Goal: Task Accomplishment & Management: Manage account settings

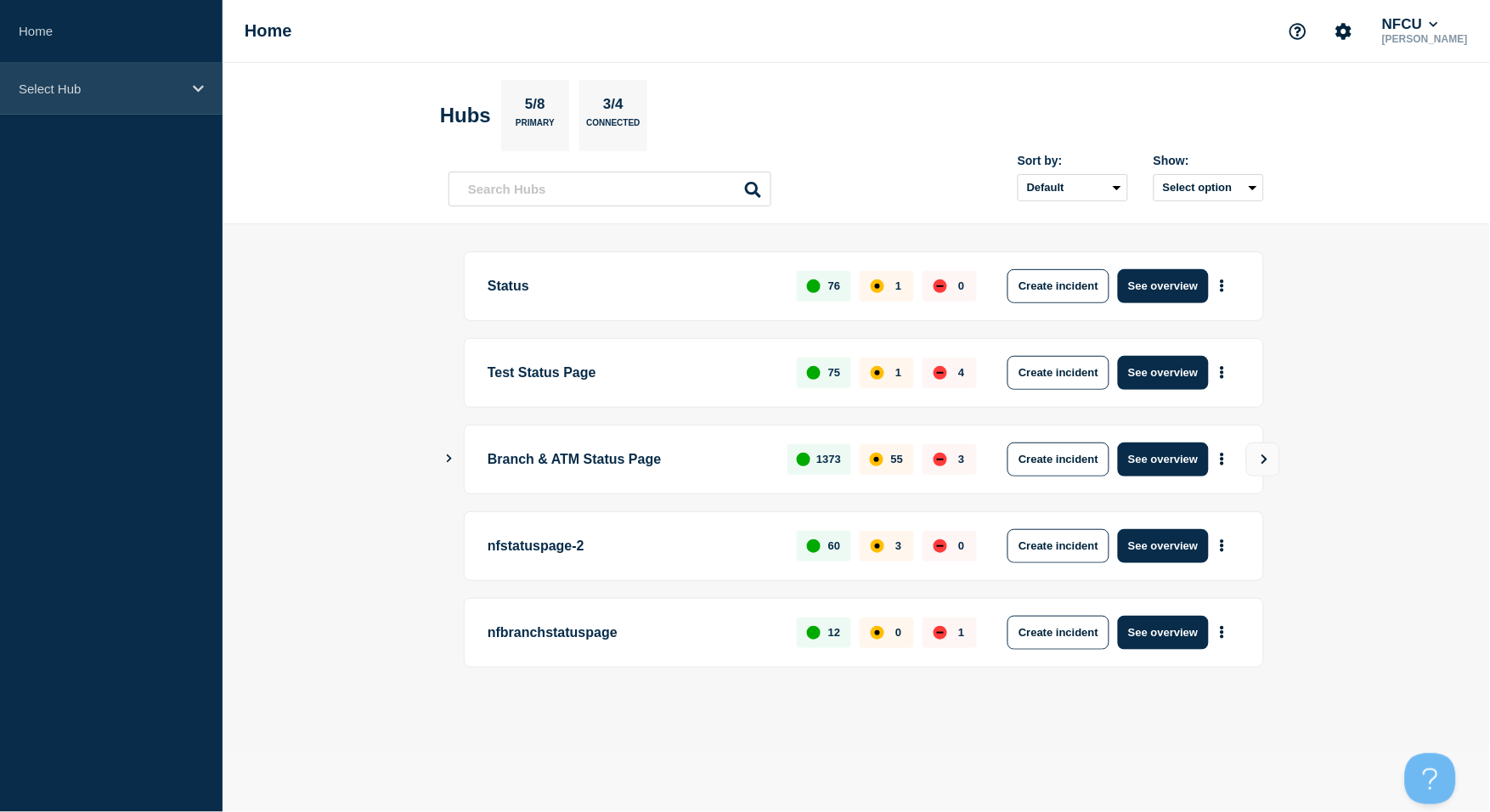
click at [99, 85] on p "Select Hub" at bounding box center [100, 89] width 163 height 15
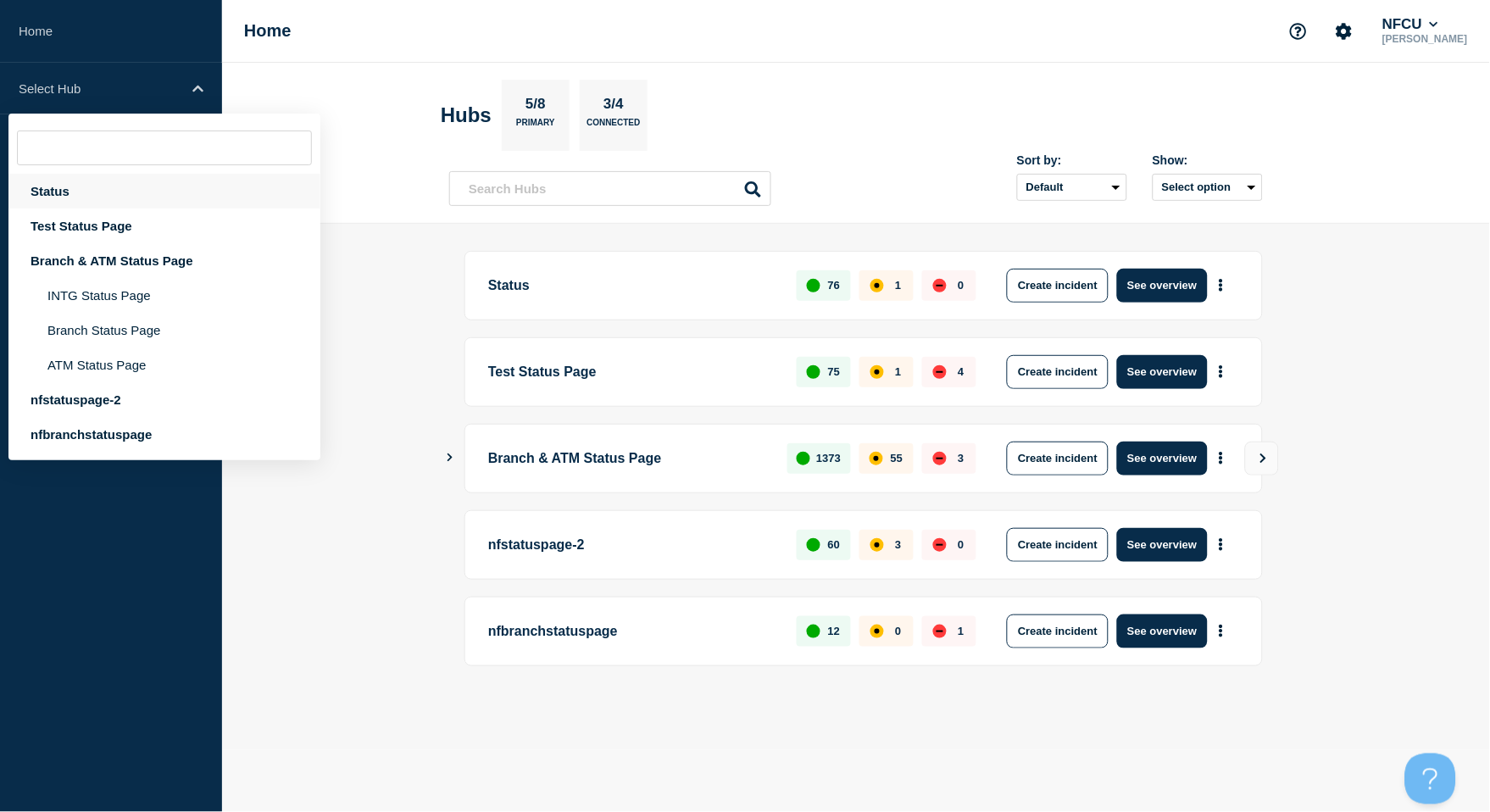
click at [33, 190] on div "Status" at bounding box center [164, 191] width 312 height 35
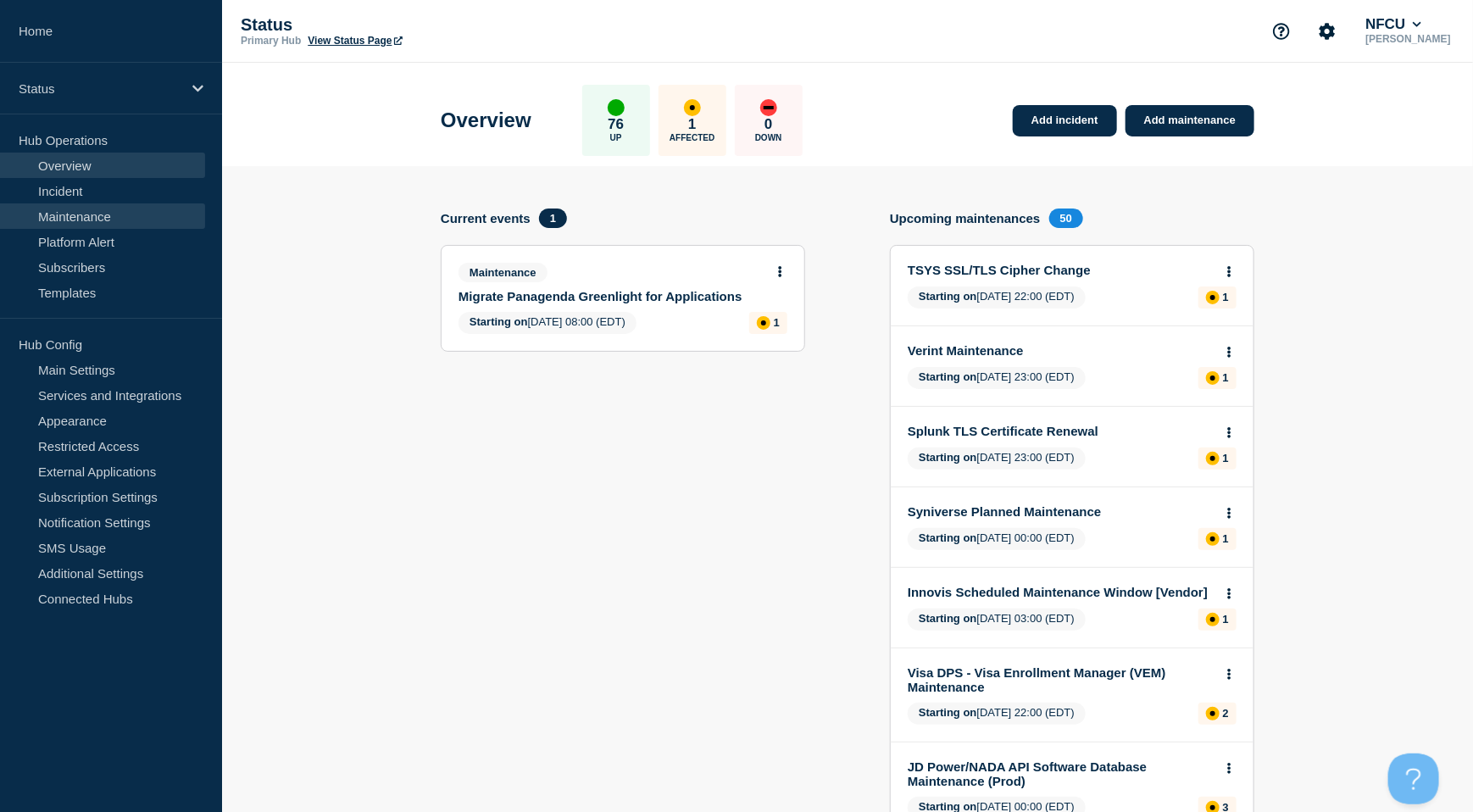
click at [106, 215] on link "Maintenance" at bounding box center [102, 216] width 205 height 26
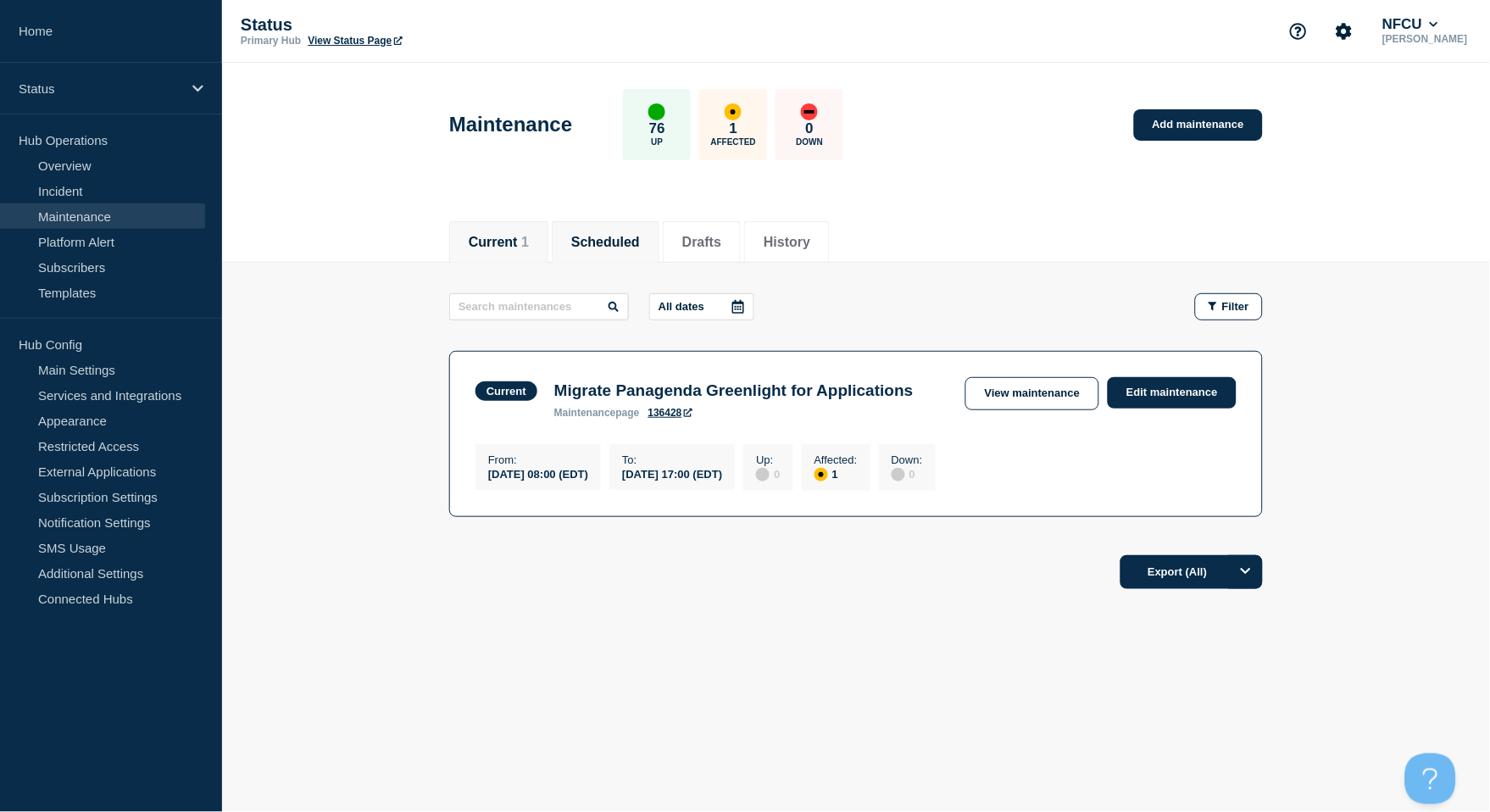
click at [627, 245] on button "Scheduled" at bounding box center [605, 242] width 68 height 15
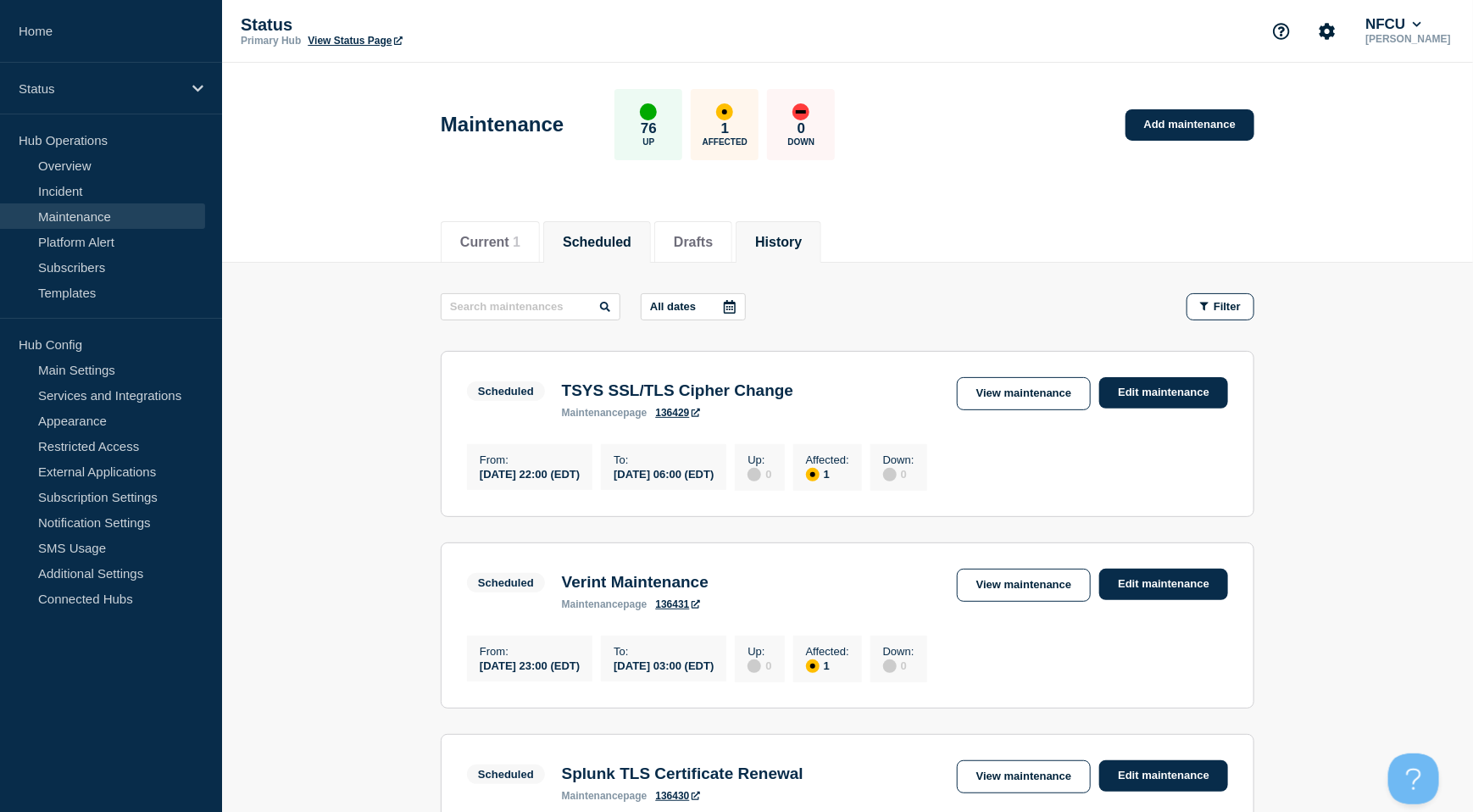
click at [801, 235] on button "History" at bounding box center [778, 242] width 46 height 15
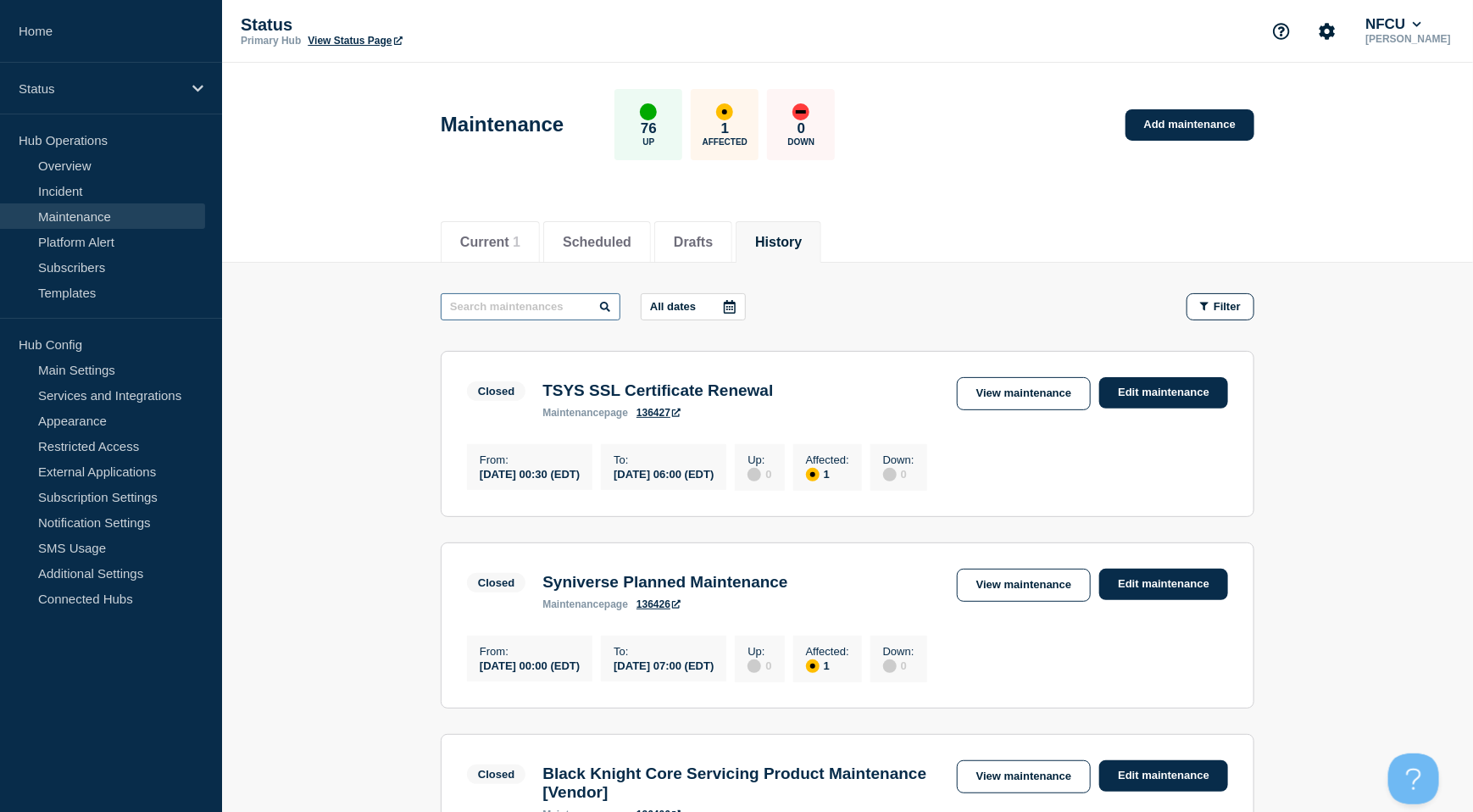
click at [491, 305] on input "text" at bounding box center [530, 307] width 180 height 27
type input "early warning"
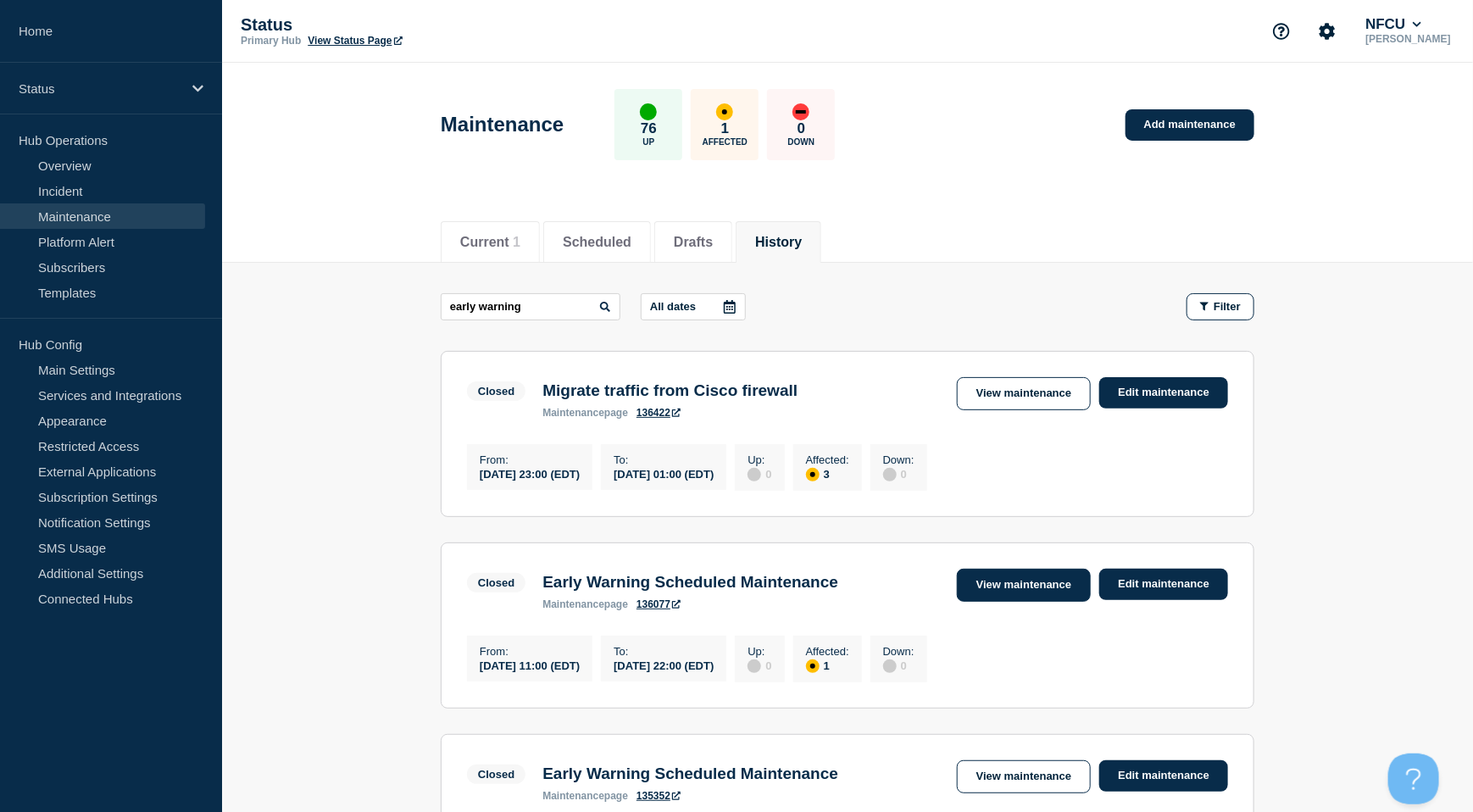
click at [990, 590] on link "View maintenance" at bounding box center [1024, 585] width 134 height 33
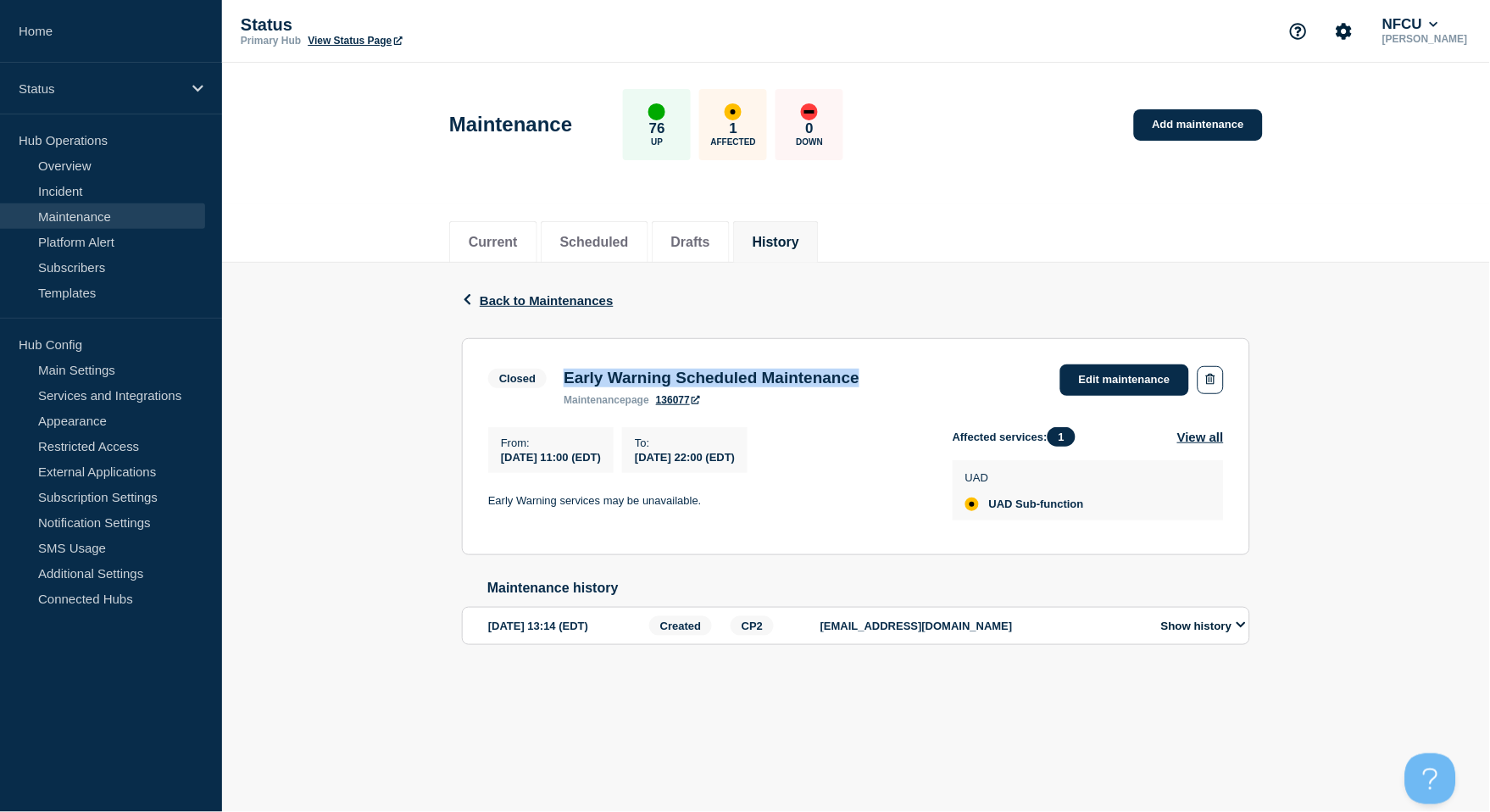
drag, startPoint x: 564, startPoint y: 377, endPoint x: 912, endPoint y: 385, distance: 348.1
click at [912, 385] on div "Closed Early Warning Scheduled Maintenance maintenance page 136077 Edit mainten…" at bounding box center [855, 385] width 736 height 42
copy h3 "Early Warning Scheduled Maintenance"
drag, startPoint x: 491, startPoint y: 502, endPoint x: 747, endPoint y: 500, distance: 256.0
click at [747, 500] on p "Early Warning services may be unavailable." at bounding box center [707, 500] width 438 height 15
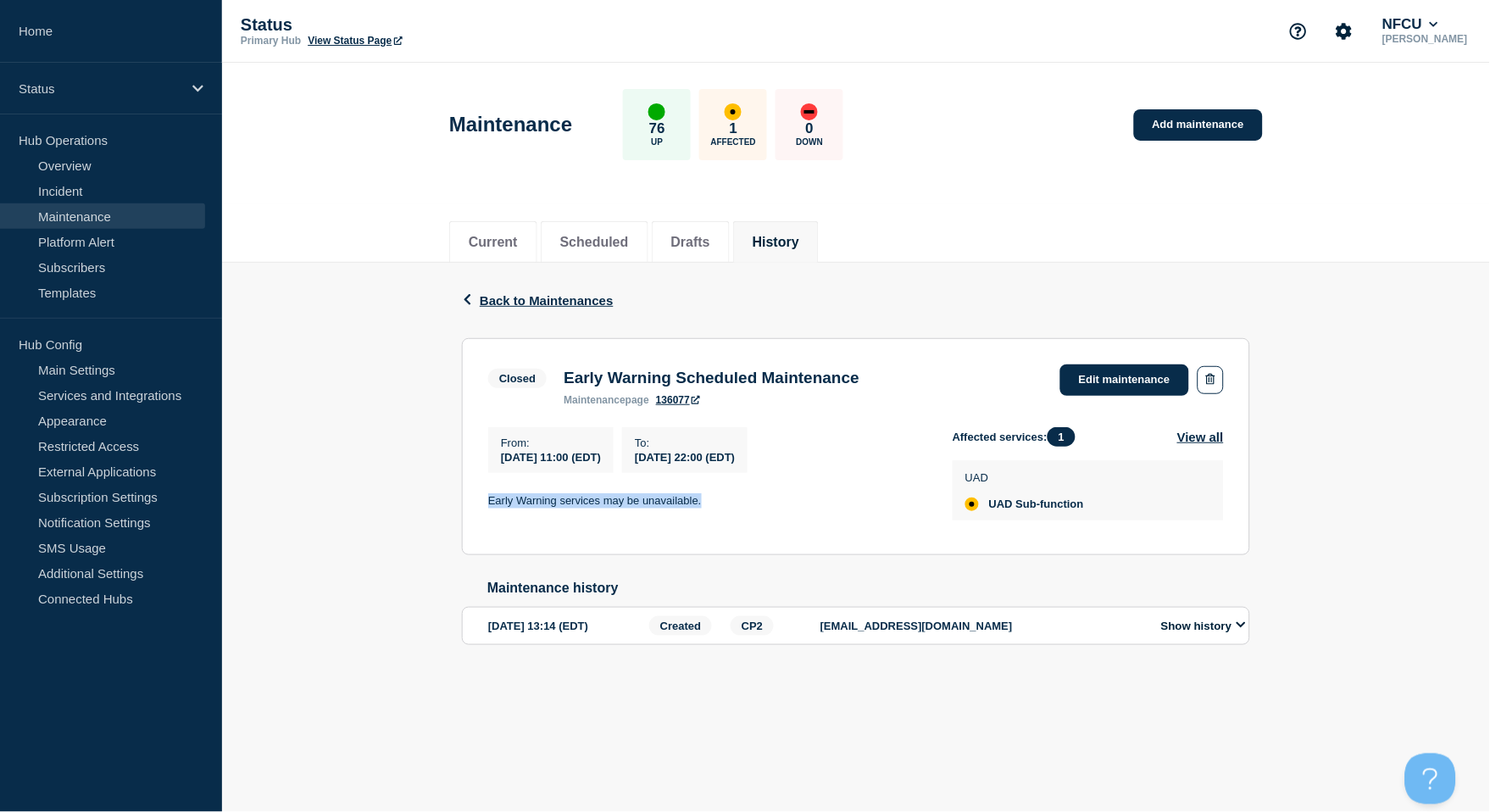
copy p "Early Warning services may be unavailable."
click at [1164, 123] on link "Add maintenance" at bounding box center [1198, 125] width 129 height 31
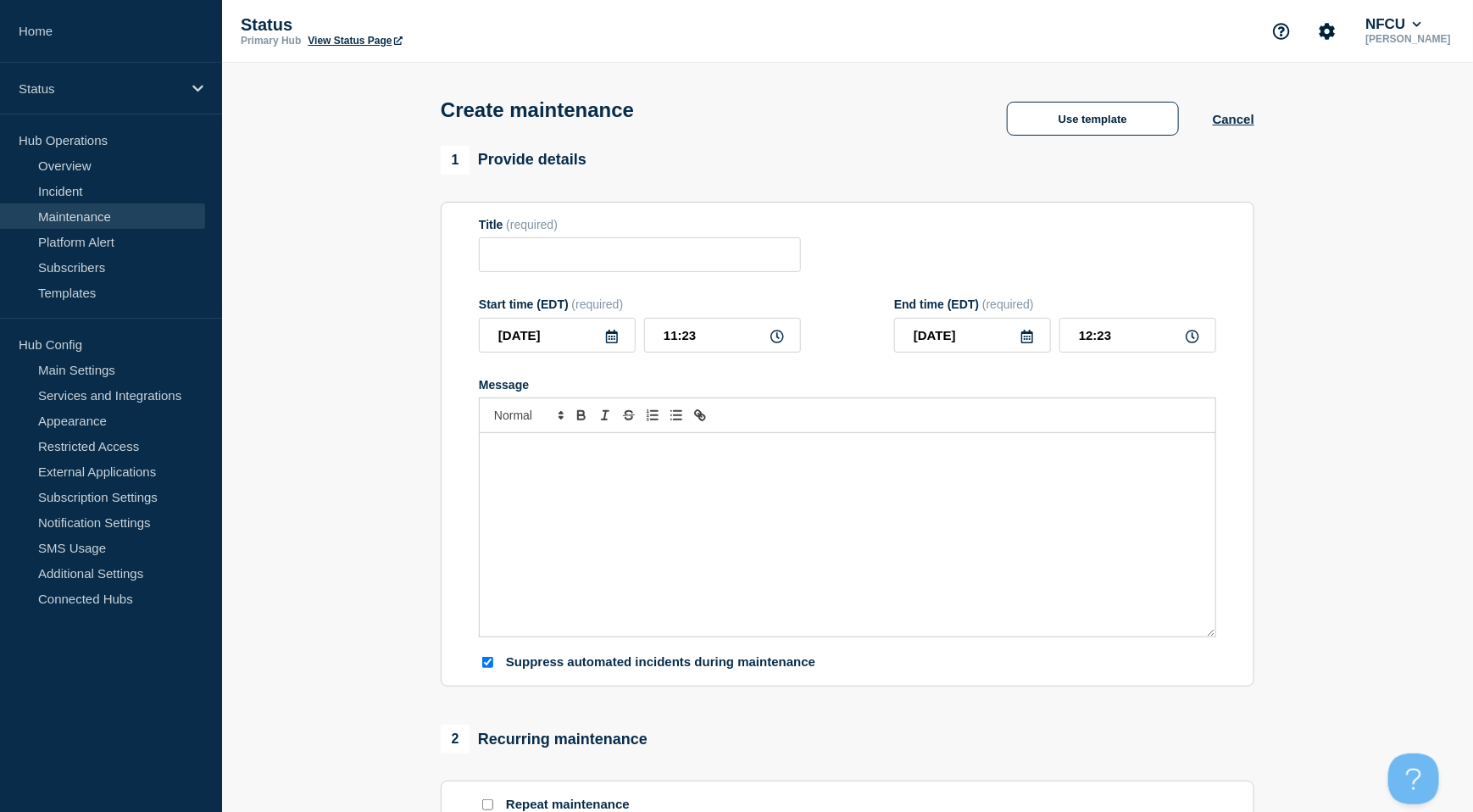
checkbox input "true"
click at [501, 262] on input "Title" at bounding box center [639, 254] width 322 height 35
paste input "Claim Intake Portal"
type input "Claim Intake Portal"
click at [530, 519] on div "Message" at bounding box center [847, 534] width 736 height 203
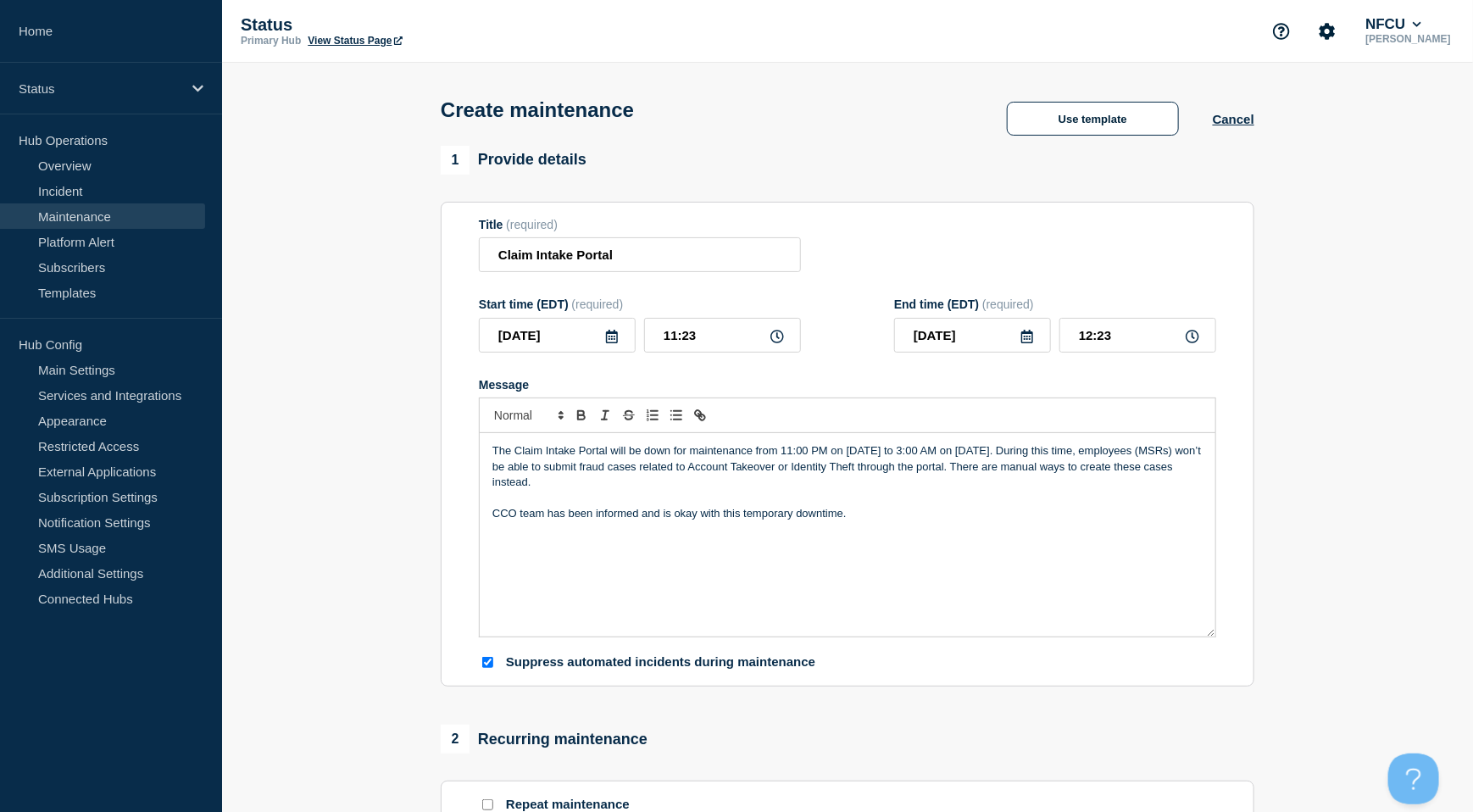
click at [820, 457] on p "The Claim Intake Portal will be down for maintenance from 11:00 PM on [DATE] to…" at bounding box center [847, 466] width 710 height 46
drag, startPoint x: 886, startPoint y: 451, endPoint x: 847, endPoint y: 449, distance: 39.1
click at [847, 449] on p "The Claim Intake Portal will be down for maintenance from 11:00 PM on [DATE] to…" at bounding box center [847, 466] width 710 height 46
click at [1025, 449] on p "The Claim Intake Portal will be down for maintenance from 11:00 PM on [DATE] to…" at bounding box center [847, 466] width 710 height 46
click at [940, 472] on p "The Claim Intake Portal will be down for maintenance from 11:00 PM on [DATE] to…" at bounding box center [847, 466] width 710 height 46
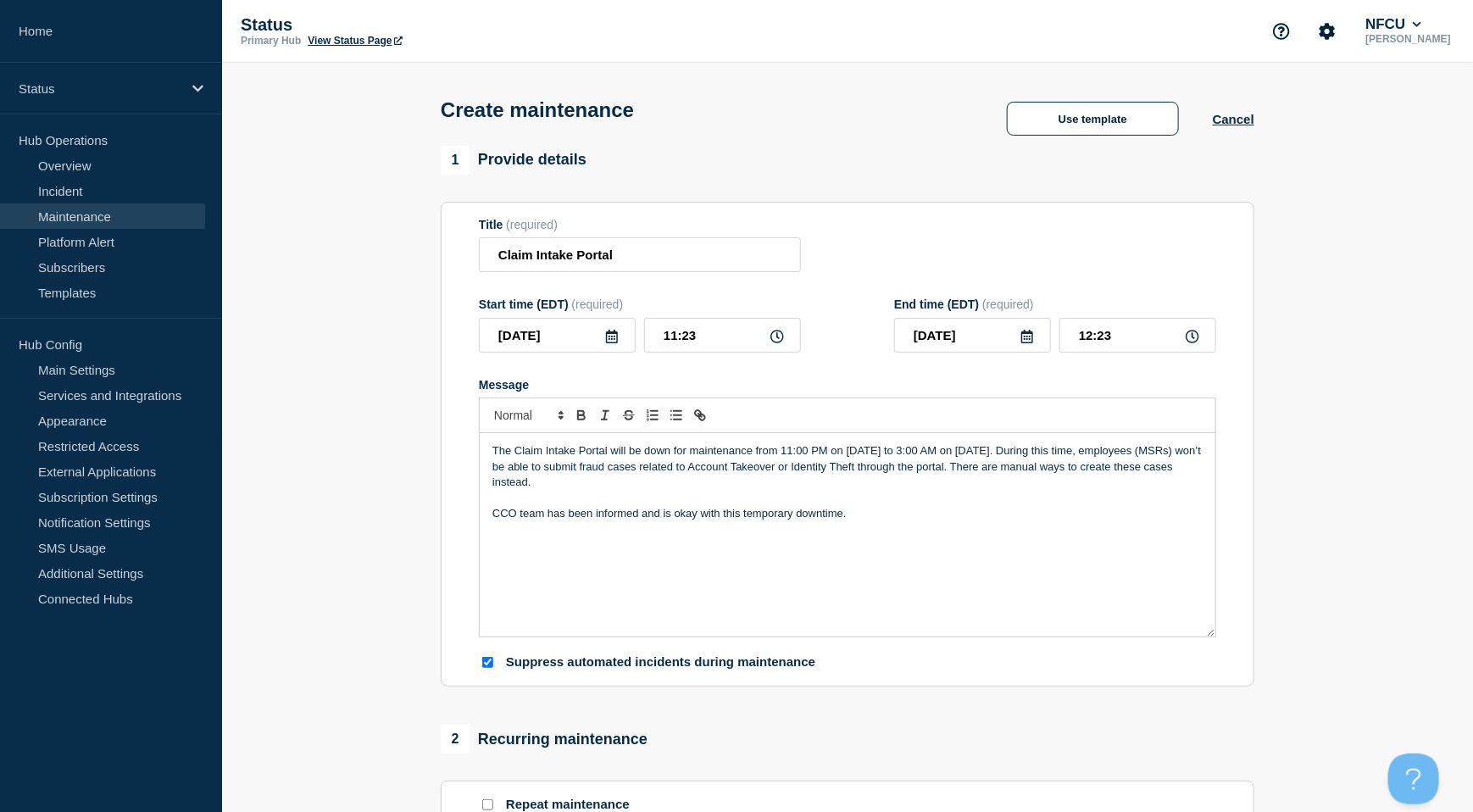
click at [931, 456] on p "The Claim Intake Portal will be down for maintenance from 11:00 PM on [DATE] to…" at bounding box center [847, 466] width 710 height 46
click at [920, 471] on p "The Claim Intake Portal will be down for maintenance from 11:00 PM on [DATE] to…" at bounding box center [847, 466] width 710 height 46
click at [882, 501] on p "Message" at bounding box center [847, 498] width 710 height 15
click at [883, 509] on p "CCO team has been informed and is okay with this temporary downtime." at bounding box center [847, 513] width 710 height 15
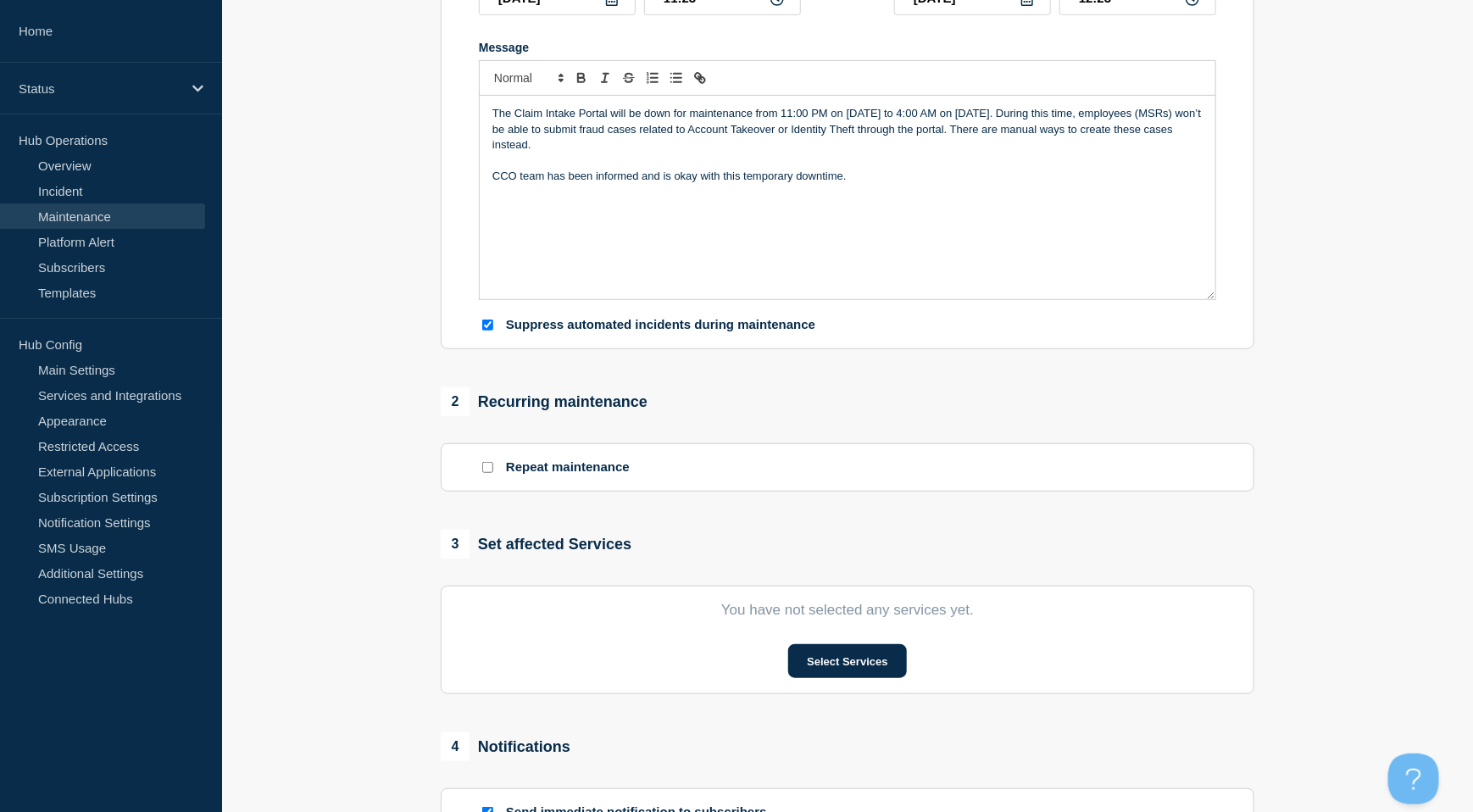
scroll to position [339, 0]
click at [840, 656] on button "Select Services" at bounding box center [847, 659] width 118 height 34
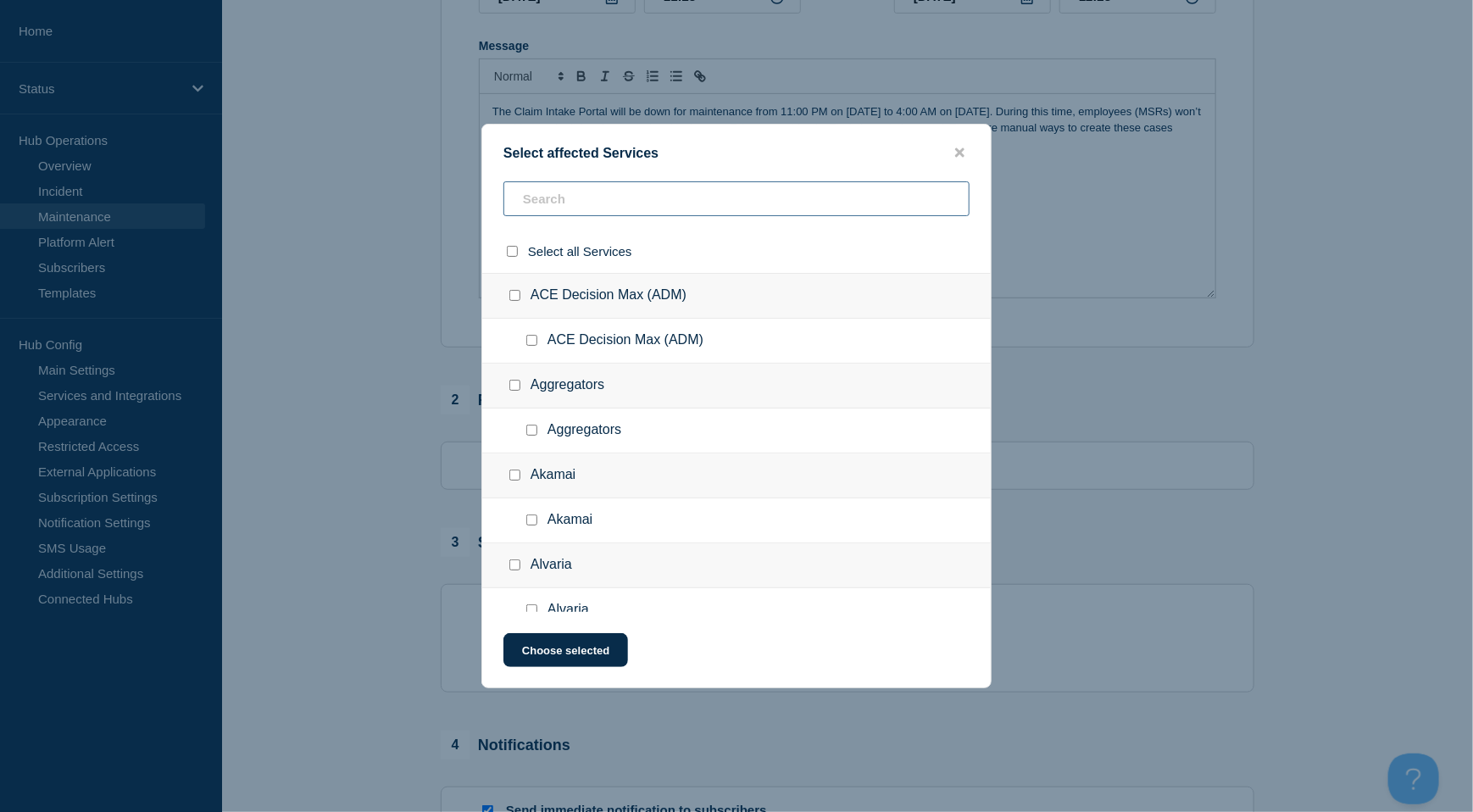
click at [534, 199] on input "text" at bounding box center [736, 199] width 466 height 35
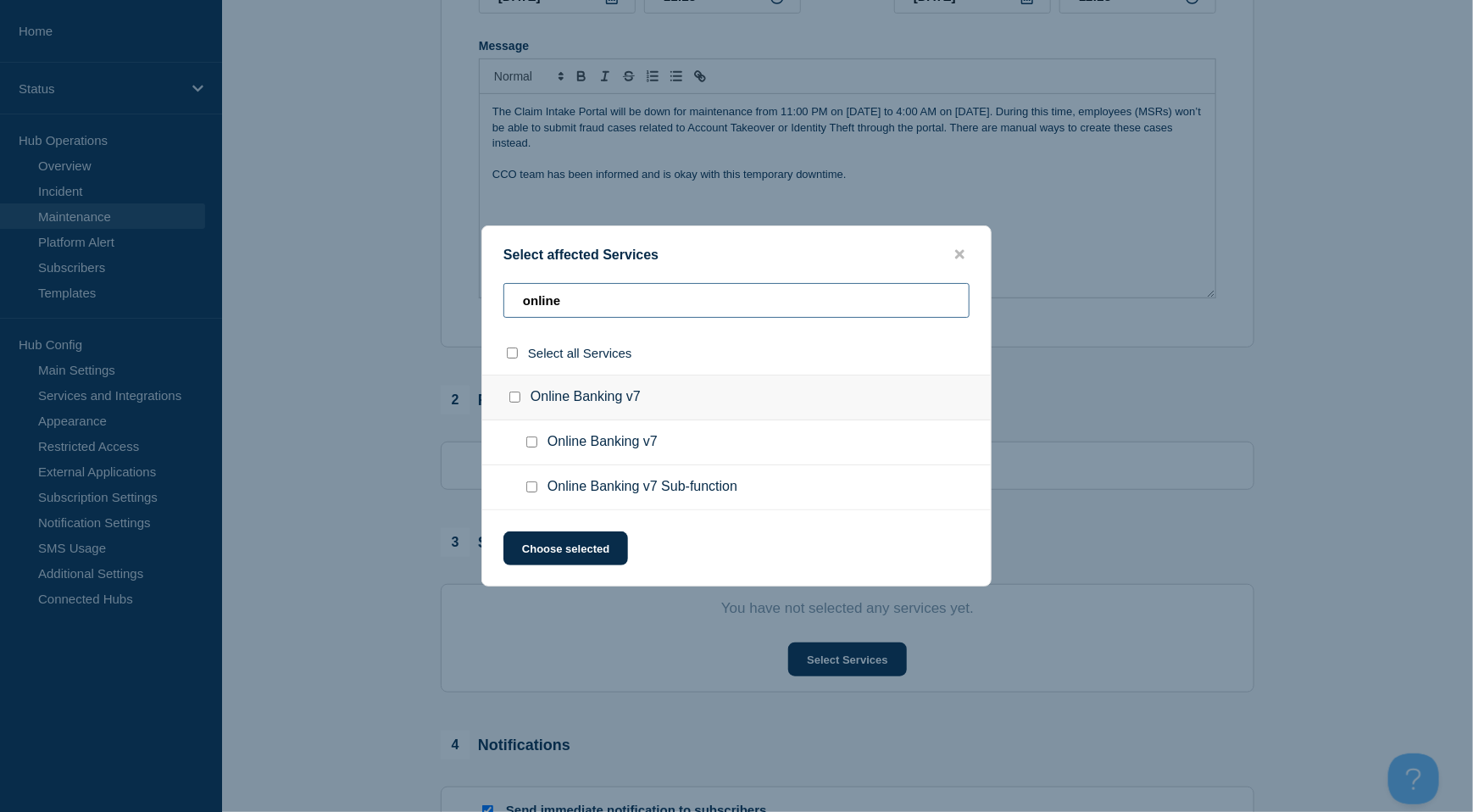
type input "online"
click at [529, 490] on input "Online Banking v7 Sub-function checkbox" at bounding box center [531, 487] width 11 height 11
checkbox input "true"
drag, startPoint x: 578, startPoint y: 307, endPoint x: 410, endPoint y: 290, distance: 168.9
click at [410, 290] on div "Select affected Services online Select all Services Online Banking v7 Online Ba…" at bounding box center [736, 406] width 1473 height 812
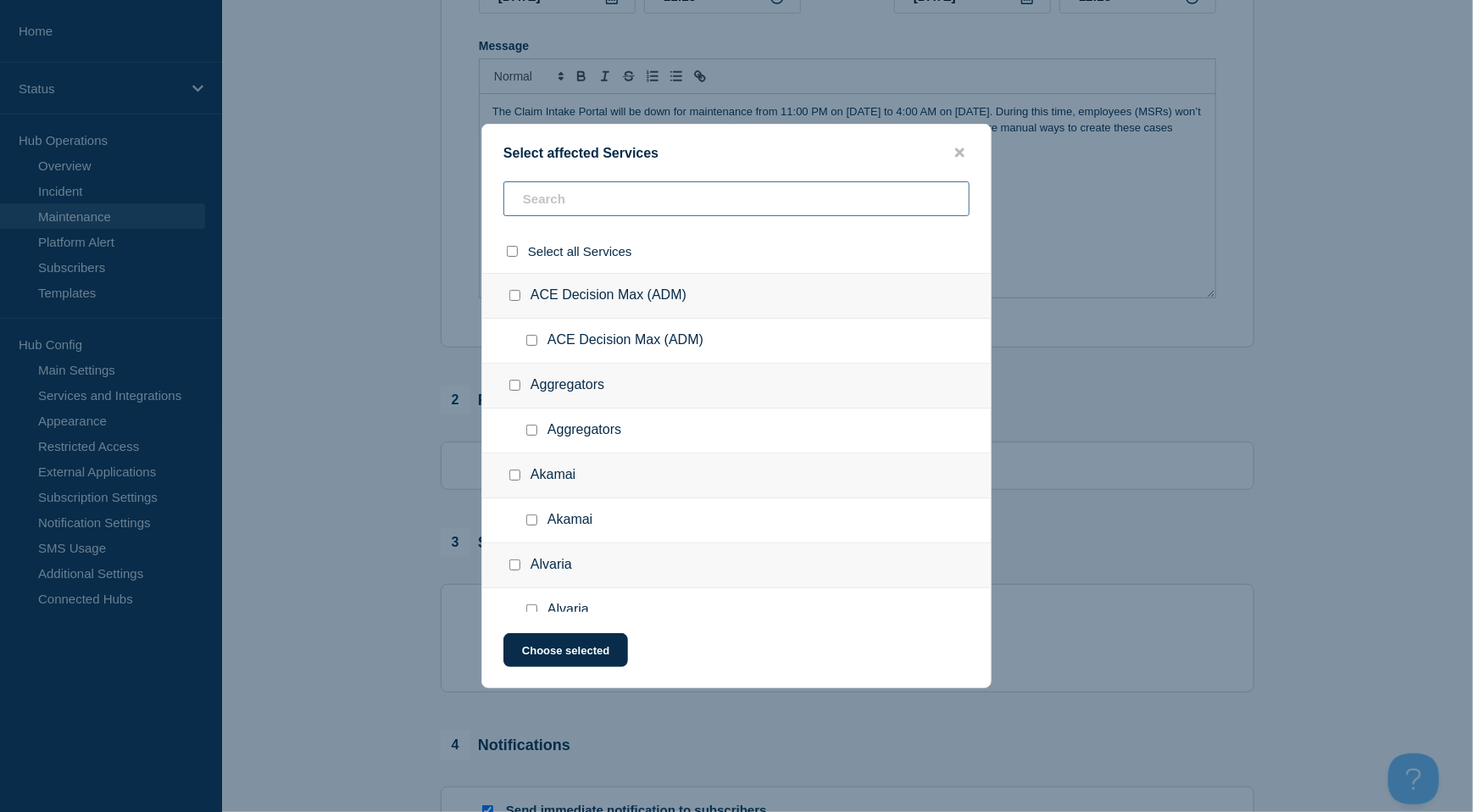
type input "u"
checkbox input "true"
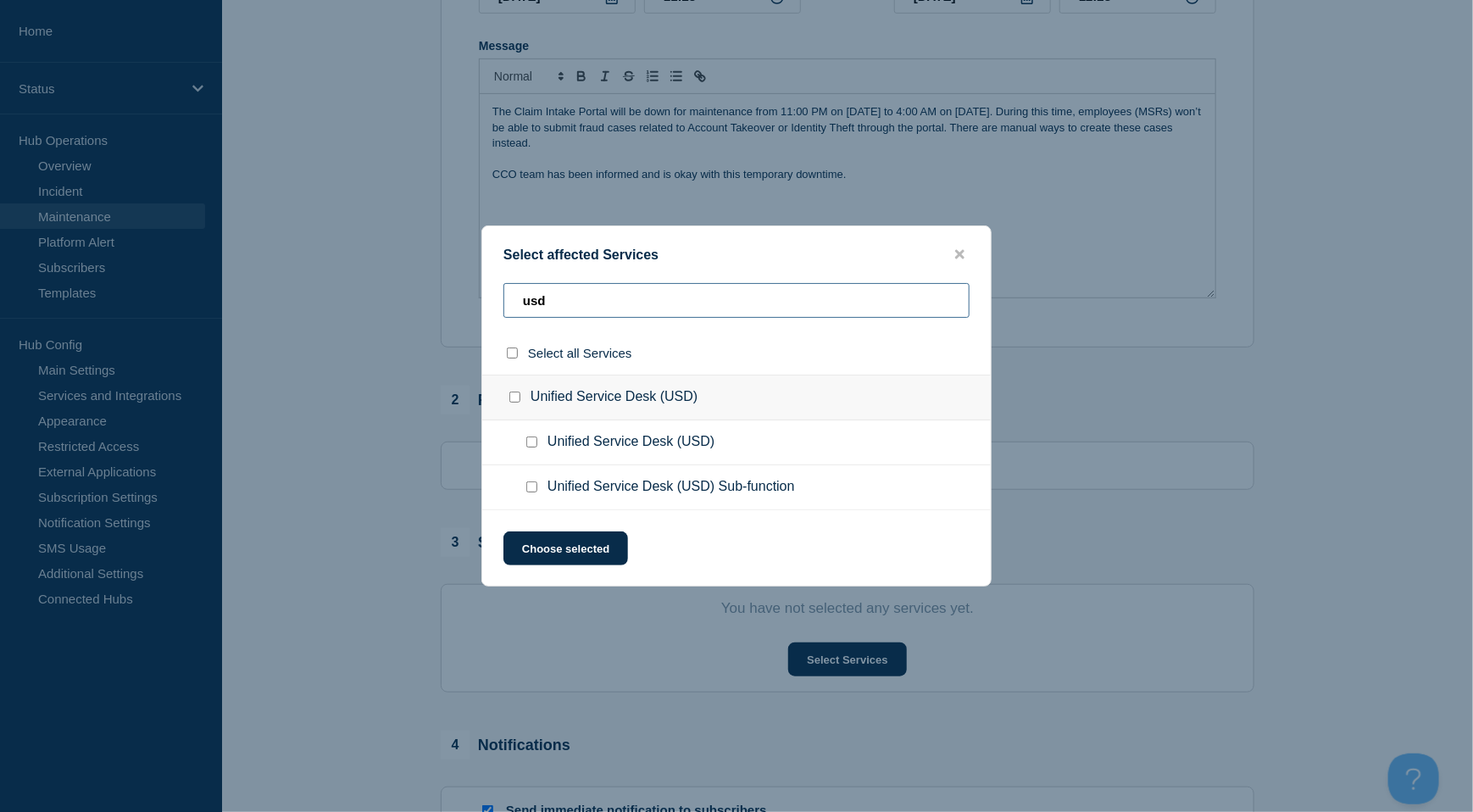
type input "usd"
click at [528, 438] on input "Unified Service Desk (USD) checkbox" at bounding box center [531, 442] width 11 height 11
checkbox input "true"
click at [565, 533] on button "Choose selected" at bounding box center [565, 548] width 125 height 34
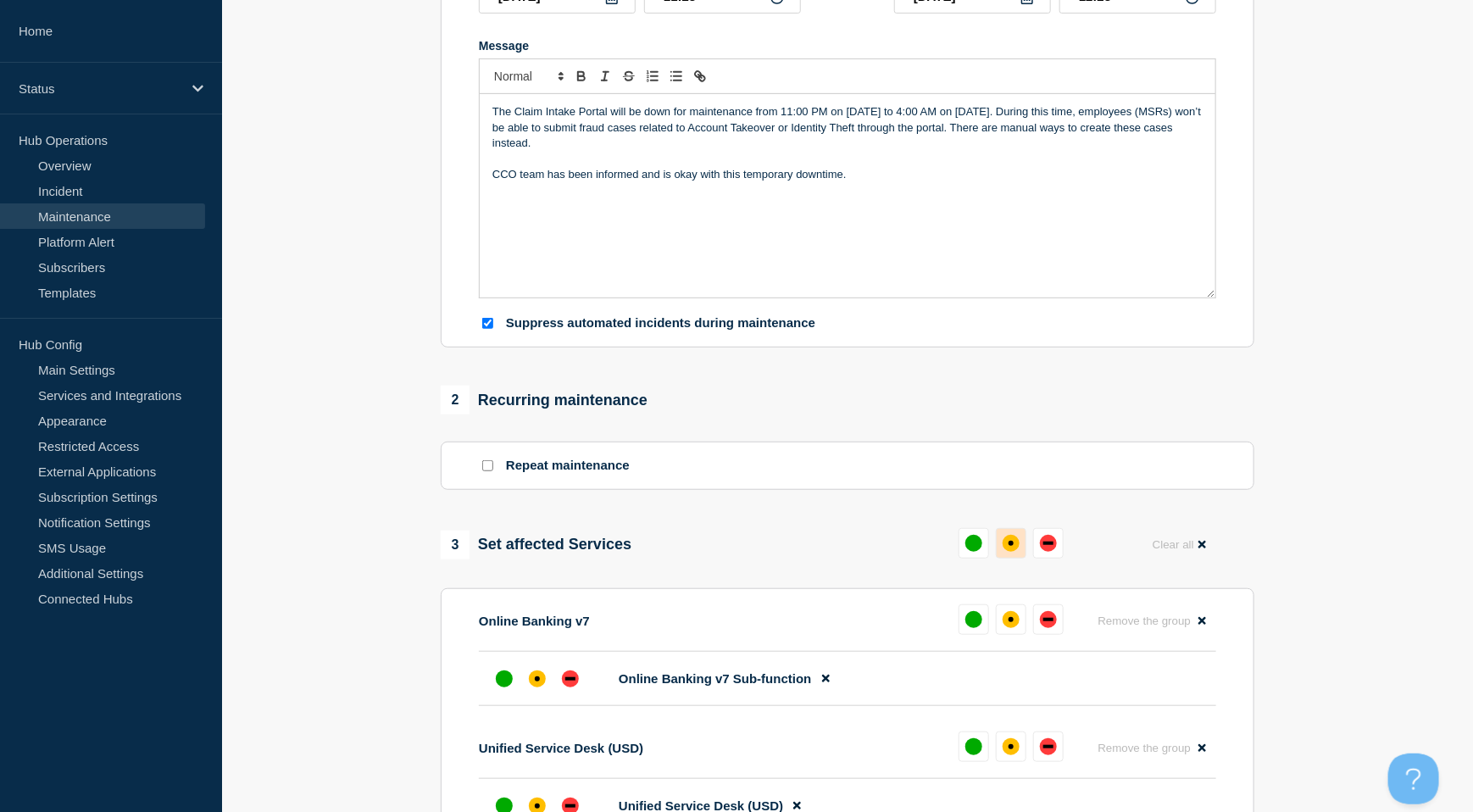
click at [1012, 545] on div "affected" at bounding box center [1011, 543] width 5 height 5
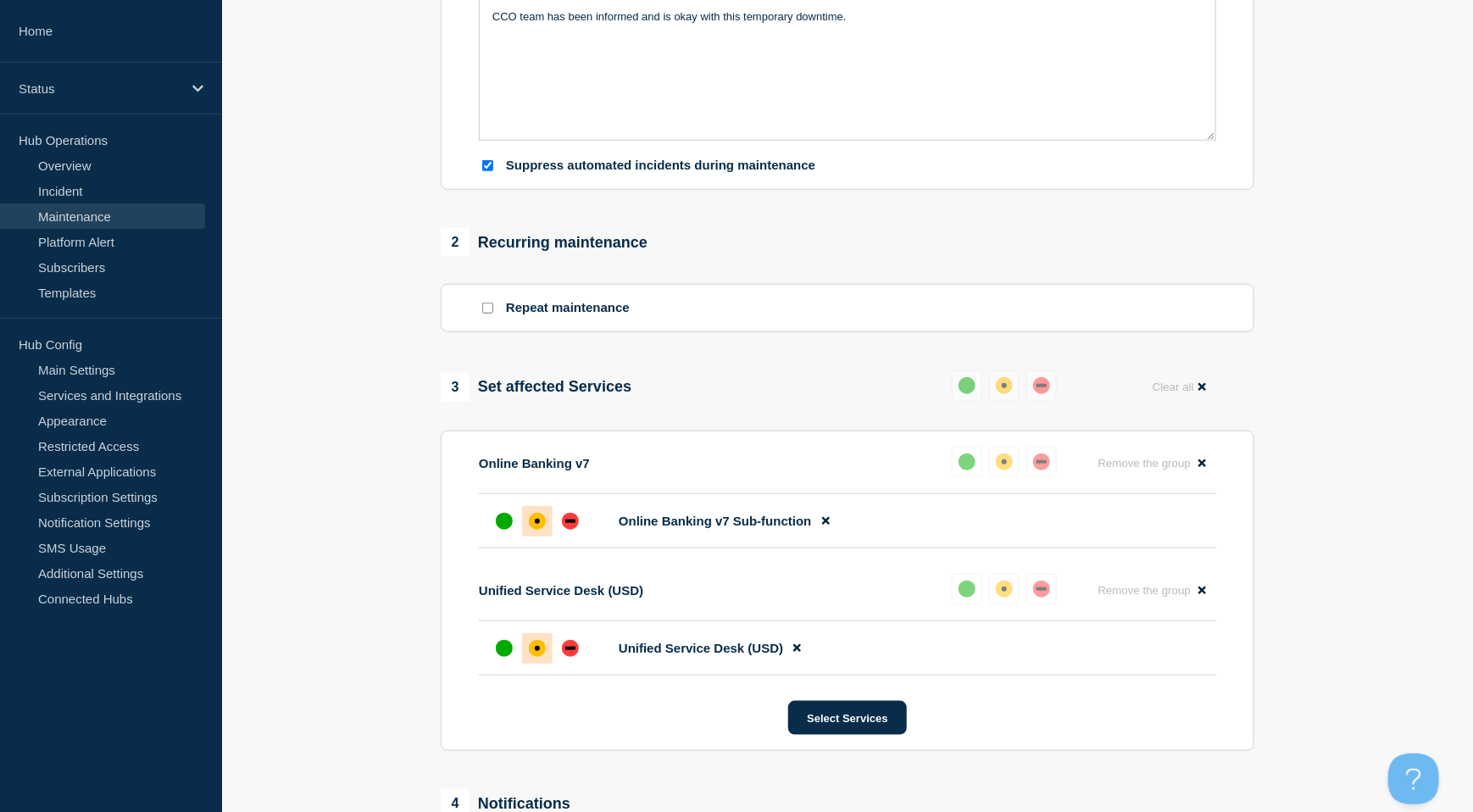
scroll to position [678, 0]
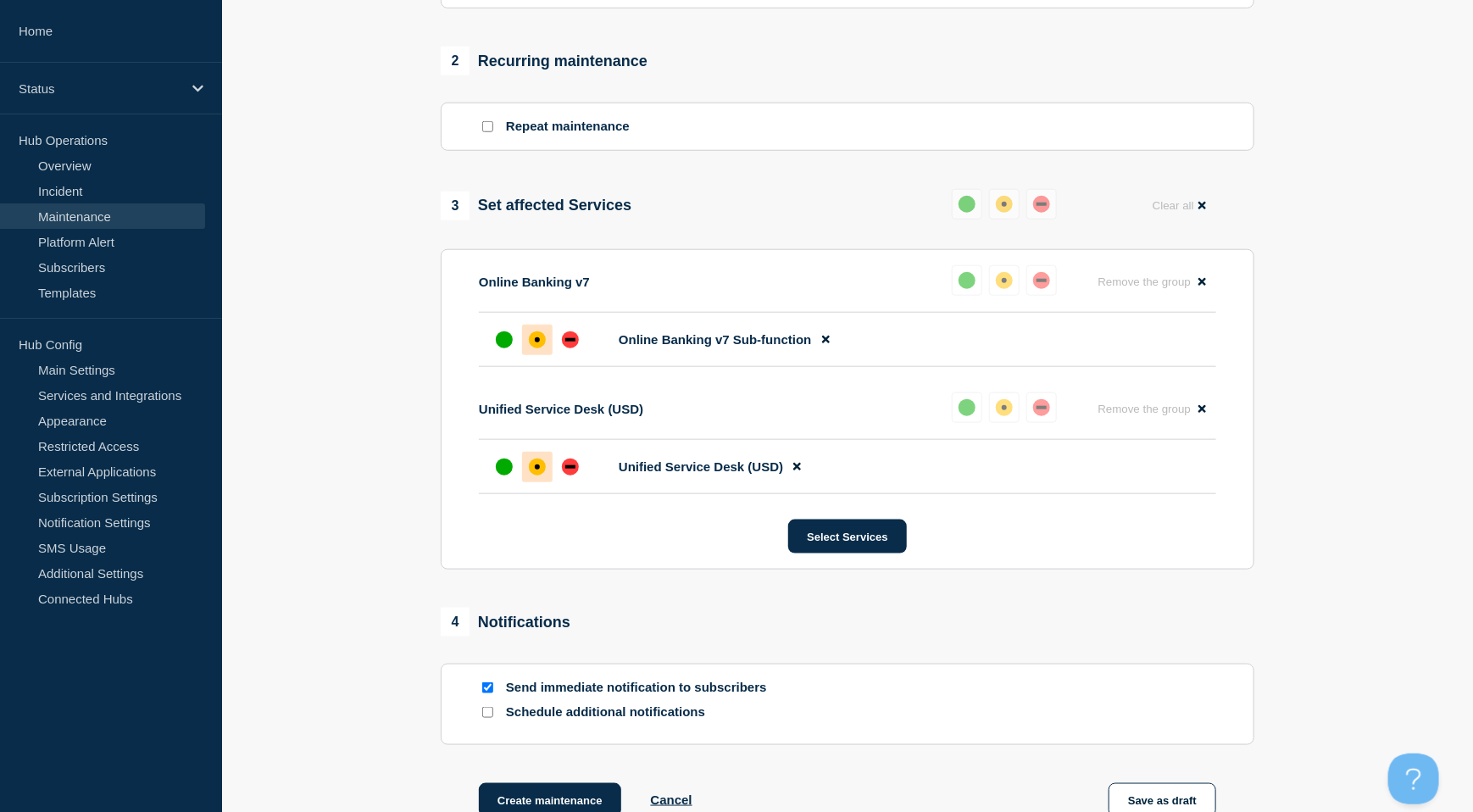
click at [488, 692] on input "Send immediate notification to subscribers" at bounding box center [488, 687] width 11 height 11
checkbox input "false"
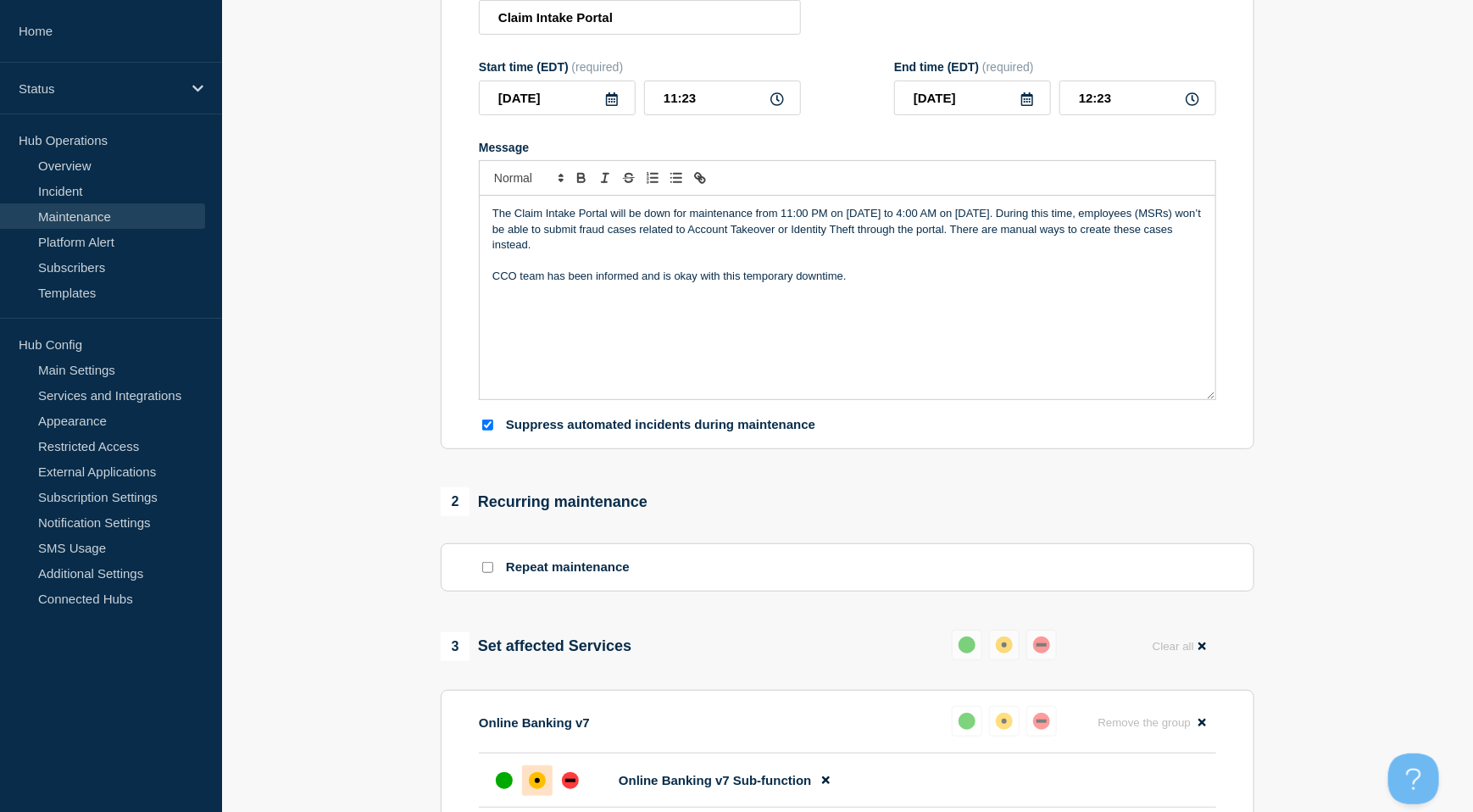
scroll to position [113, 0]
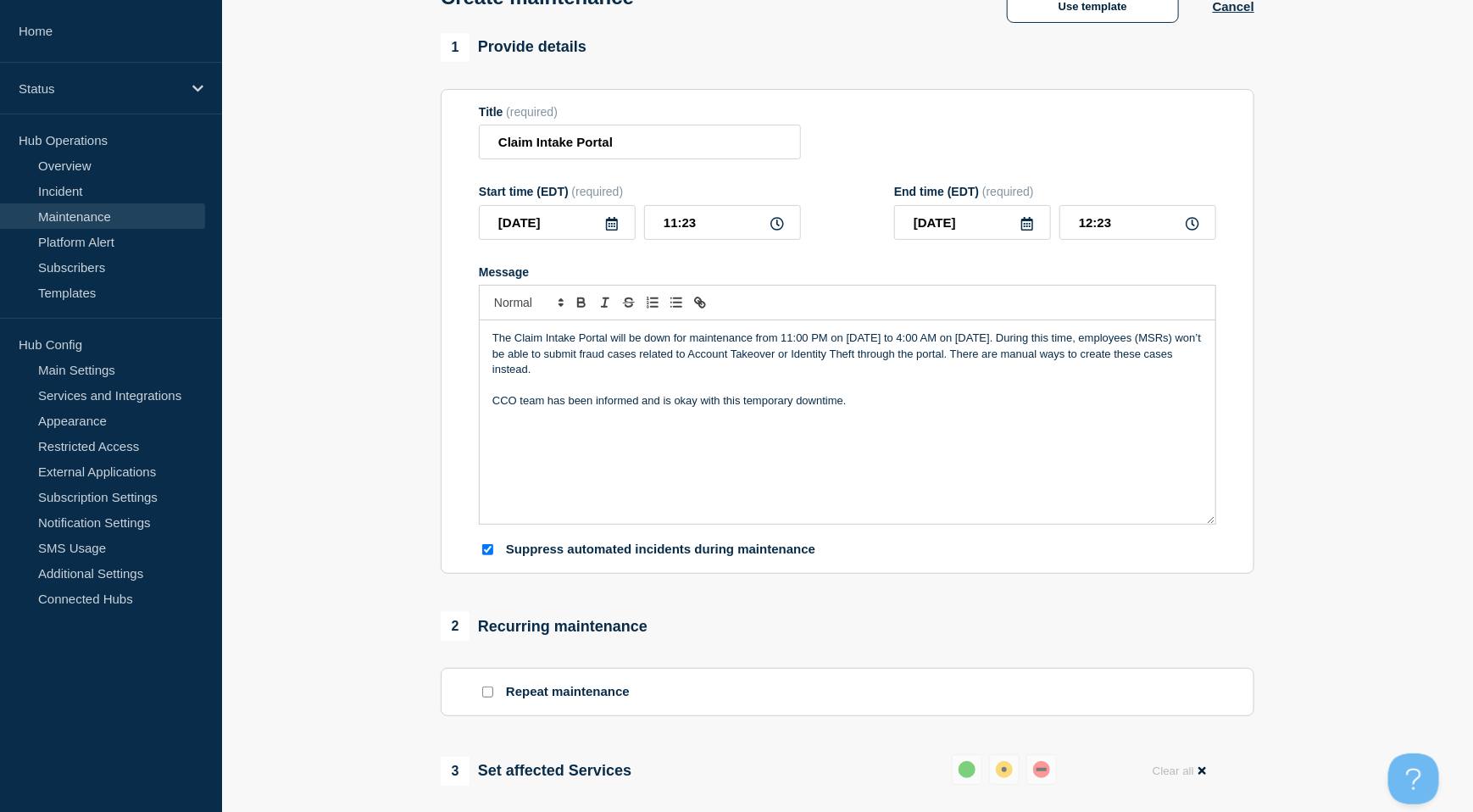
click at [618, 228] on icon at bounding box center [612, 223] width 12 height 14
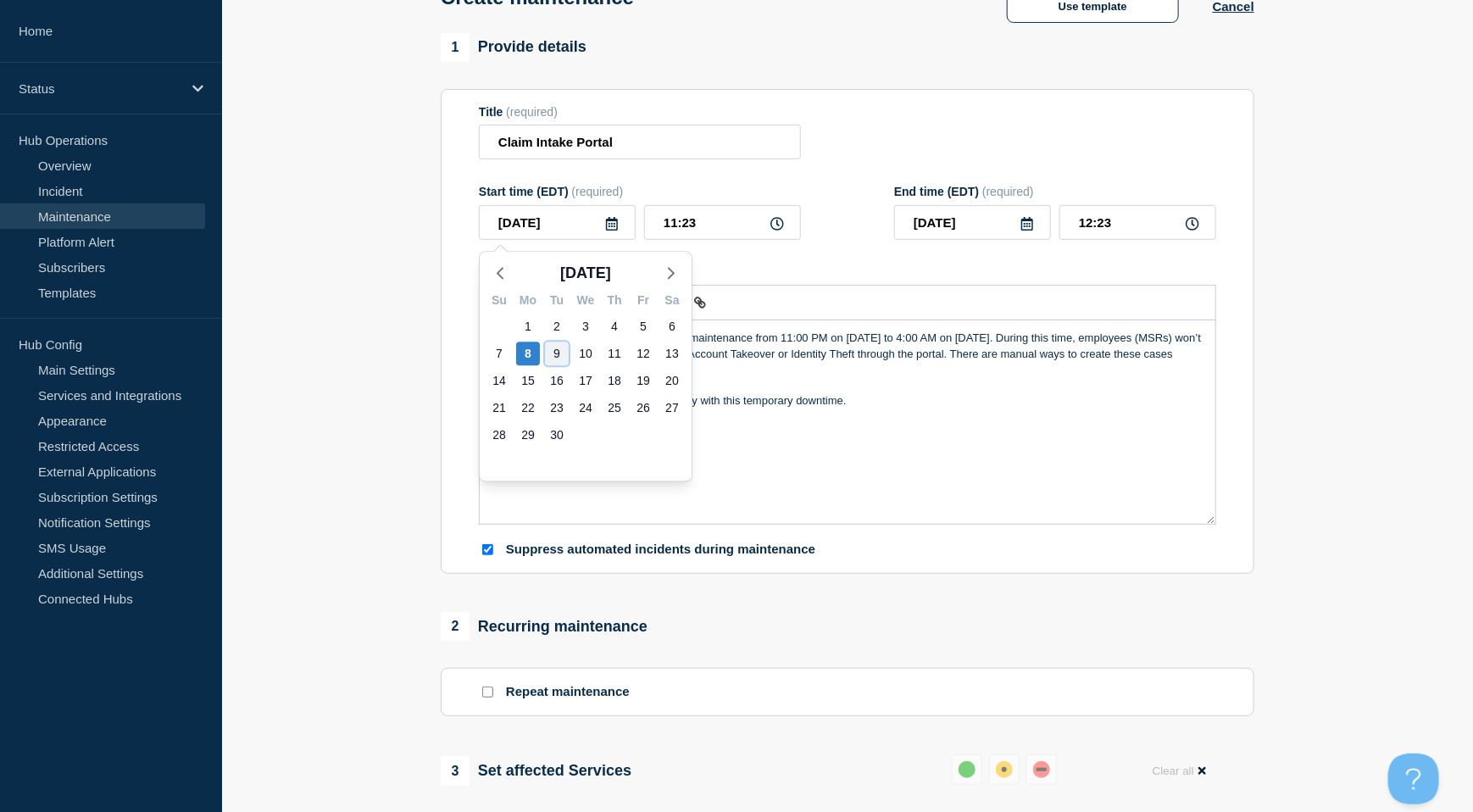
click at [552, 354] on div "9" at bounding box center [557, 354] width 24 height 24
type input "[DATE]"
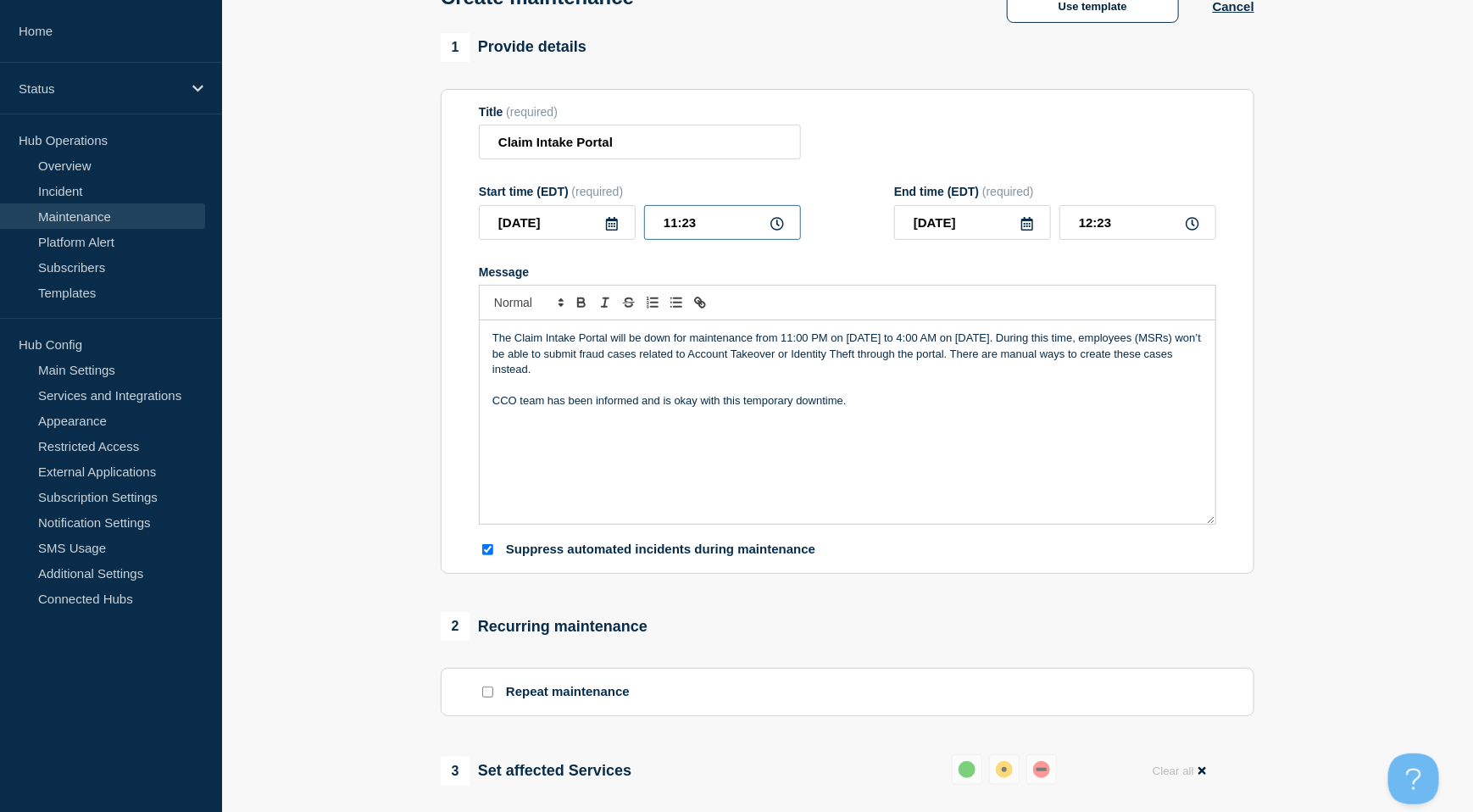
click at [706, 222] on input "11:23" at bounding box center [723, 222] width 157 height 35
drag, startPoint x: 716, startPoint y: 221, endPoint x: 475, endPoint y: 198, distance: 242.1
click at [475, 198] on section "Title (required) Claim Intake Portal Start time (EDT) (required) [DATE] 11:23 E…" at bounding box center [847, 332] width 813 height 486
type input "23:00"
type input "[DATE]"
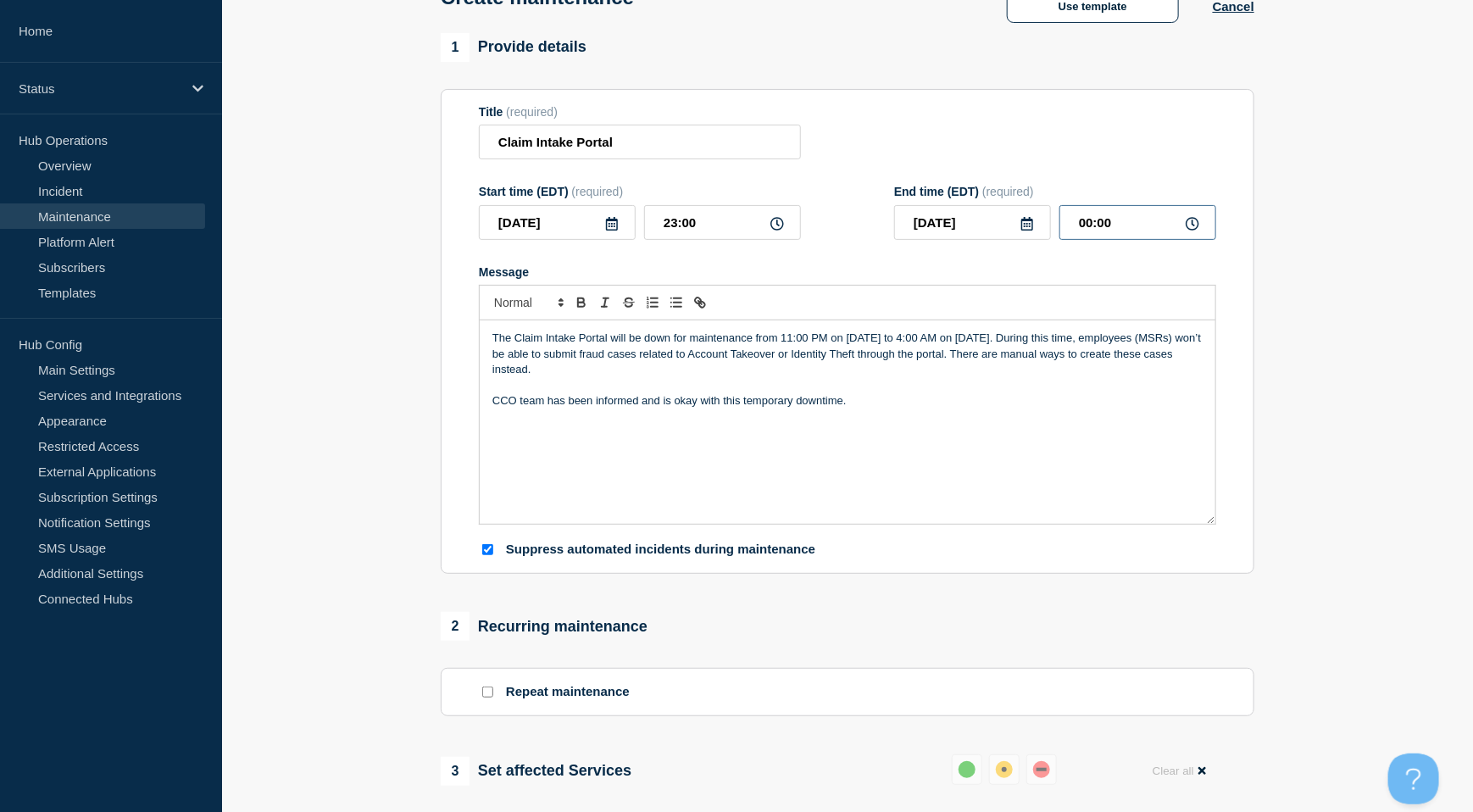
click at [1115, 220] on input "00:00" at bounding box center [1138, 222] width 157 height 35
drag, startPoint x: 1154, startPoint y: 222, endPoint x: 997, endPoint y: 210, distance: 157.5
click at [997, 210] on div "[DATE] 00:00" at bounding box center [1055, 222] width 322 height 35
type input "04:00"
click at [339, 358] on section "1 Provide details Title (required) Claim Intake Portal Start time (EDT) (requir…" at bounding box center [848, 728] width 1251 height 1392
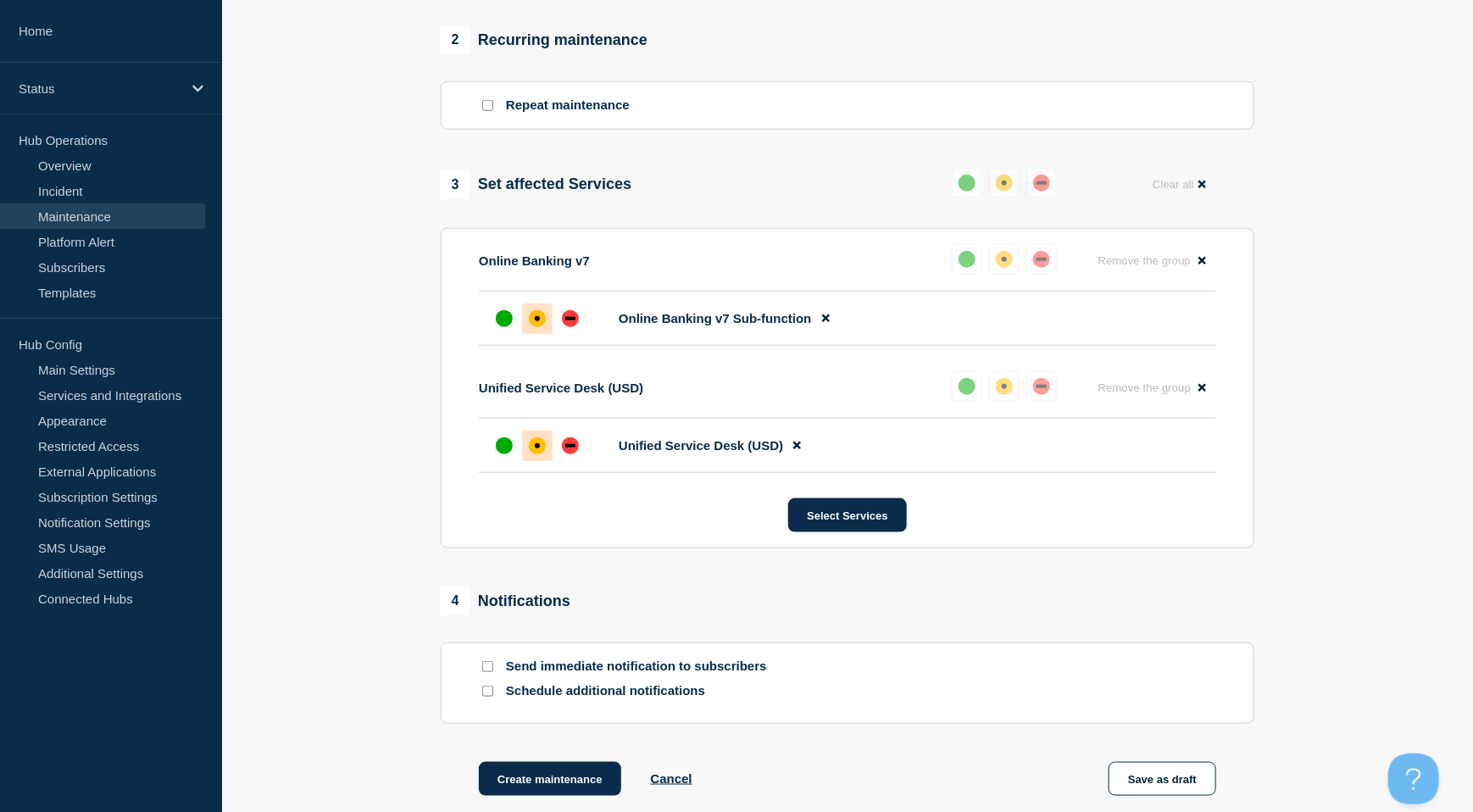
scroll to position [790, 0]
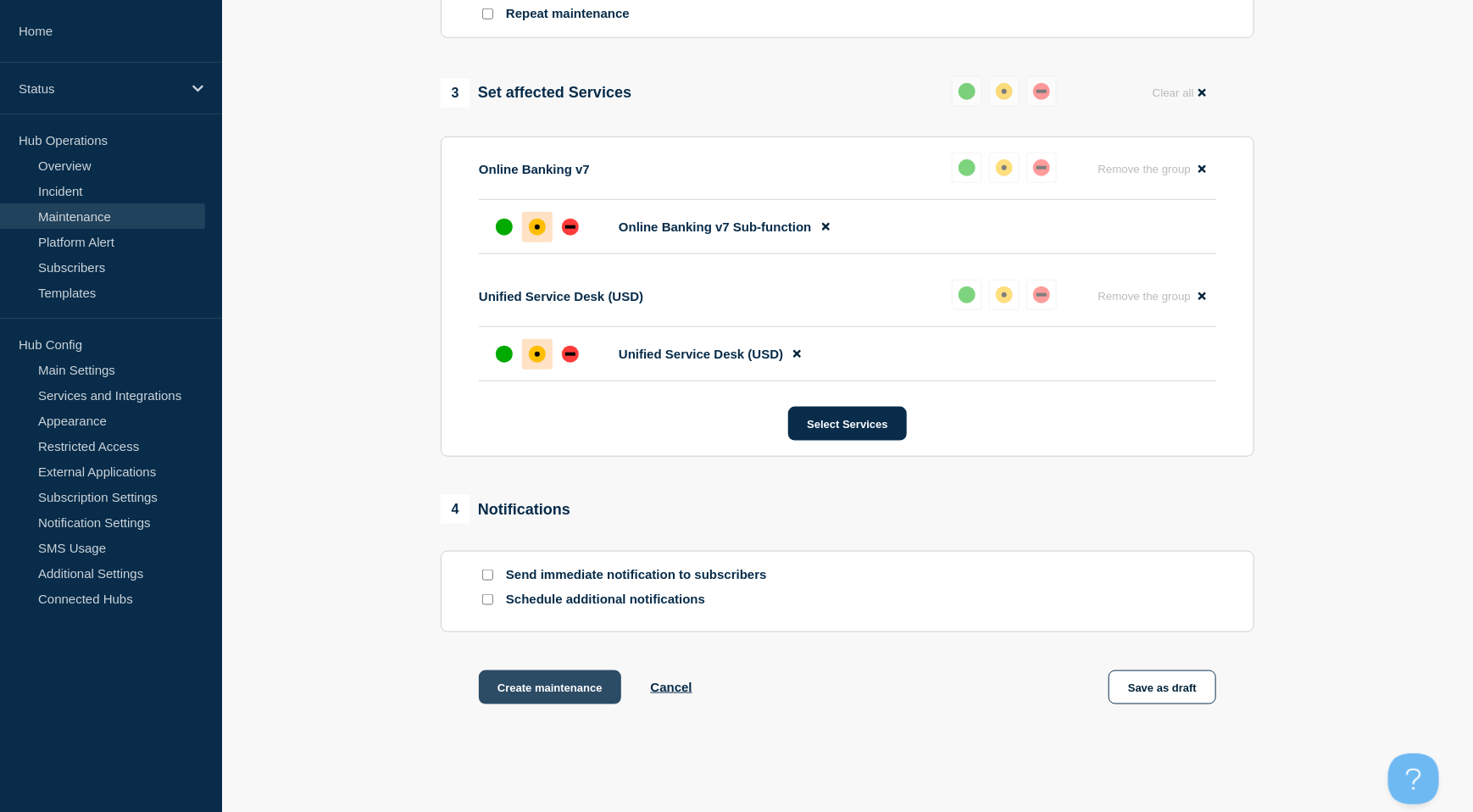
click at [513, 681] on button "Create maintenance" at bounding box center [550, 686] width 142 height 34
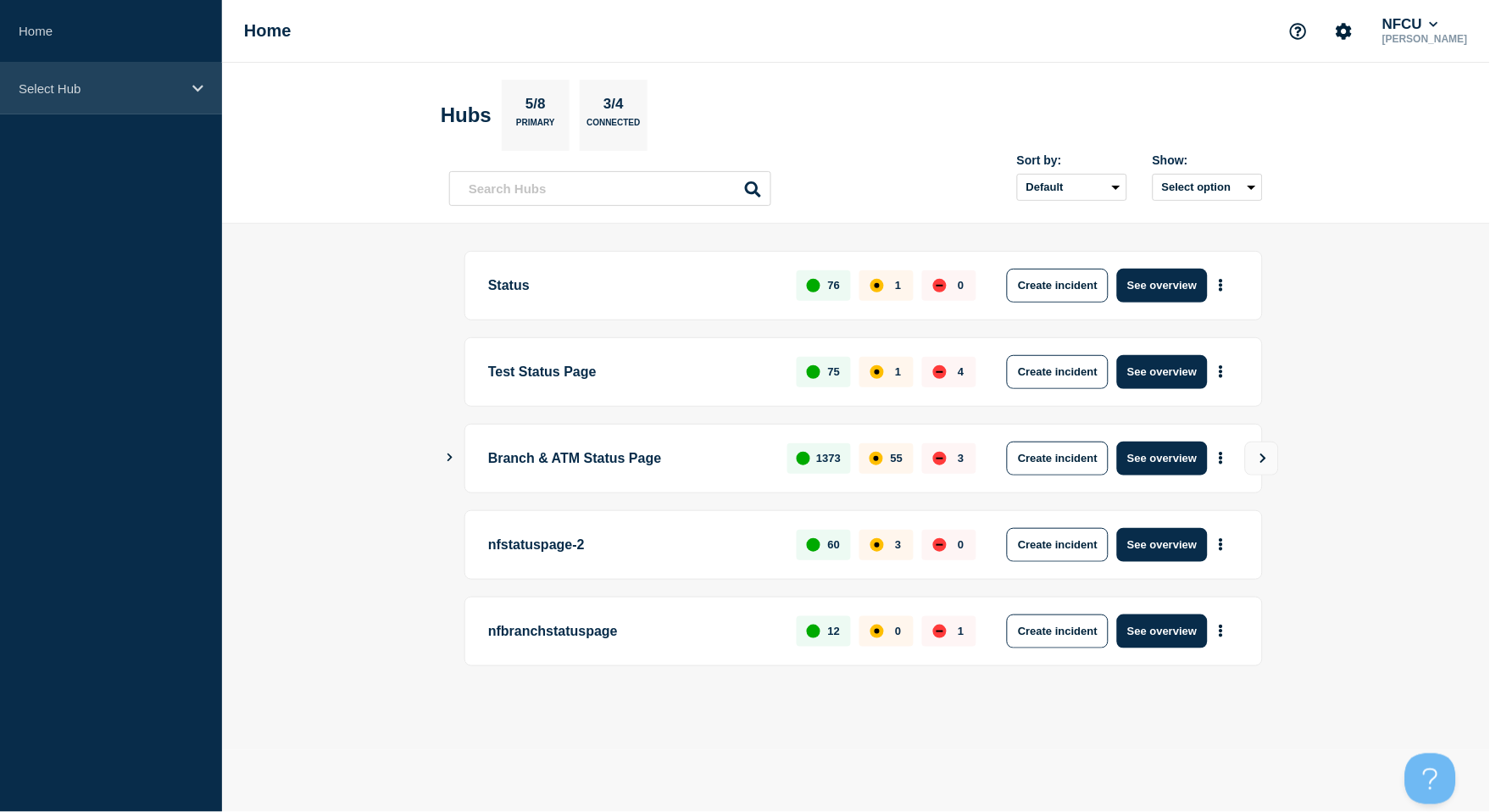
click at [62, 106] on div "Select Hub" at bounding box center [111, 88] width 222 height 52
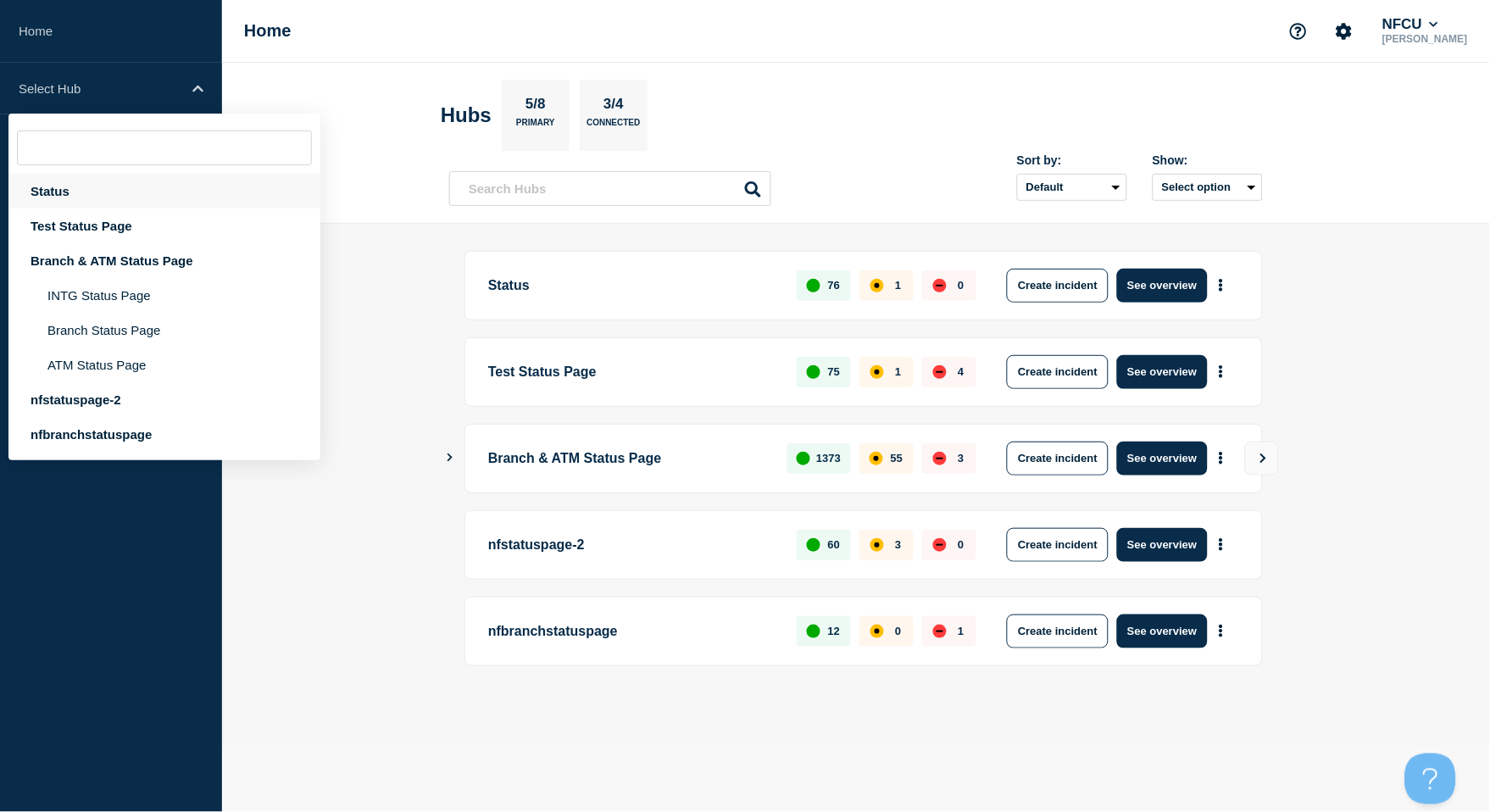
click at [59, 185] on div "Status" at bounding box center [164, 191] width 312 height 35
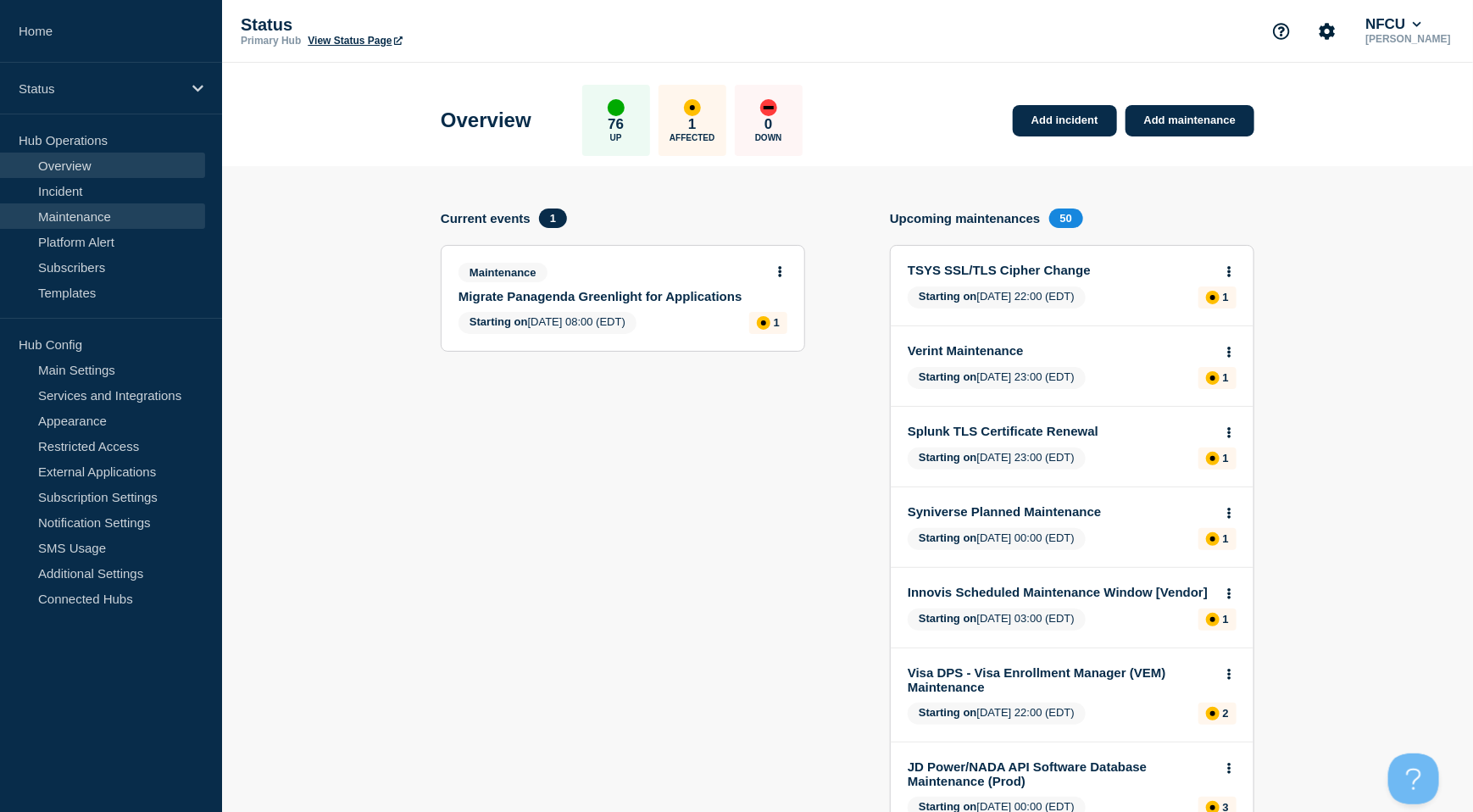
click at [54, 213] on link "Maintenance" at bounding box center [102, 216] width 205 height 26
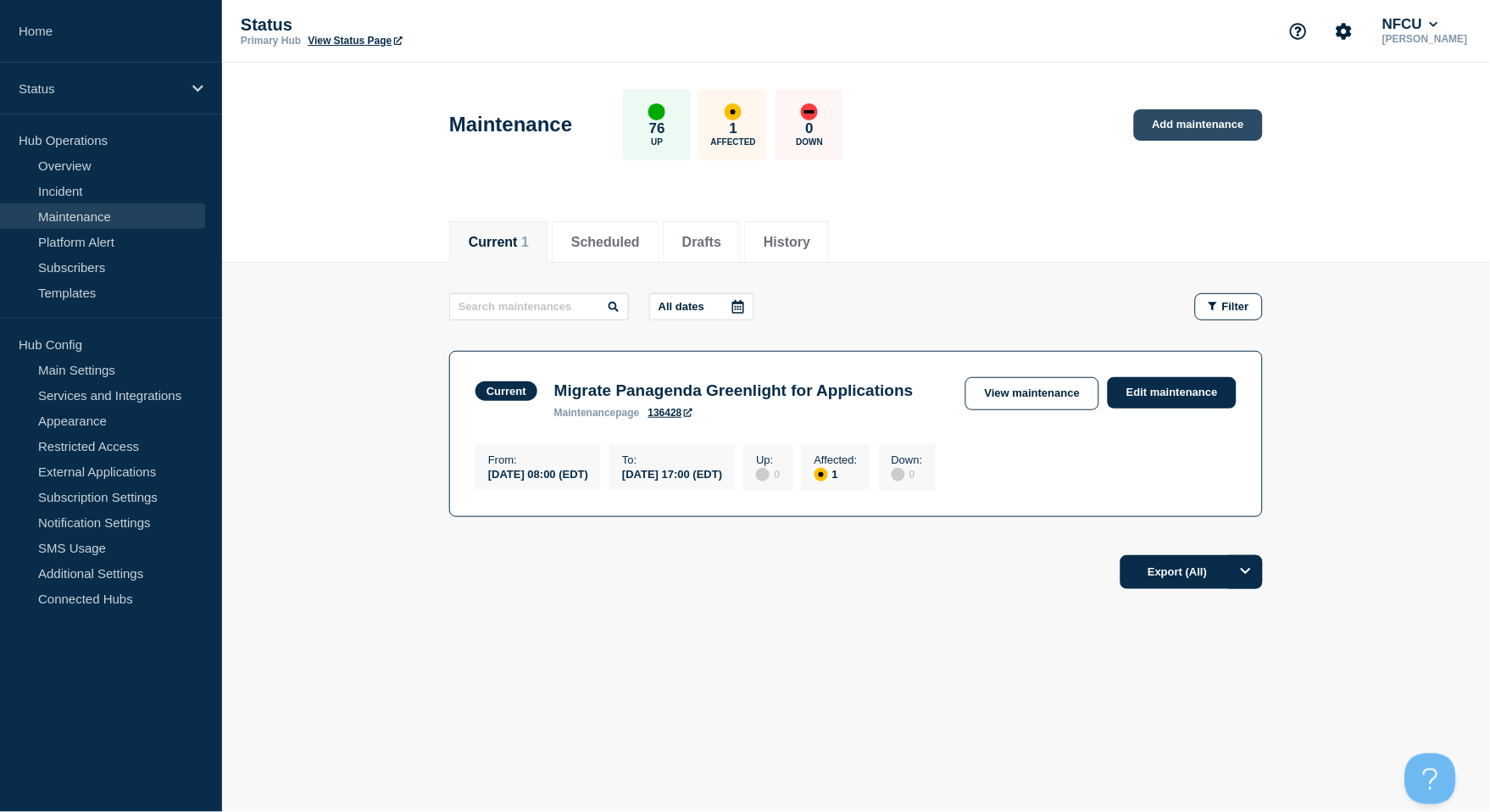
click at [1195, 128] on link "Add maintenance" at bounding box center [1198, 125] width 129 height 31
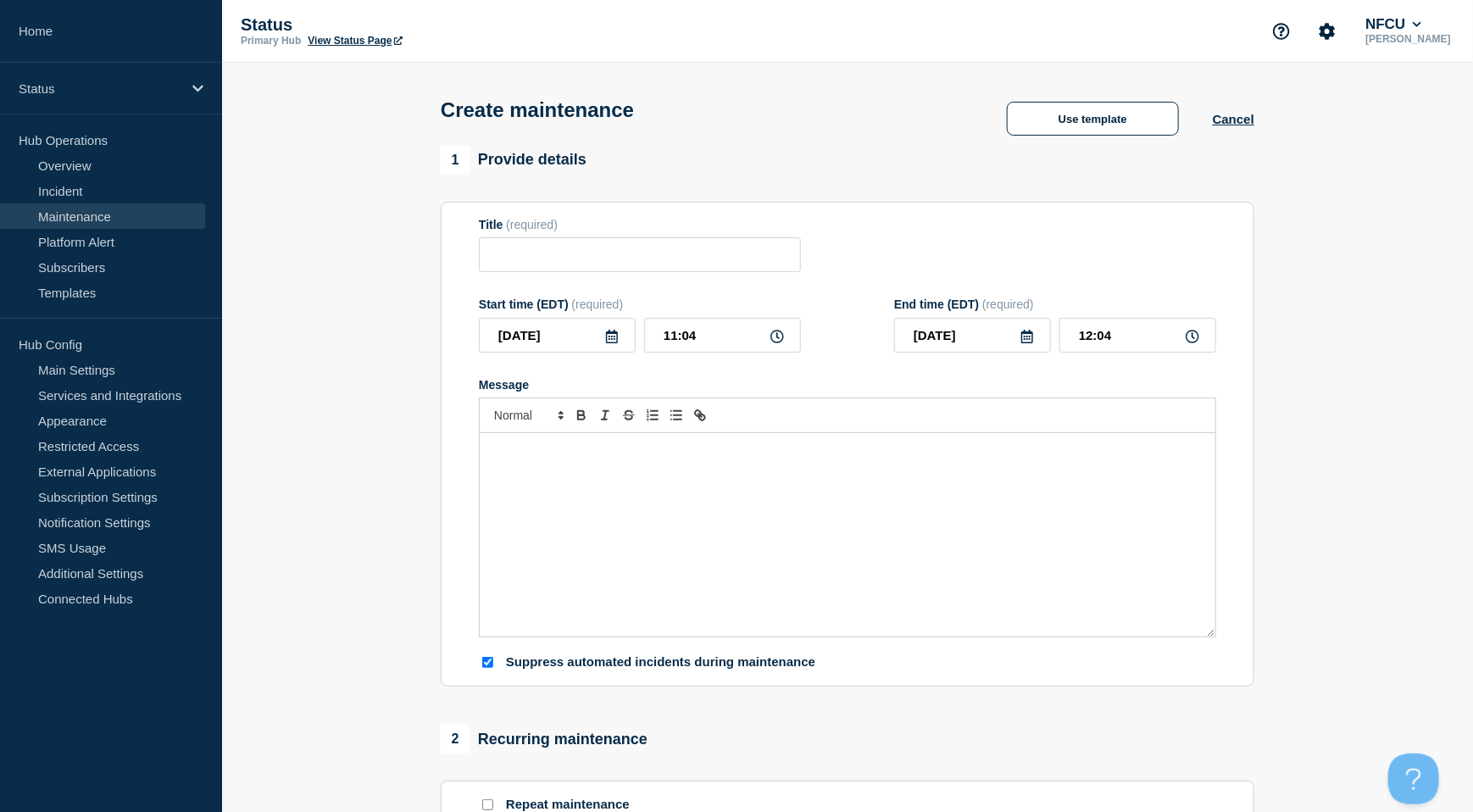
checkbox input "true"
click at [511, 260] on input "Title" at bounding box center [639, 254] width 322 height 35
paste input "Early Warning Scheduled Maintenance"
type input "Early Warning Scheduled Maintenance"
click at [705, 590] on div "Message" at bounding box center [847, 534] width 736 height 203
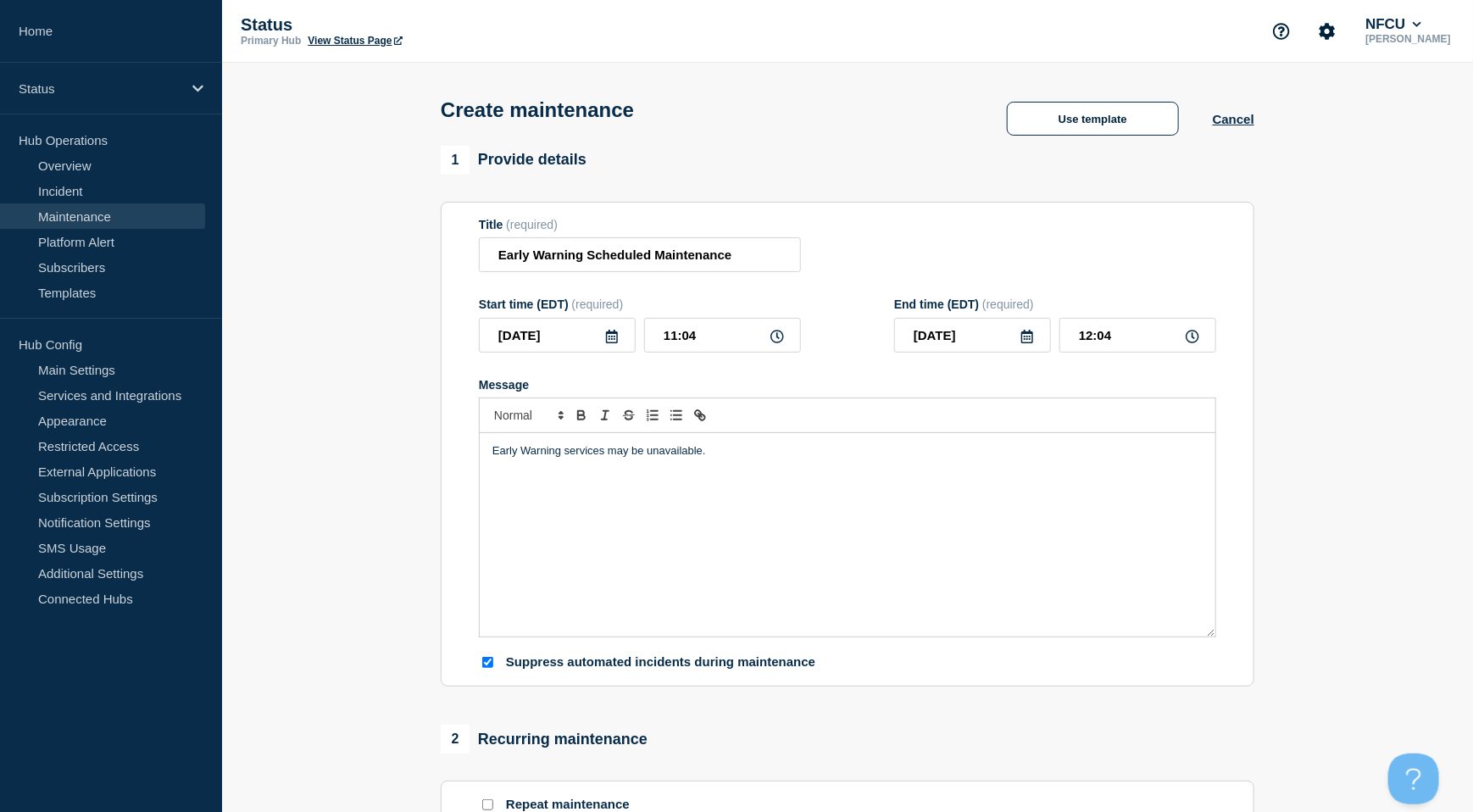
click at [611, 342] on icon at bounding box center [612, 336] width 12 height 14
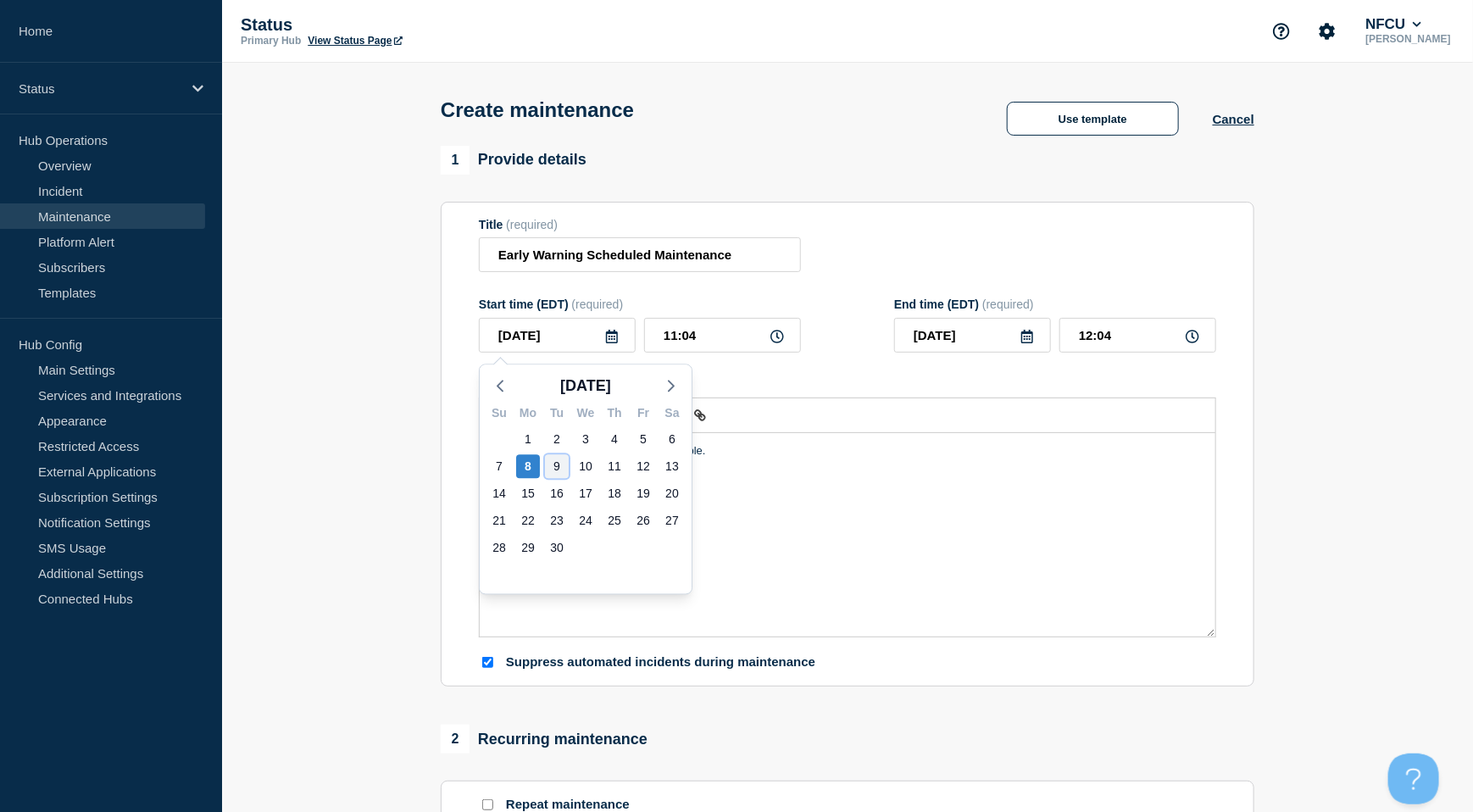
click at [554, 461] on div "9" at bounding box center [557, 466] width 24 height 24
type input "[DATE]"
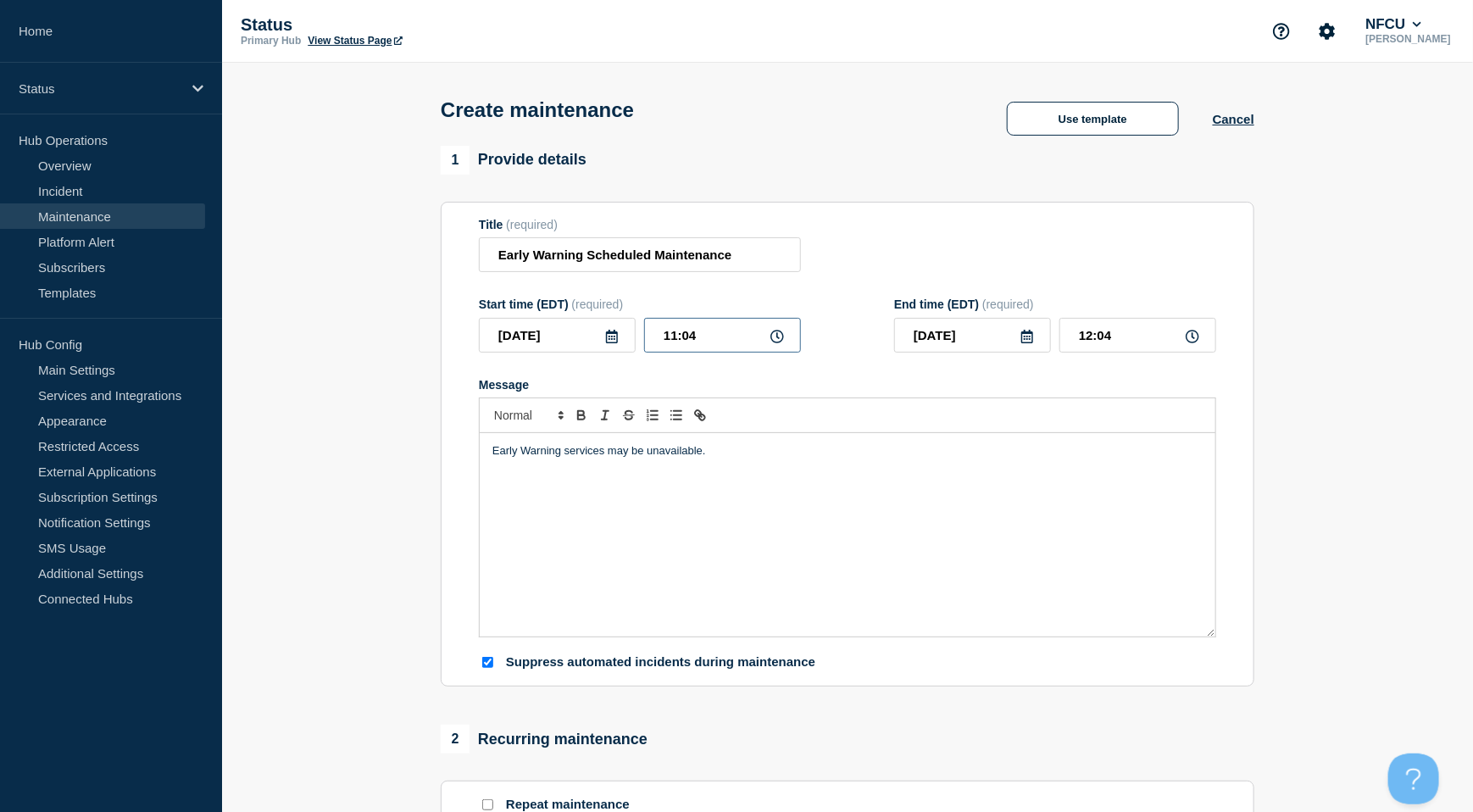
click at [727, 343] on input "11:04" at bounding box center [723, 335] width 157 height 35
drag, startPoint x: 726, startPoint y: 334, endPoint x: 563, endPoint y: 296, distance: 167.4
click at [563, 296] on form "Title (required) Early Warning Scheduled Maintenance Start time (EDT) (required…" at bounding box center [847, 444] width 737 height 453
type input "15:00"
type input "16:00"
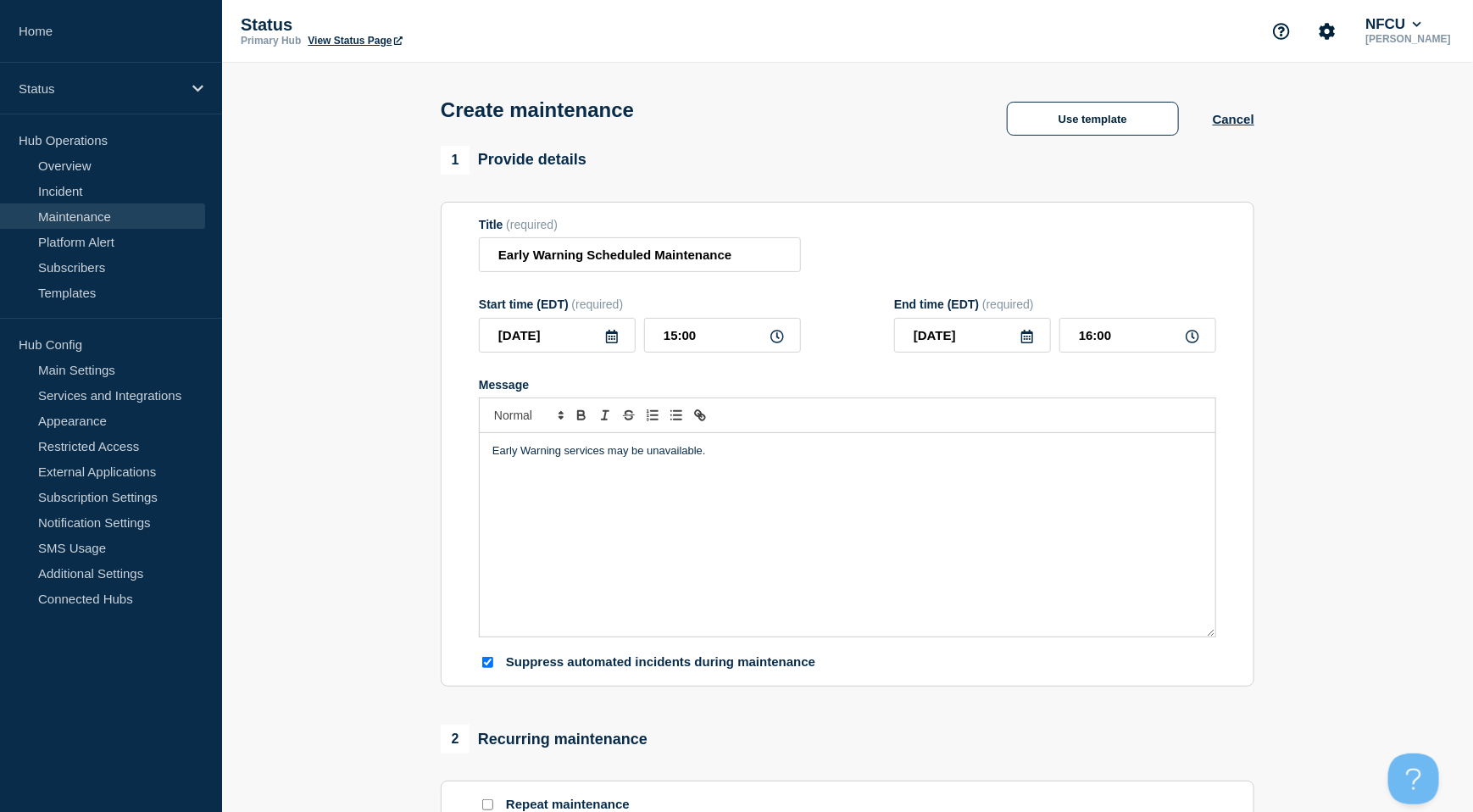
click at [962, 248] on div "Title (required) Early Warning Scheduled Maintenance" at bounding box center [847, 245] width 737 height 55
click at [1030, 341] on icon at bounding box center [1026, 336] width 14 height 14
click at [993, 459] on div "10" at bounding box center [1001, 466] width 24 height 24
type input "[DATE]"
click at [1111, 306] on div "End time (EDT) (required)" at bounding box center [1055, 303] width 322 height 14
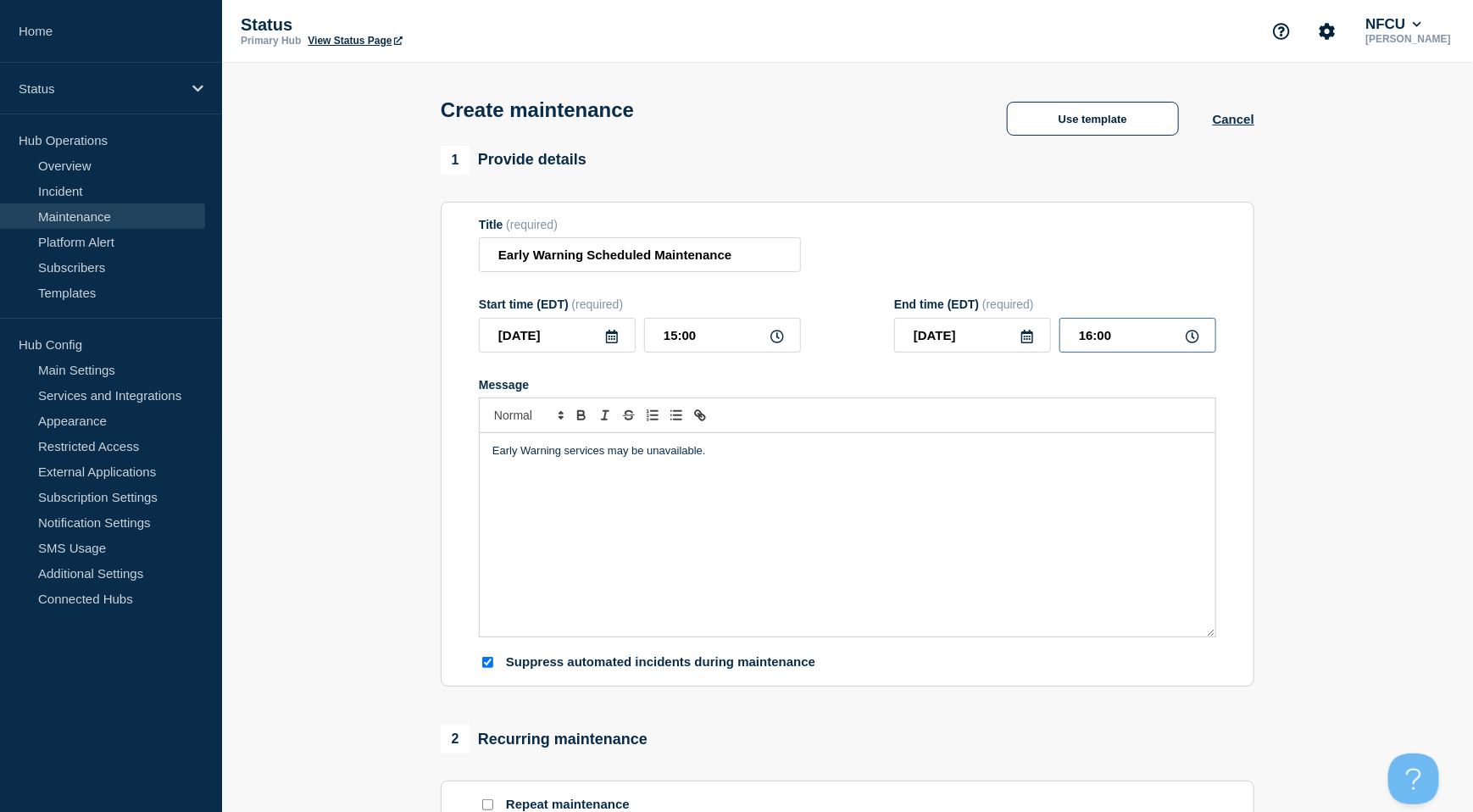
click at [1127, 338] on input "16:00" at bounding box center [1138, 335] width 157 height 35
drag, startPoint x: 1138, startPoint y: 344, endPoint x: 993, endPoint y: 331, distance: 145.6
click at [994, 331] on div "2025-09-10 16:00" at bounding box center [1055, 335] width 322 height 35
type input "03:00"
click at [945, 267] on div "Title (required) Early Warning Scheduled Maintenance" at bounding box center [847, 245] width 737 height 55
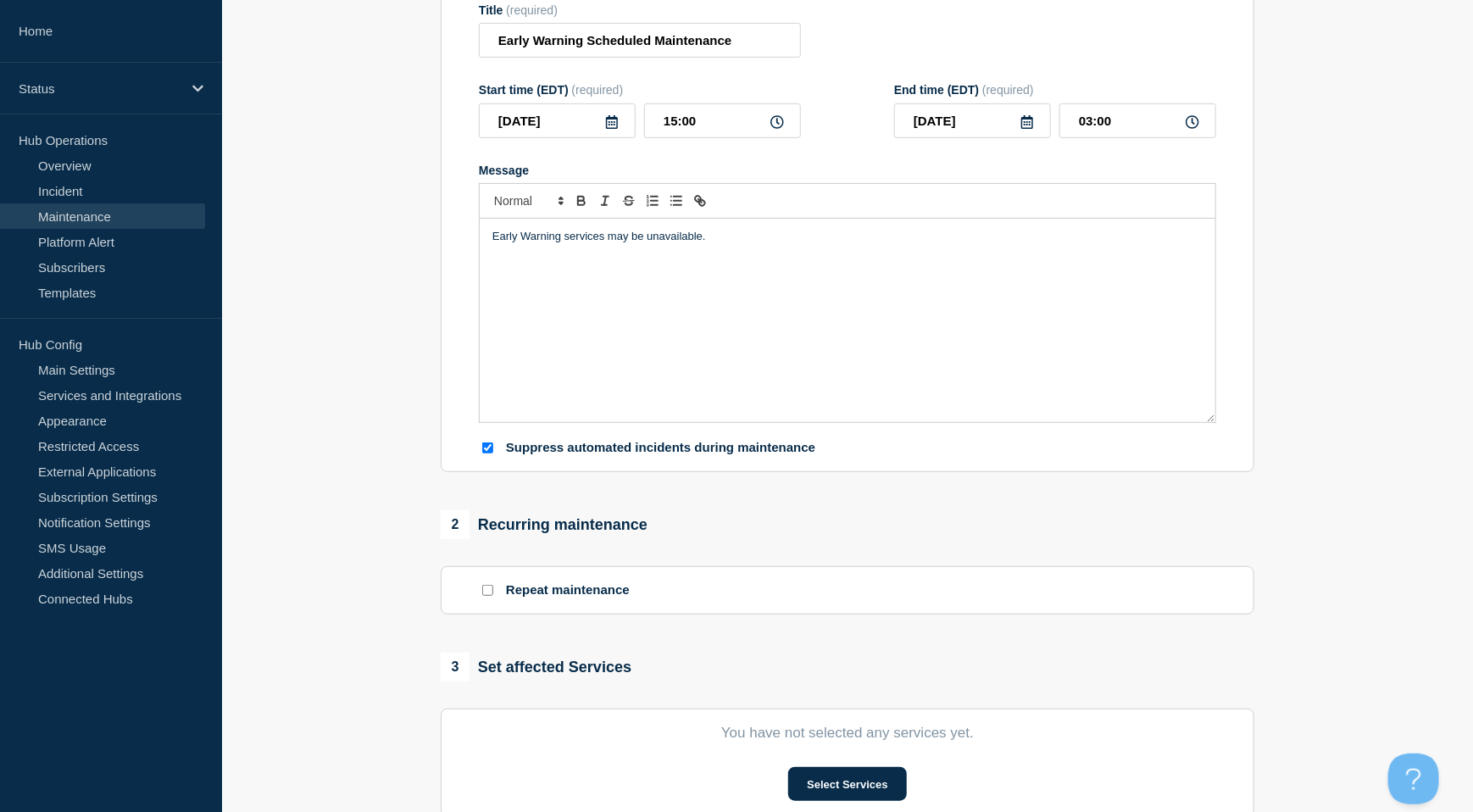
scroll to position [225, 0]
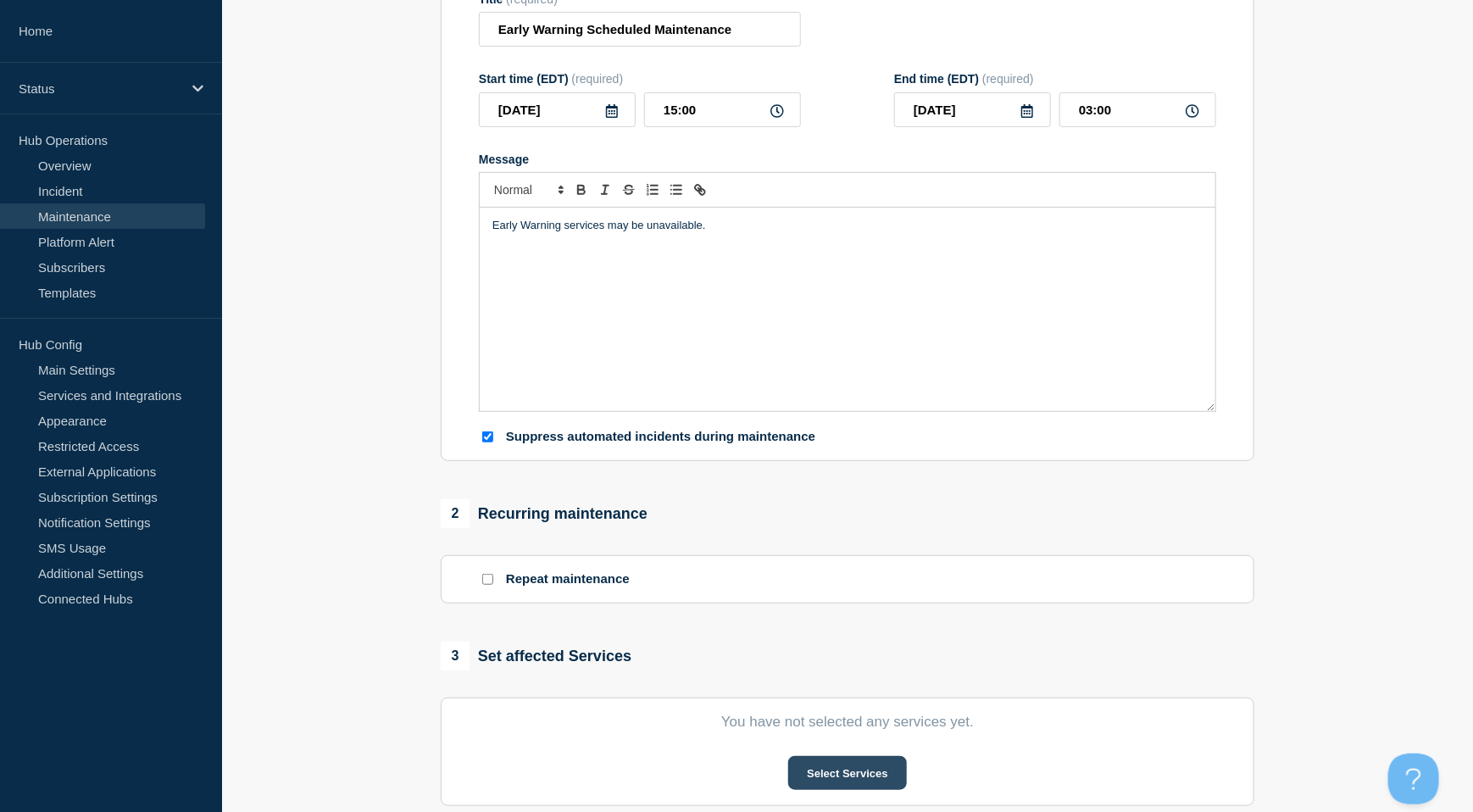
click at [850, 769] on button "Select Services" at bounding box center [847, 772] width 118 height 34
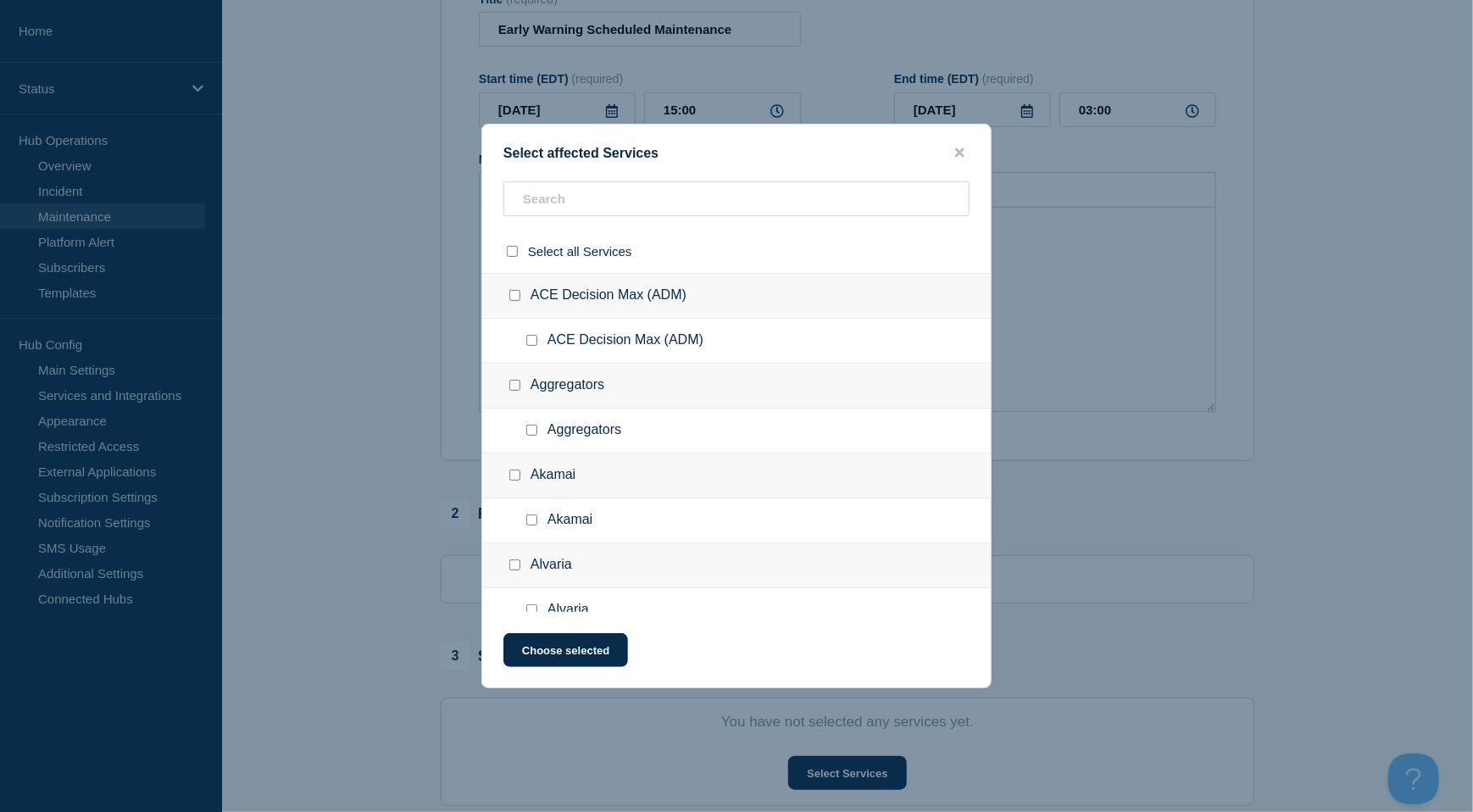
click at [548, 182] on div "Select affected Services Select all Services ACE Decision Max (ADM) ACE Decisio…" at bounding box center [736, 406] width 510 height 564
click at [546, 199] on input "text" at bounding box center [736, 199] width 466 height 35
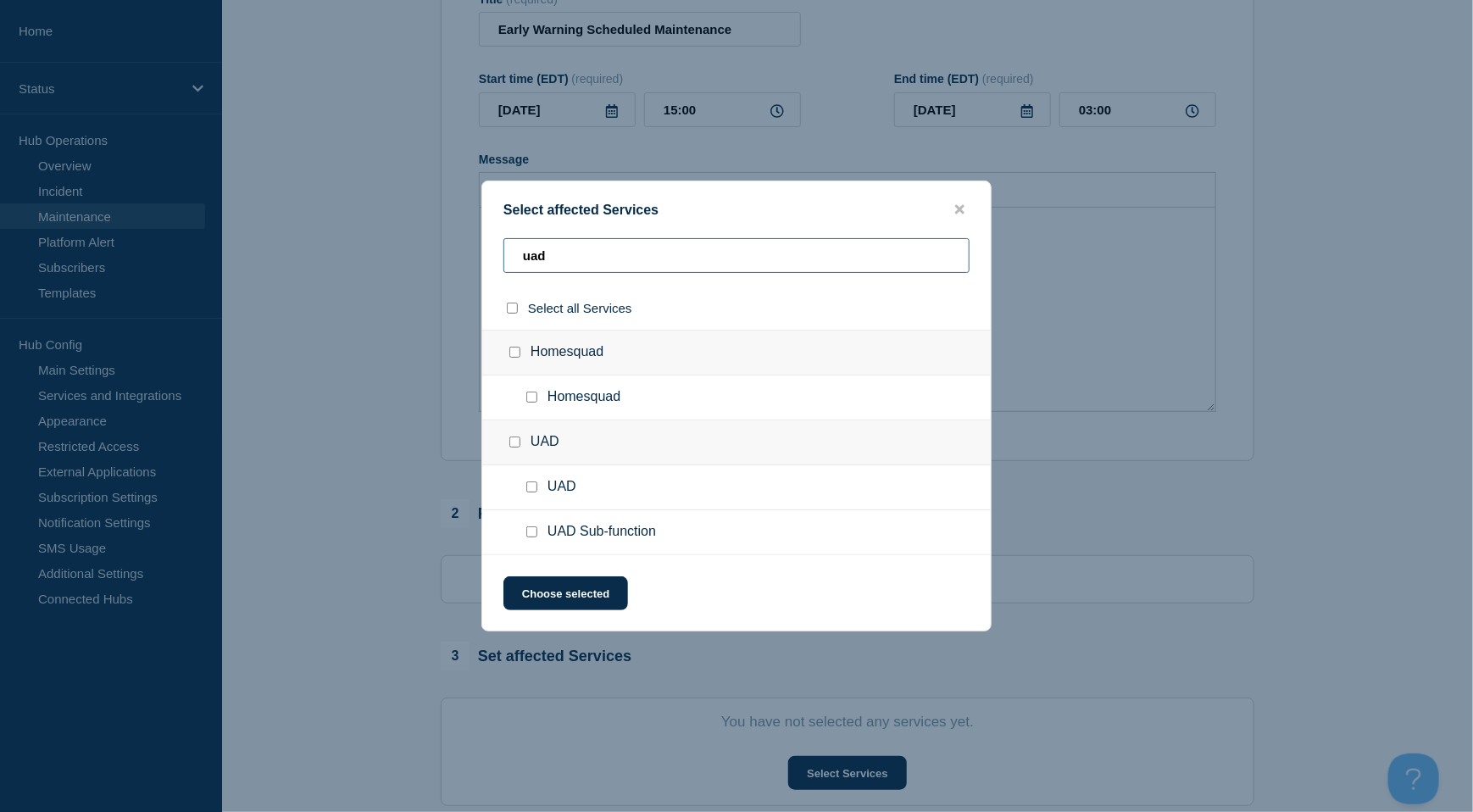
type input "uad"
click at [533, 531] on input "UAD Sub-function checkbox" at bounding box center [531, 531] width 11 height 11
checkbox input "true"
click at [580, 588] on button "Choose selected" at bounding box center [565, 592] width 125 height 34
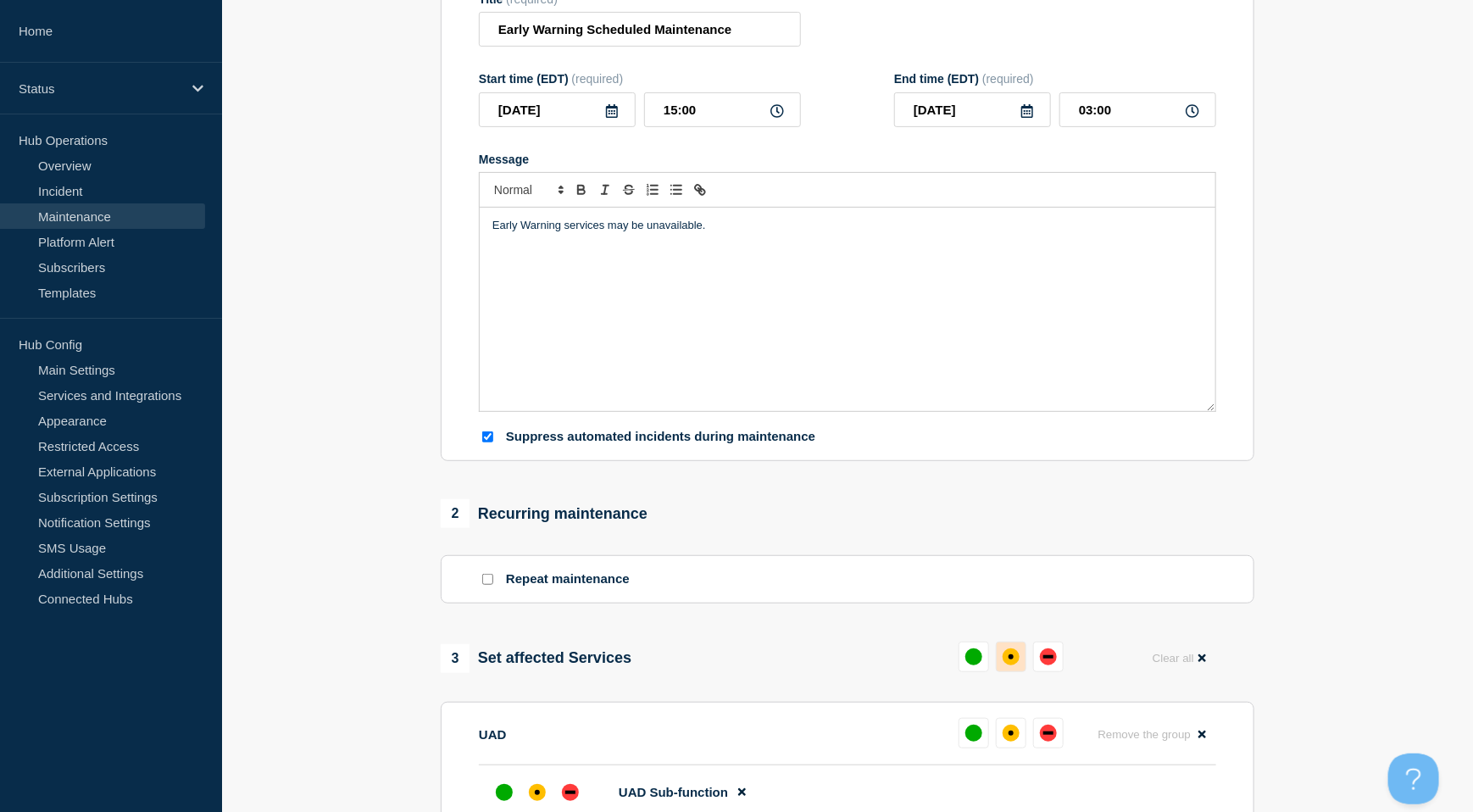
click at [1007, 659] on div "affected" at bounding box center [1011, 656] width 17 height 17
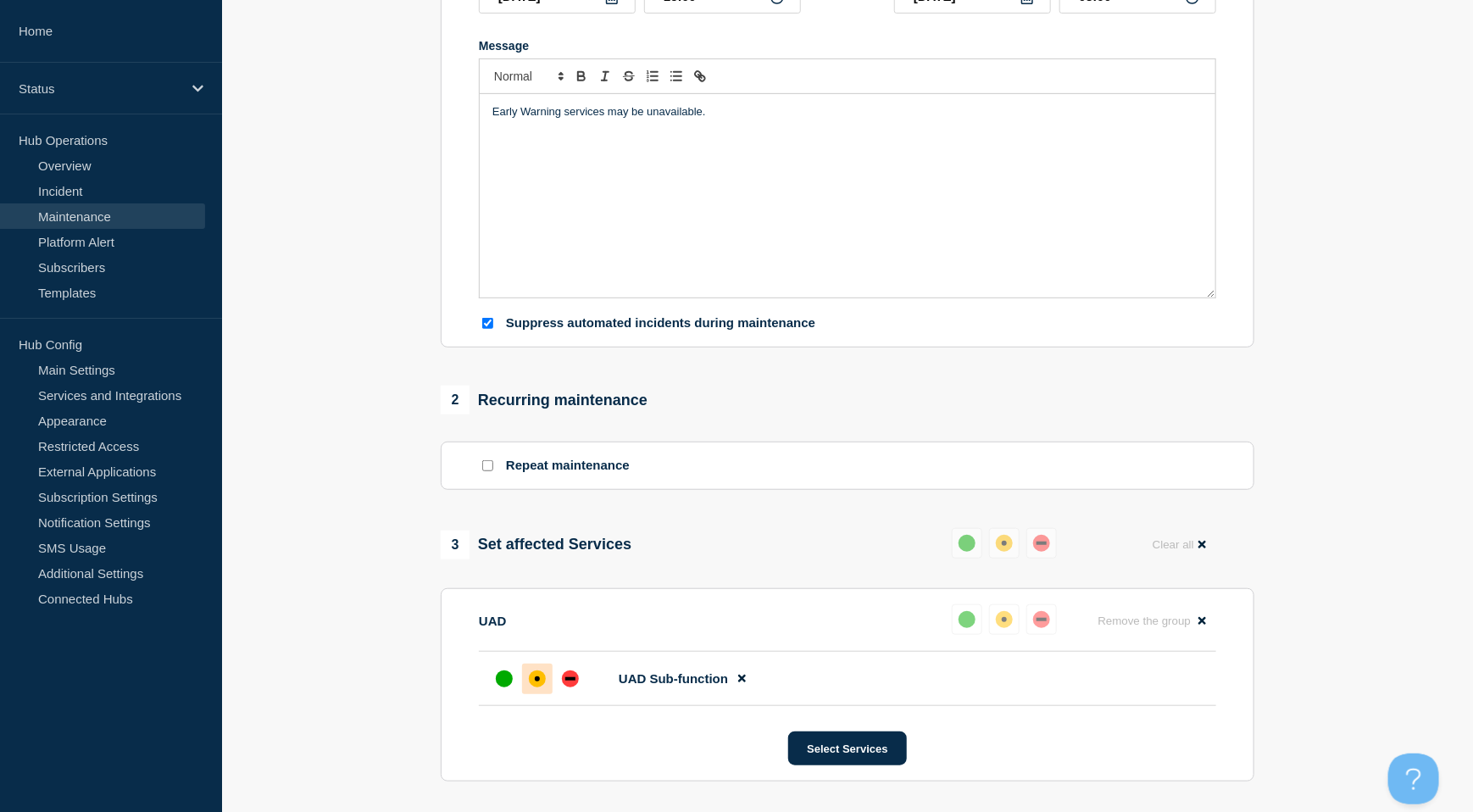
scroll to position [564, 0]
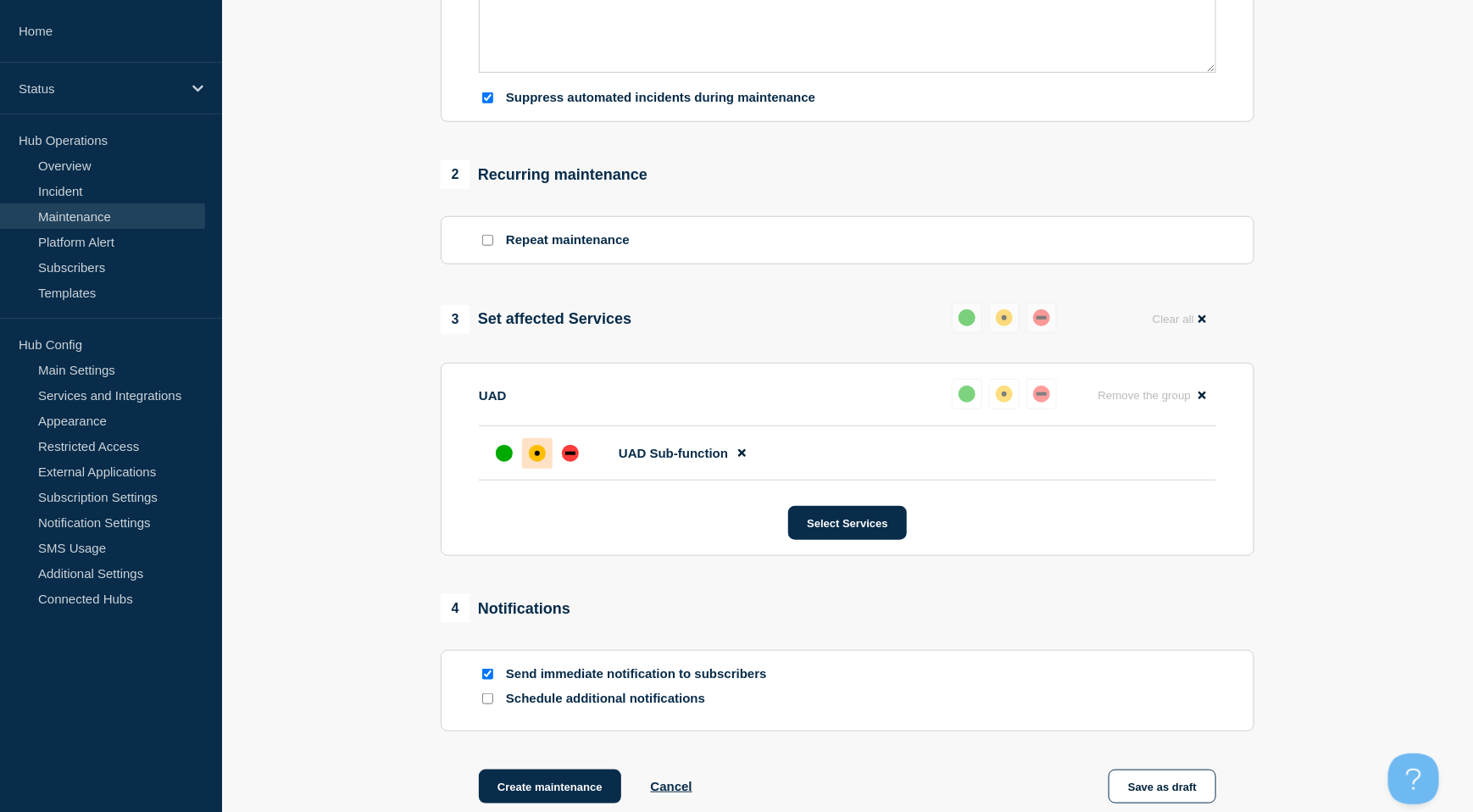
drag, startPoint x: 486, startPoint y: 671, endPoint x: 522, endPoint y: 686, distance: 39.0
click at [483, 671] on input "Send immediate notification to subscribers" at bounding box center [488, 673] width 11 height 11
checkbox input "false"
click at [577, 802] on button "Create maintenance" at bounding box center [550, 786] width 142 height 34
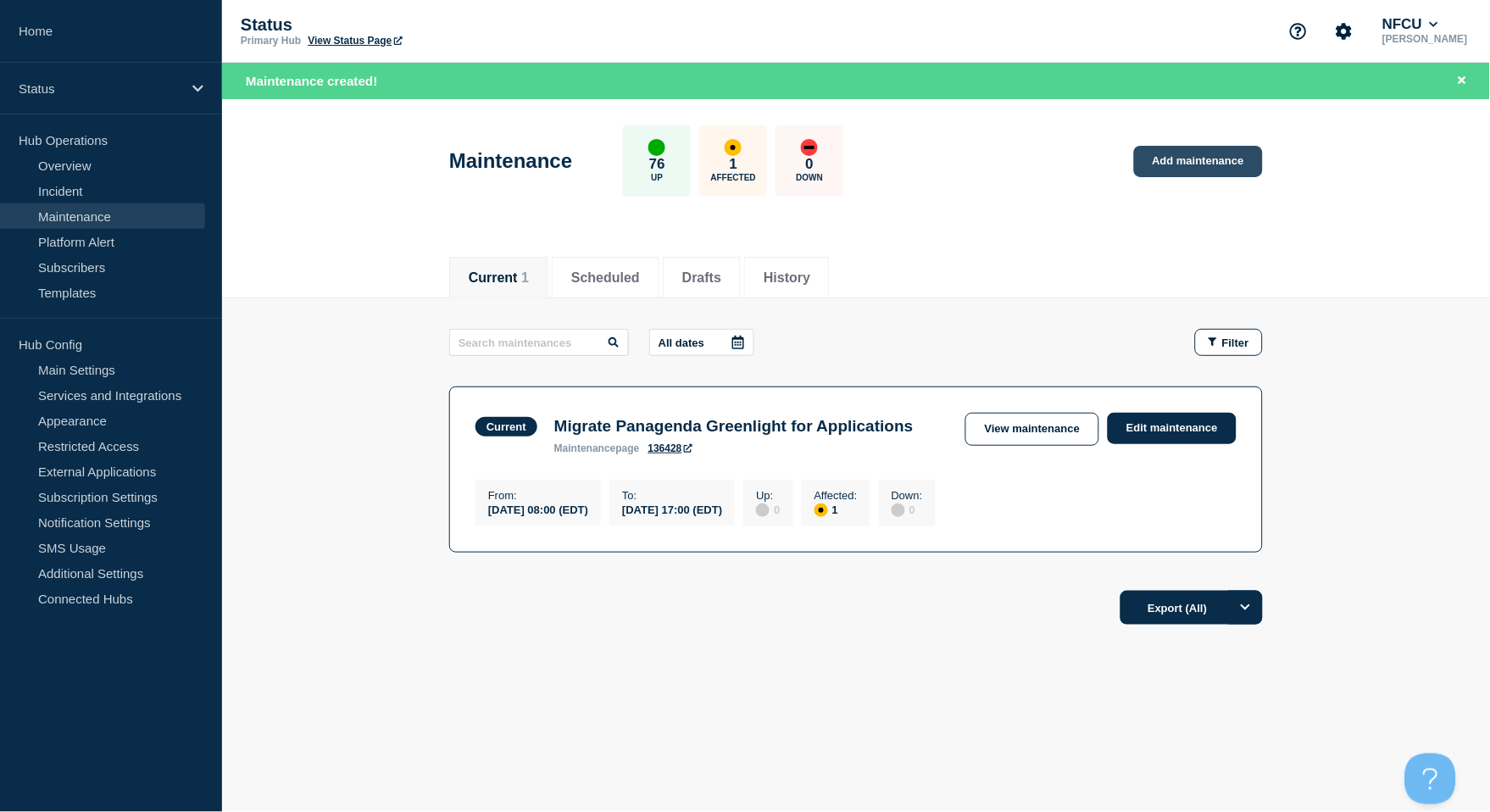
click at [1196, 158] on link "Add maintenance" at bounding box center [1198, 161] width 129 height 31
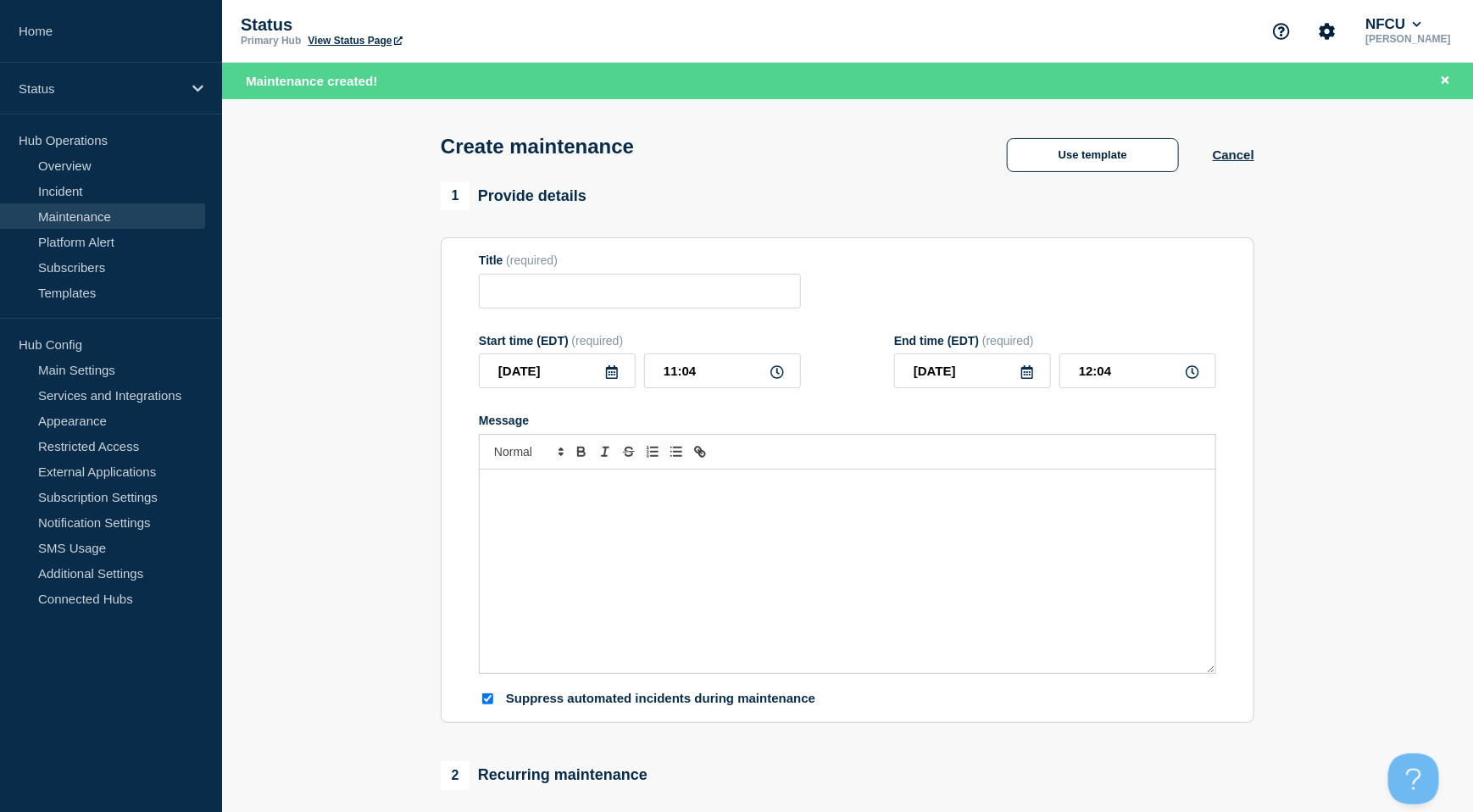
checkbox input "true"
click at [1101, 164] on button "Use template" at bounding box center [1092, 155] width 172 height 34
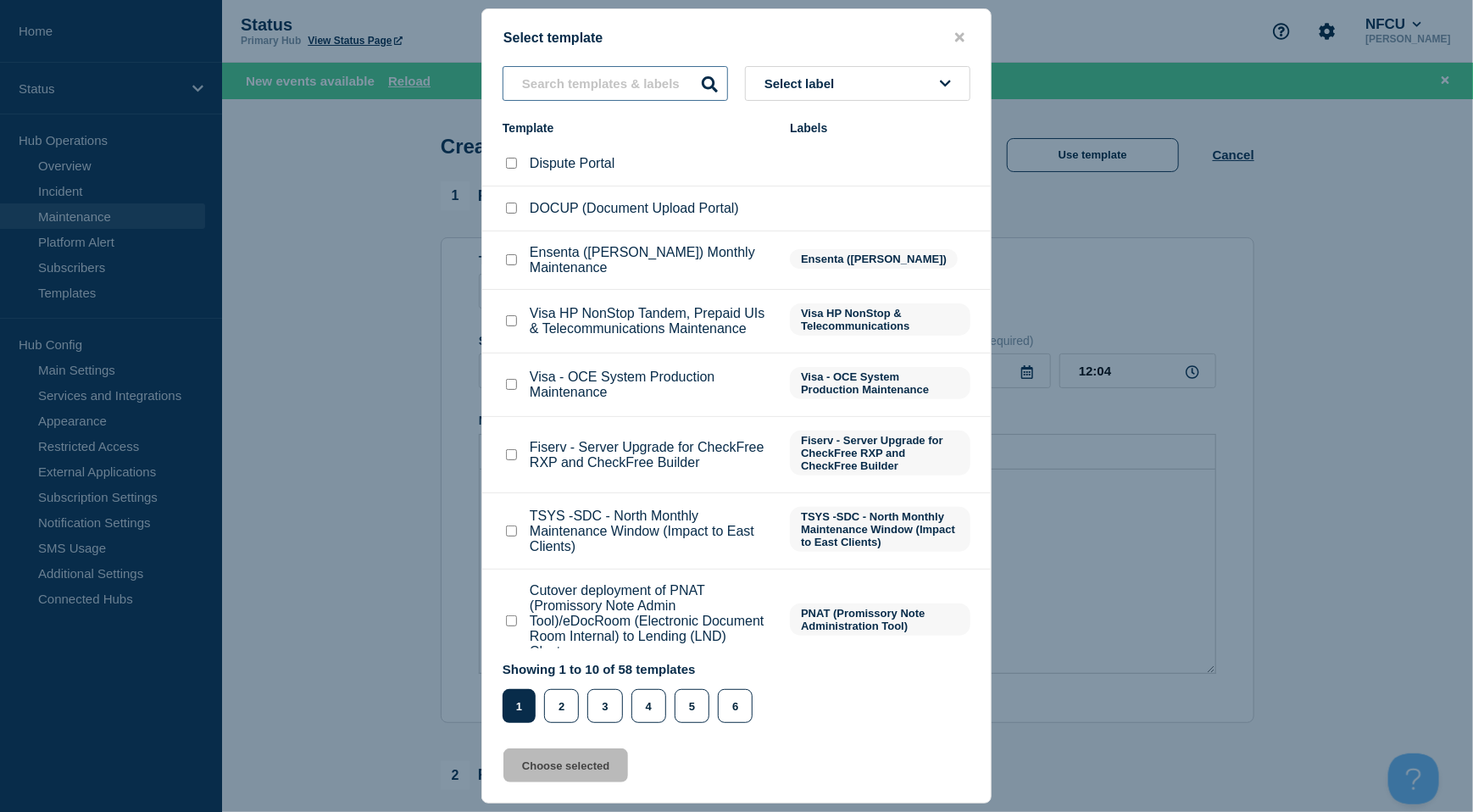
click at [603, 87] on input "text" at bounding box center [614, 84] width 225 height 35
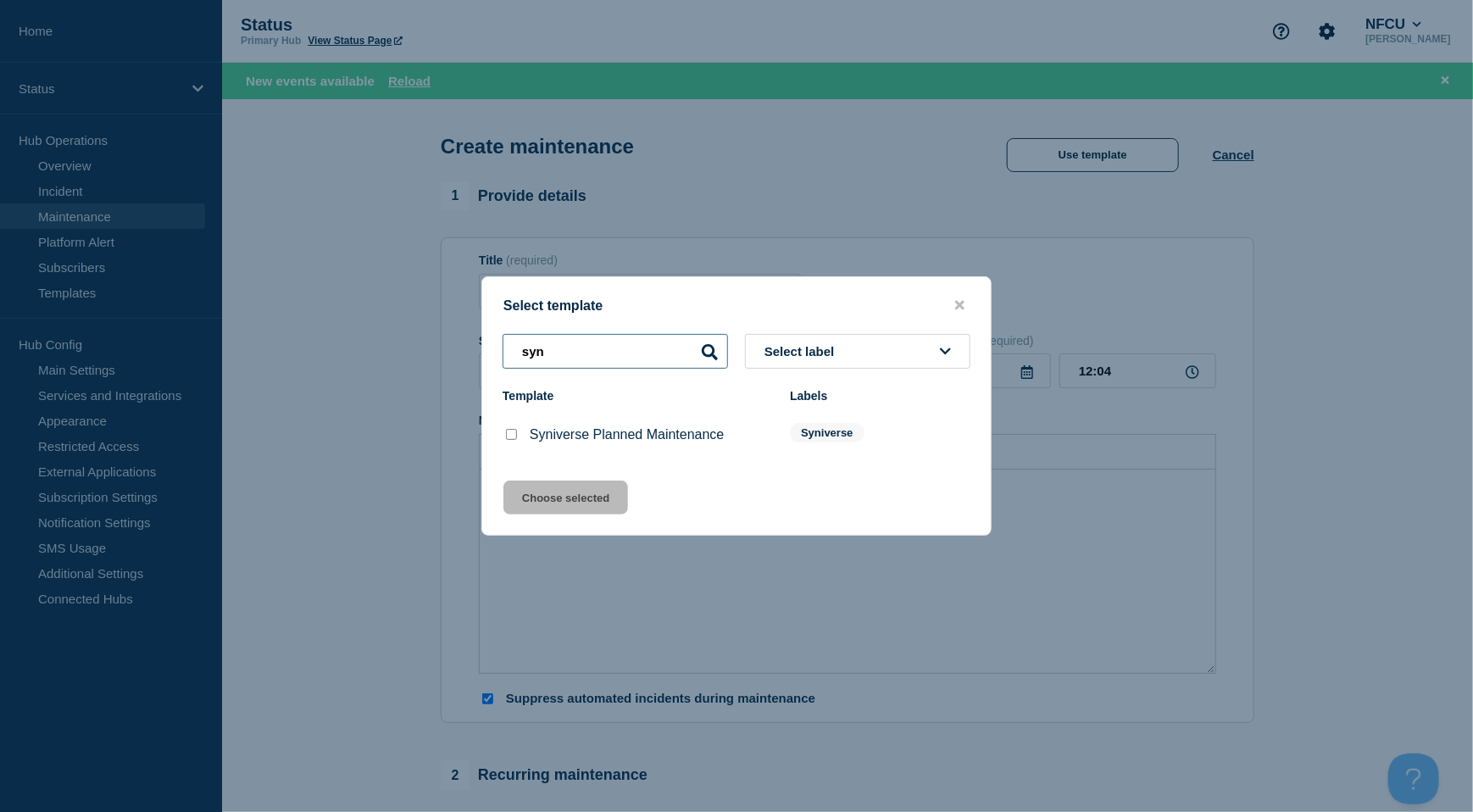
type input "syn"
click at [504, 438] on div at bounding box center [510, 435] width 17 height 17
click at [508, 438] on input "Syniverse Planned Maintenance checkbox" at bounding box center [511, 434] width 11 height 11
checkbox input "true"
click at [559, 499] on button "Choose selected" at bounding box center [565, 497] width 125 height 34
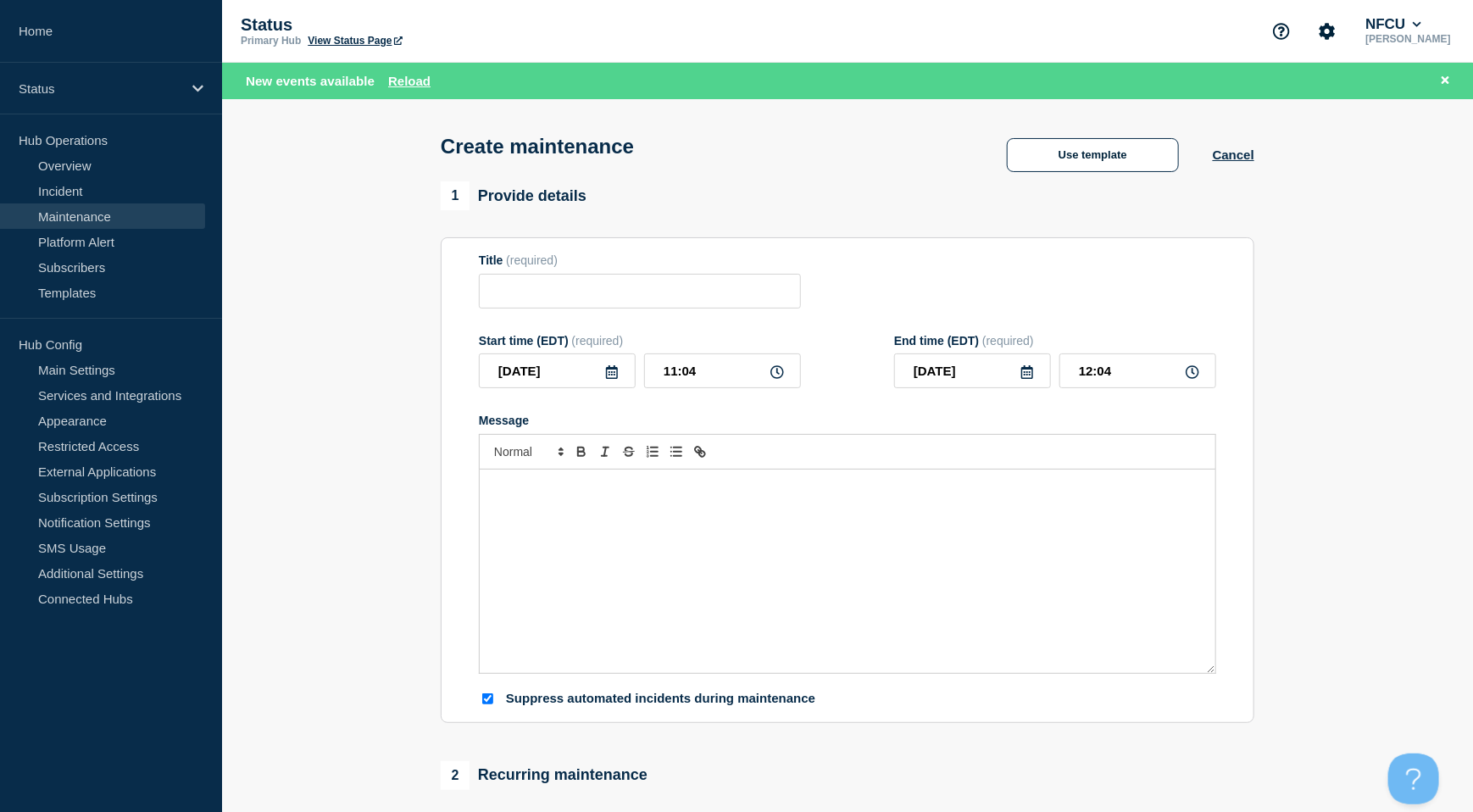
type input "Syniverse Planned Maintenance"
type input "18:04"
checkbox input "false"
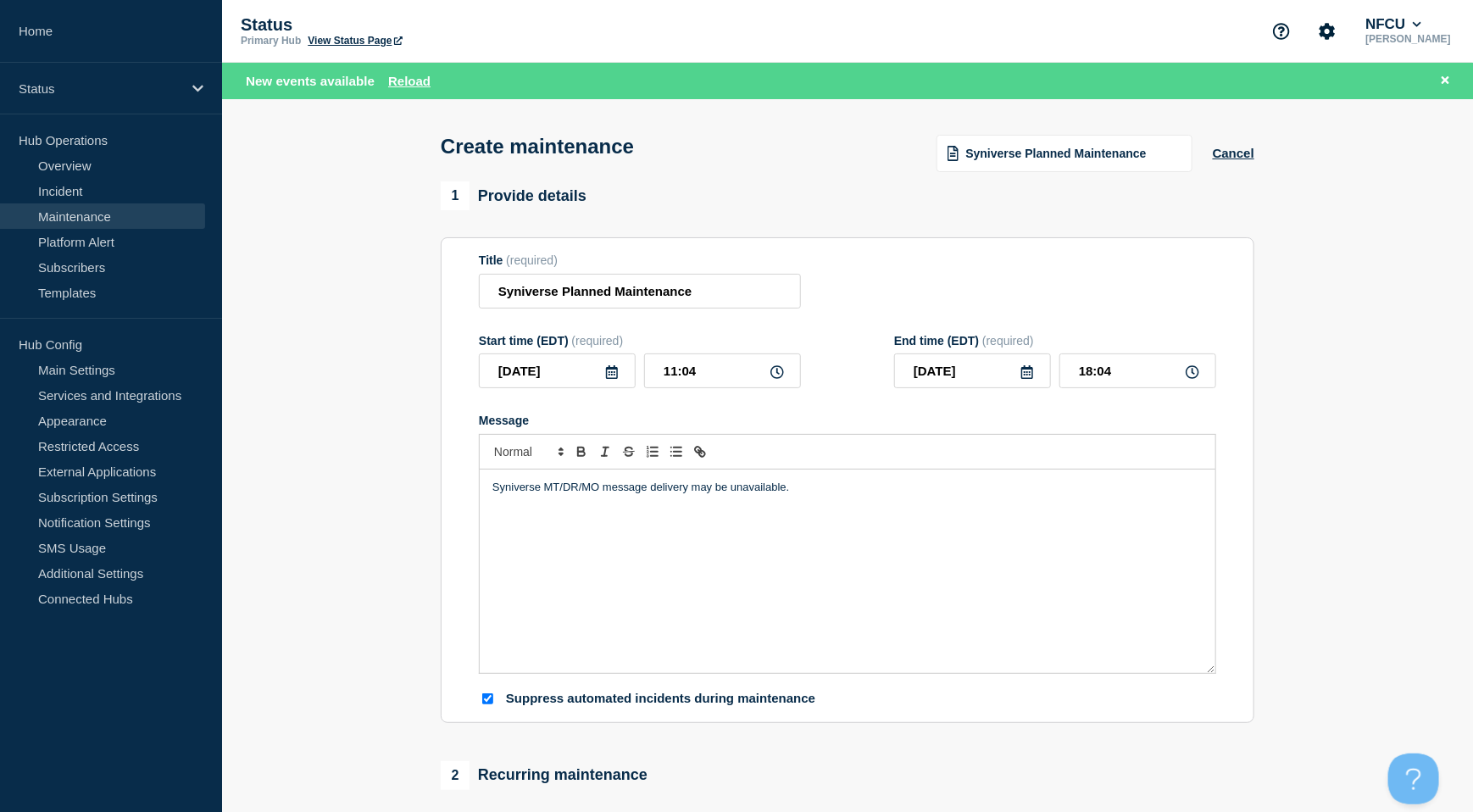
click at [610, 375] on icon at bounding box center [612, 372] width 14 height 14
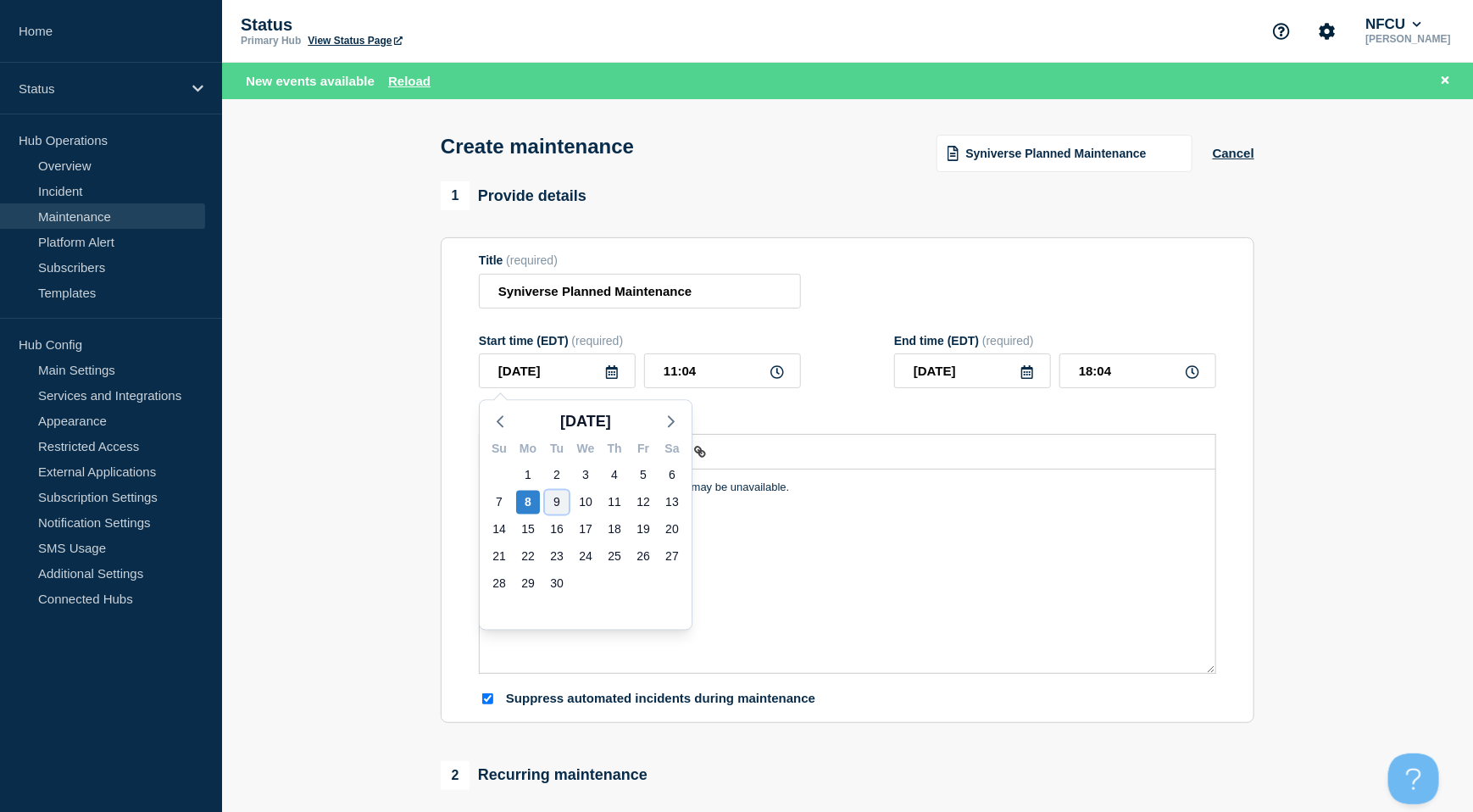
click at [567, 498] on div "9" at bounding box center [557, 502] width 24 height 24
type input "[DATE]"
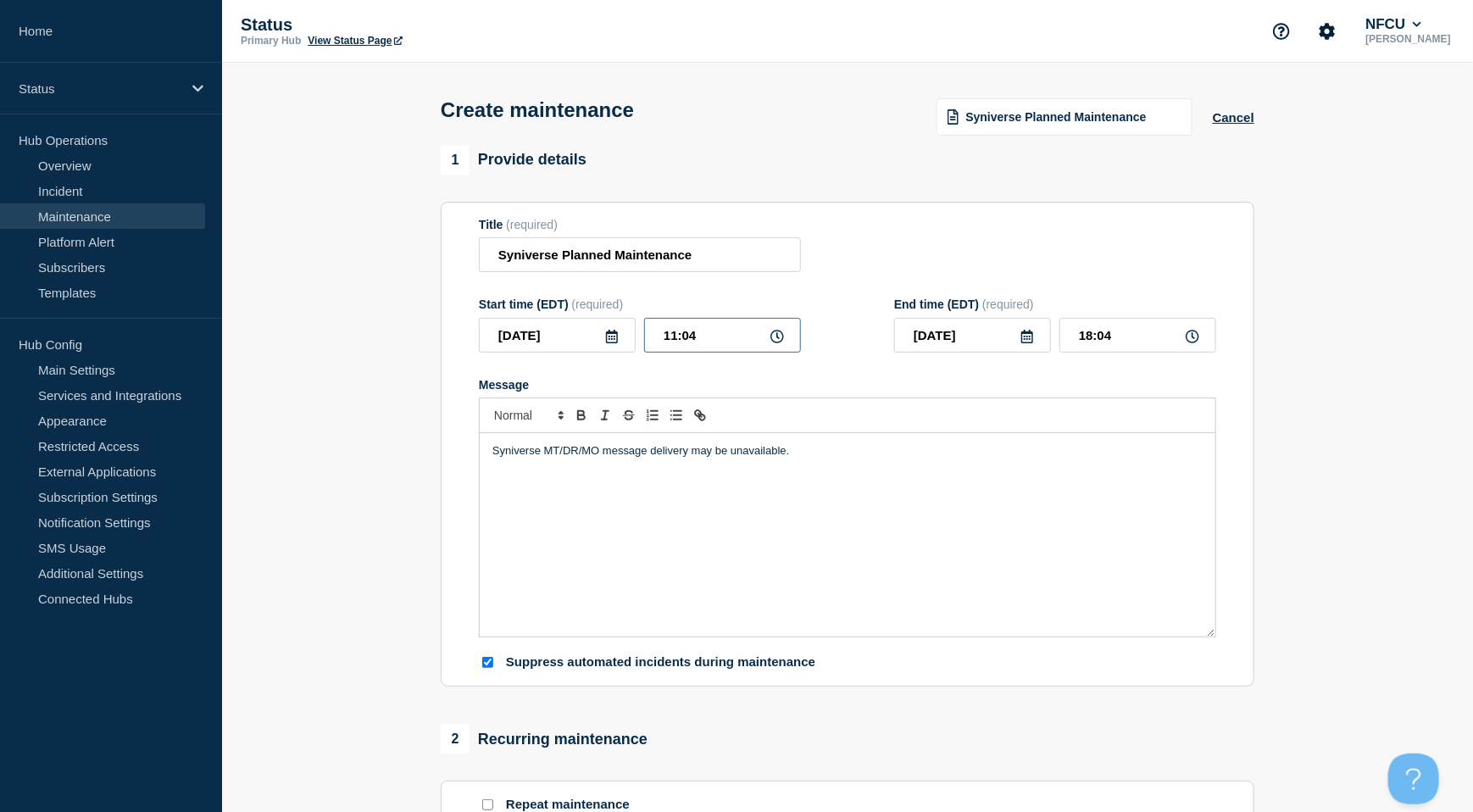
click at [681, 344] on input "11:04" at bounding box center [723, 335] width 157 height 35
drag, startPoint x: 725, startPoint y: 338, endPoint x: 584, endPoint y: 329, distance: 141.3
click at [584, 329] on div "2025-09-09 11:04" at bounding box center [639, 335] width 322 height 35
type input "20:00"
type input "[DATE]"
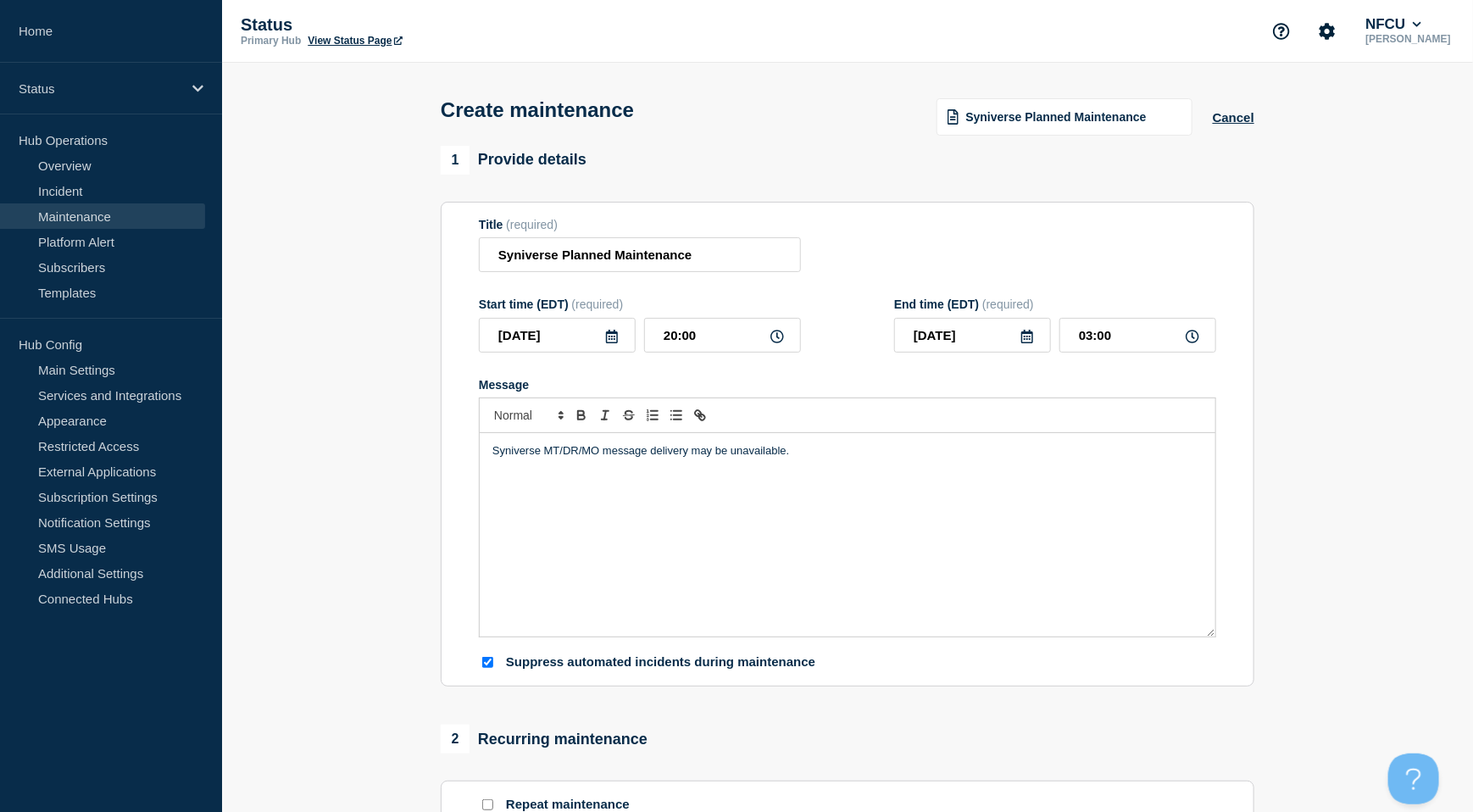
click at [1027, 344] on icon at bounding box center [1026, 336] width 14 height 14
click at [1111, 338] on input "03:00" at bounding box center [1138, 335] width 157 height 35
drag, startPoint x: 1132, startPoint y: 339, endPoint x: 966, endPoint y: 323, distance: 166.8
click at [966, 323] on div "2025-09-10 03:00" at bounding box center [1055, 335] width 322 height 35
type input "07:00"
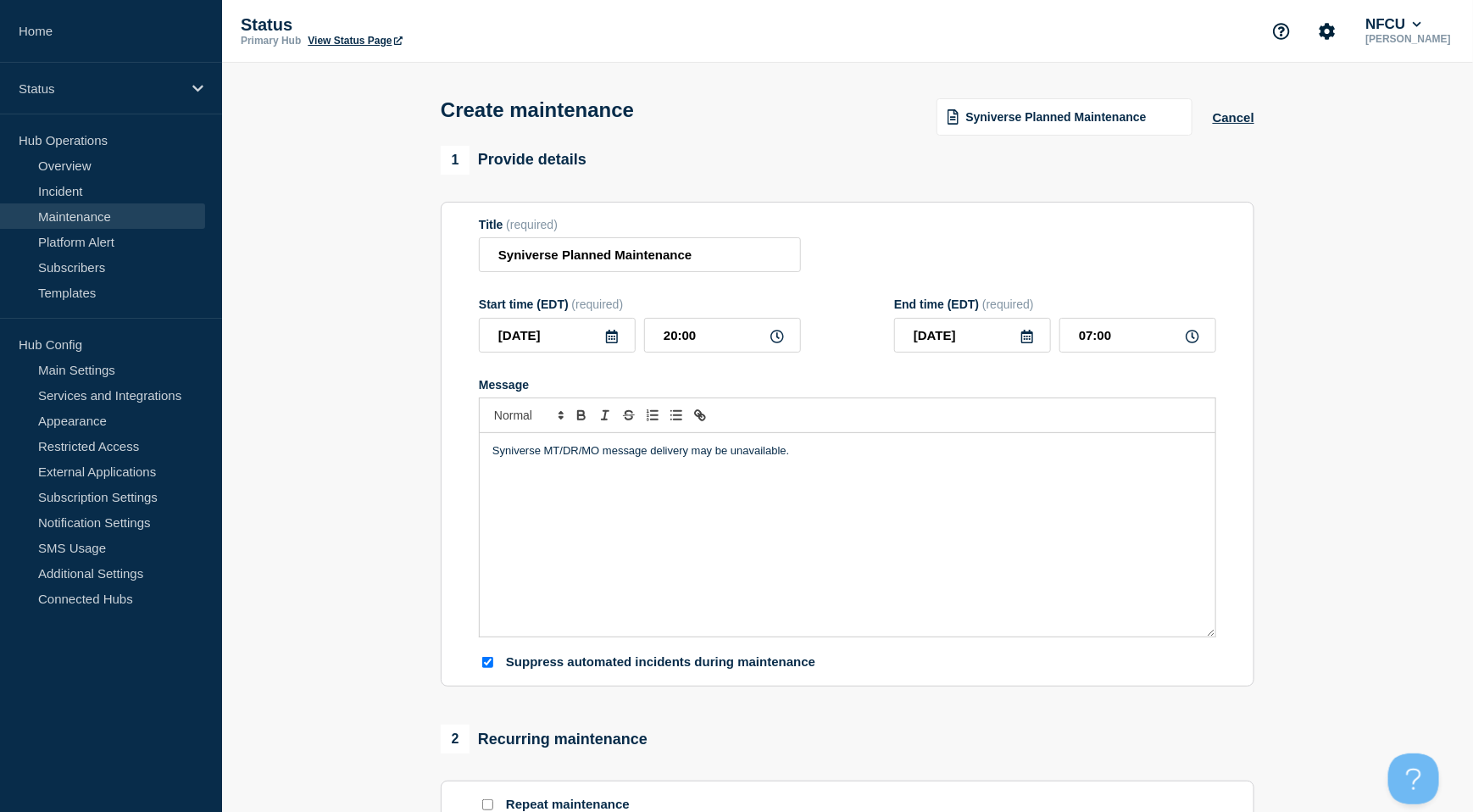
click at [883, 256] on div "Title (required) Syniverse Planned Maintenance" at bounding box center [847, 245] width 737 height 55
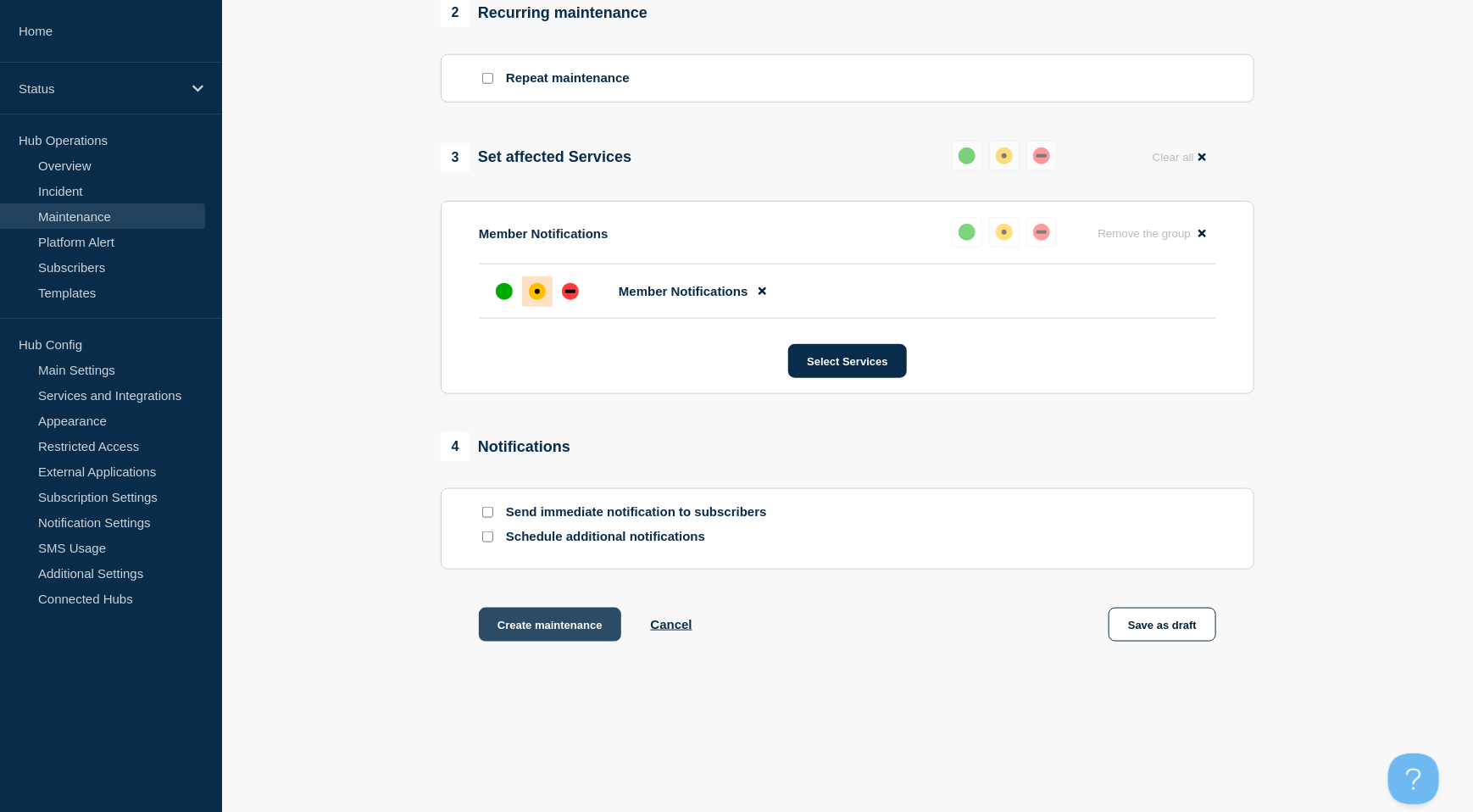
scroll to position [753, 0]
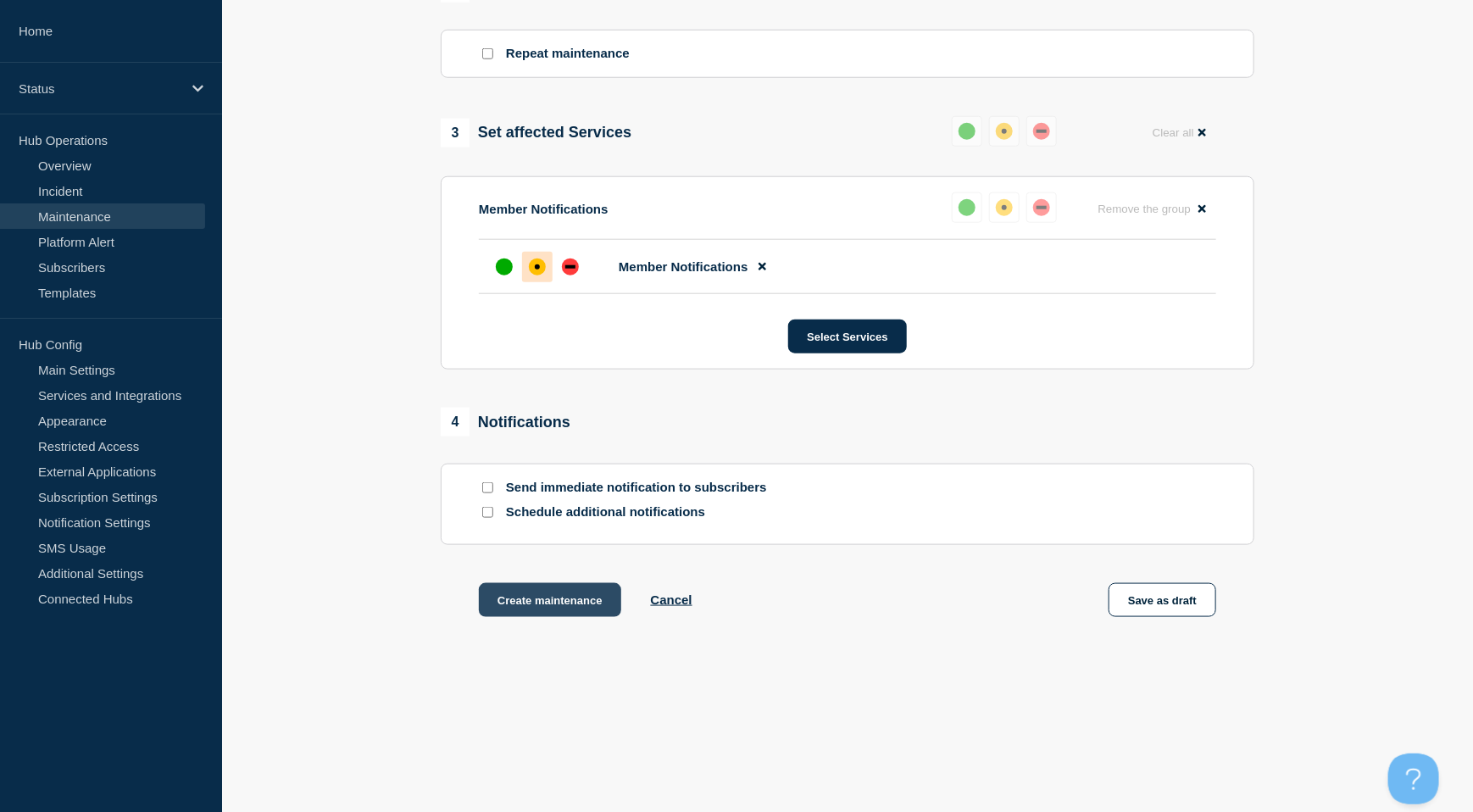
click at [546, 601] on button "Create maintenance" at bounding box center [550, 600] width 142 height 34
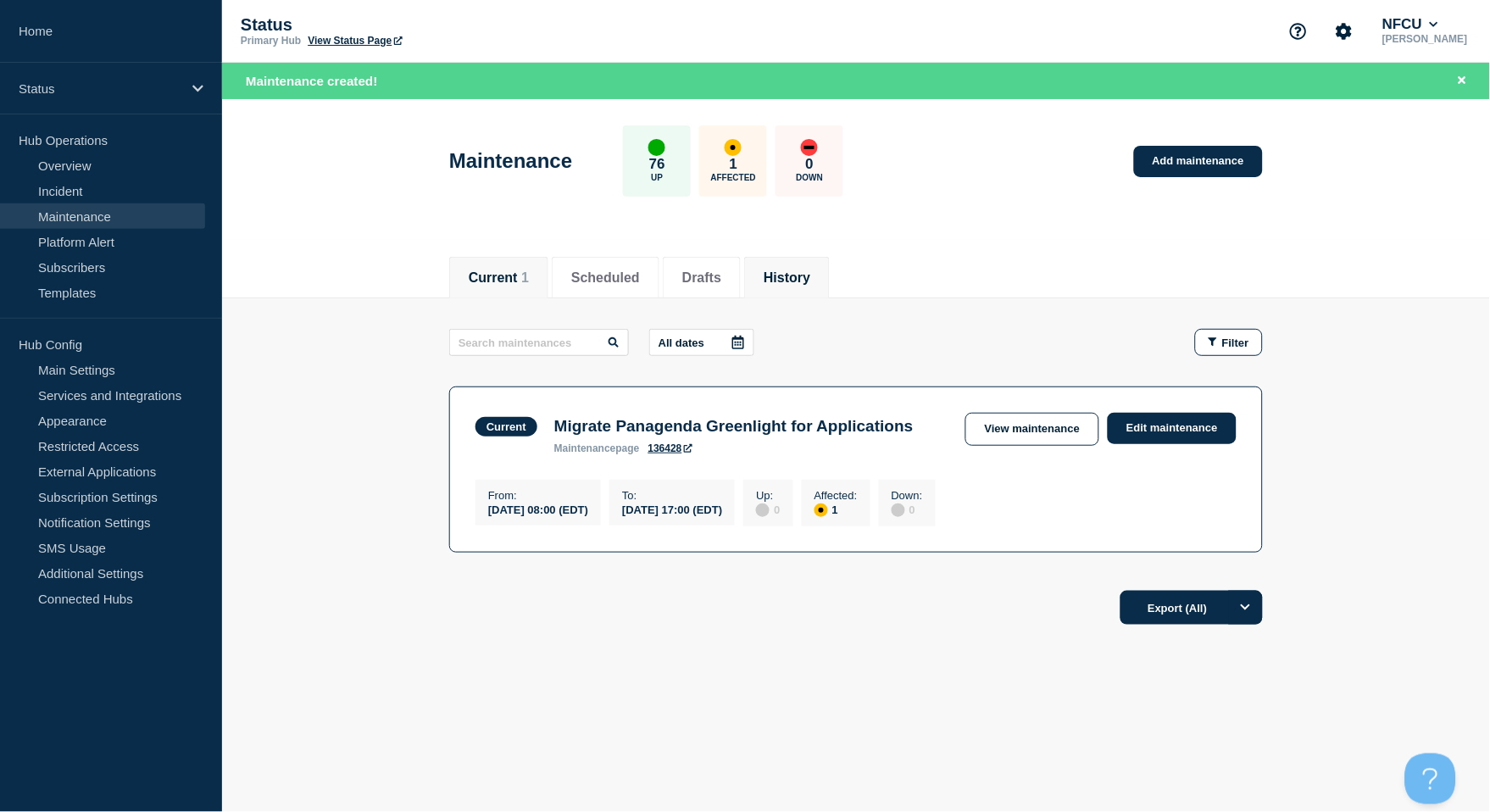
click at [811, 276] on button "History" at bounding box center [787, 278] width 47 height 15
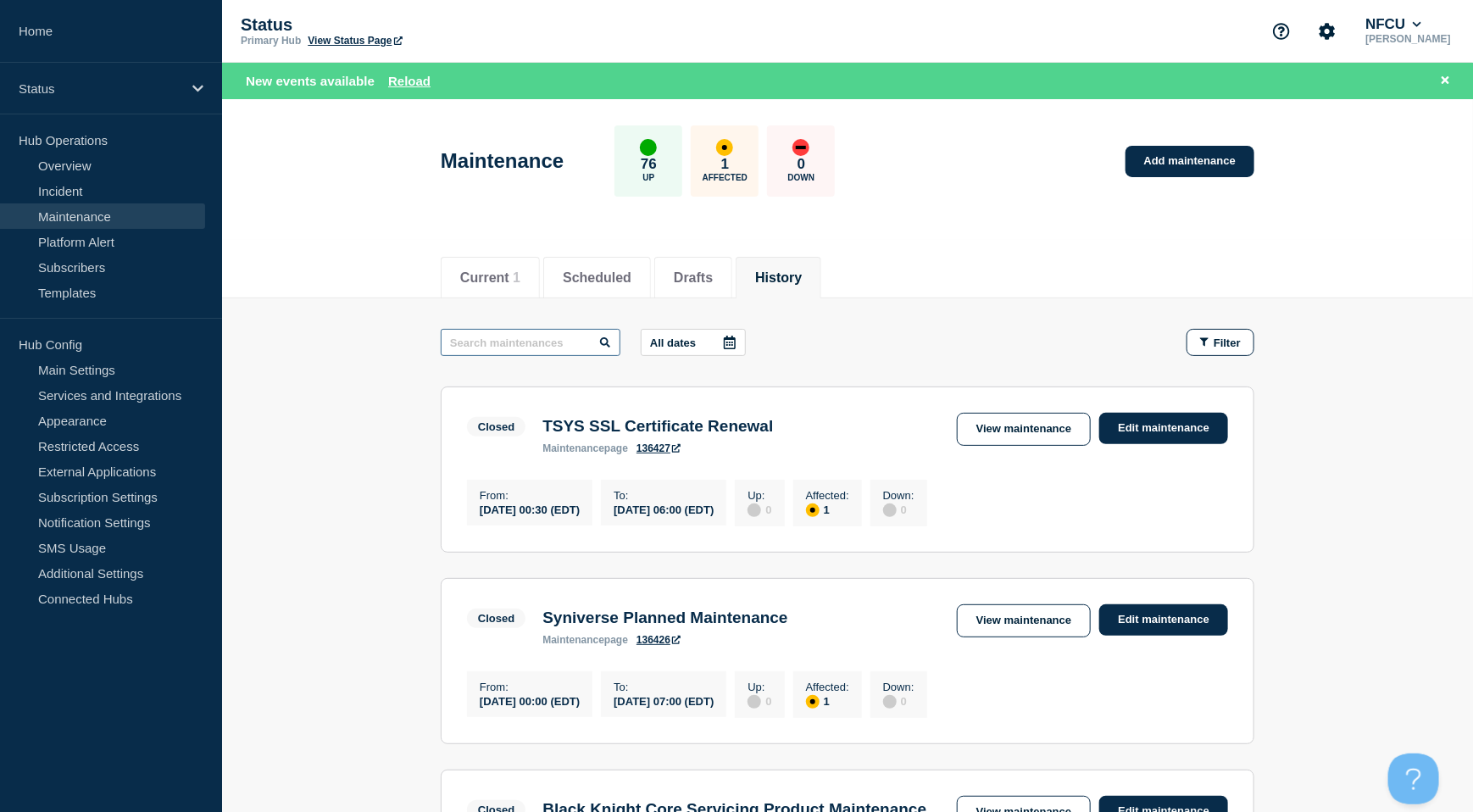
click at [474, 352] on input "text" at bounding box center [530, 343] width 180 height 27
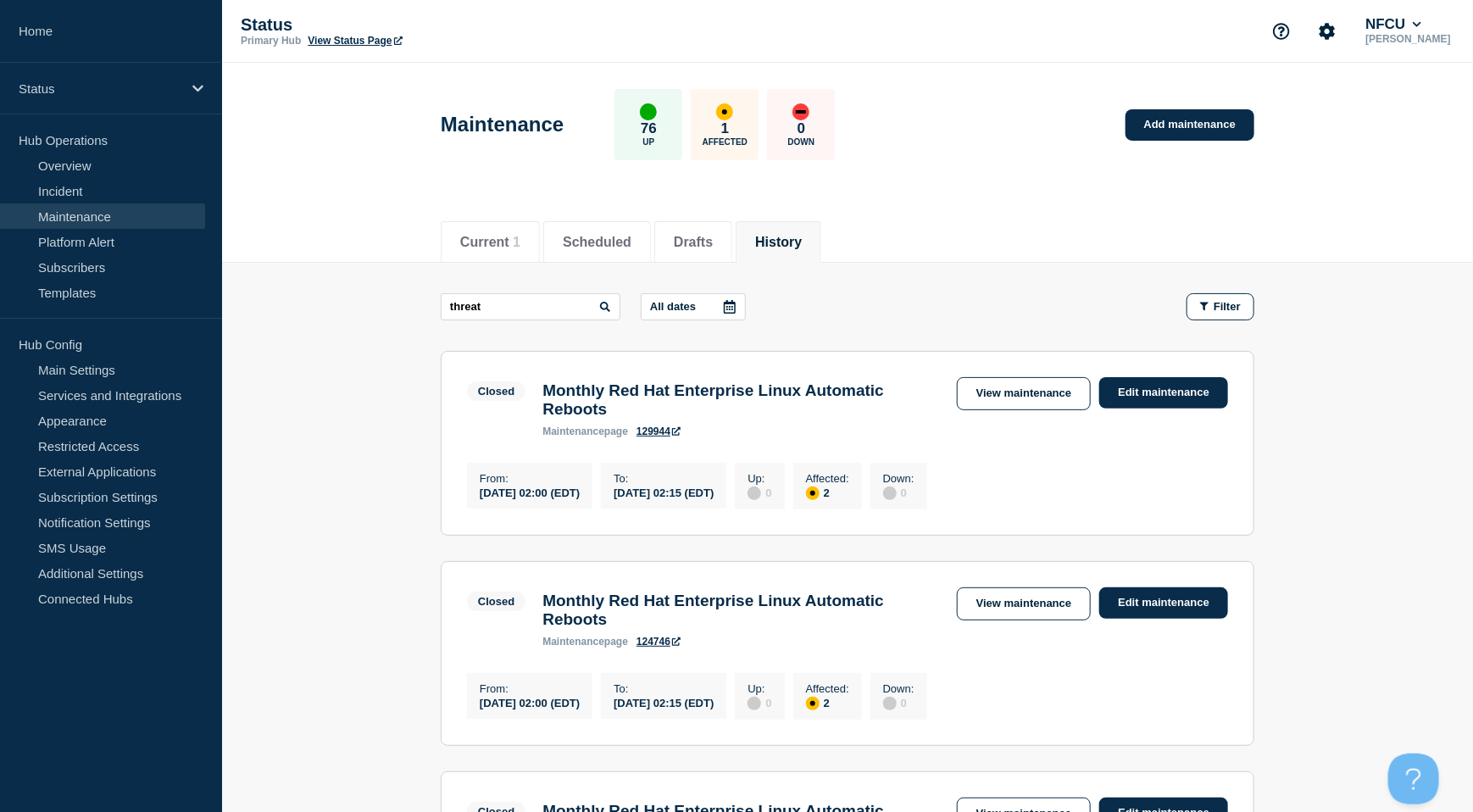
drag, startPoint x: 93, startPoint y: 778, endPoint x: 102, endPoint y: 766, distance: 15.0
click at [95, 776] on aside "Home Status Hub Operations Overview Incident Maintenance Platform Alert Subscri…" at bounding box center [111, 406] width 222 height 812
drag, startPoint x: 527, startPoint y: 296, endPoint x: 350, endPoint y: 277, distance: 178.0
click at [350, 277] on main "threat All dates Filter Closed 2 Affected Monthly Red Hat Enterprise Linux Auto…" at bounding box center [848, 726] width 1251 height 929
type input "lexis"
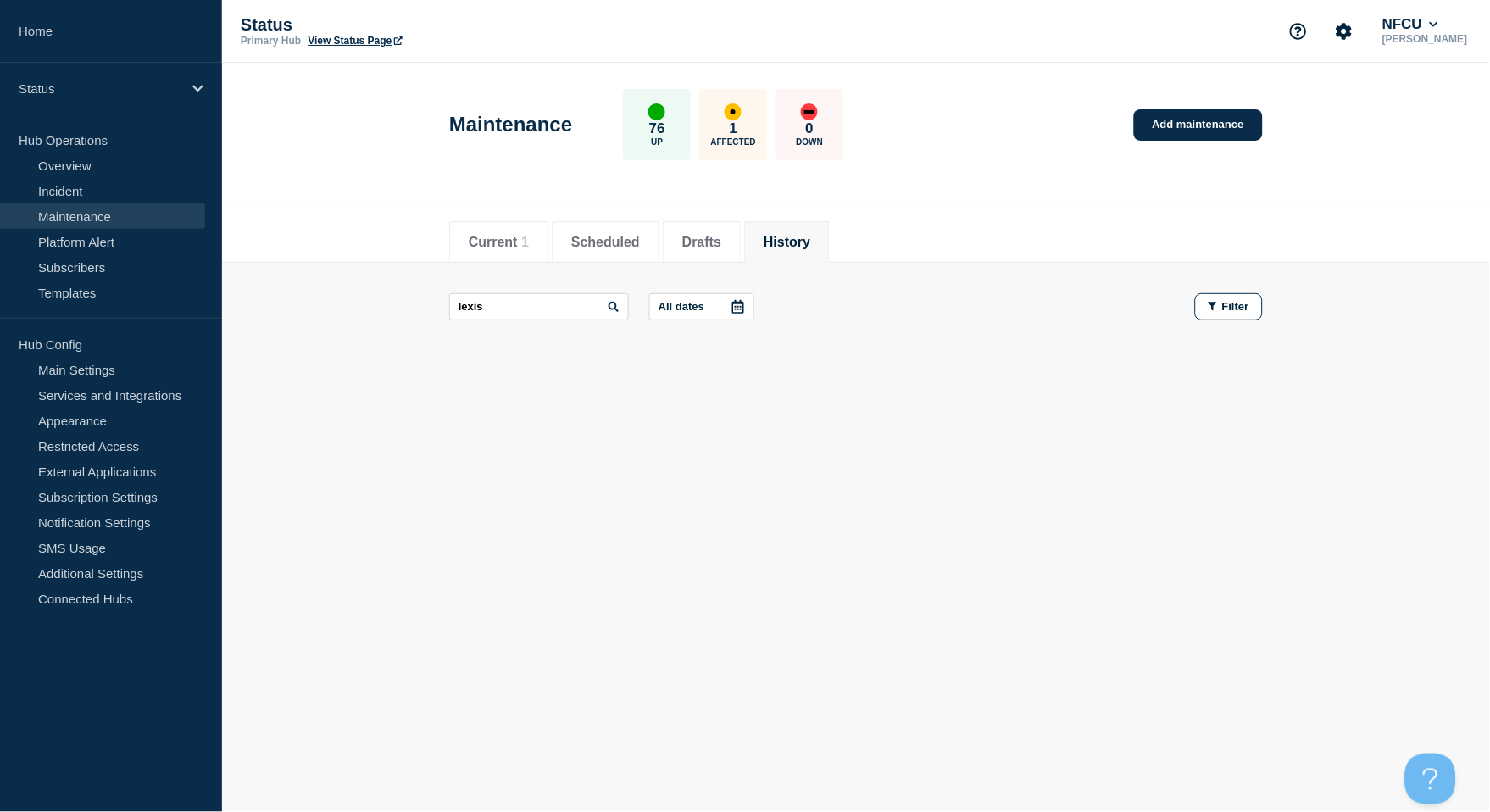
click at [38, 752] on aside "Home Status Hub Operations Overview Incident Maintenance Platform Alert Subscri…" at bounding box center [111, 406] width 222 height 812
click at [811, 237] on button "History" at bounding box center [787, 242] width 47 height 15
click at [1209, 126] on link "Add maintenance" at bounding box center [1198, 125] width 129 height 31
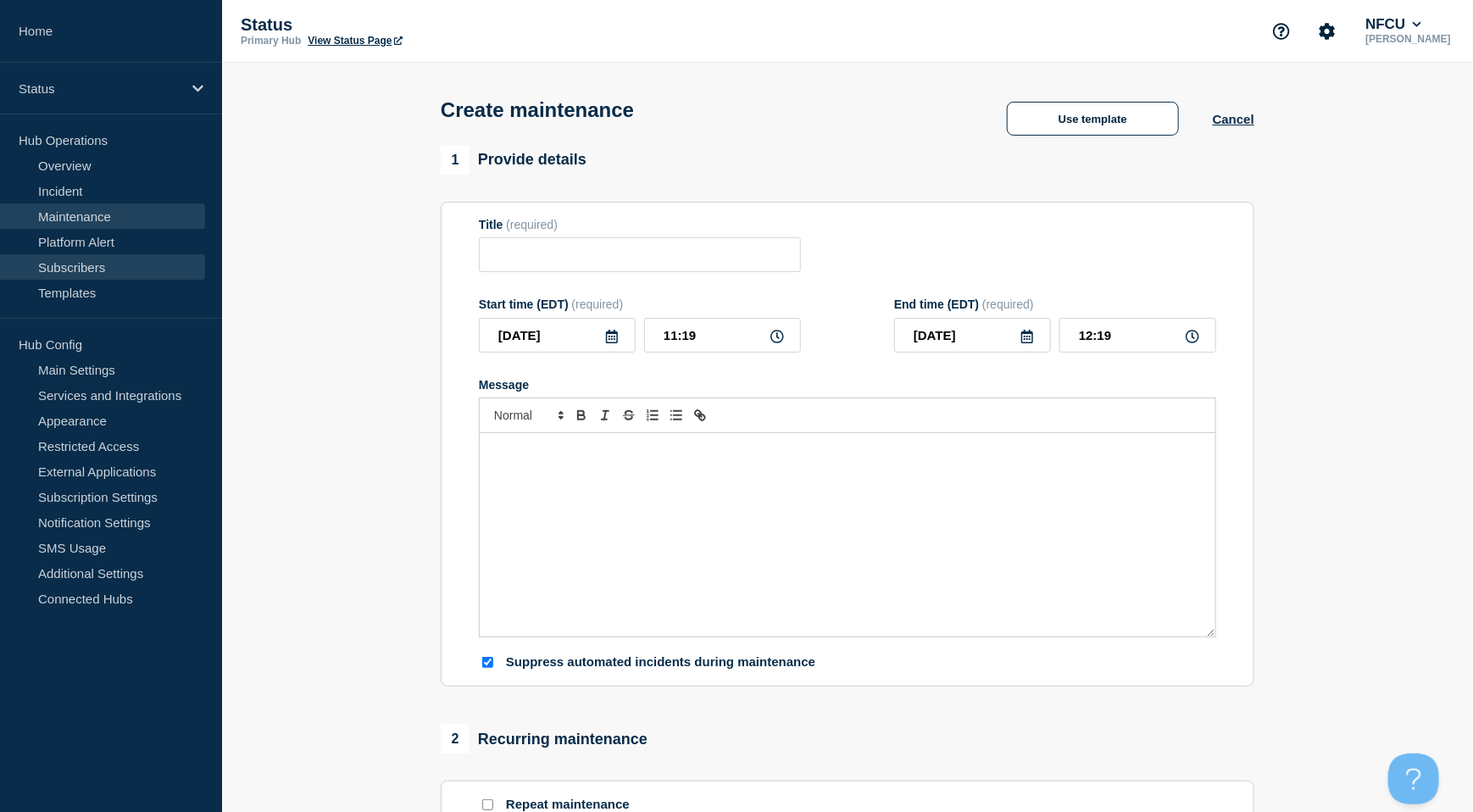
checkbox input "true"
click at [577, 250] on input "Title" at bounding box center [639, 254] width 322 height 35
paste input "Lexis Nexis - ThreatMetrix Services: Risk Defense Platform maintenance"
drag, startPoint x: 575, startPoint y: 252, endPoint x: 355, endPoint y: 241, distance: 220.3
click at [355, 241] on section "1 Provide details Title (required) Lexis Nexis - ThreatMetrix Services: Risk De…" at bounding box center [848, 734] width 1251 height 1176
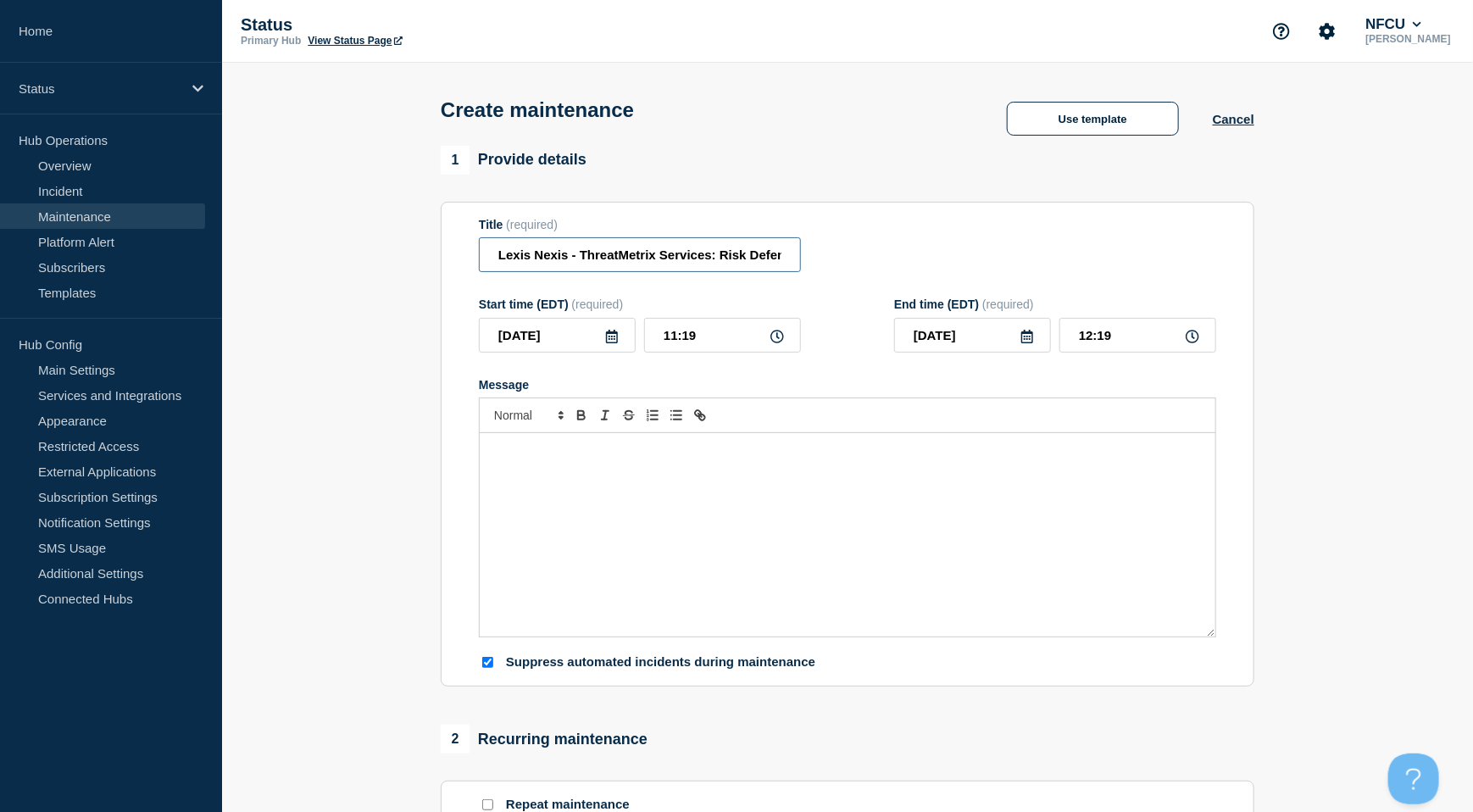
click at [592, 256] on input "Lexis Nexis - ThreatMetrix Services: Risk Defense Platform maintenance" at bounding box center [639, 254] width 322 height 35
drag, startPoint x: 572, startPoint y: 259, endPoint x: 967, endPoint y: 258, distance: 395.0
click at [967, 258] on div "Title (required) Lexis Nexis - ThreatMetrix Services: Risk Defense Platform mai…" at bounding box center [847, 245] width 737 height 55
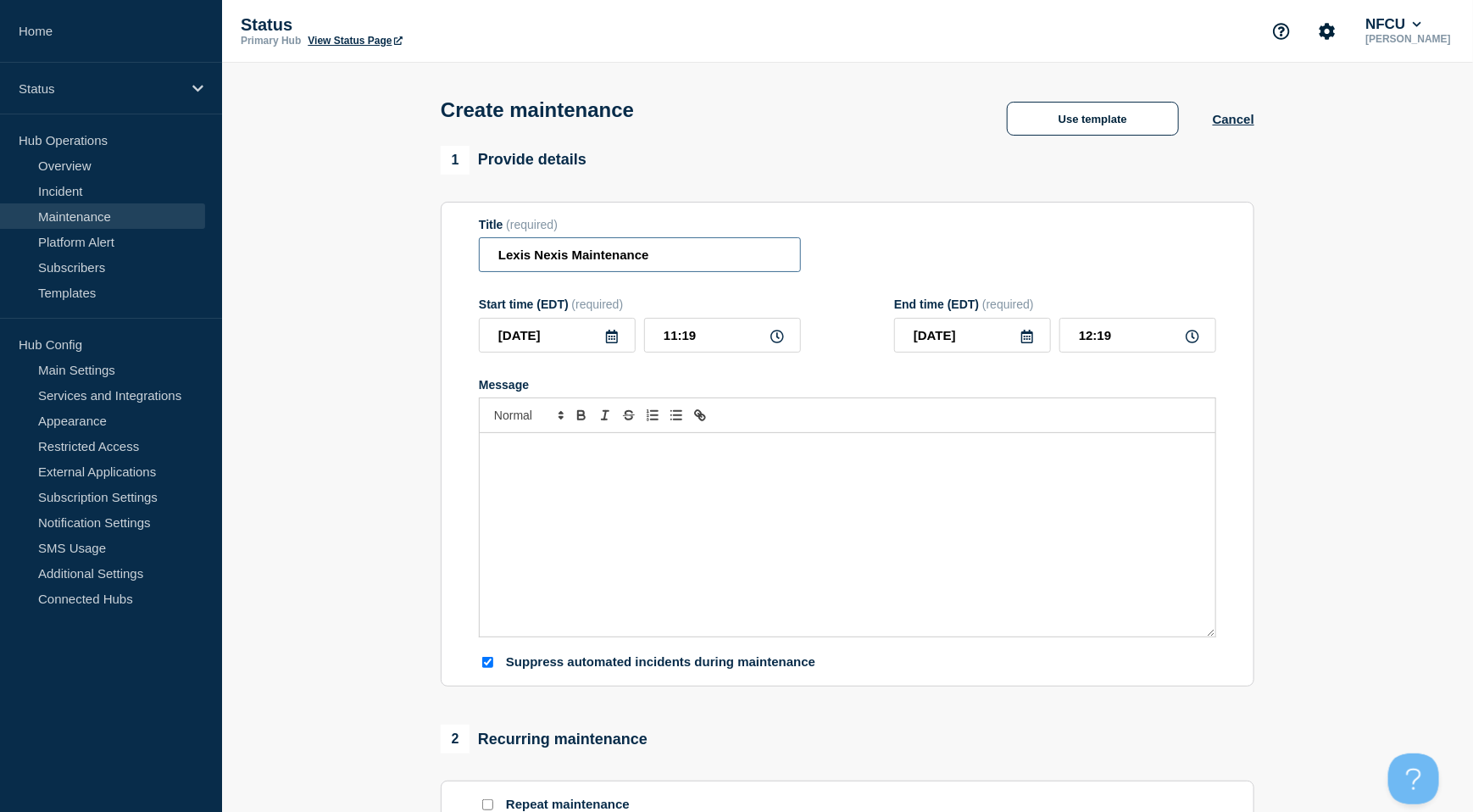
type input "Lexis Nexis Maintenance"
click at [718, 495] on div "Message" at bounding box center [847, 534] width 736 height 203
click at [528, 498] on div "Message" at bounding box center [847, 534] width 736 height 203
paste div "Message"
click at [672, 457] on p "API may be unavailable for" at bounding box center [847, 450] width 710 height 15
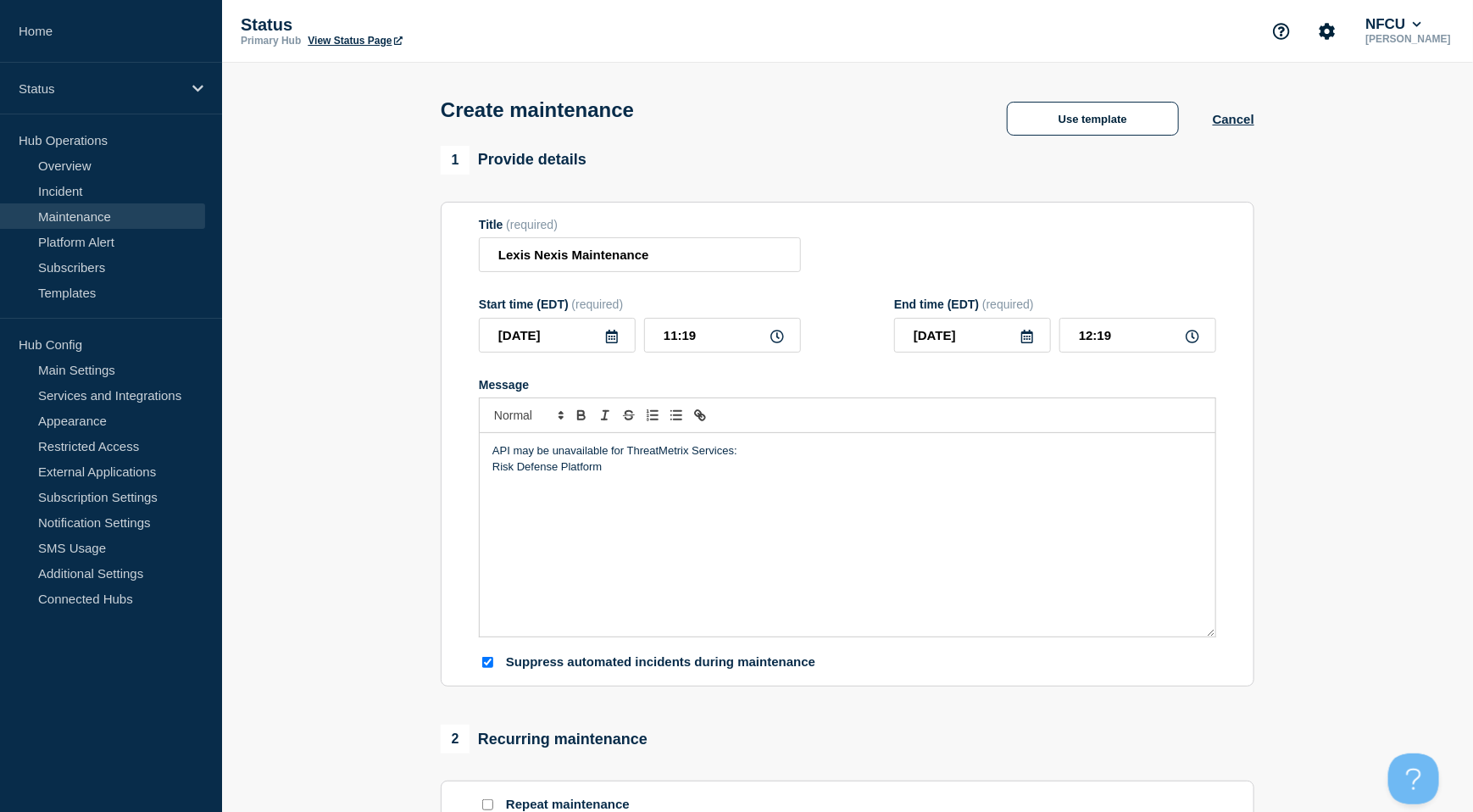
click at [626, 451] on p "API may be unavailable for ThreatMetrix Services:" at bounding box center [847, 450] width 710 height 15
drag, startPoint x: 645, startPoint y: 453, endPoint x: 655, endPoint y: 462, distance: 13.5
click at [655, 462] on div "API may be unavailable for the ThreatMetrix Services: Risk Defense Platform" at bounding box center [847, 534] width 736 height 203
copy div "ThreatMetrix Services: Risk Defense Platform"
click at [511, 457] on p "API may be unavailable for the ThreatMetrix Services:" at bounding box center [847, 450] width 710 height 15
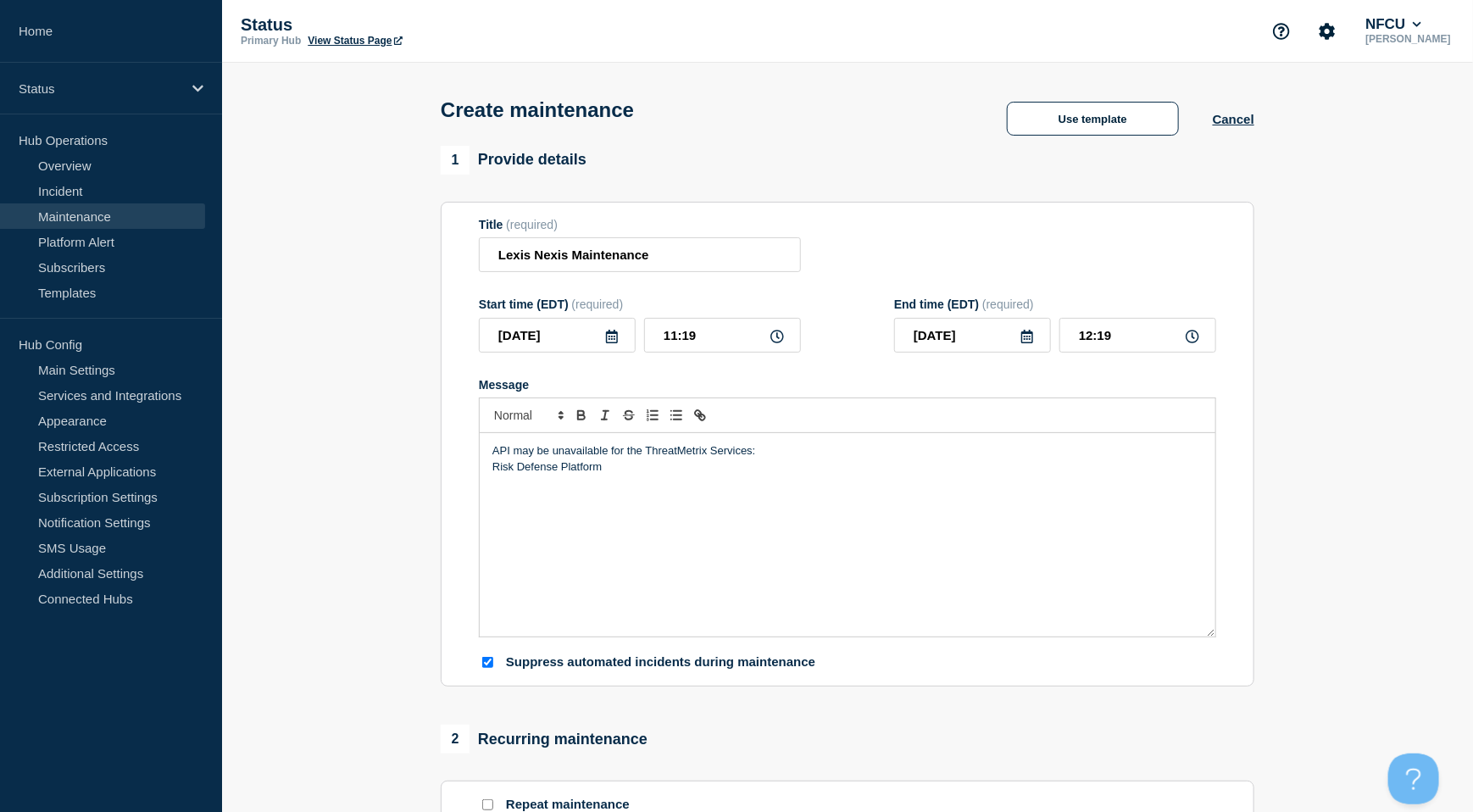
click at [488, 464] on div "API may be unavailable for the ThreatMetrix Services: Risk Defense Platform" at bounding box center [847, 534] width 736 height 203
click at [988, 447] on p "API may be unavailable for the ThreatMetrix Services: Risk Defense Platform" at bounding box center [847, 450] width 710 height 15
click at [608, 338] on icon at bounding box center [612, 336] width 14 height 14
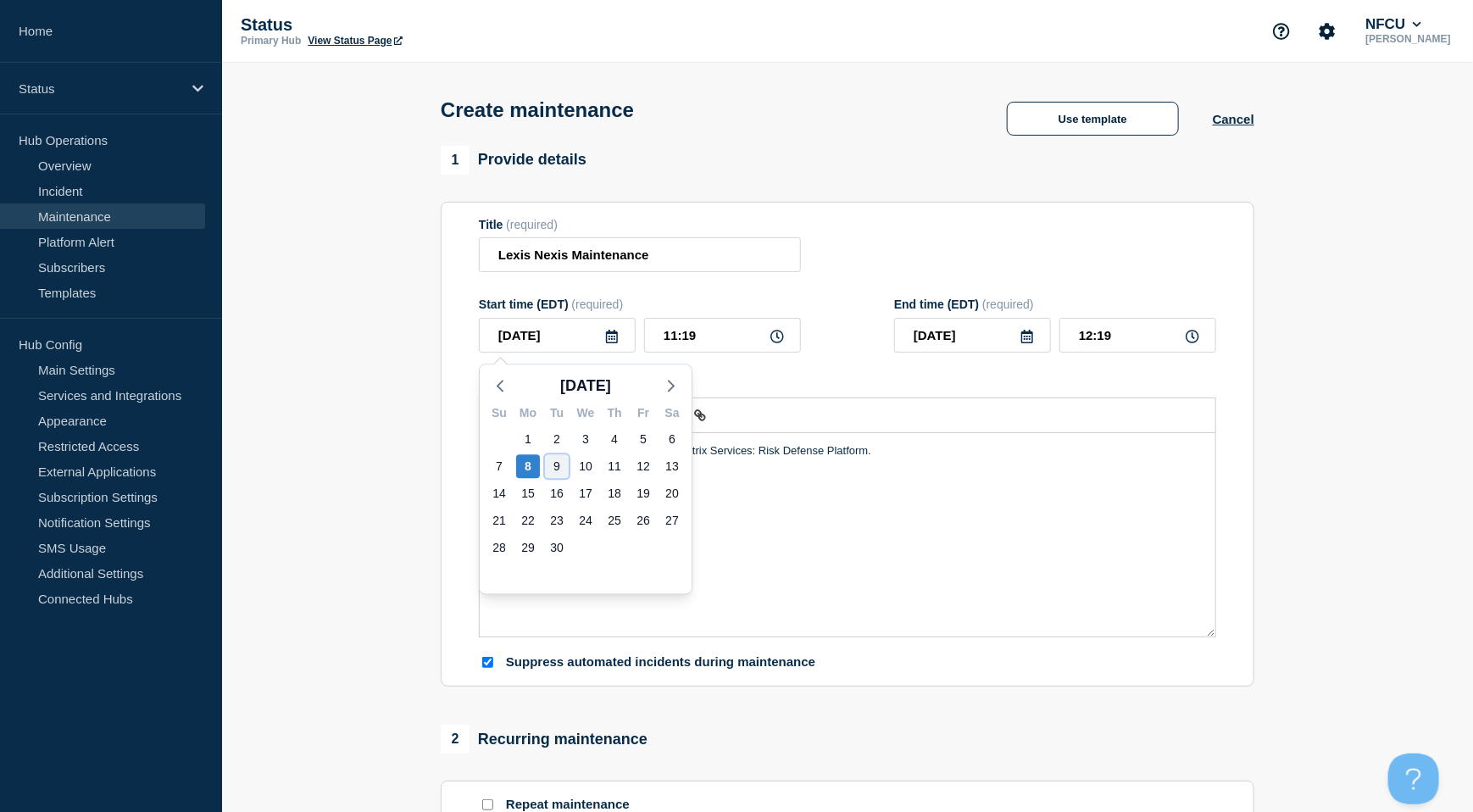
click at [552, 465] on div "9" at bounding box center [557, 466] width 24 height 24
type input "[DATE]"
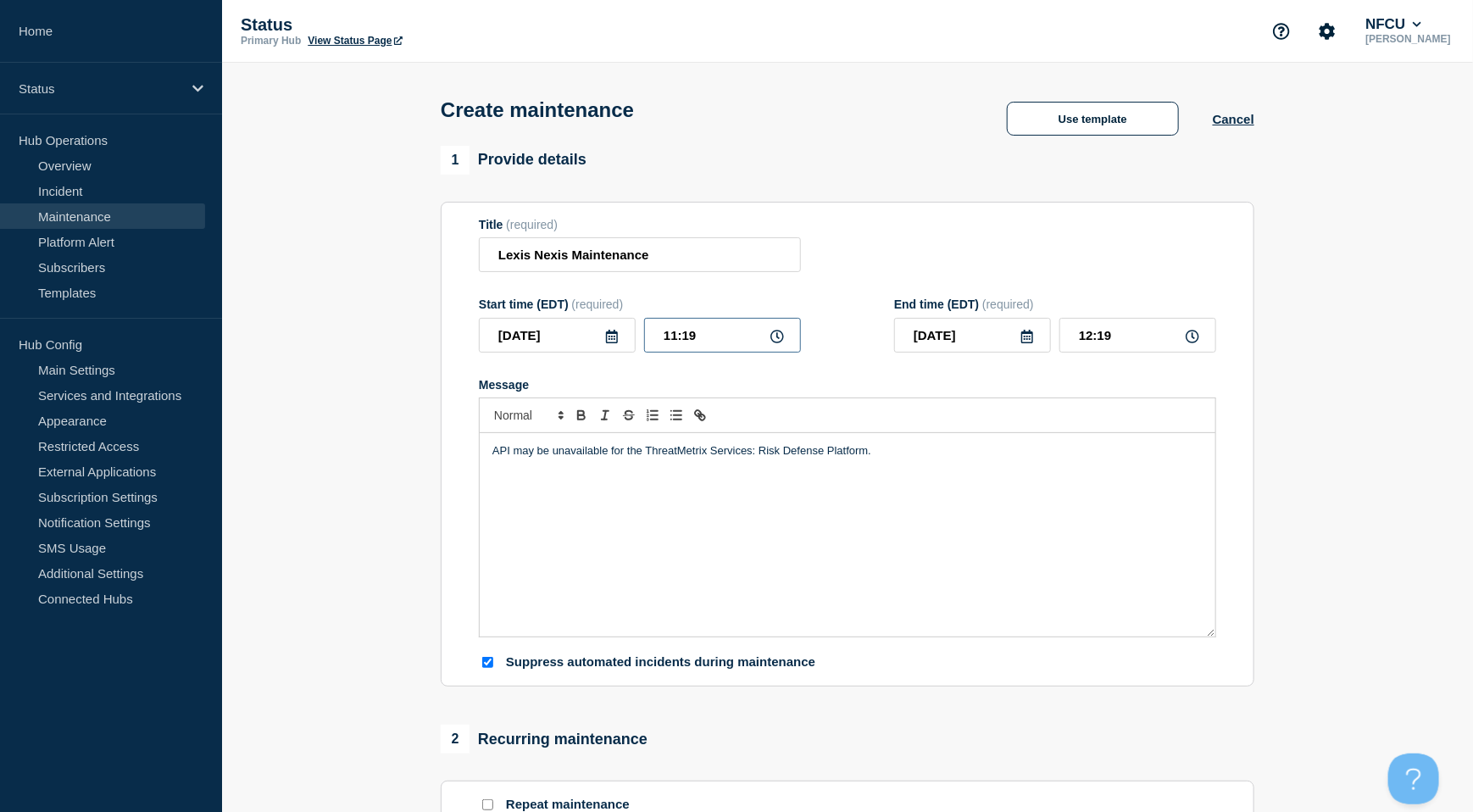
drag, startPoint x: 706, startPoint y: 346, endPoint x: 727, endPoint y: 336, distance: 23.3
click at [707, 345] on input "11:19" at bounding box center [723, 335] width 157 height 35
drag, startPoint x: 727, startPoint y: 336, endPoint x: 488, endPoint y: 331, distance: 239.1
click at [488, 331] on div "2025-09-09 11:19" at bounding box center [639, 335] width 322 height 35
type input "21:00"
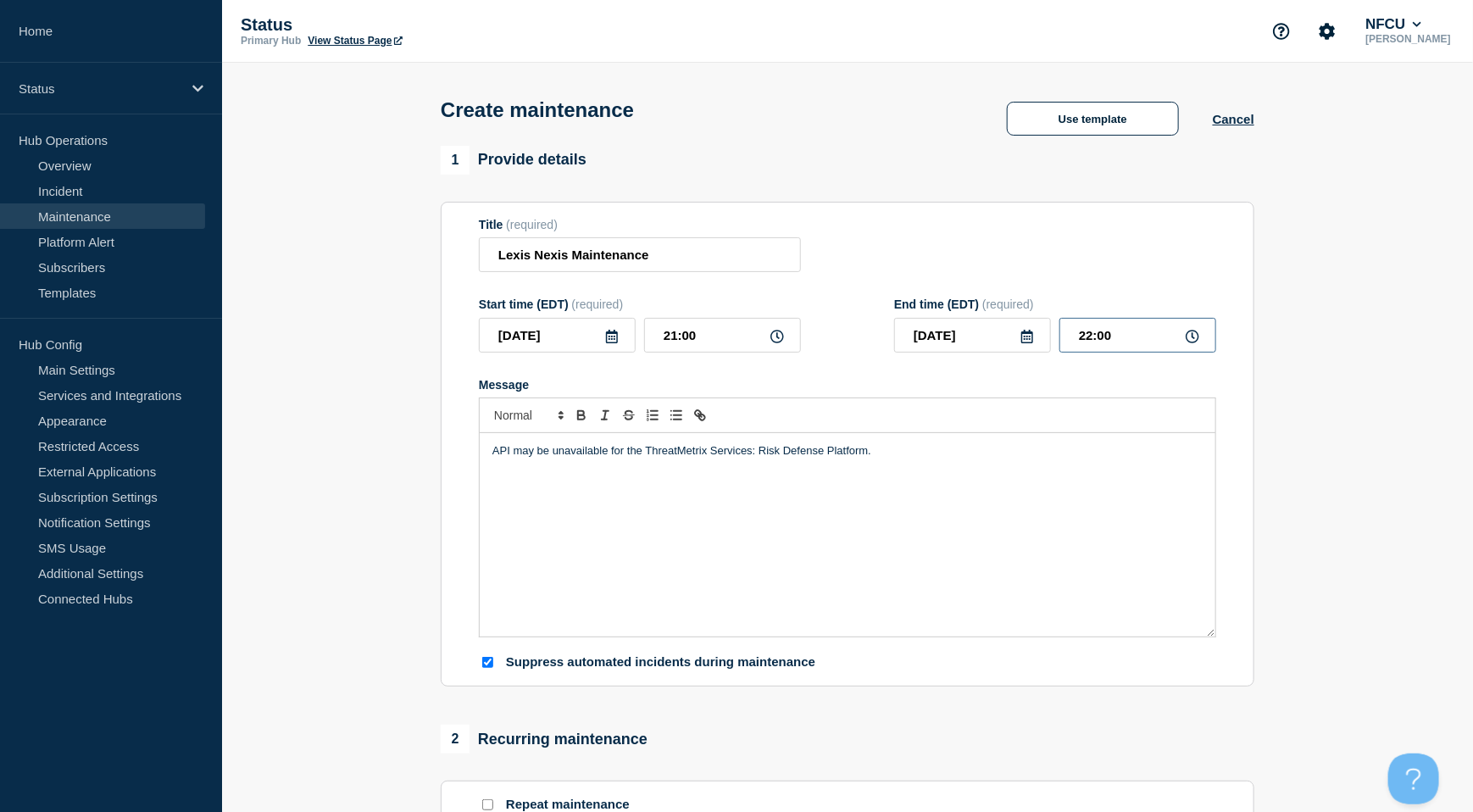
click at [1124, 322] on input "22:00" at bounding box center [1138, 335] width 157 height 35
drag, startPoint x: 1151, startPoint y: 336, endPoint x: 945, endPoint y: 320, distance: 206.6
click at [945, 320] on div "2025-09-09 22:00" at bounding box center [1055, 335] width 322 height 35
type input "23:00"
click at [875, 253] on div "Title (required) Lexis Nexis Maintenance" at bounding box center [847, 245] width 737 height 55
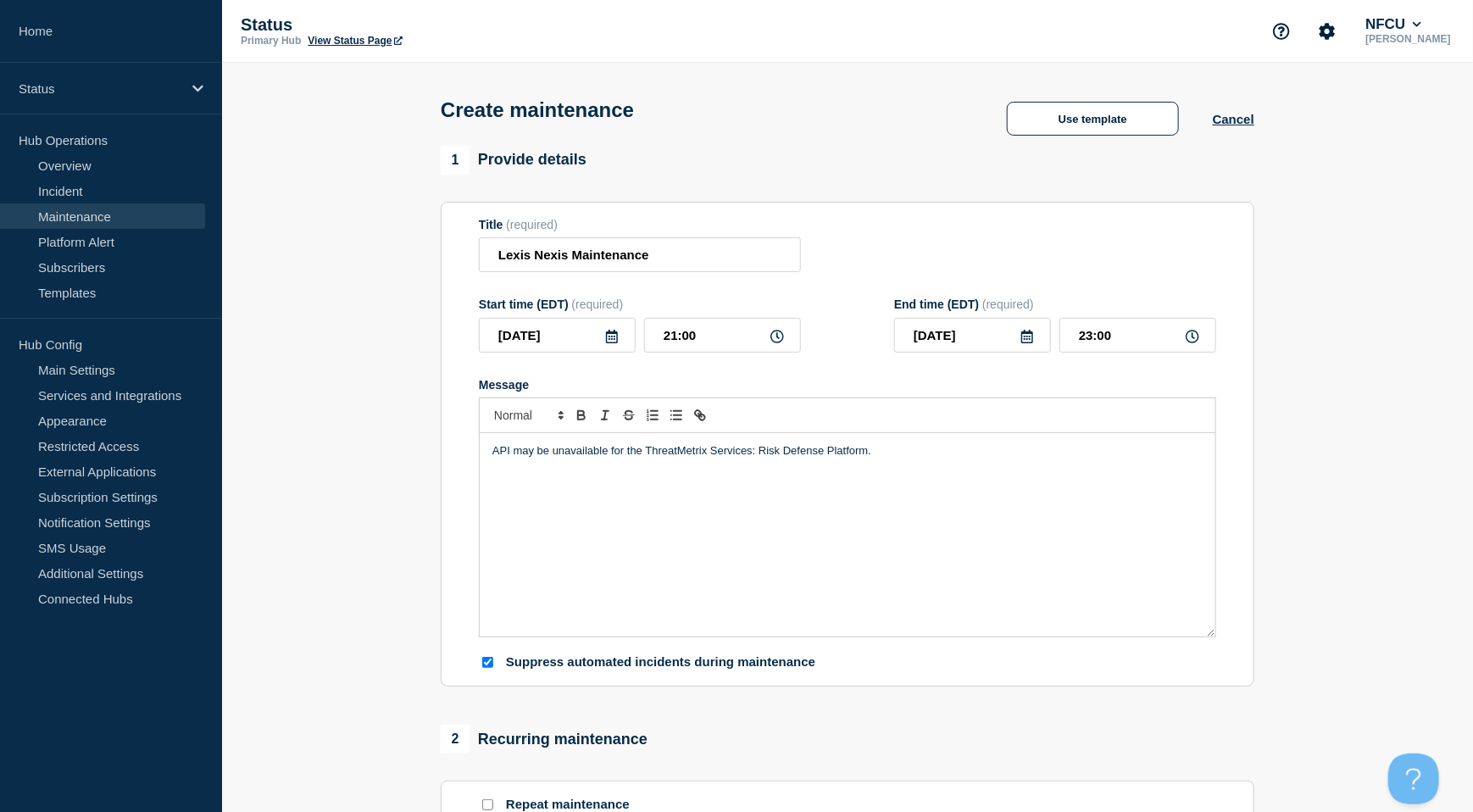
scroll to position [451, 0]
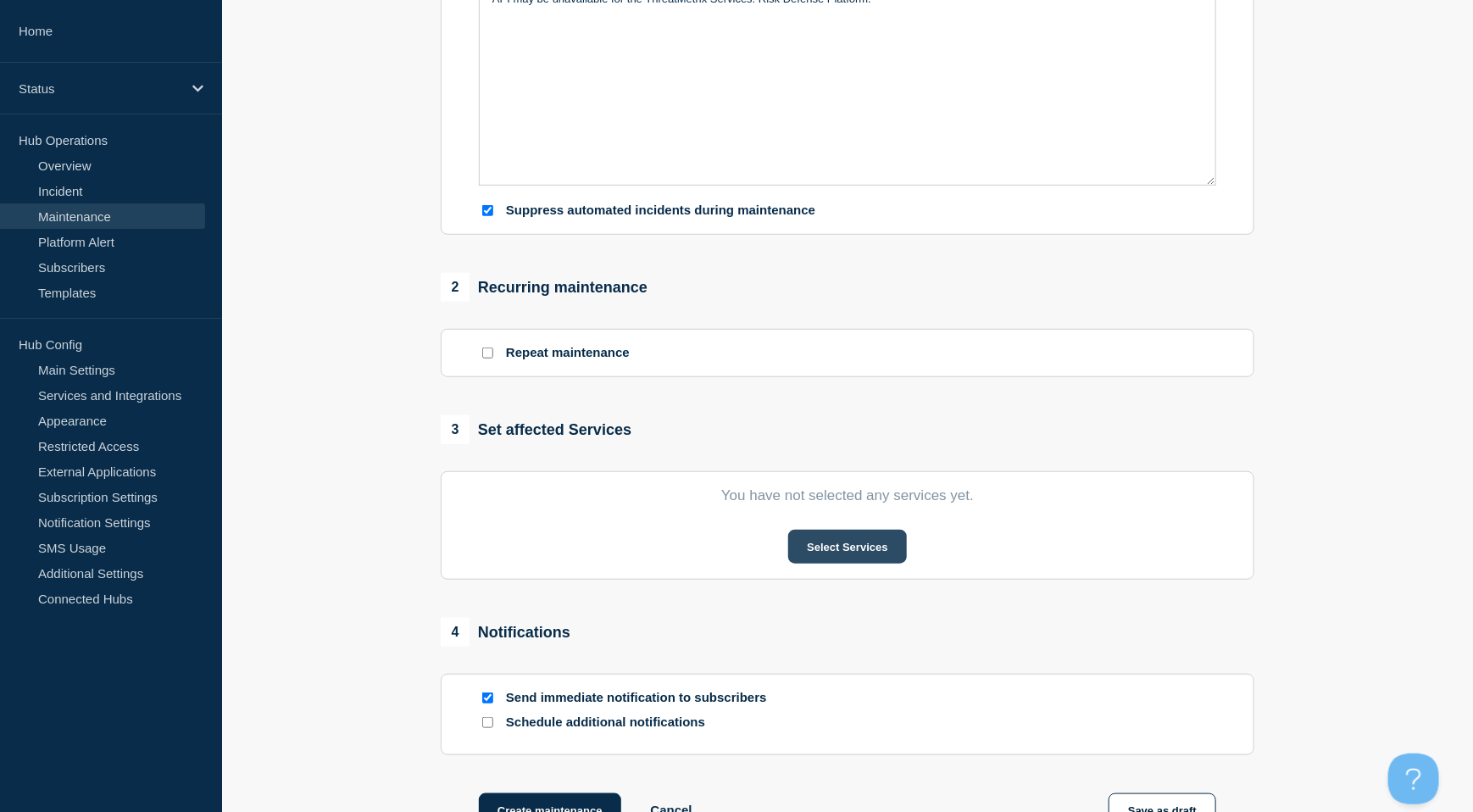
click at [829, 555] on button "Select Services" at bounding box center [847, 546] width 118 height 34
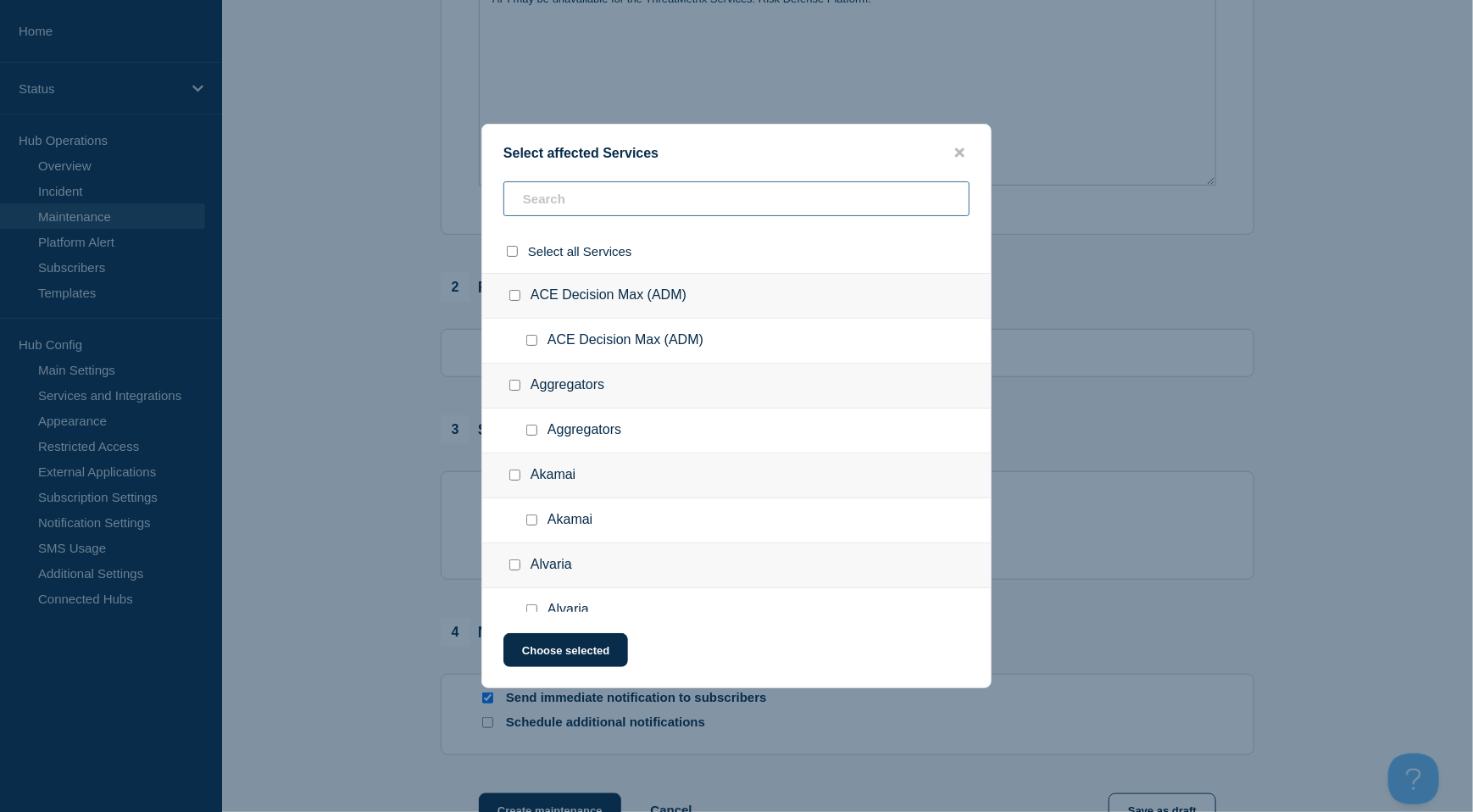
click at [536, 205] on input "text" at bounding box center [736, 199] width 466 height 35
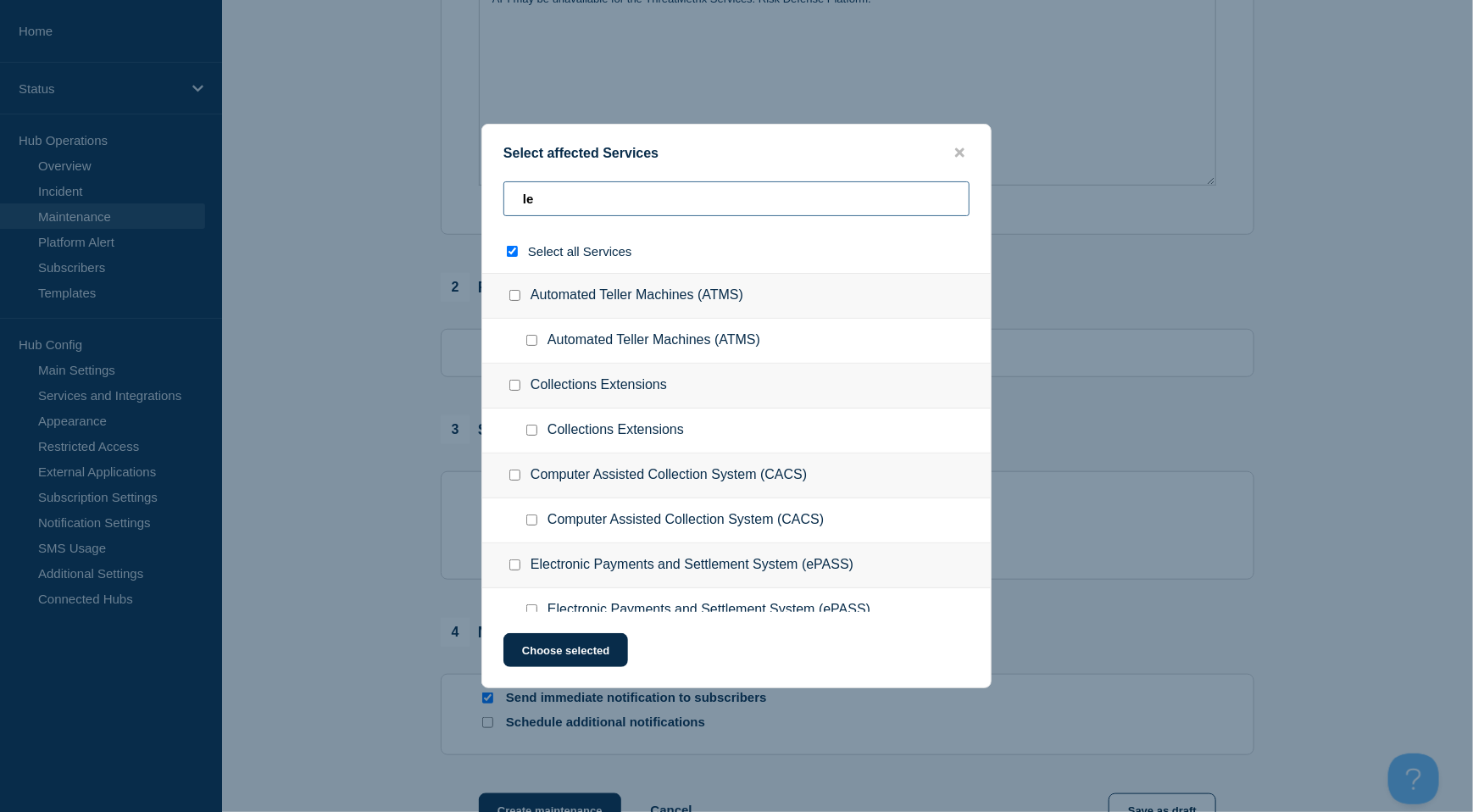
type input "lex"
checkbox input "true"
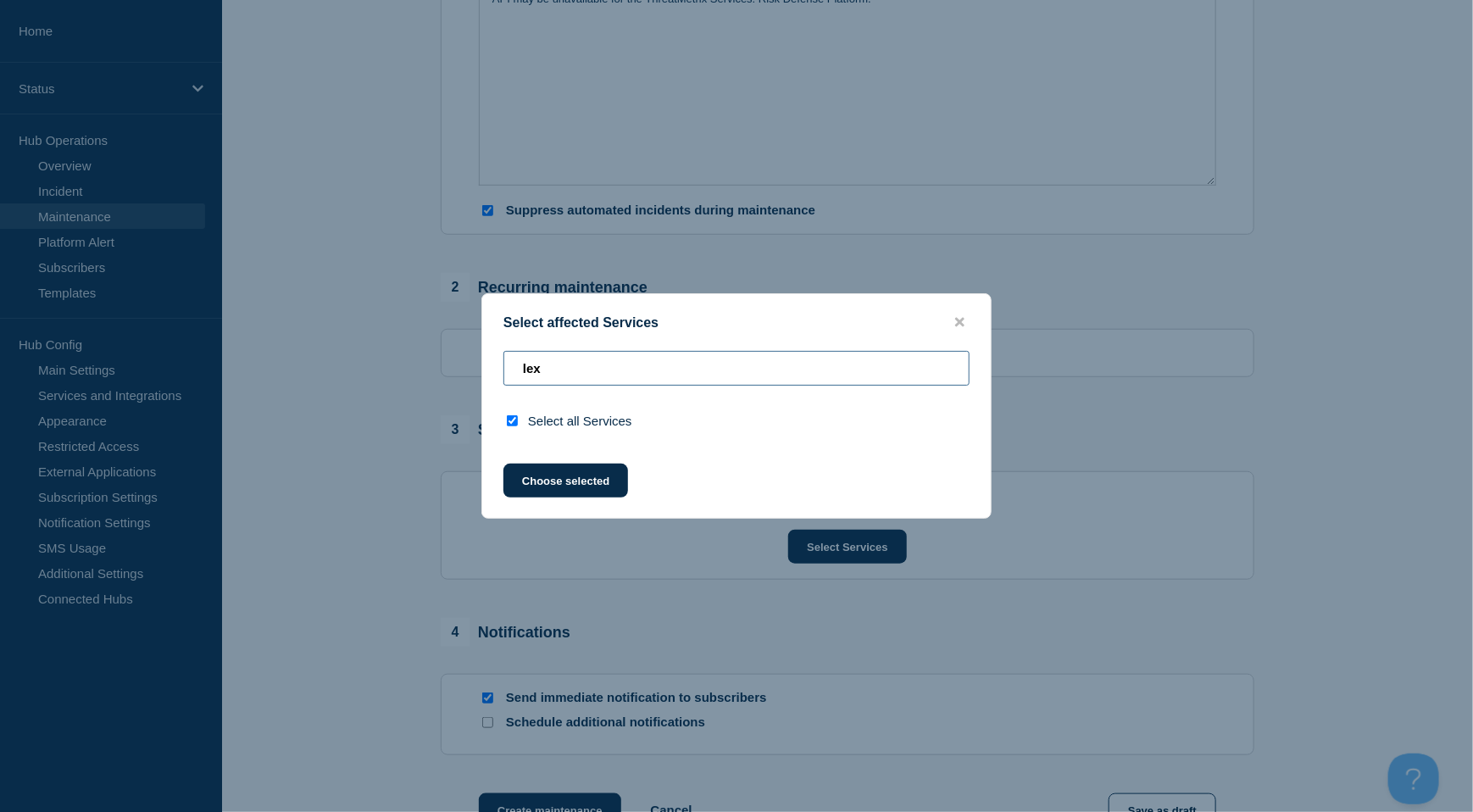
type input "le"
checkbox input "false"
type input "l"
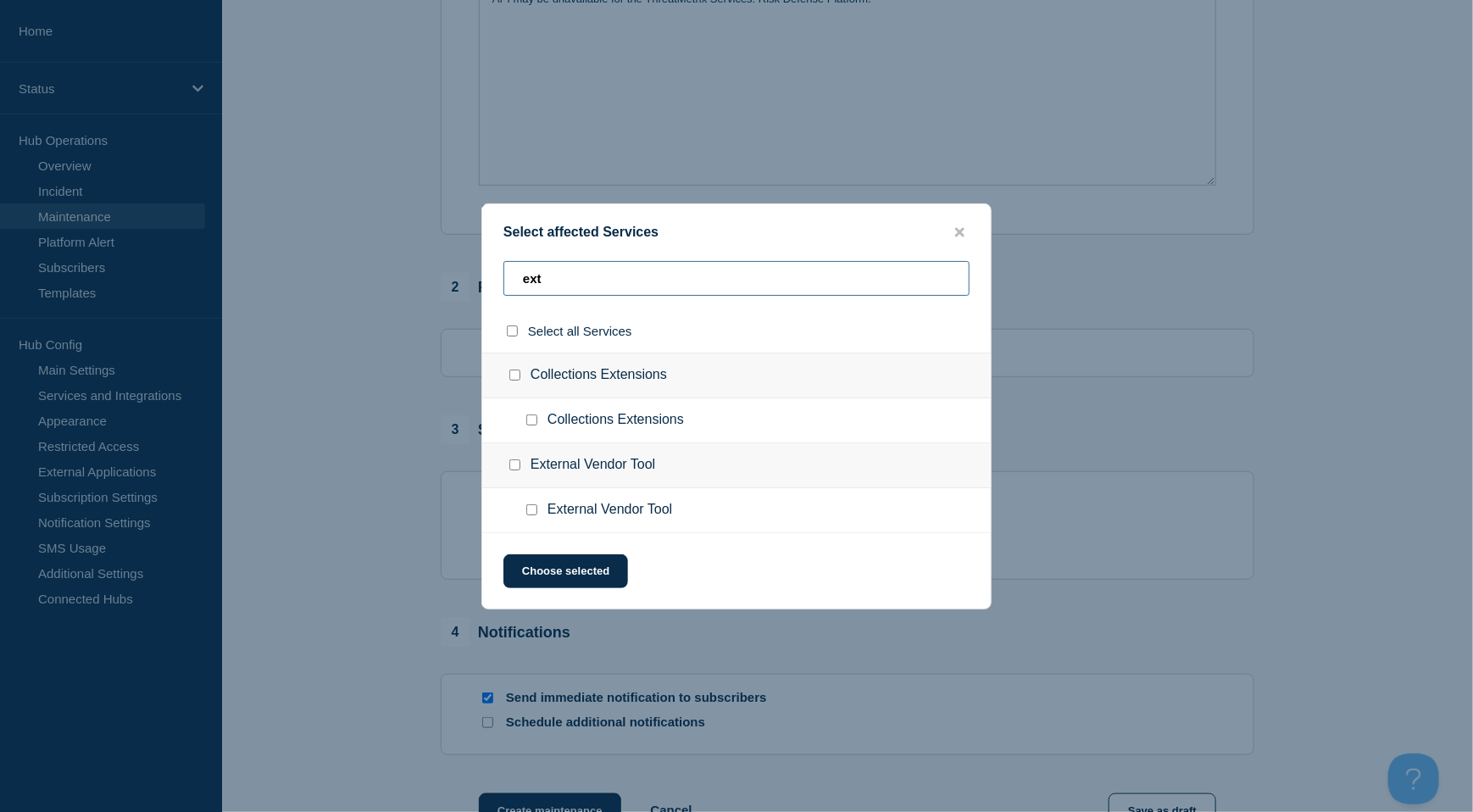
type input "ext"
click at [530, 508] on input "External Vendor Tool checkbox" at bounding box center [531, 509] width 11 height 11
checkbox input "true"
click at [584, 561] on button "Choose selected" at bounding box center [565, 570] width 125 height 34
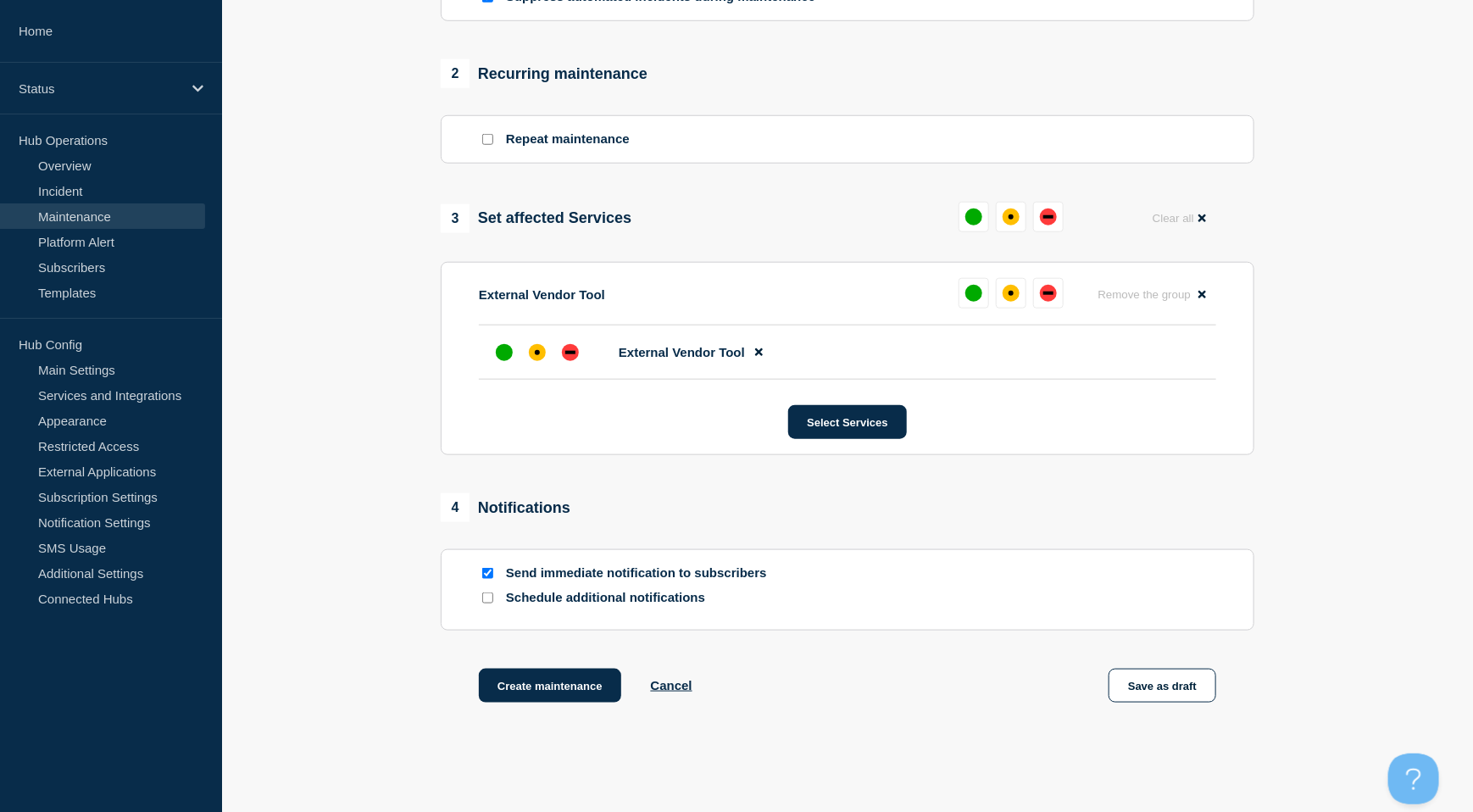
scroll to position [678, 0]
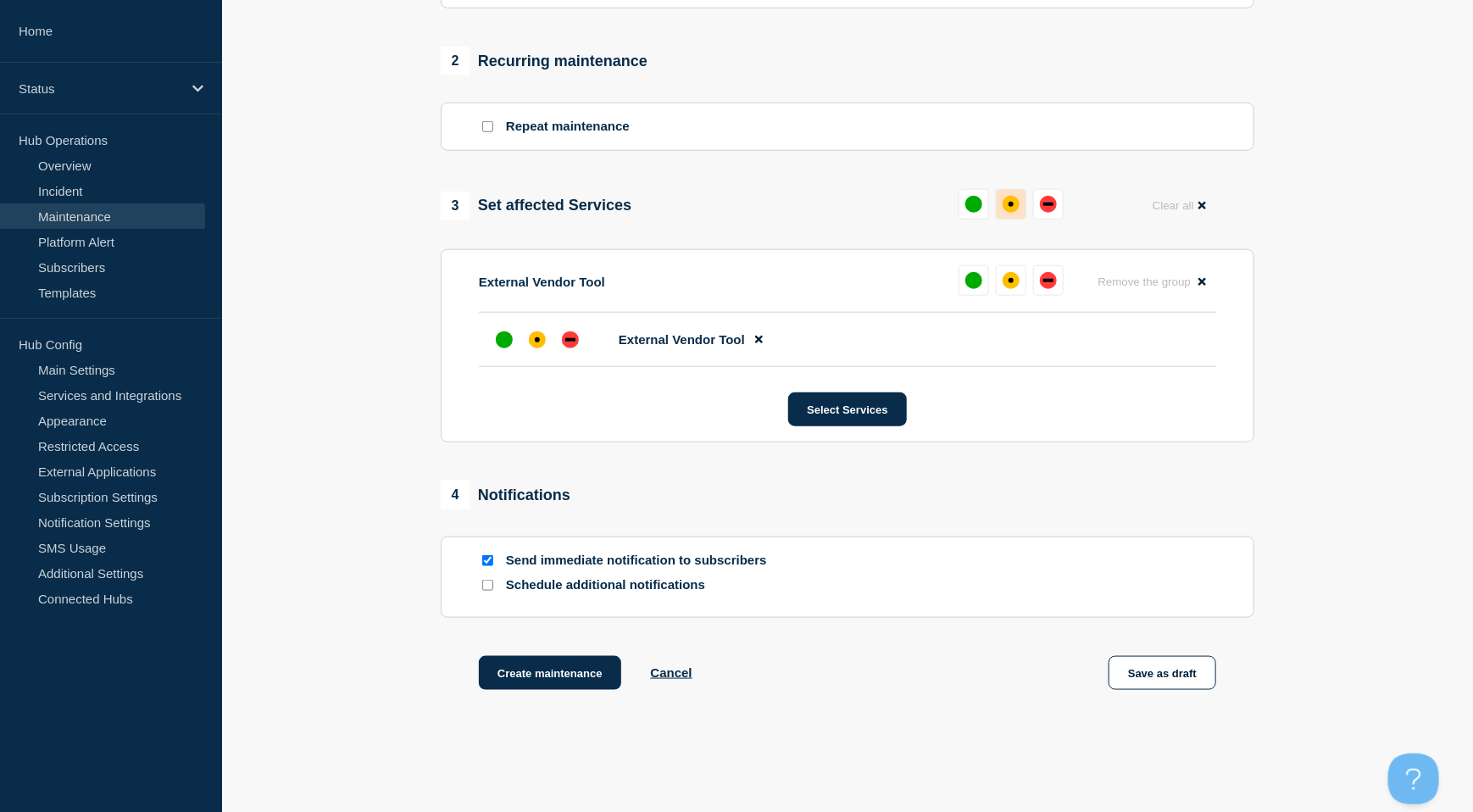
click at [1008, 207] on div "affected" at bounding box center [1011, 204] width 5 height 5
click at [486, 565] on input "Send immediate notification to subscribers" at bounding box center [488, 560] width 11 height 11
checkbox input "false"
click at [541, 665] on button "Create maintenance" at bounding box center [550, 673] width 142 height 34
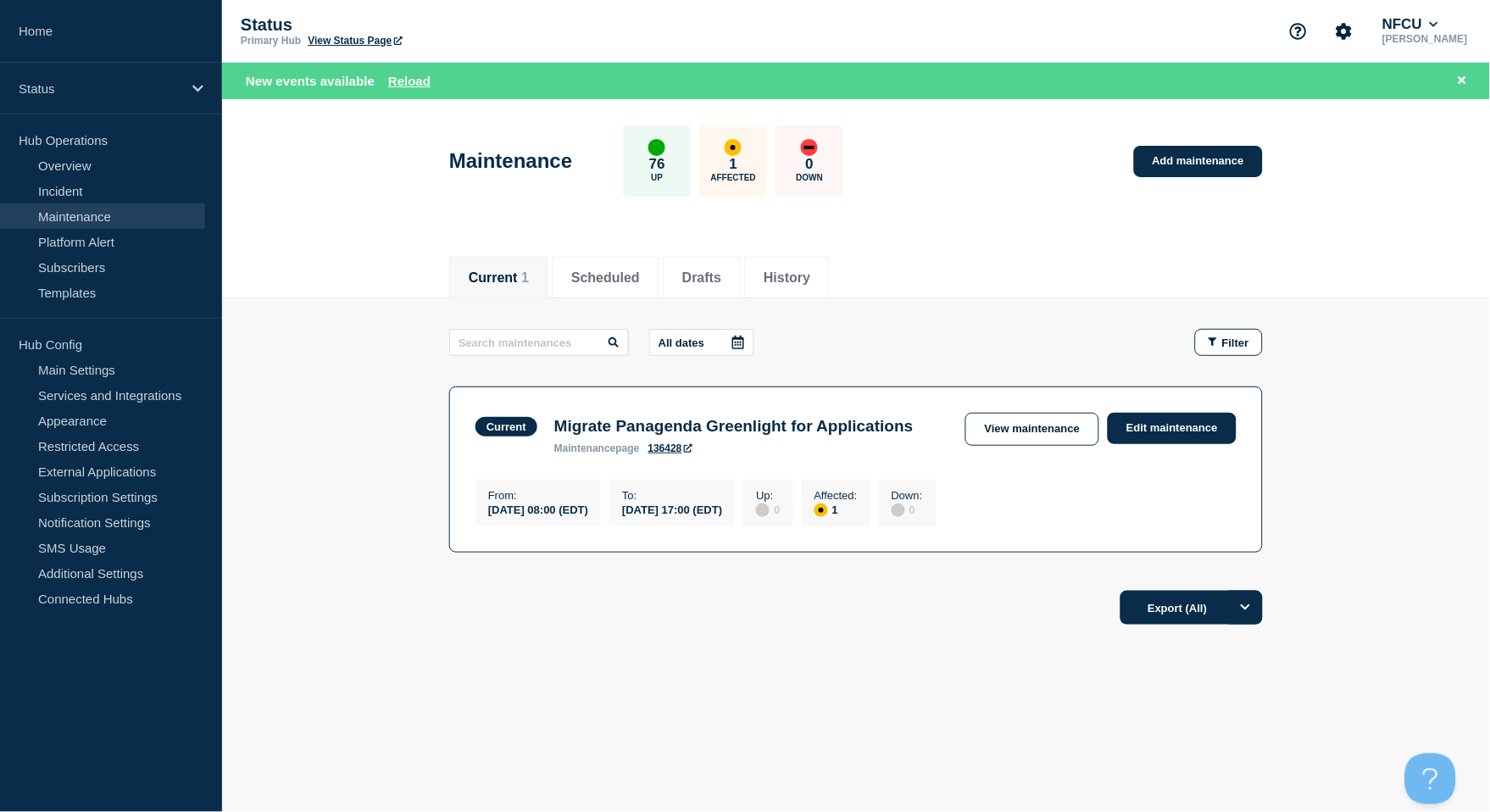
click at [94, 717] on aside "Home Status Hub Operations Overview Incident Maintenance Platform Alert Subscri…" at bounding box center [111, 406] width 222 height 812
click at [811, 275] on button "History" at bounding box center [787, 278] width 47 height 15
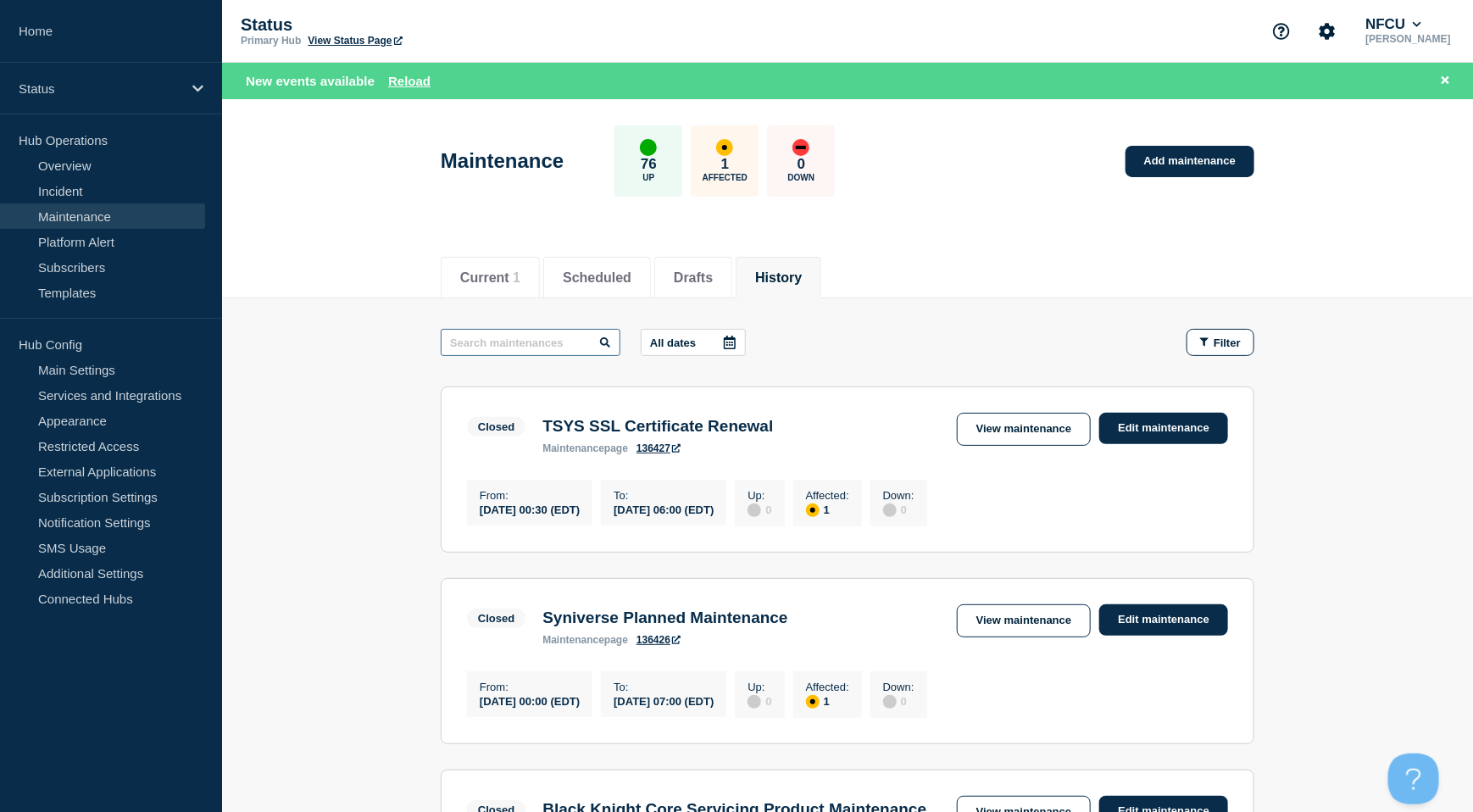
click at [520, 340] on input "text" at bounding box center [530, 343] width 180 height 27
type input "claim"
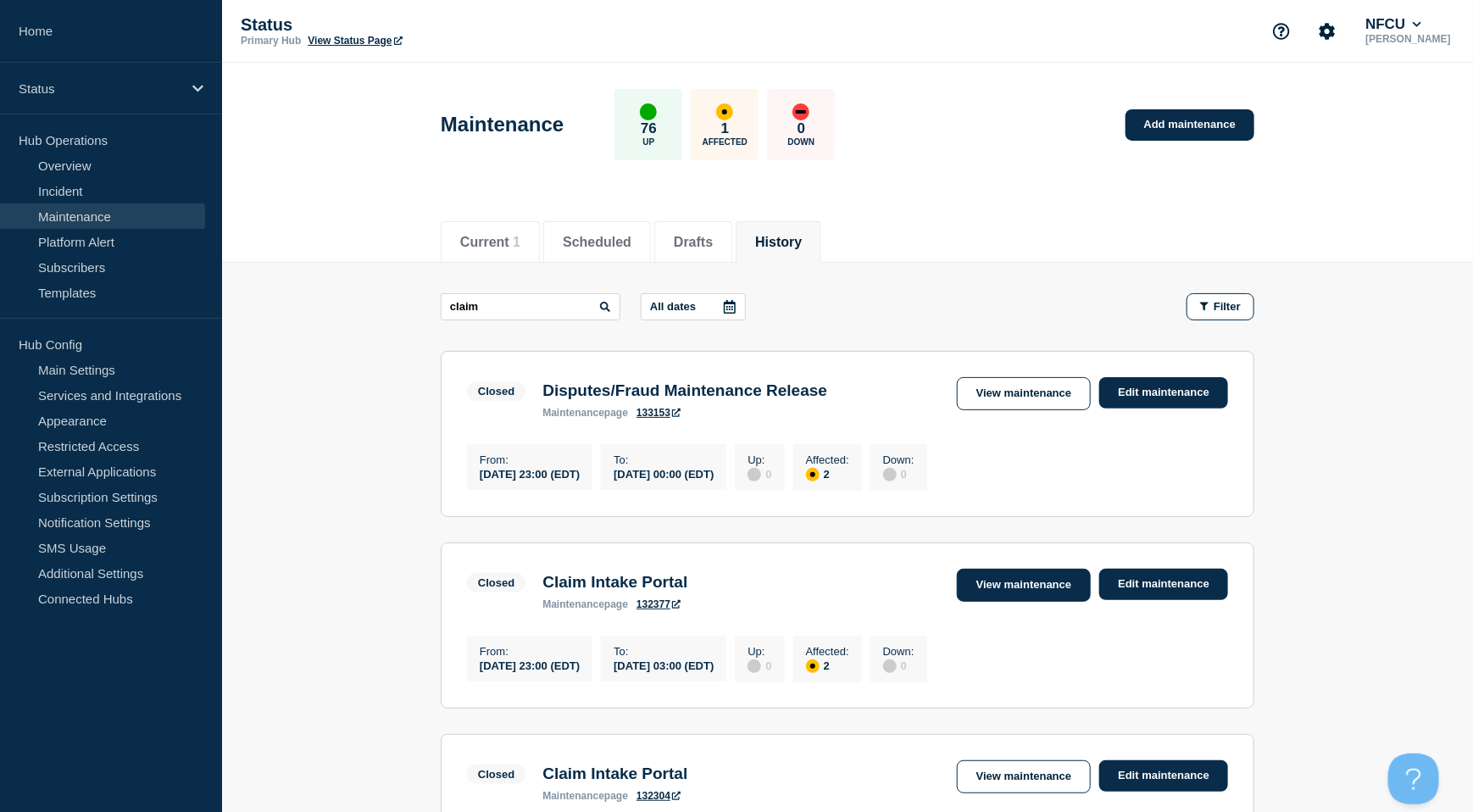
click at [1004, 589] on link "View maintenance" at bounding box center [1024, 585] width 134 height 33
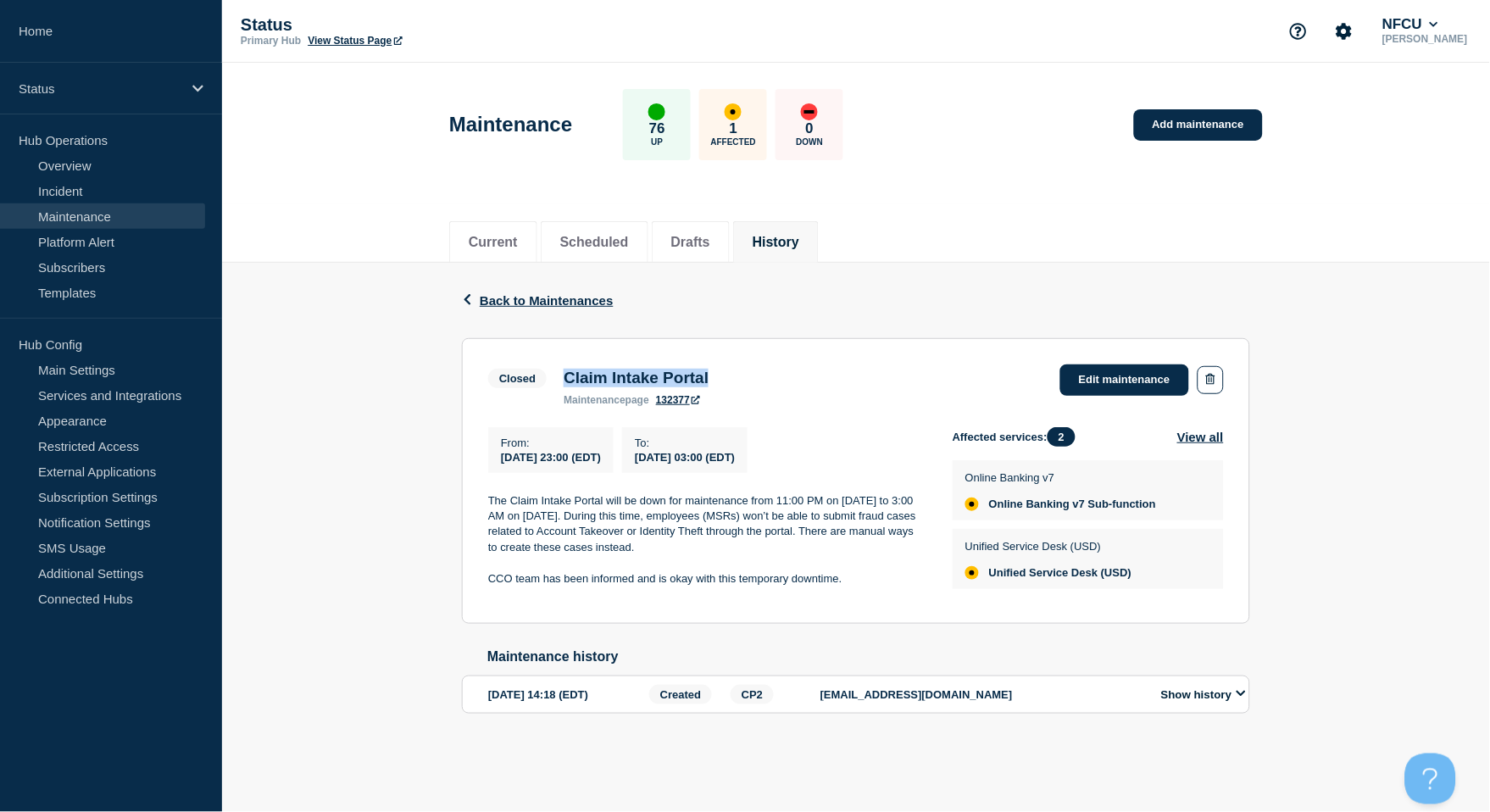
drag, startPoint x: 569, startPoint y: 381, endPoint x: 765, endPoint y: 381, distance: 196.0
click at [765, 381] on div "Closed Claim Intake Portal maintenance page 132377 Edit maintenance" at bounding box center [855, 385] width 736 height 42
copy h3 "Claim Intake Portal"
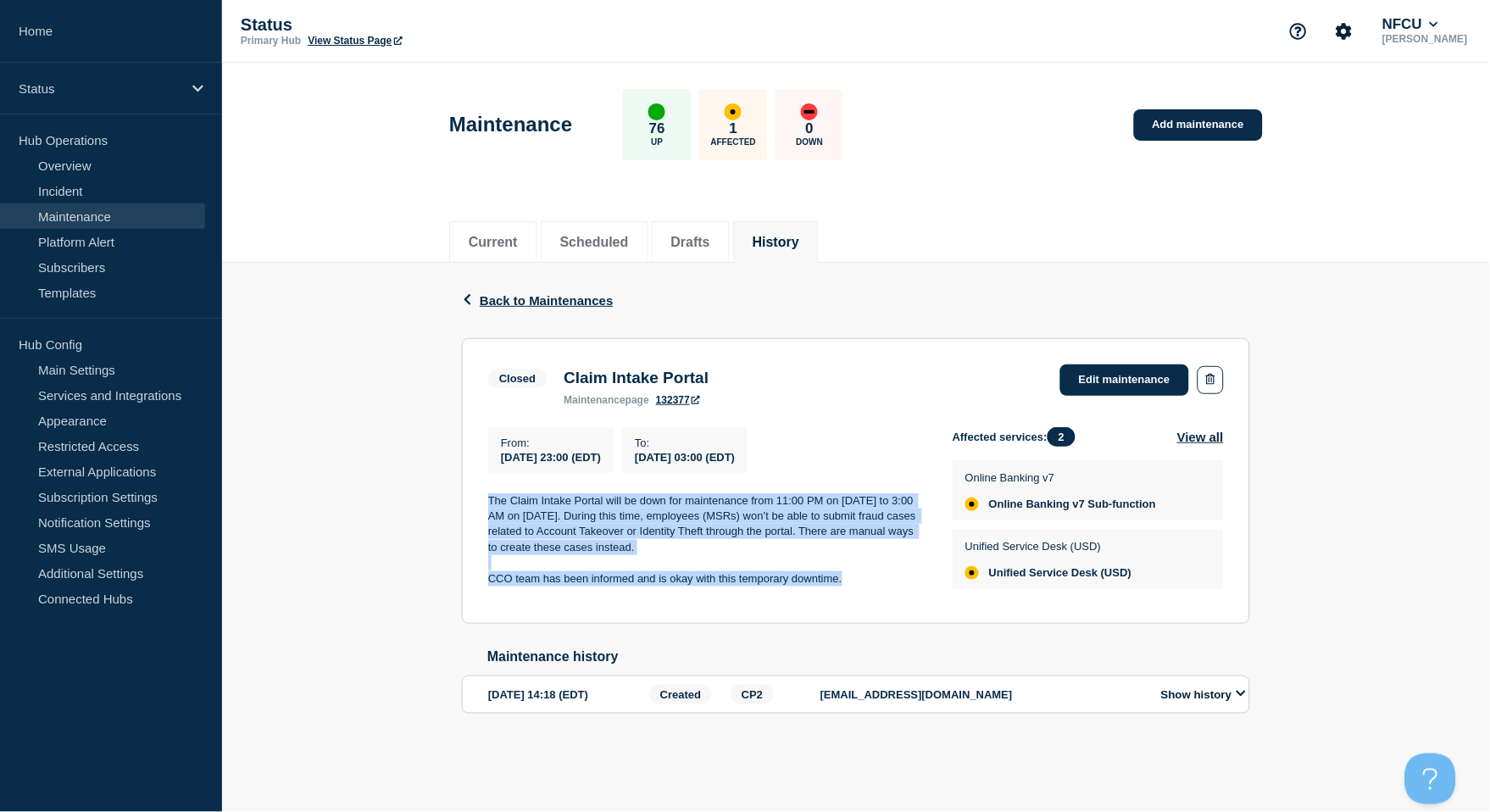
drag, startPoint x: 483, startPoint y: 499, endPoint x: 862, endPoint y: 583, distance: 388.2
click at [862, 583] on section "Closed Claim Intake Portal maintenance page 132377 Edit maintenance From : 2025…" at bounding box center [856, 480] width 789 height 285
copy div "The Claim Intake Portal will be down for maintenance from 11:00 PM on August 5 …"
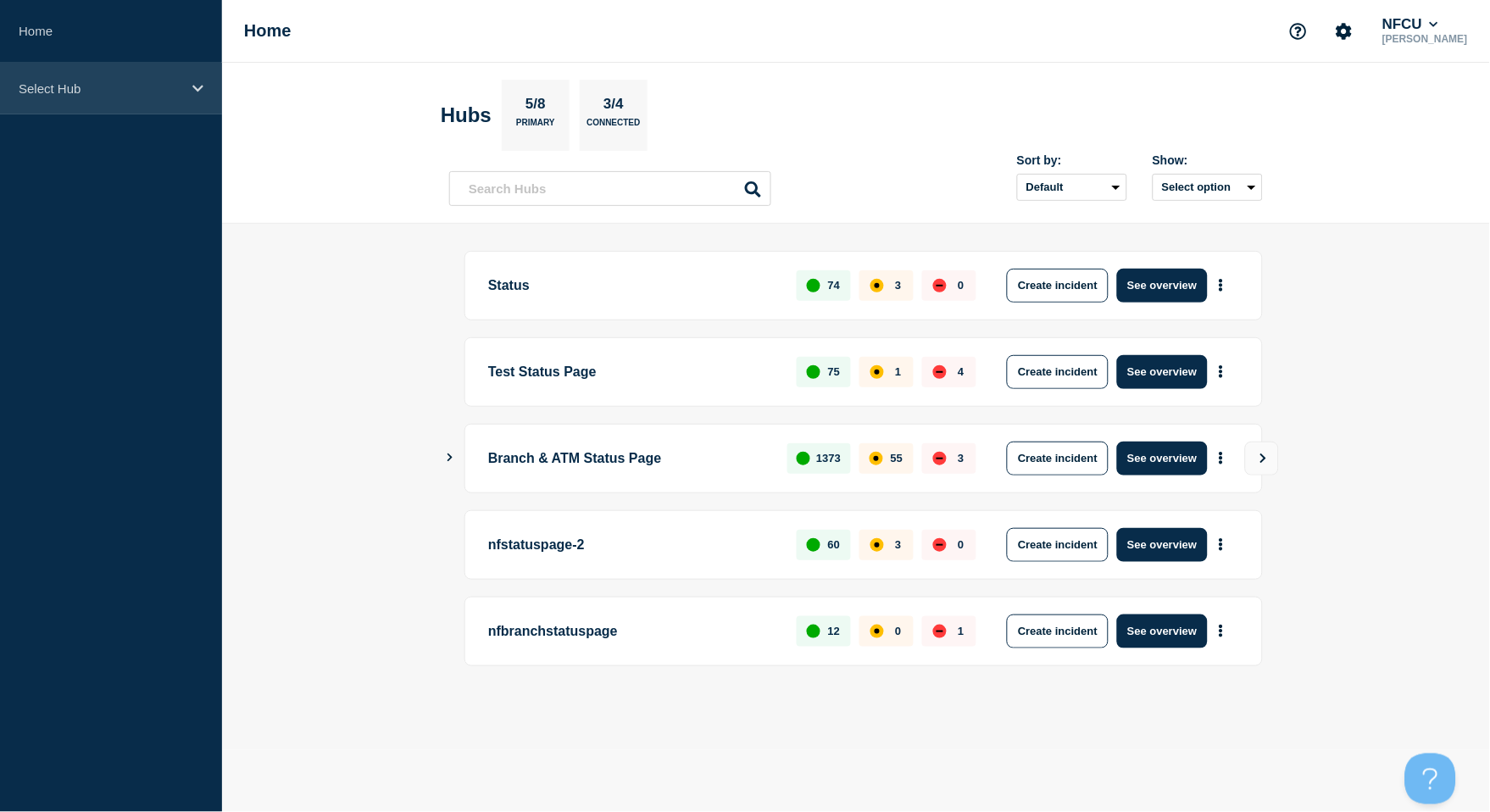
click at [87, 87] on p "Select Hub" at bounding box center [99, 88] width 162 height 15
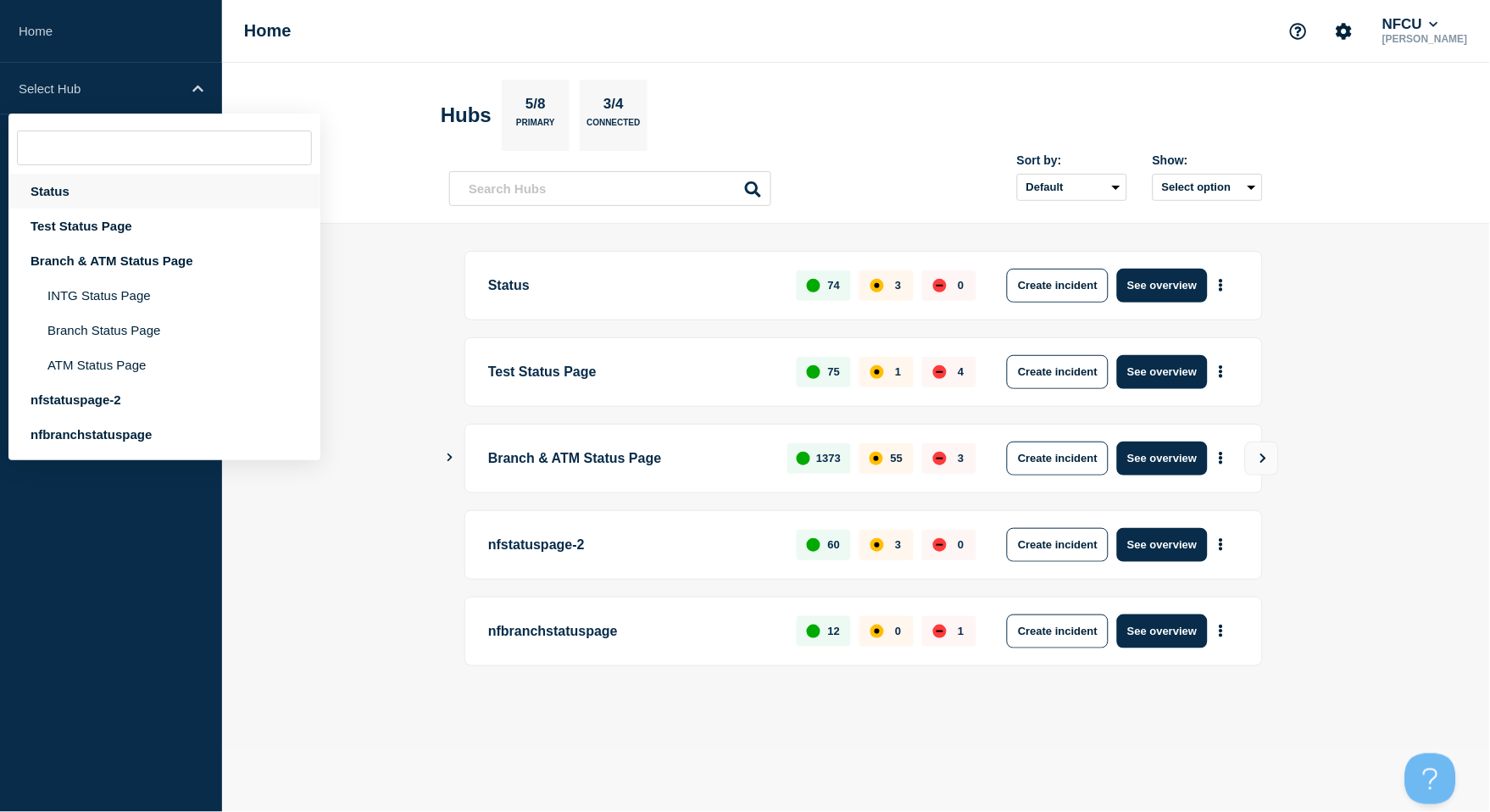
click at [63, 194] on div "Status" at bounding box center [164, 191] width 312 height 35
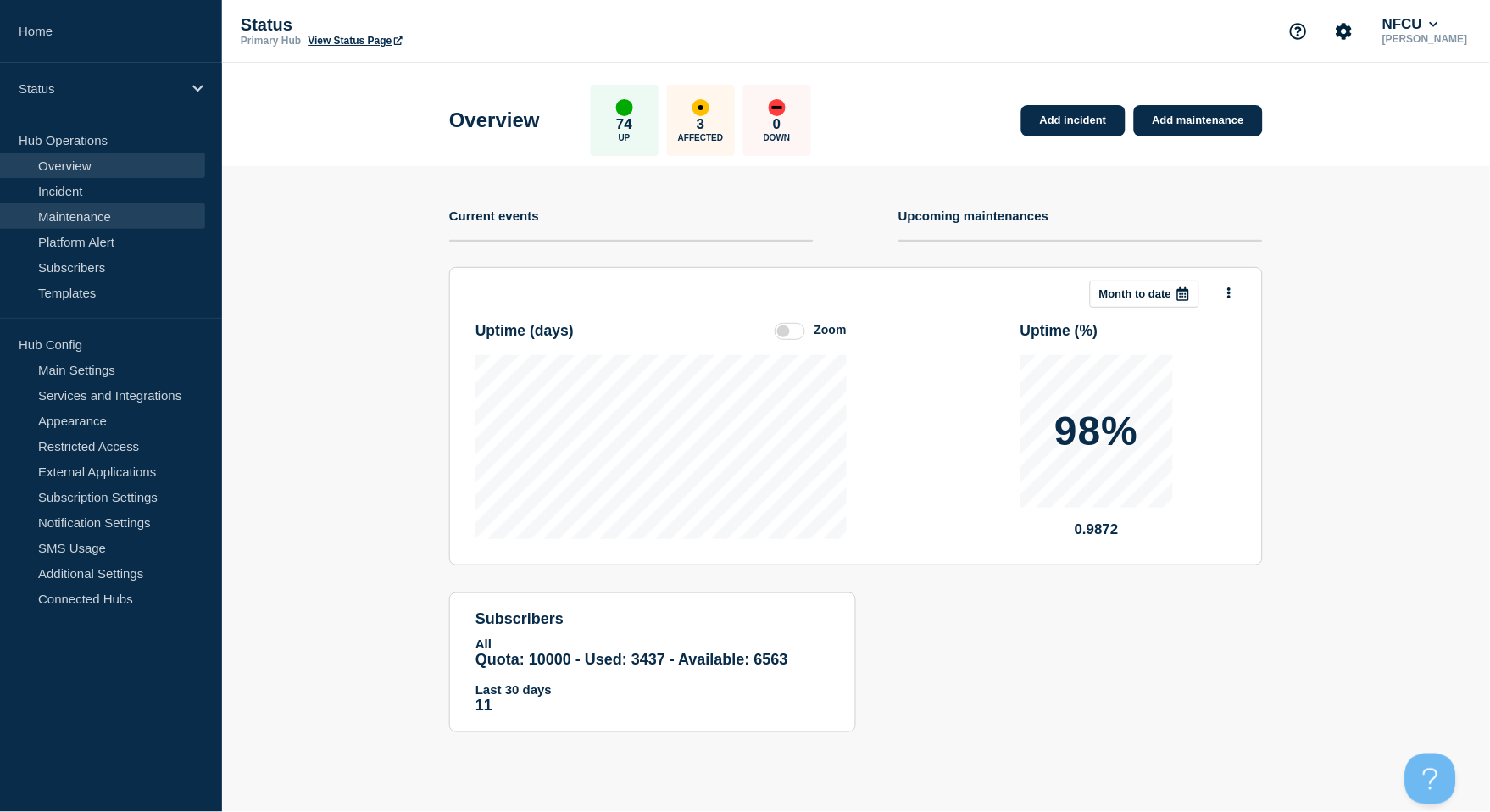
click at [78, 218] on link "Maintenance" at bounding box center [102, 216] width 205 height 26
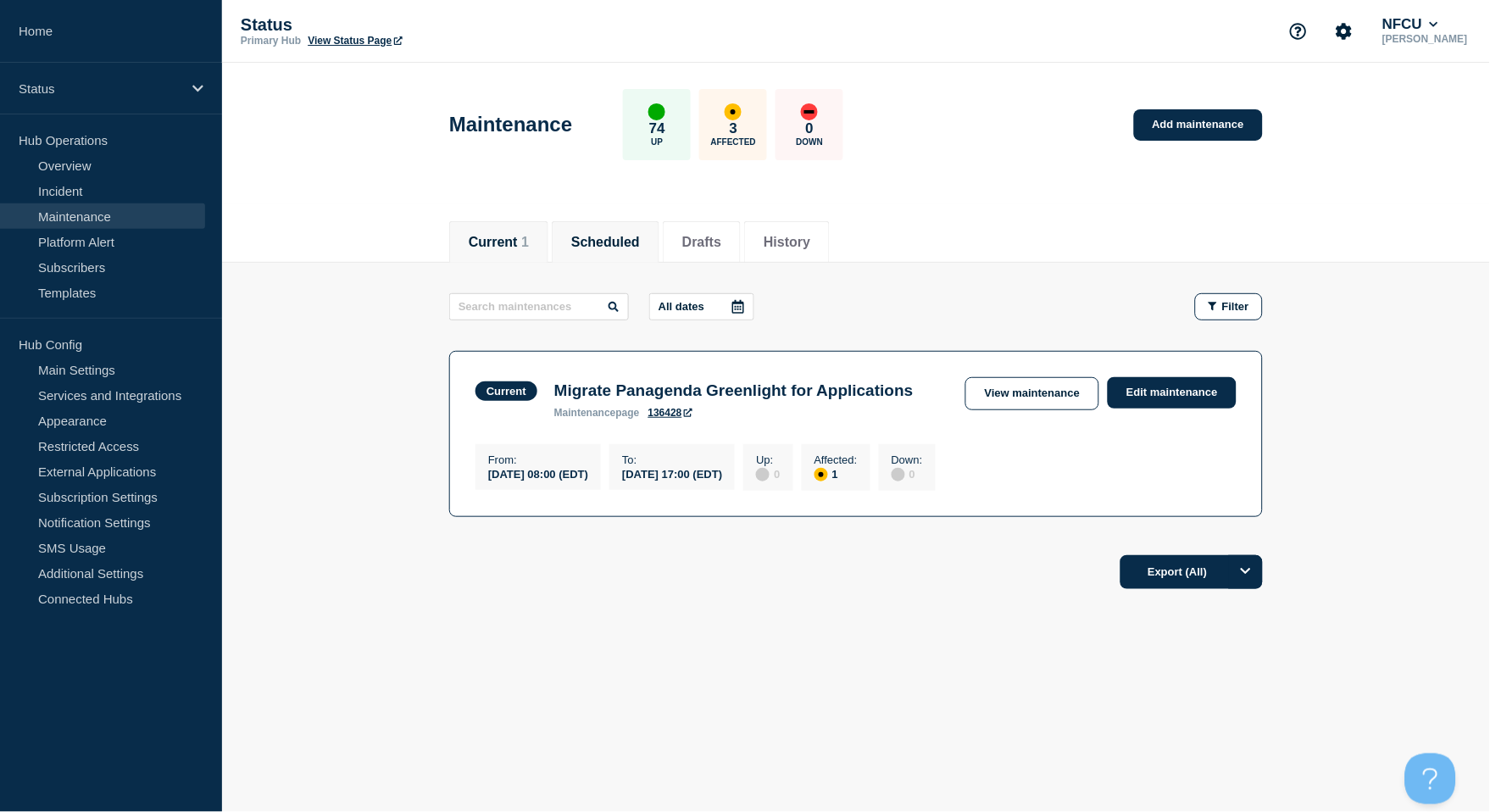
click at [585, 241] on button "Scheduled" at bounding box center [605, 242] width 68 height 15
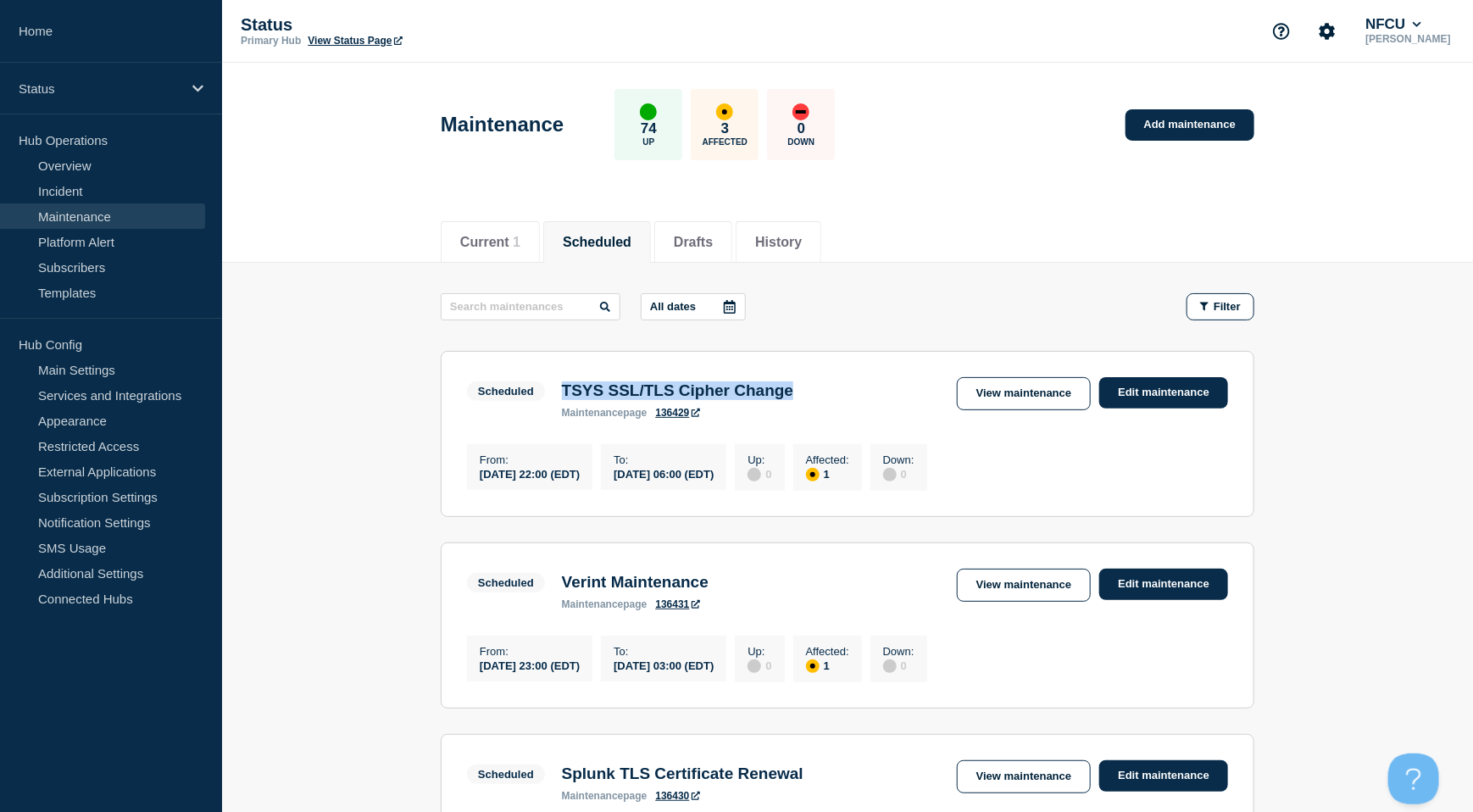
drag, startPoint x: 564, startPoint y: 391, endPoint x: 825, endPoint y: 391, distance: 261.0
click at [801, 391] on div "TSYS SSL/TLS Cipher Change maintenance page 136429" at bounding box center [677, 399] width 248 height 37
copy h3 "TSYS SSL/TLS Cipher Change"
click at [1012, 395] on link "View maintenance" at bounding box center [1024, 394] width 134 height 33
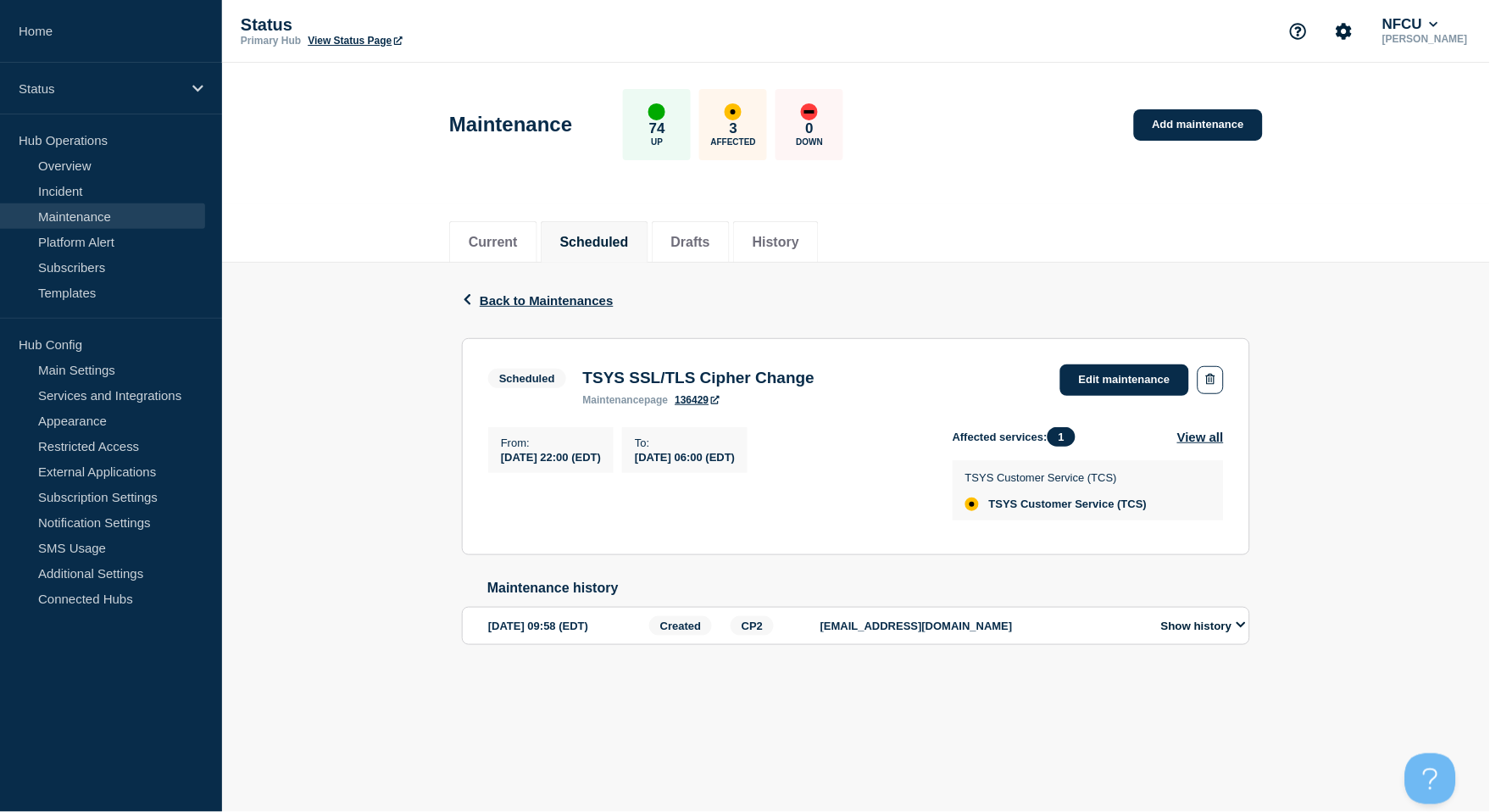
click at [598, 507] on p at bounding box center [707, 500] width 438 height 15
click at [1120, 371] on link "Edit maintenance" at bounding box center [1124, 380] width 129 height 31
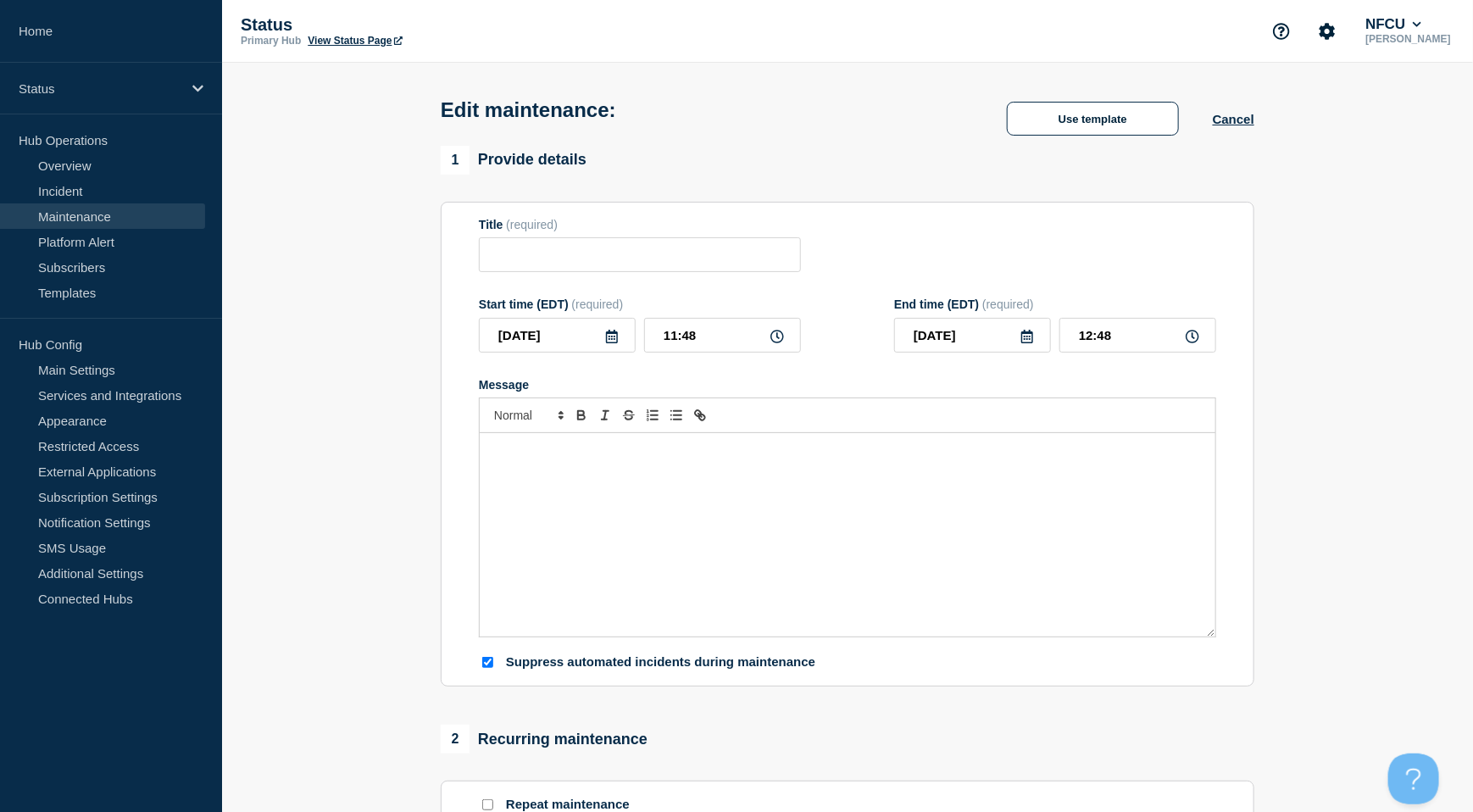
type input "TSYS SSL/TLS Cipher Change"
type input "22:00"
type input "[DATE]"
type input "06:00"
checkbox input "true"
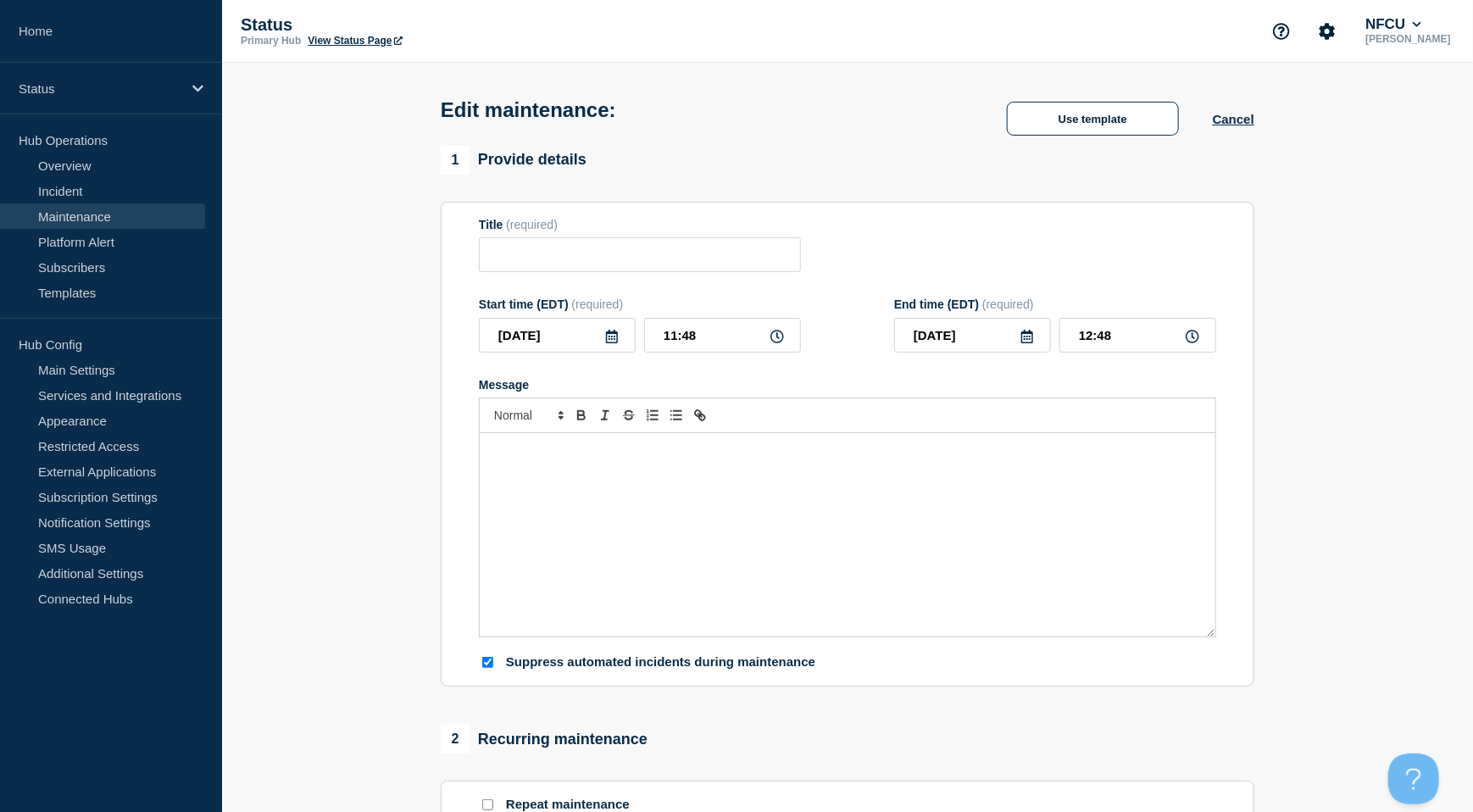
checkbox input "false"
click at [1101, 556] on div "Message" at bounding box center [847, 534] width 736 height 203
paste div "Message"
click at [493, 475] on p "unavailable." at bounding box center [847, 467] width 710 height 15
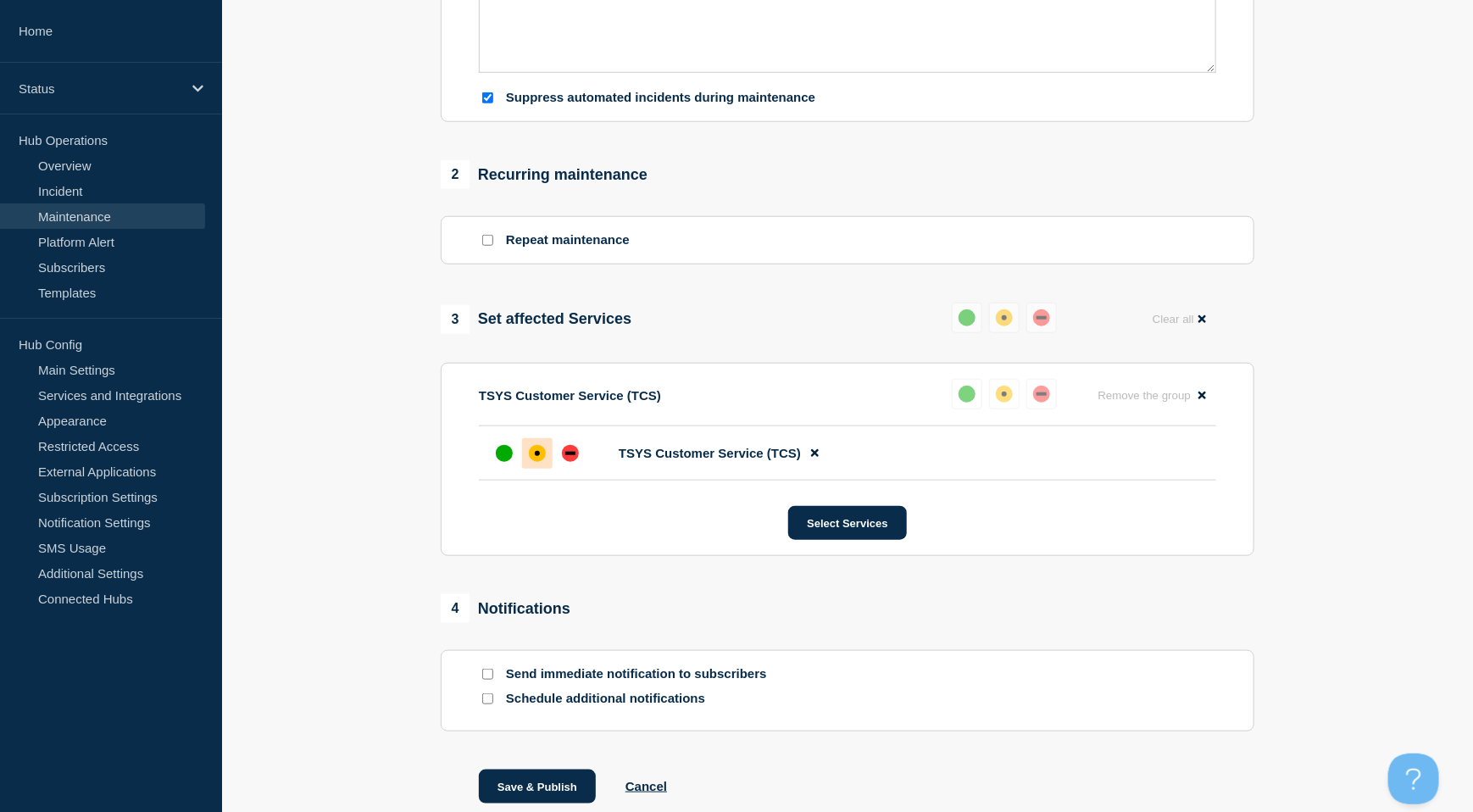
scroll to position [697, 0]
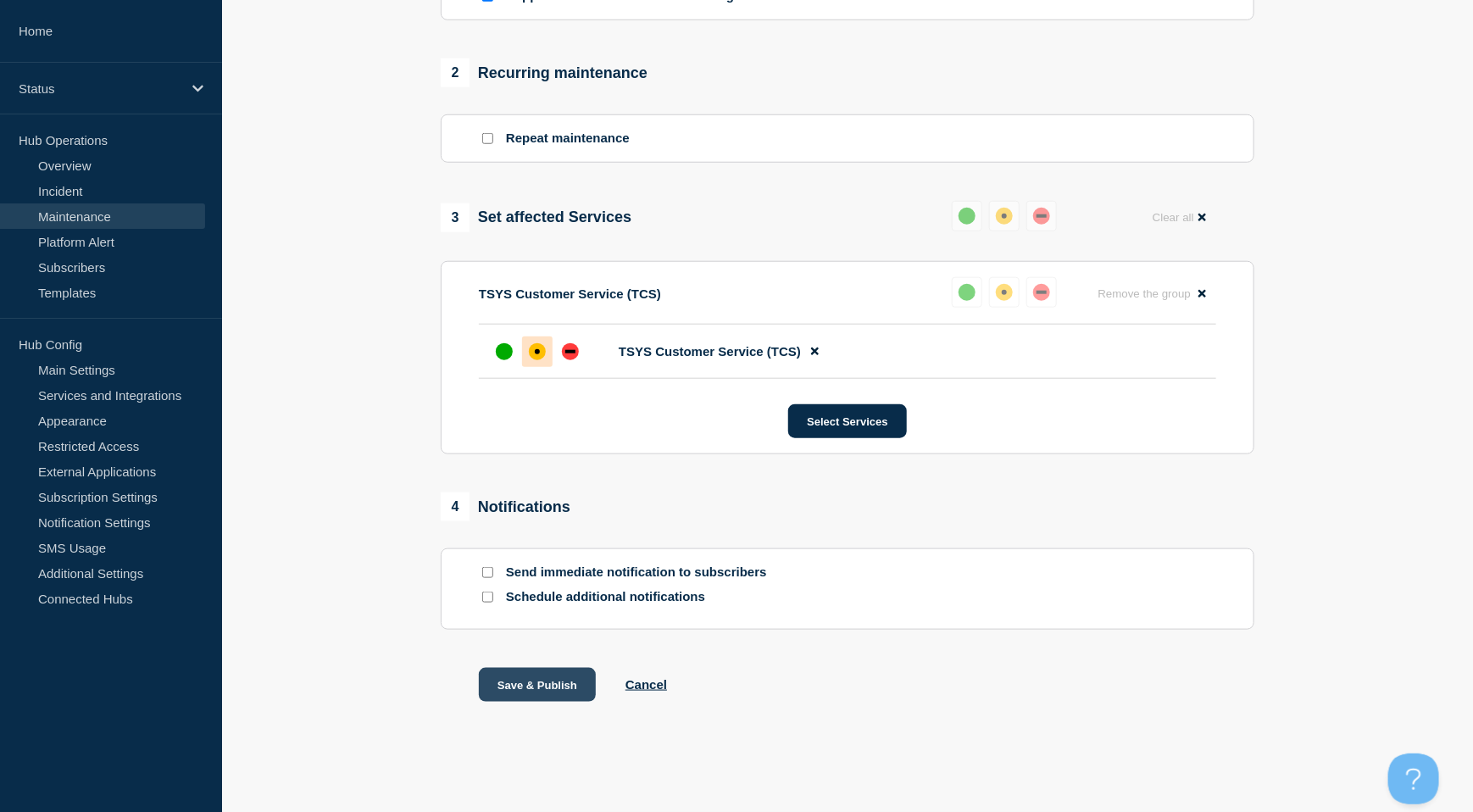
click at [535, 689] on button "Save & Publish" at bounding box center [537, 684] width 117 height 34
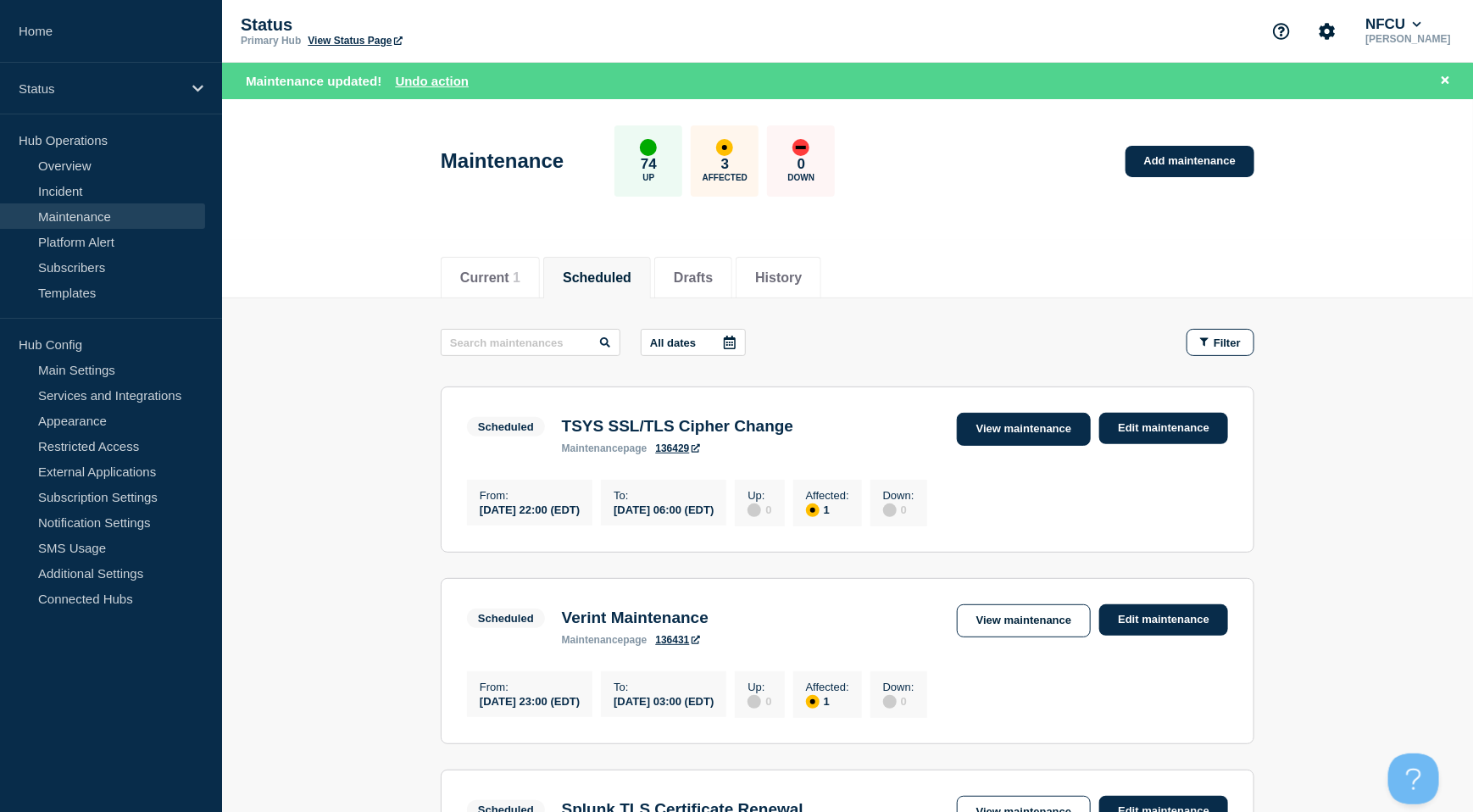
click at [1033, 425] on link "View maintenance" at bounding box center [1024, 429] width 134 height 33
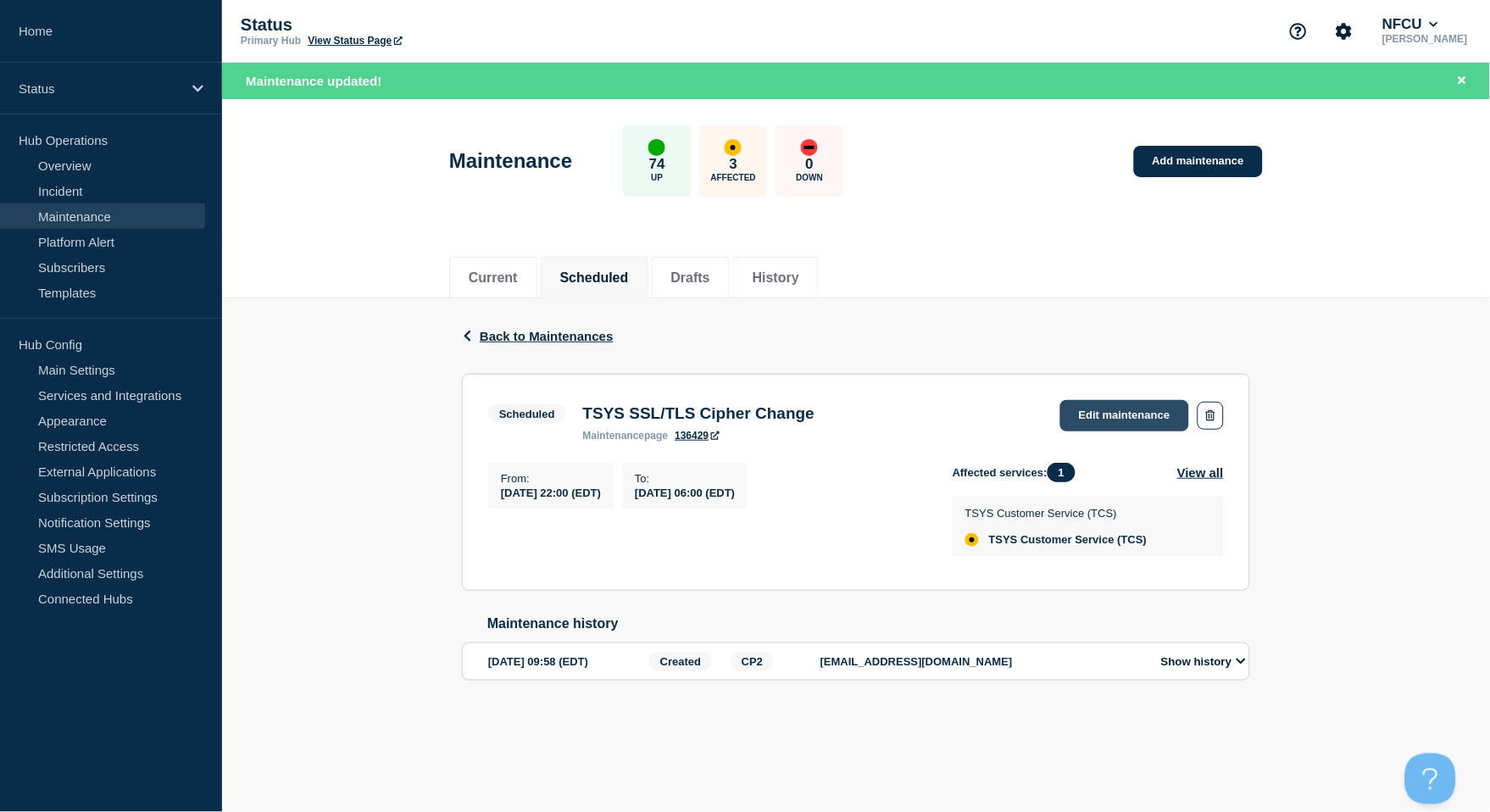
click at [1108, 418] on link "Edit maintenance" at bounding box center [1124, 416] width 129 height 31
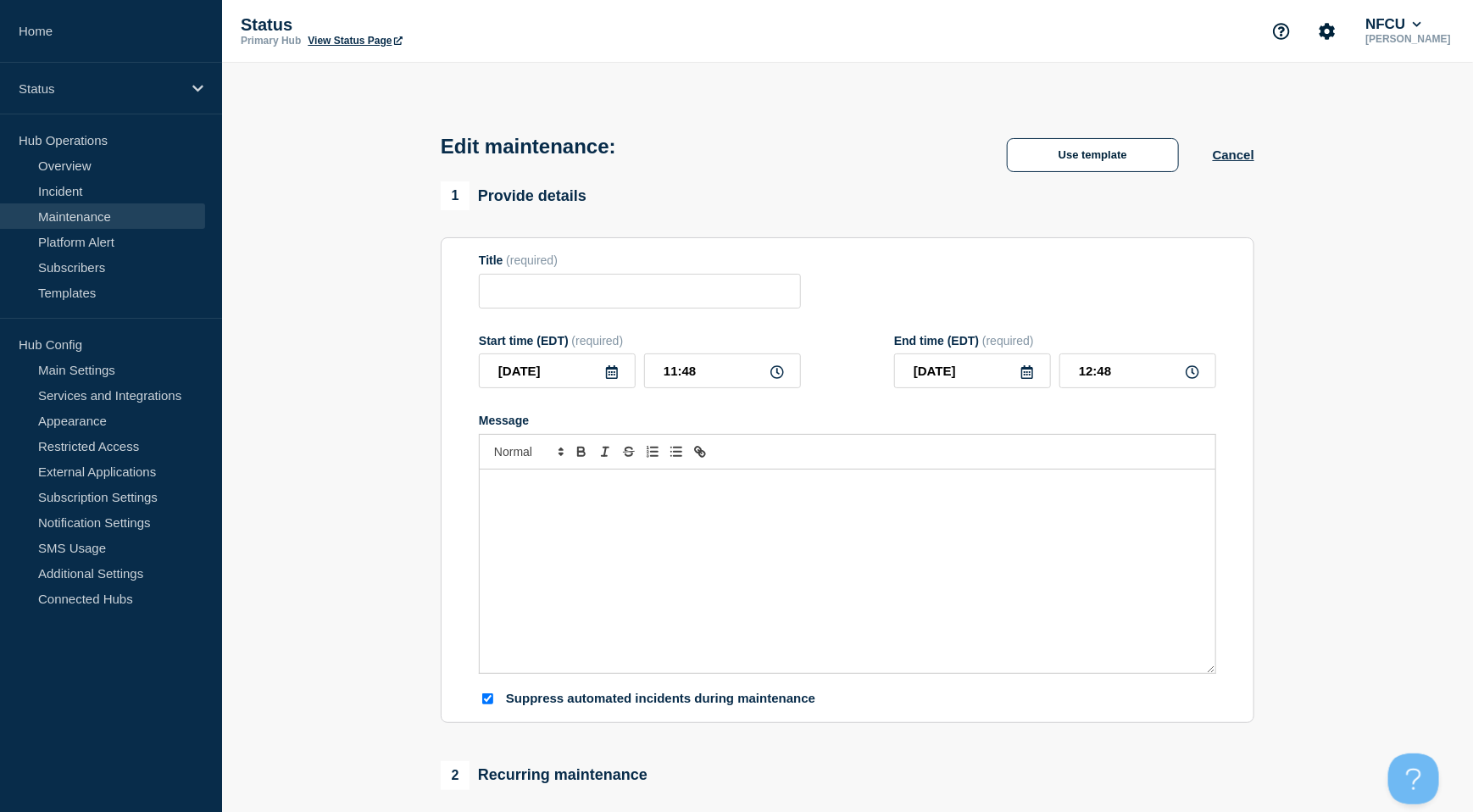
type input "TSYS SSL/TLS Cipher Change"
type input "22:00"
type input "[DATE]"
type input "06:00"
checkbox input "true"
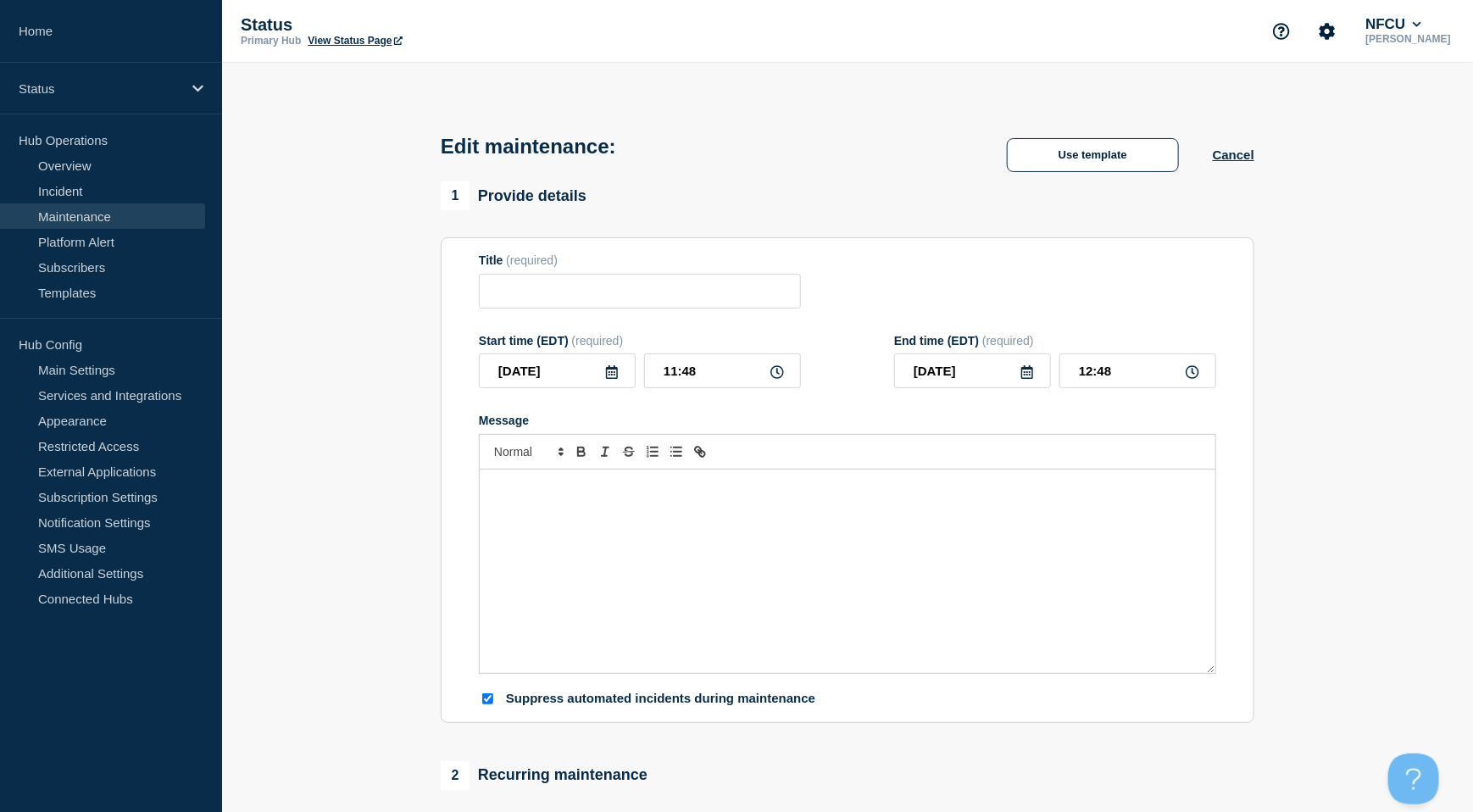
checkbox input "false"
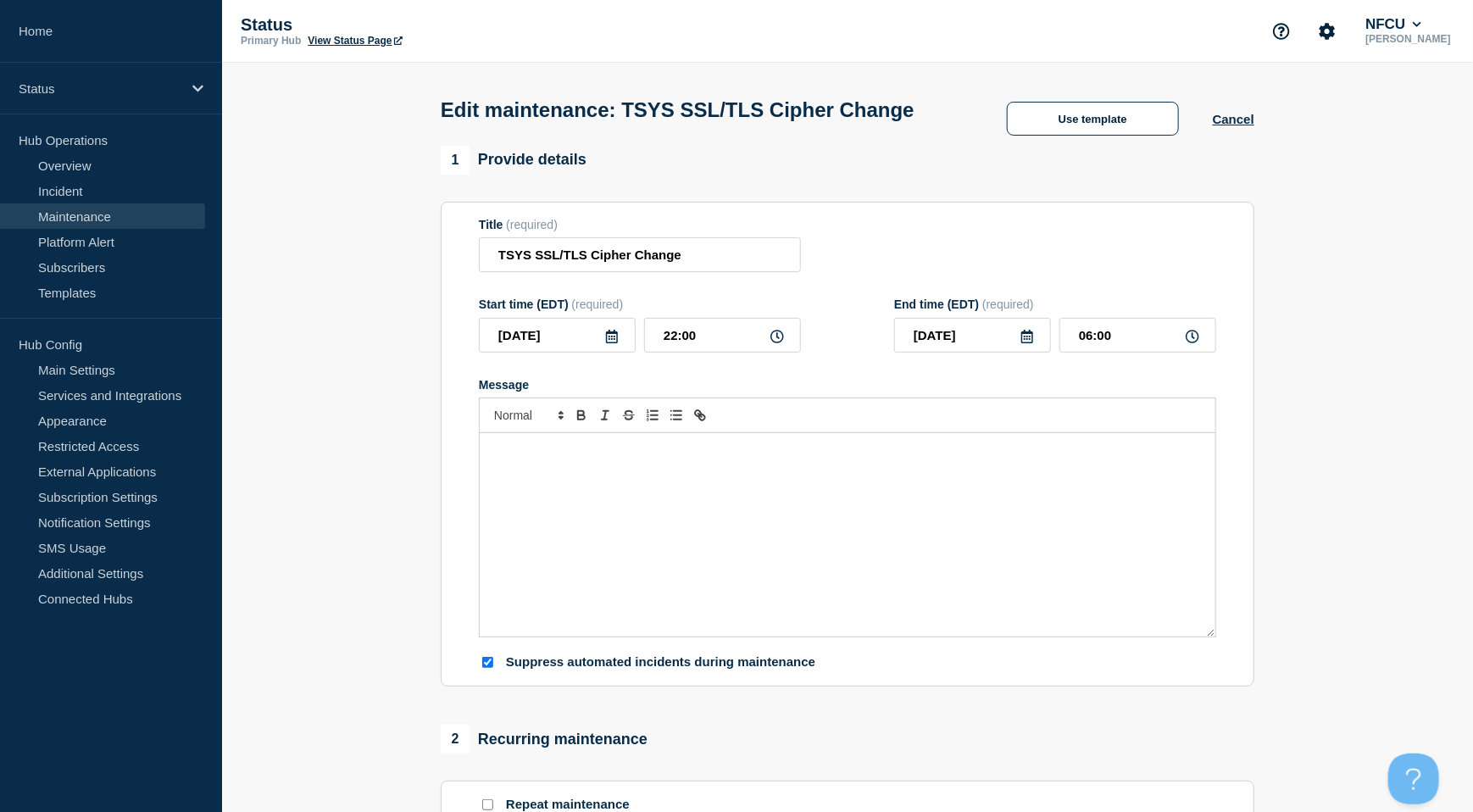
click at [624, 502] on div "Message" at bounding box center [847, 534] width 736 height 203
paste div "Message"
click at [492, 475] on p "unavailable." at bounding box center [847, 467] width 710 height 15
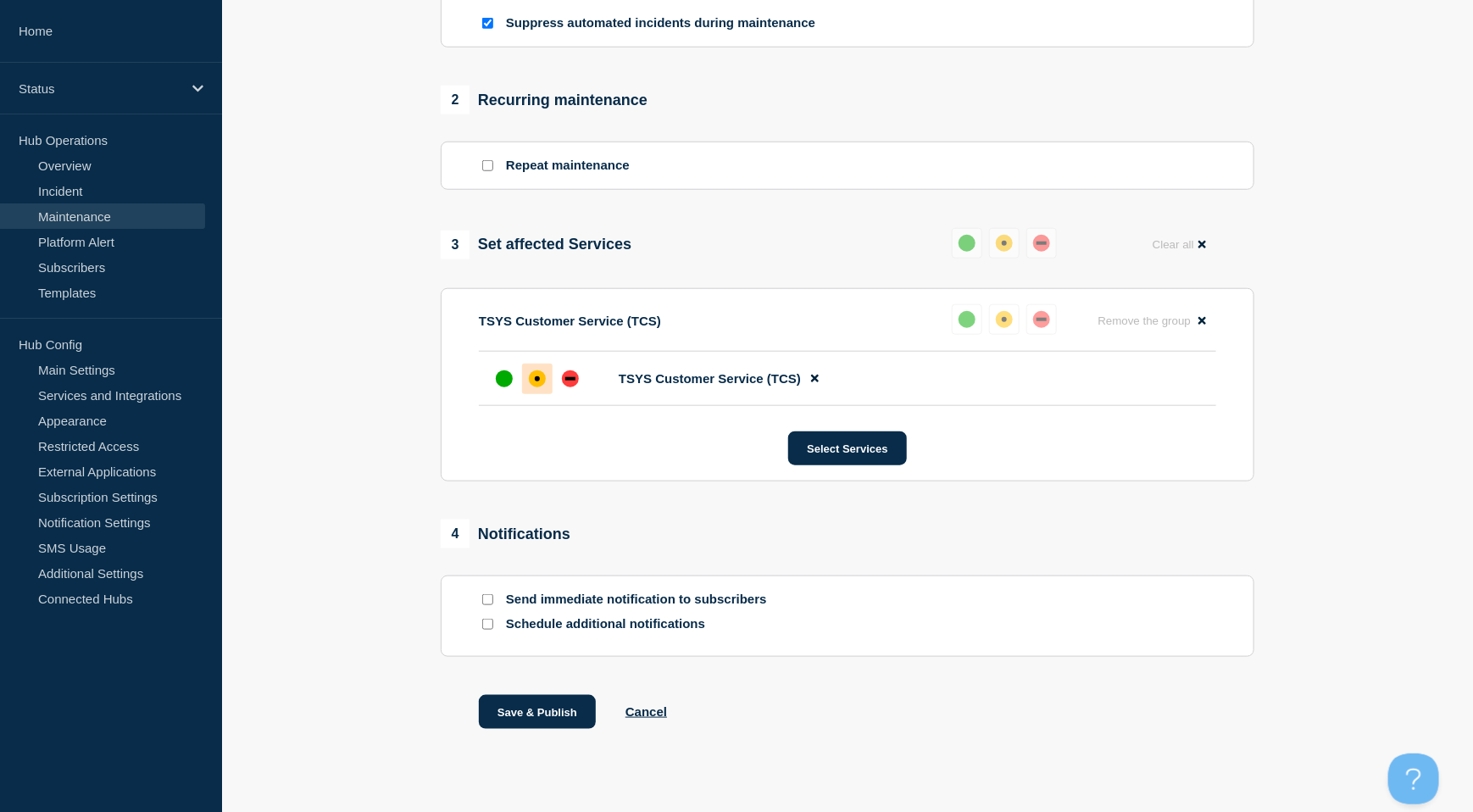
scroll to position [697, 0]
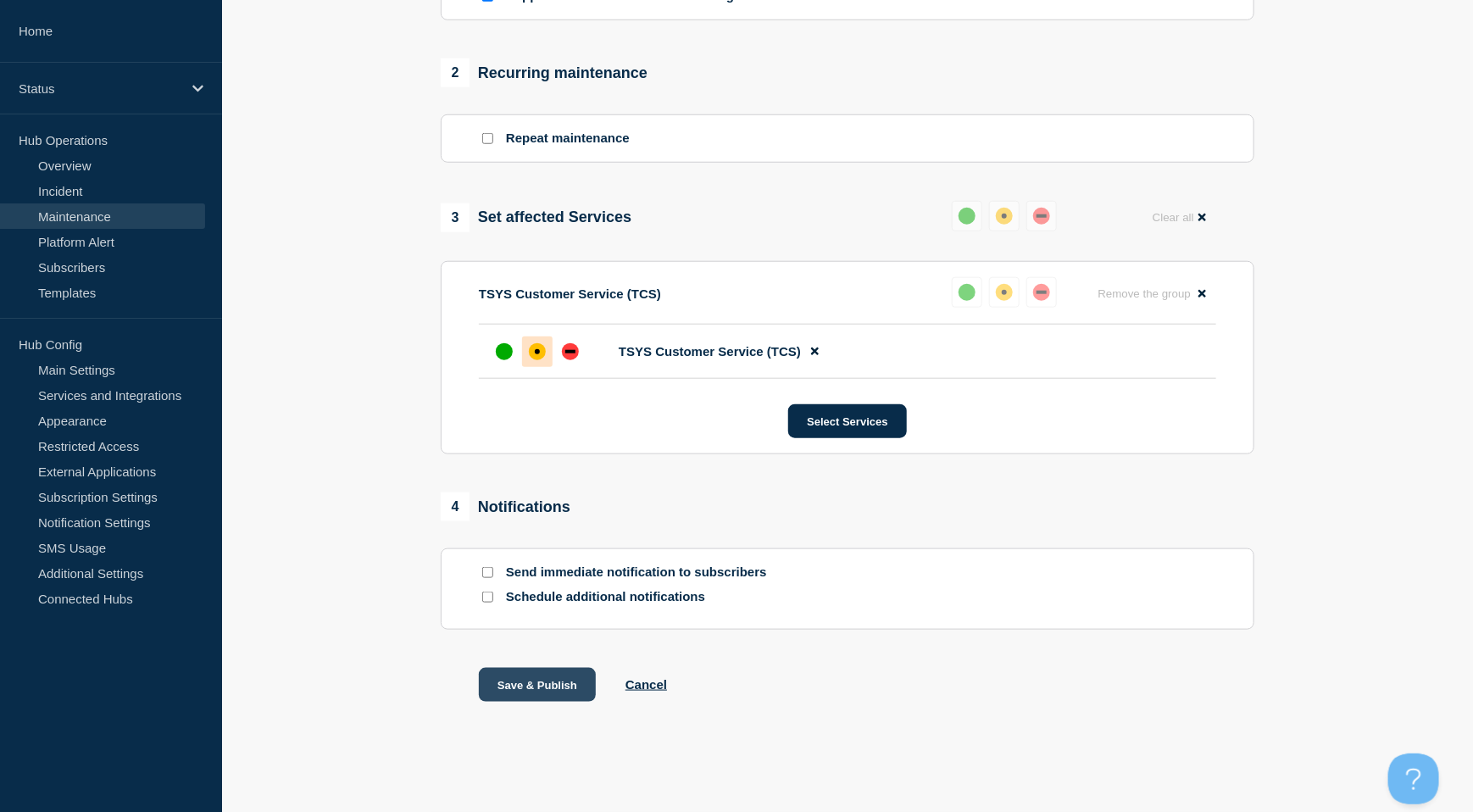
click at [539, 686] on button "Save & Publish" at bounding box center [537, 684] width 117 height 34
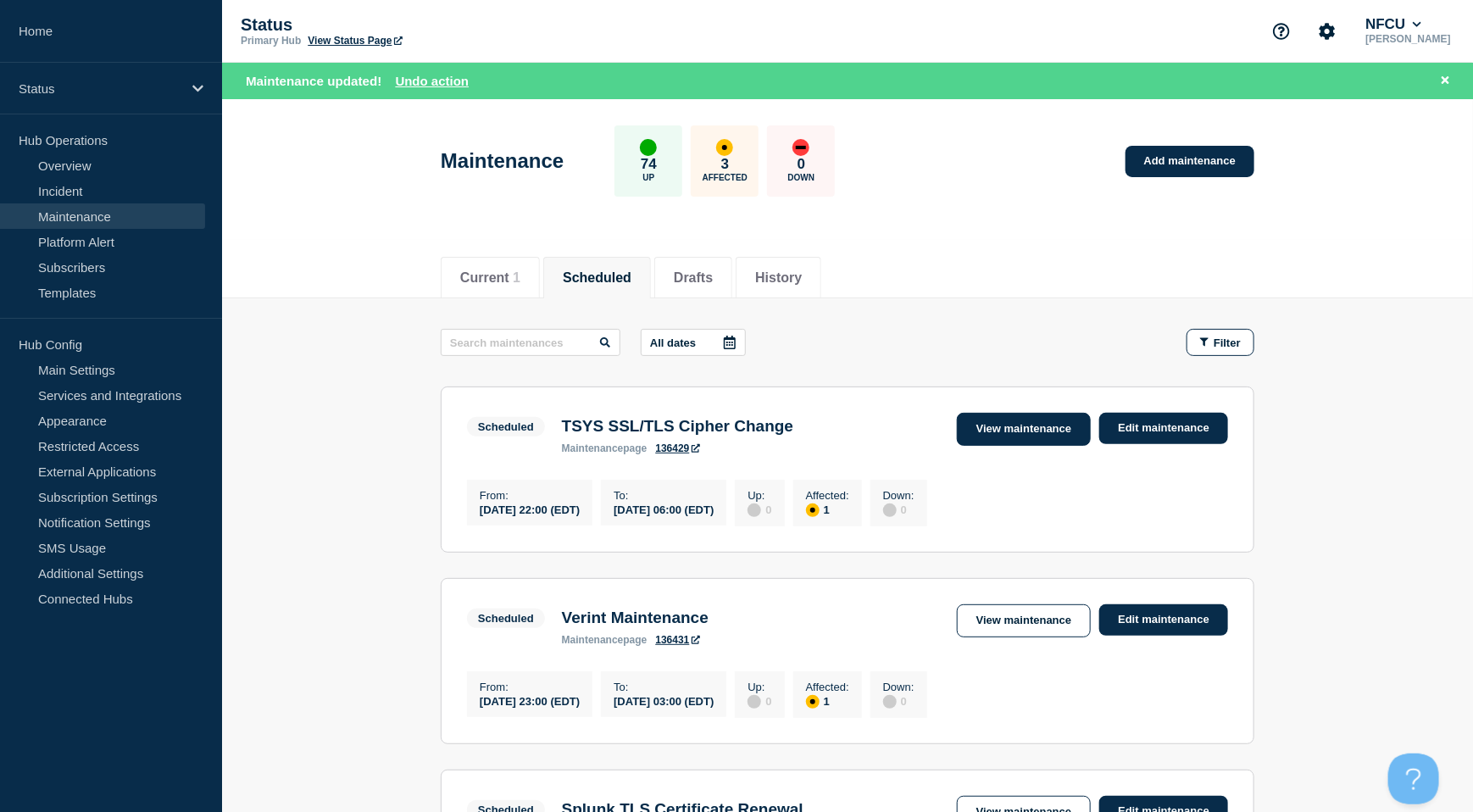
click at [1041, 430] on link "View maintenance" at bounding box center [1024, 429] width 134 height 33
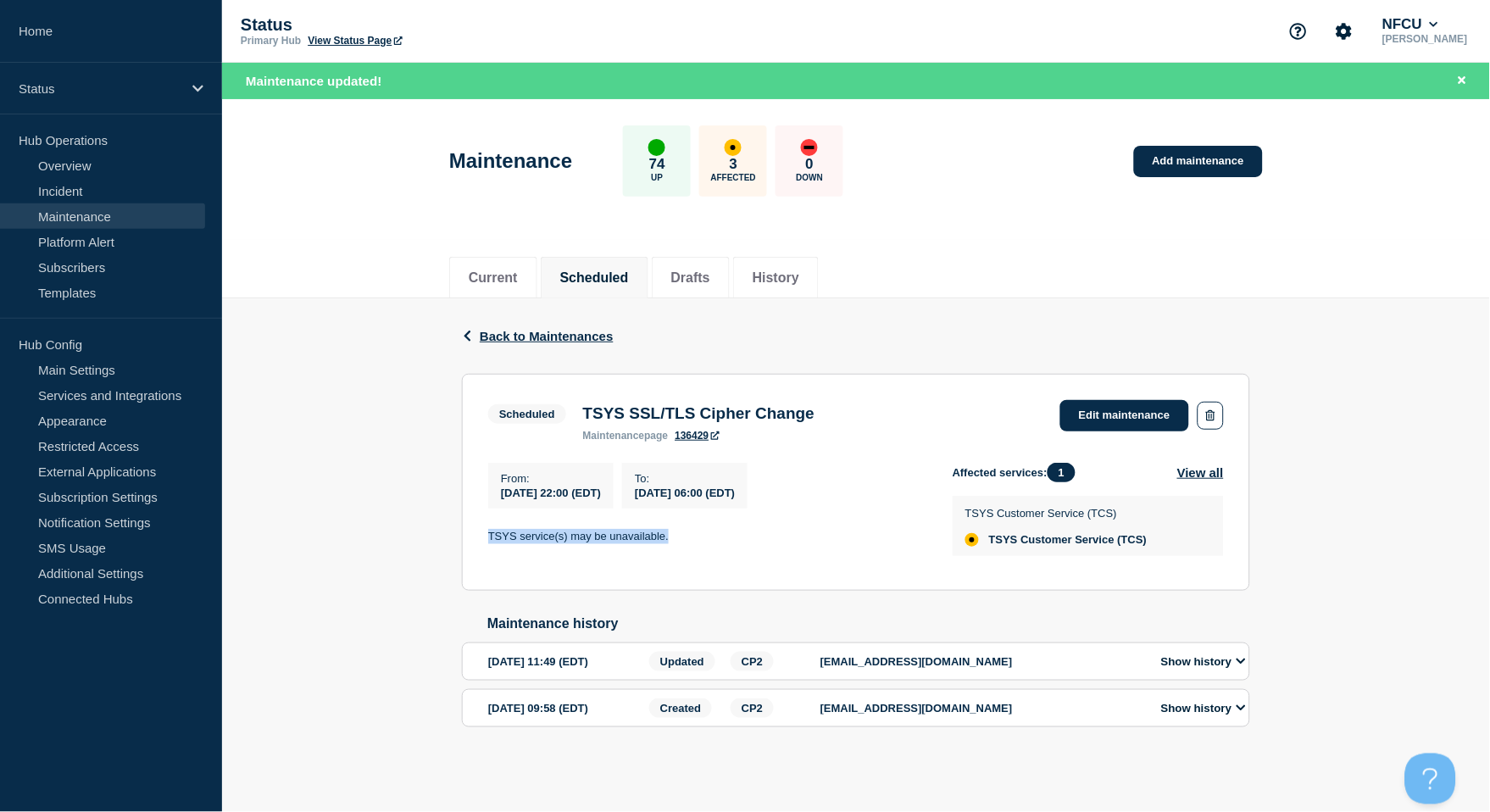
drag, startPoint x: 486, startPoint y: 539, endPoint x: 682, endPoint y: 541, distance: 196.0
click at [682, 541] on section "Scheduled TSYS SSL/TLS Cipher Change maintenance page 136429 Edit maintenance F…" at bounding box center [856, 482] width 789 height 217
copy p "TSYS service(s) may be unavailable."
click at [581, 276] on button "Scheduled" at bounding box center [594, 278] width 68 height 15
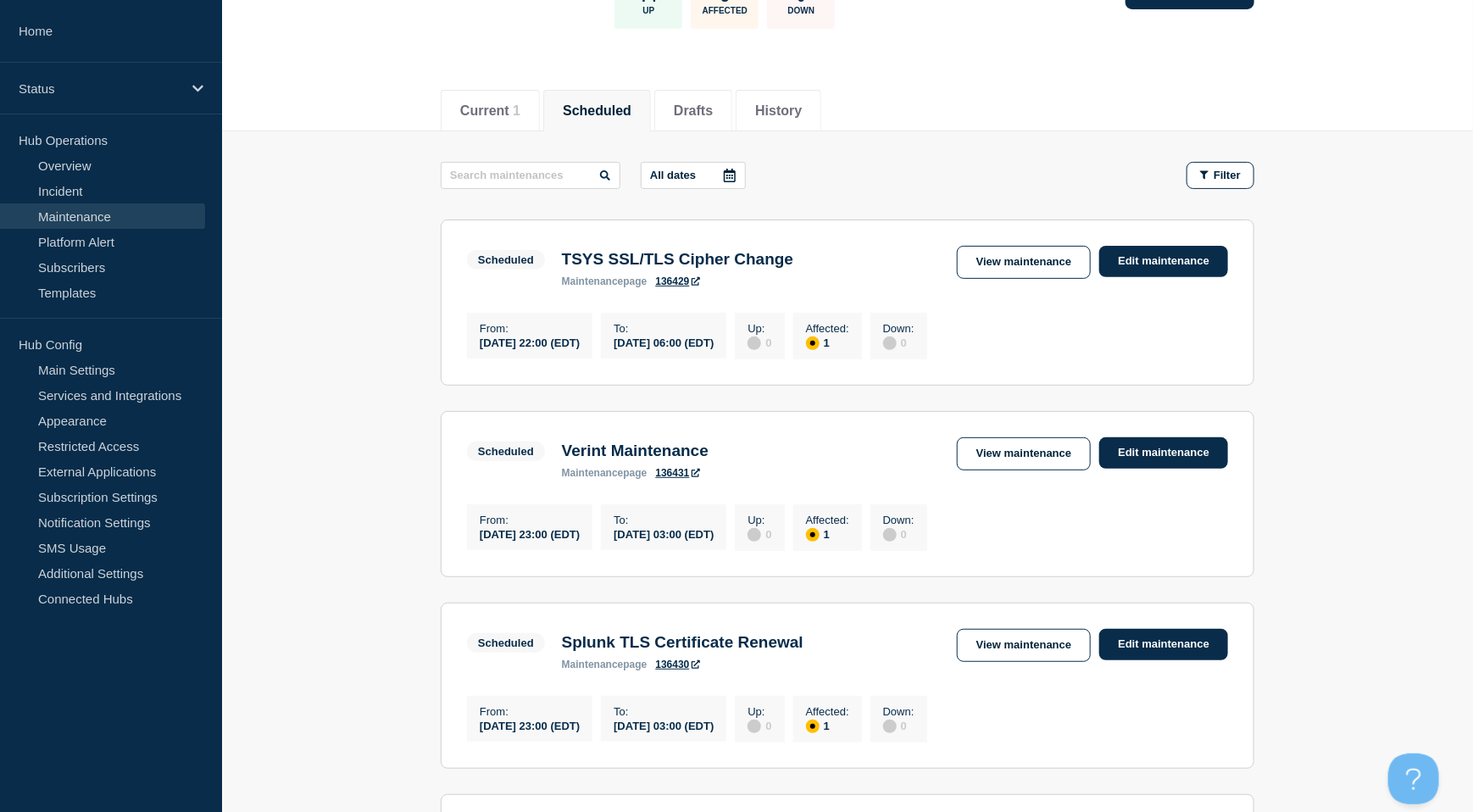
scroll to position [225, 0]
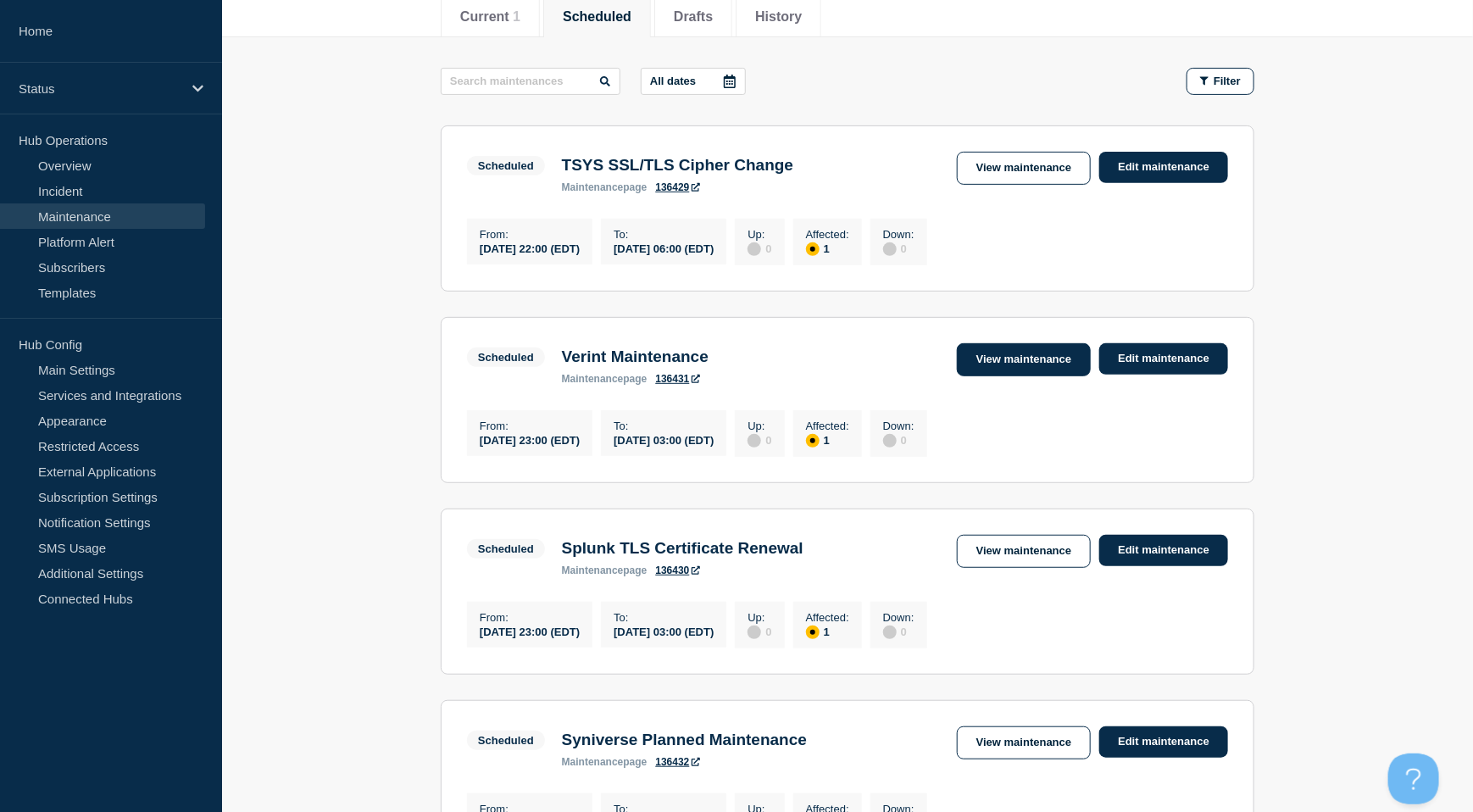
click at [1009, 357] on link "View maintenance" at bounding box center [1024, 360] width 134 height 33
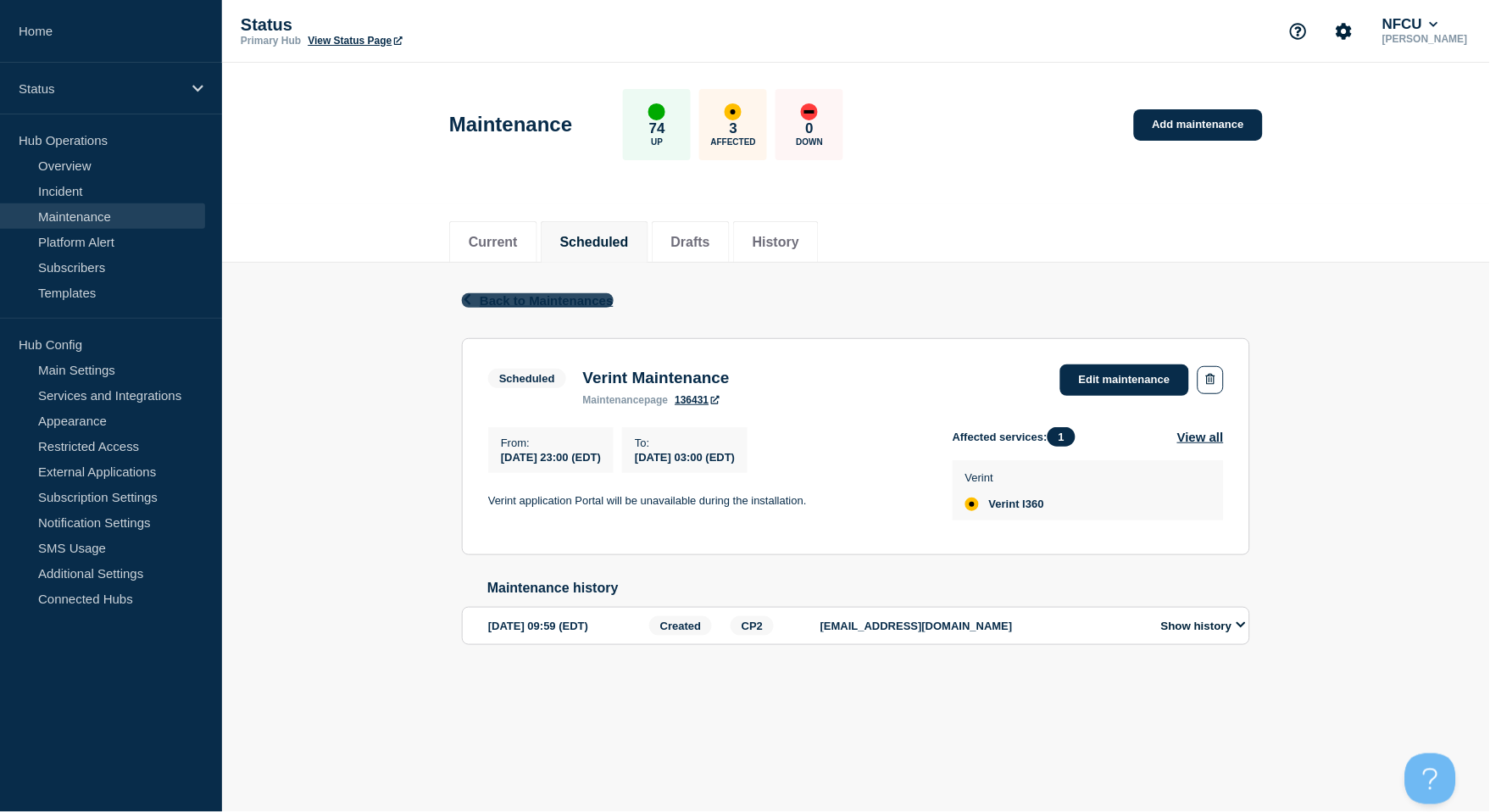
click at [543, 301] on span "Back to Maintenances" at bounding box center [546, 301] width 134 height 15
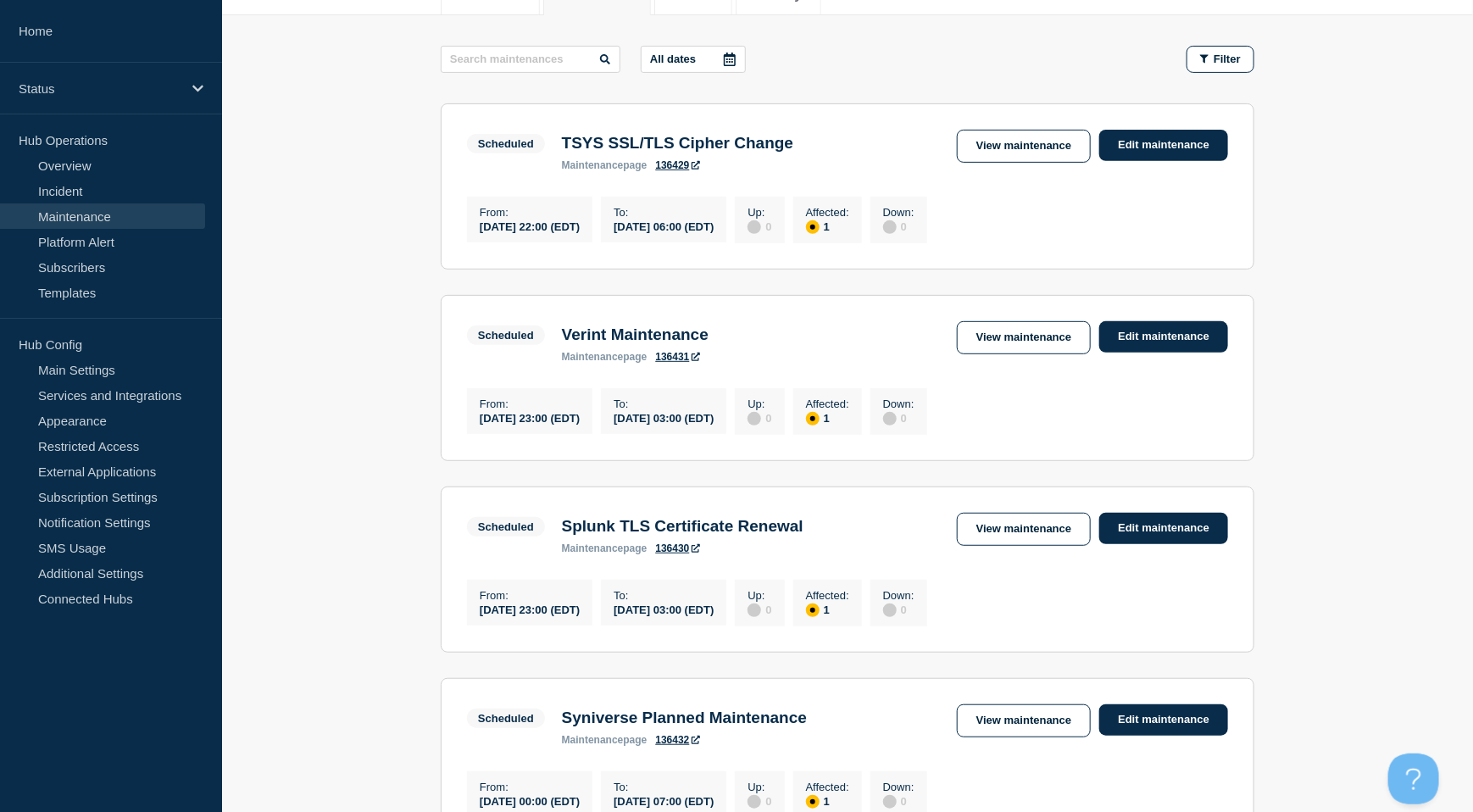
scroll to position [339, 0]
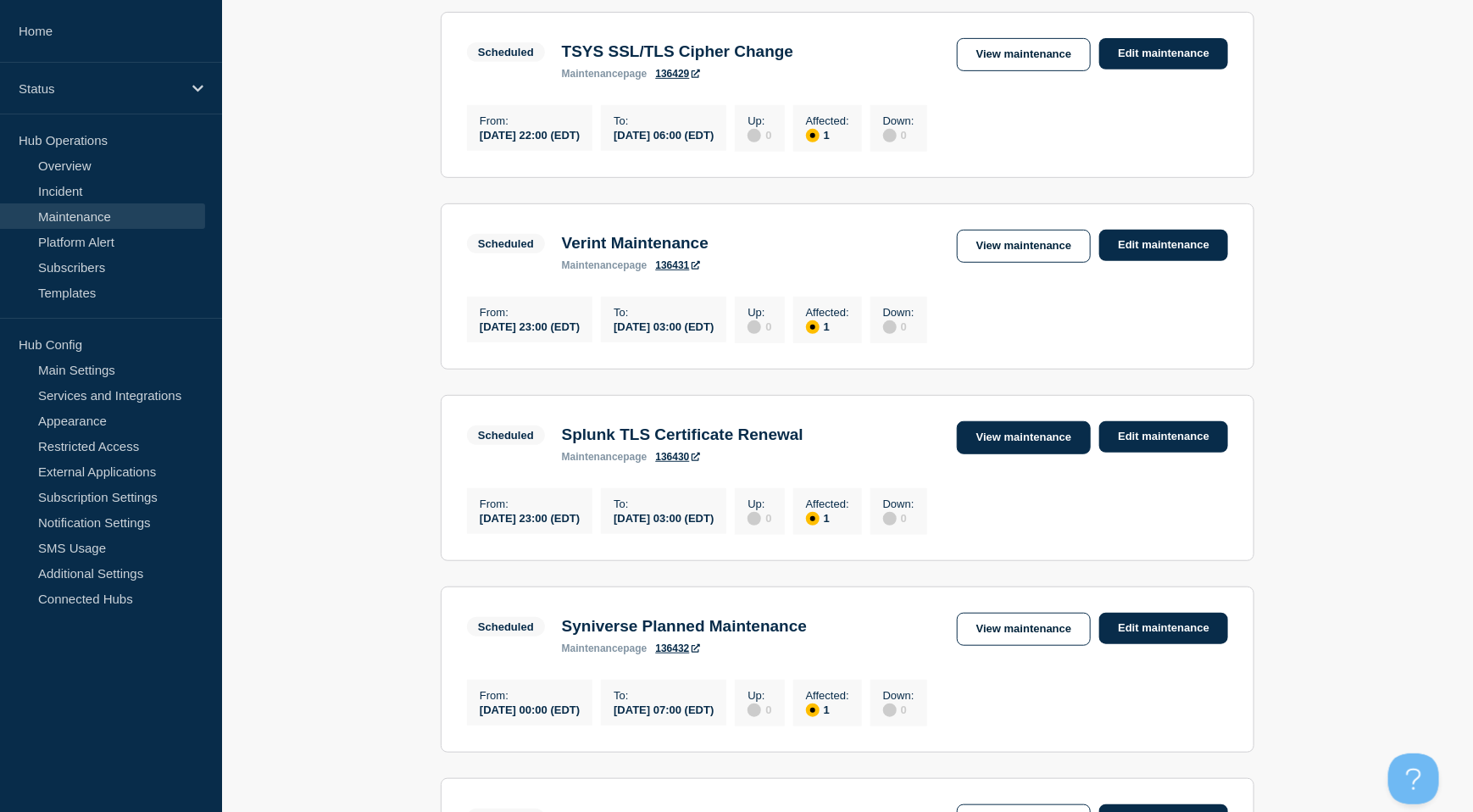
click at [1005, 454] on link "View maintenance" at bounding box center [1024, 437] width 134 height 33
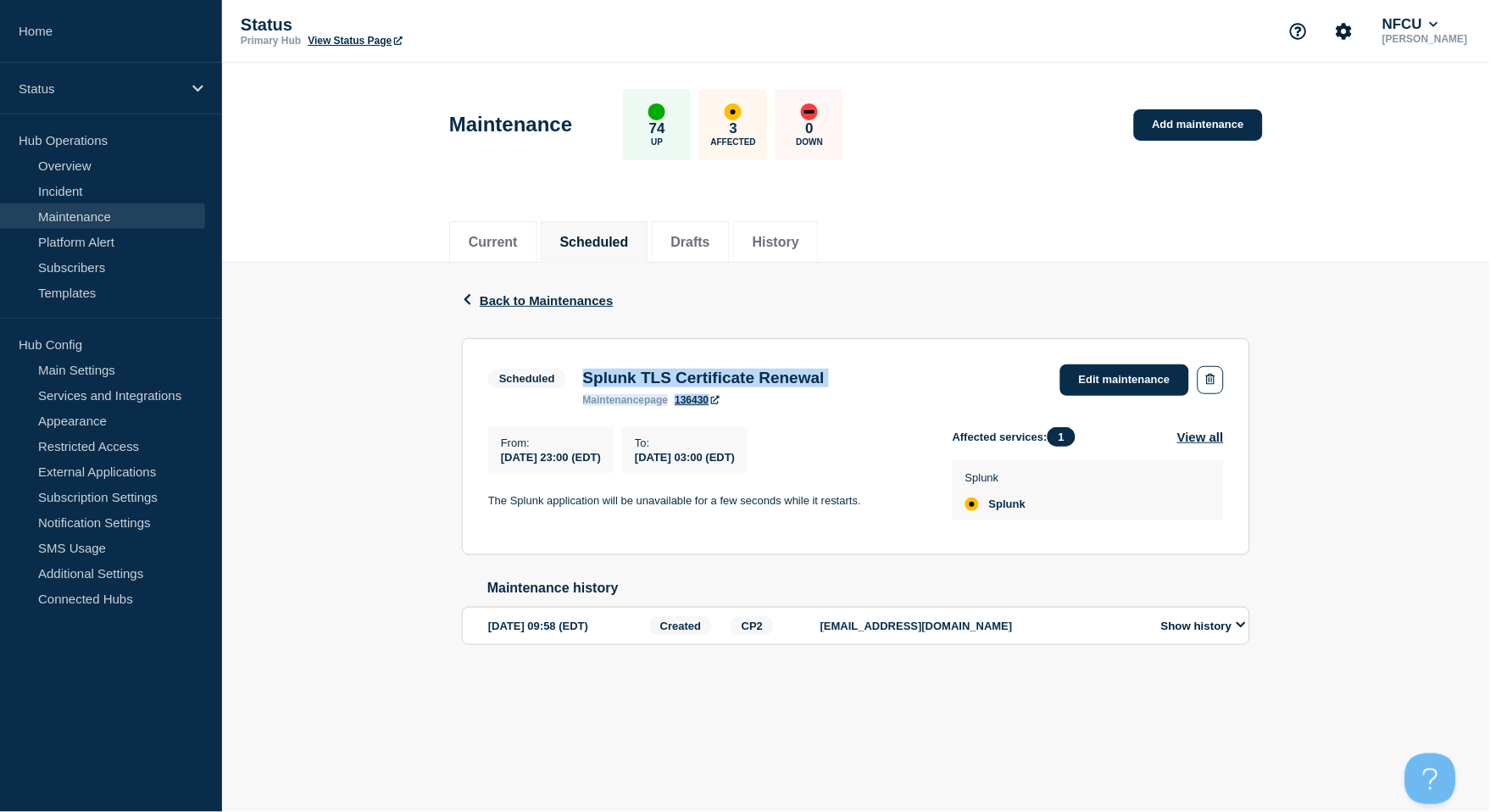
drag, startPoint x: 584, startPoint y: 381, endPoint x: 978, endPoint y: 368, distance: 394.2
click at [978, 368] on div "Scheduled Splunk TLS Certificate Renewal maintenance page 136430 Edit maintenan…" at bounding box center [855, 385] width 736 height 42
drag, startPoint x: 978, startPoint y: 368, endPoint x: 862, endPoint y: 371, distance: 116.0
click at [825, 370] on h3 "Splunk TLS Certificate Renewal" at bounding box center [704, 377] width 242 height 18
click at [879, 376] on div "Scheduled Splunk TLS Certificate Renewal maintenance page 136430 Edit maintenan…" at bounding box center [855, 385] width 736 height 42
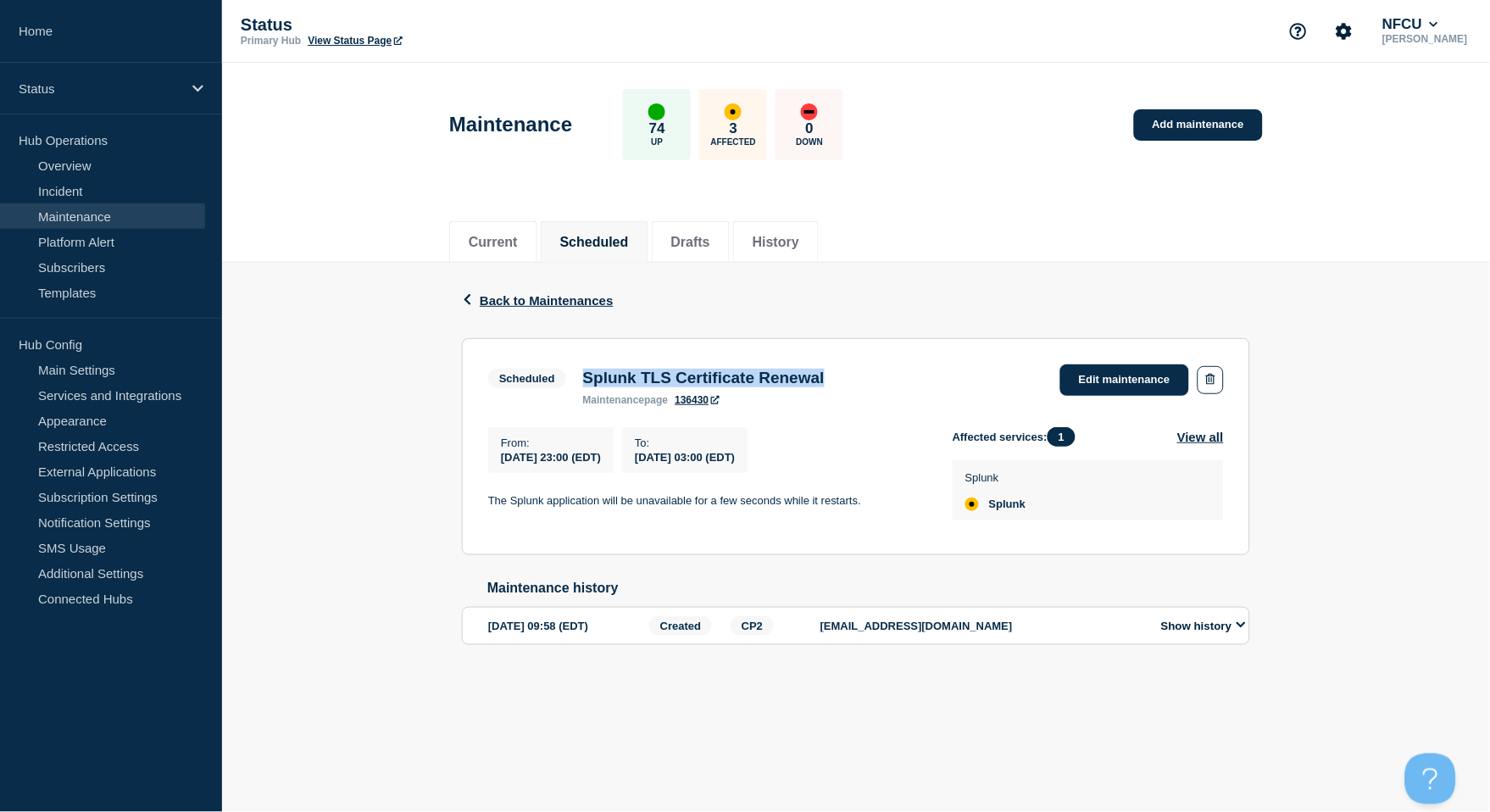
drag, startPoint x: 580, startPoint y: 375, endPoint x: 867, endPoint y: 375, distance: 287.0
click at [833, 375] on div "Splunk TLS Certificate Renewal maintenance page 136430" at bounding box center [704, 386] width 259 height 37
copy h3 "Splunk TLS Certificate Renewal"
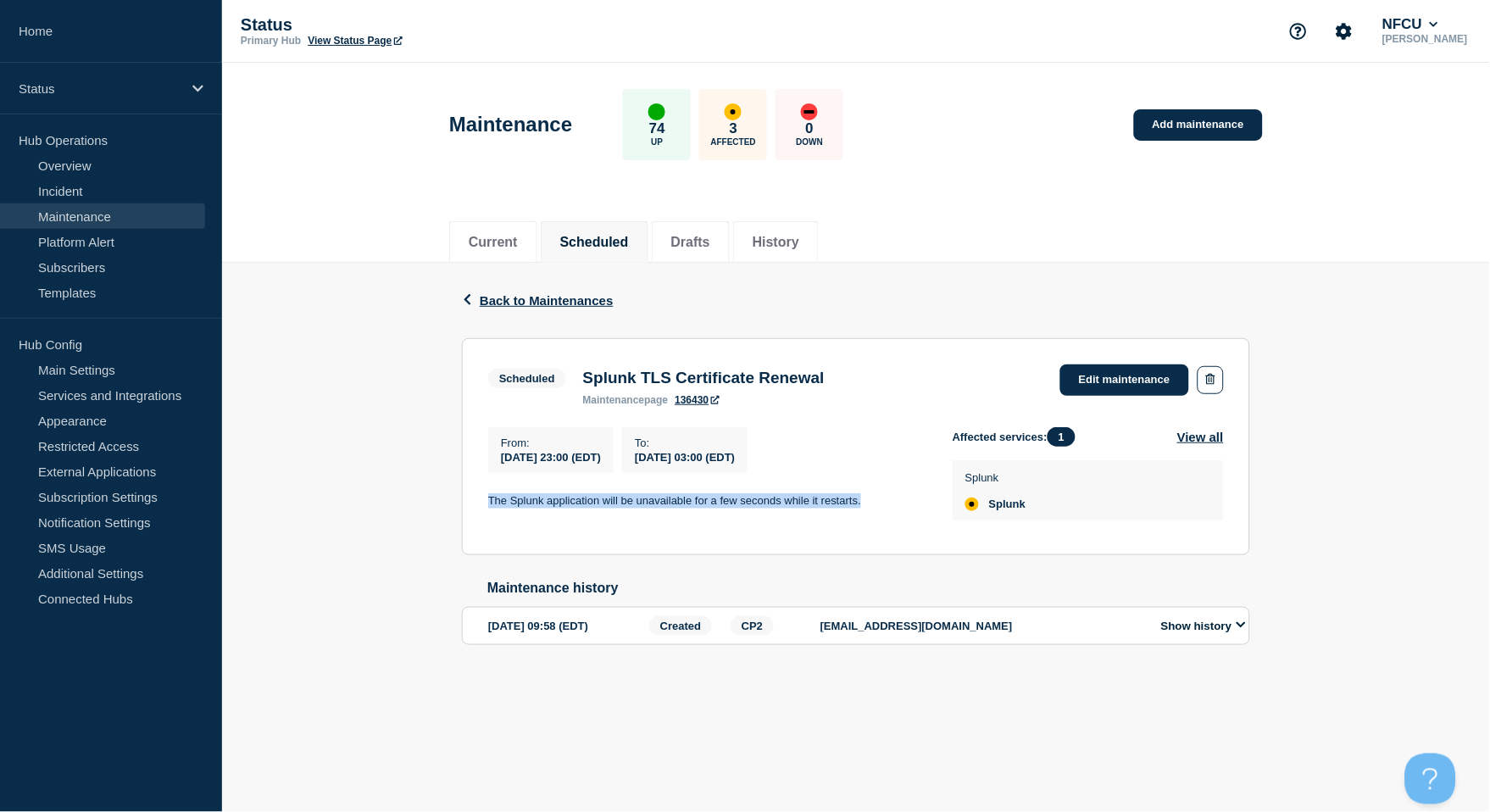
drag, startPoint x: 483, startPoint y: 497, endPoint x: 893, endPoint y: 501, distance: 410.0
click at [893, 501] on section "Scheduled Splunk TLS Certificate Renewal maintenance page 136430 Edit maintenan…" at bounding box center [856, 447] width 789 height 217
copy p "The Splunk application will be unavailable for a few seconds while it restarts."
click at [536, 287] on div "Back Back to Maintenances" at bounding box center [856, 300] width 789 height 76
click at [536, 298] on span "Back to Maintenances" at bounding box center [546, 301] width 134 height 15
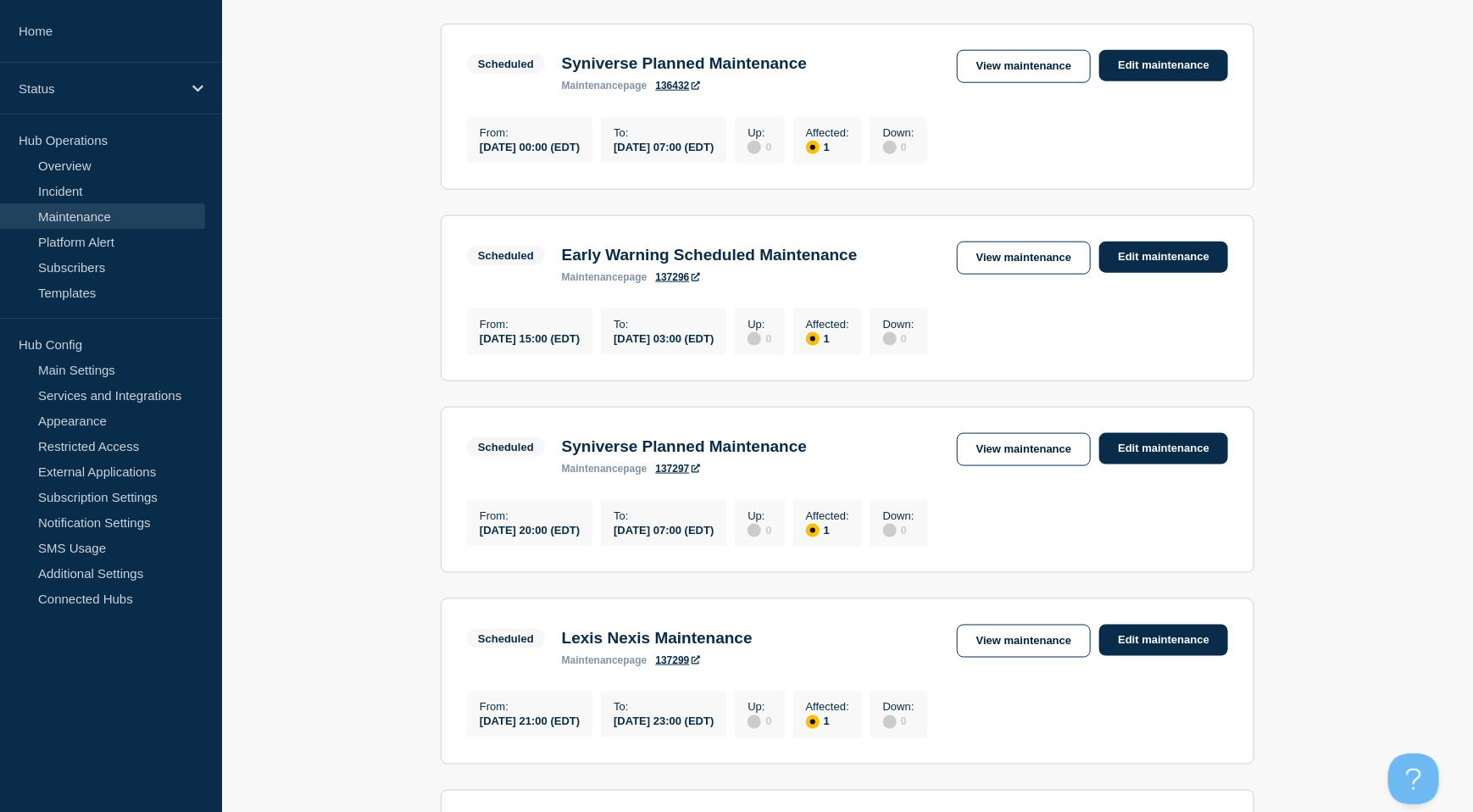
scroll to position [903, 0]
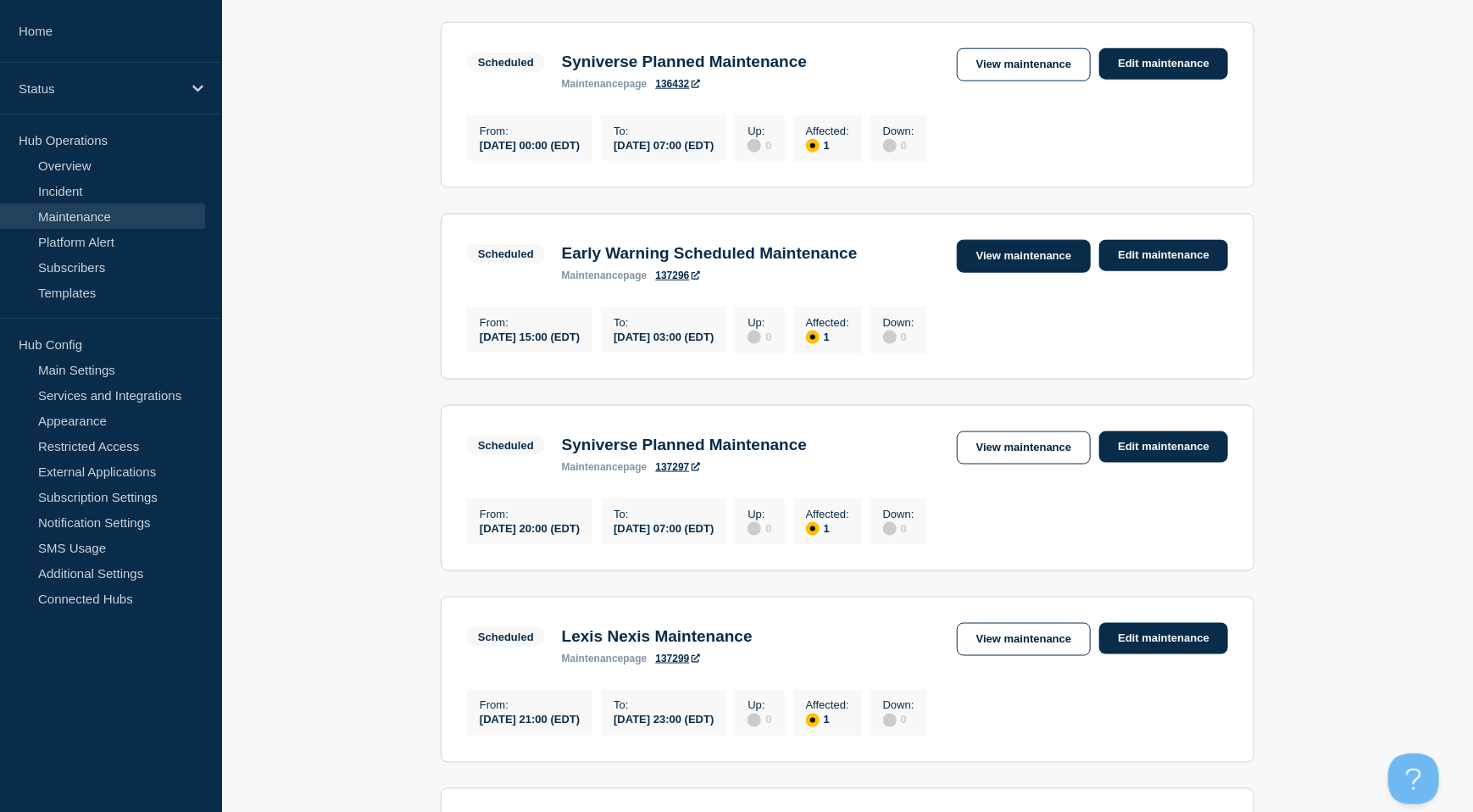
click at [984, 270] on link "View maintenance" at bounding box center [1024, 256] width 134 height 33
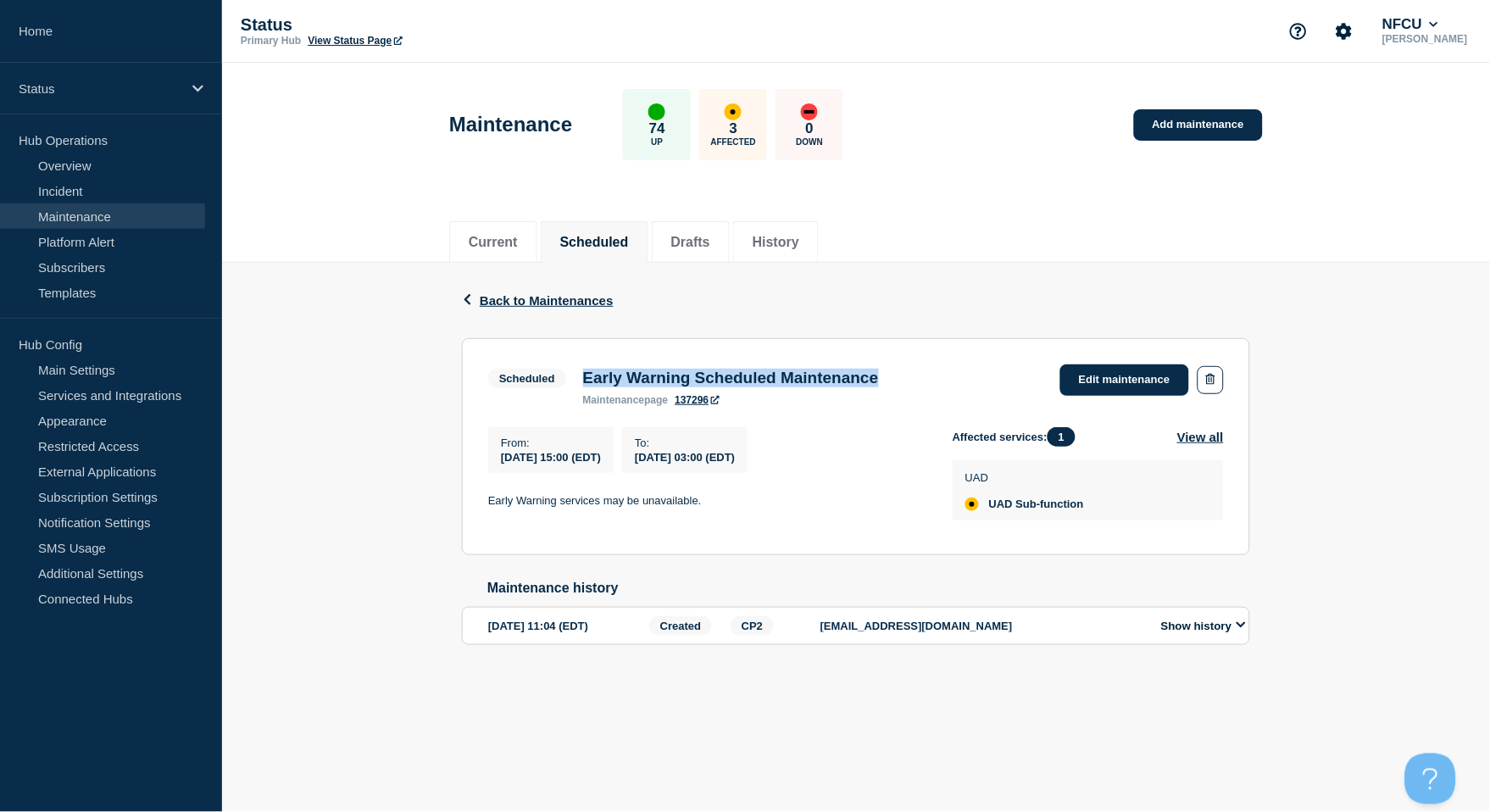
drag, startPoint x: 612, startPoint y: 384, endPoint x: 991, endPoint y: 375, distance: 379.1
click at [991, 375] on div "Scheduled Early Warning Scheduled Maintenance maintenance page 137296 Edit main…" at bounding box center [855, 385] width 736 height 42
copy h3 "Early Warning Scheduled Maintenance"
drag, startPoint x: 483, startPoint y: 502, endPoint x: 860, endPoint y: 490, distance: 377.2
click at [860, 490] on section "Scheduled Early Warning Scheduled Maintenance maintenance page 137296 Edit main…" at bounding box center [856, 447] width 789 height 217
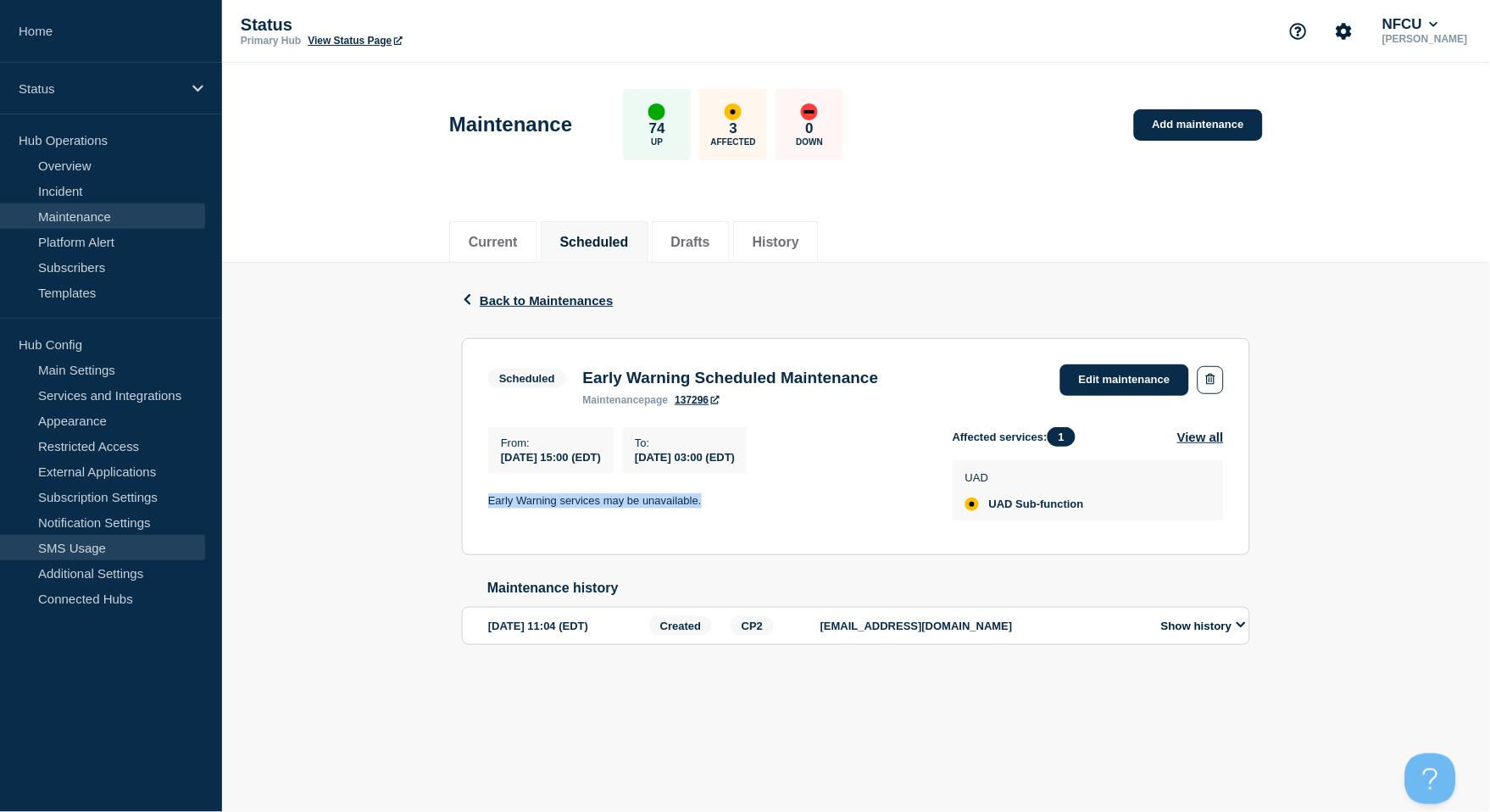
copy p "Early Warning services may be unavailable."
click at [483, 288] on div "Back Back to Maintenances" at bounding box center [856, 300] width 789 height 76
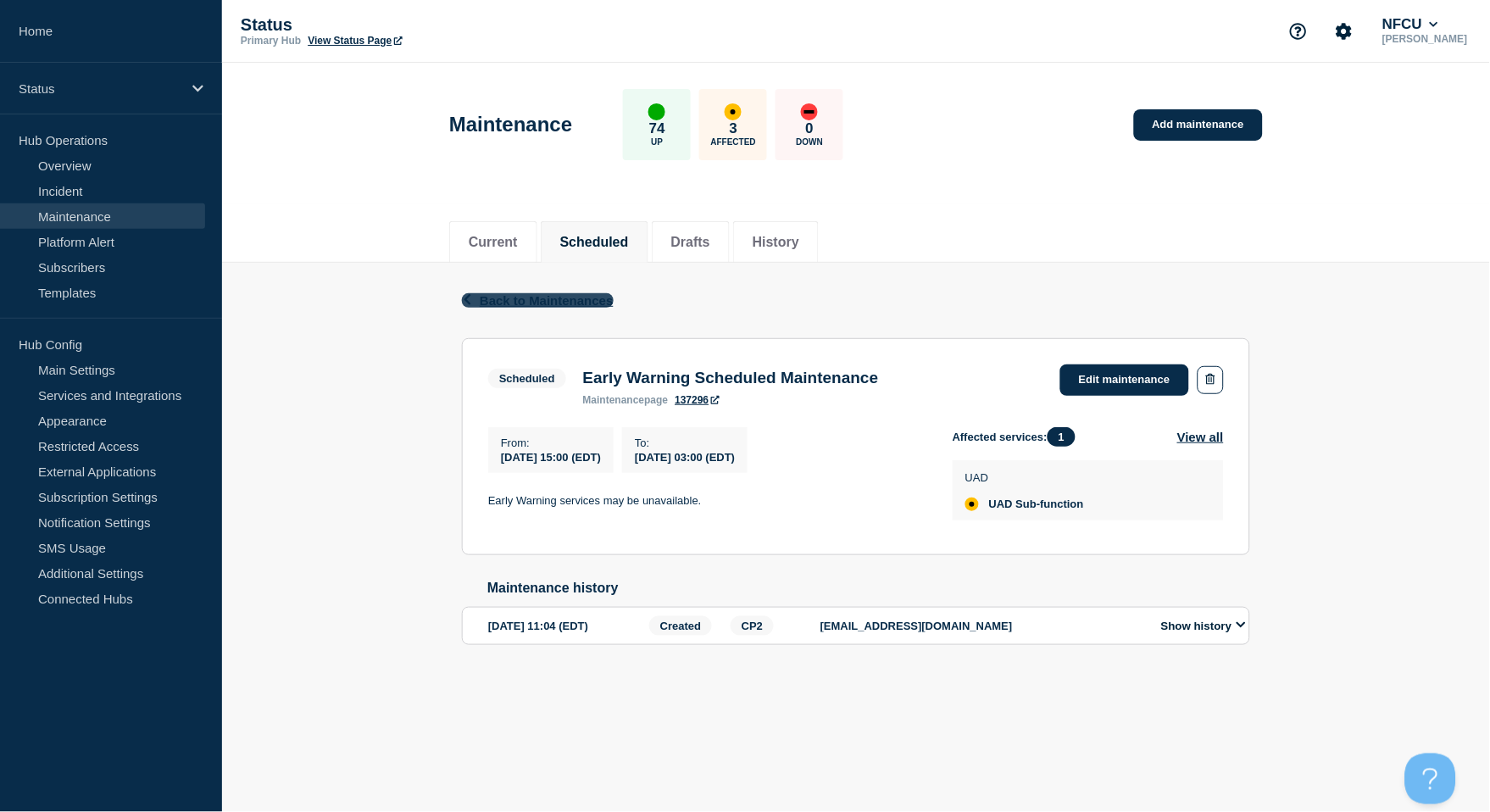
click at [487, 294] on span "Back to Maintenances" at bounding box center [546, 301] width 134 height 15
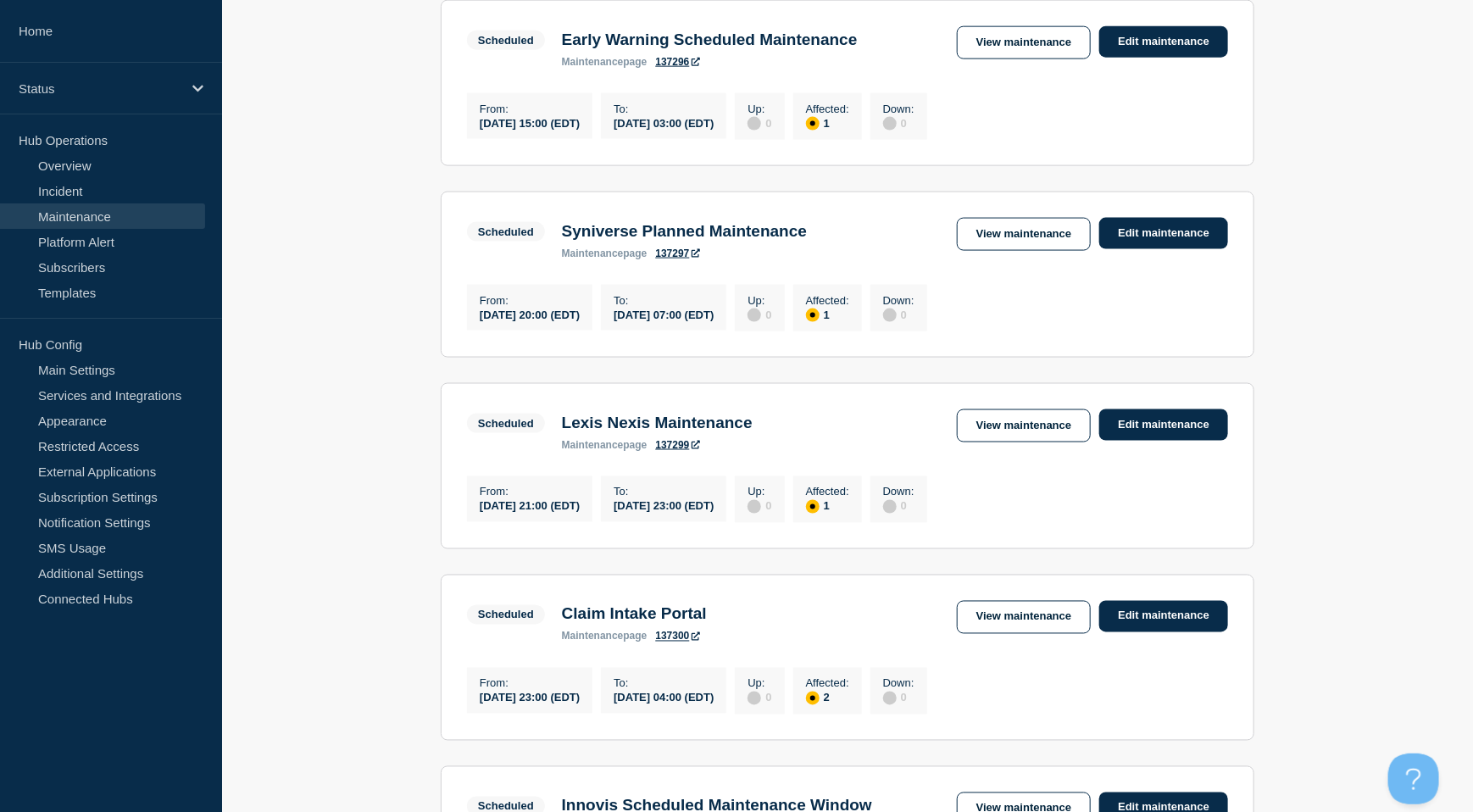
scroll to position [1242, 0]
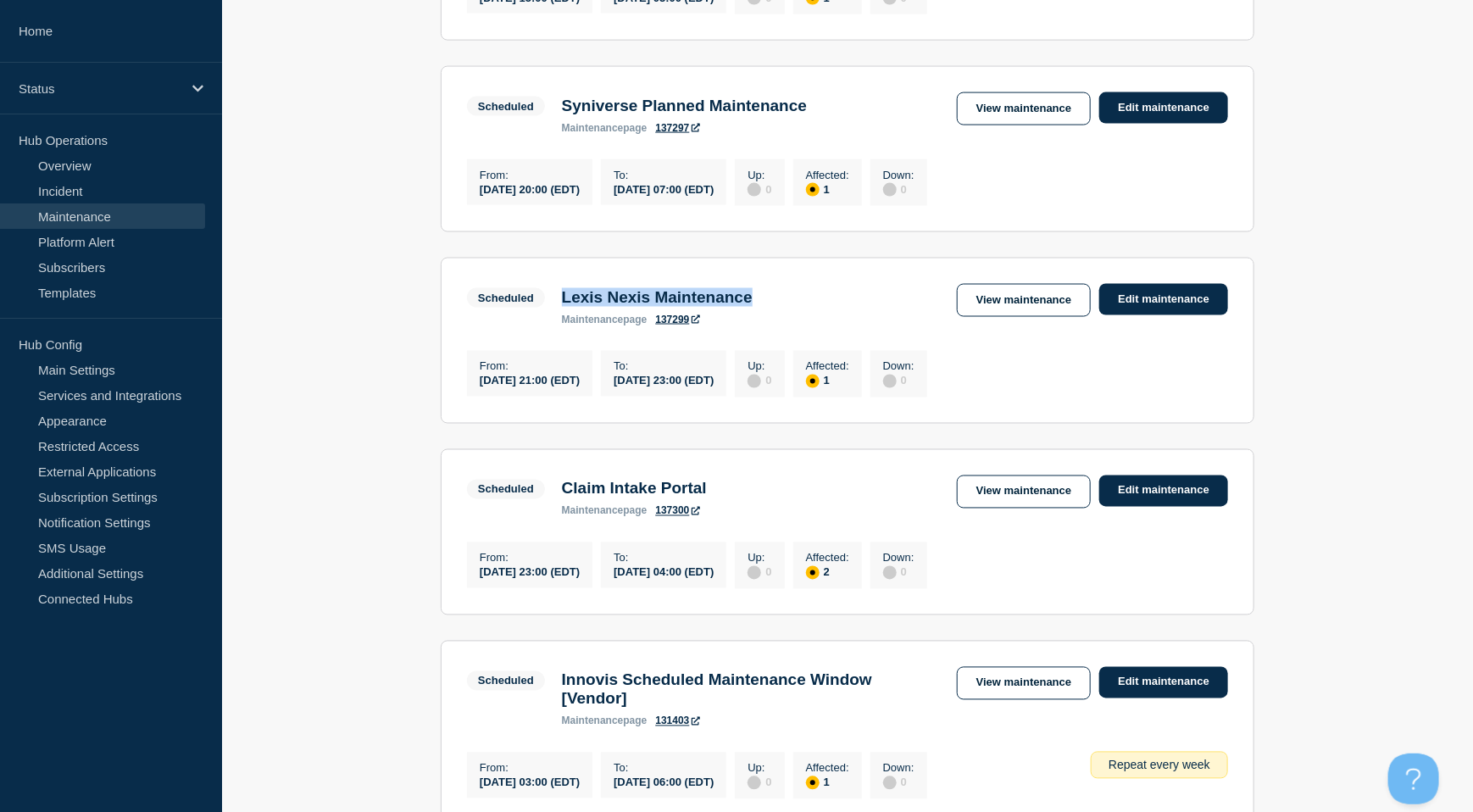
drag, startPoint x: 563, startPoint y: 326, endPoint x: 785, endPoint y: 329, distance: 222.0
click at [761, 325] on div "Lexis Nexis Maintenance maintenance page 137299" at bounding box center [657, 306] width 208 height 37
copy h3 "Lexis Nexis Maintenance"
click at [1027, 317] on link "View maintenance" at bounding box center [1024, 300] width 134 height 33
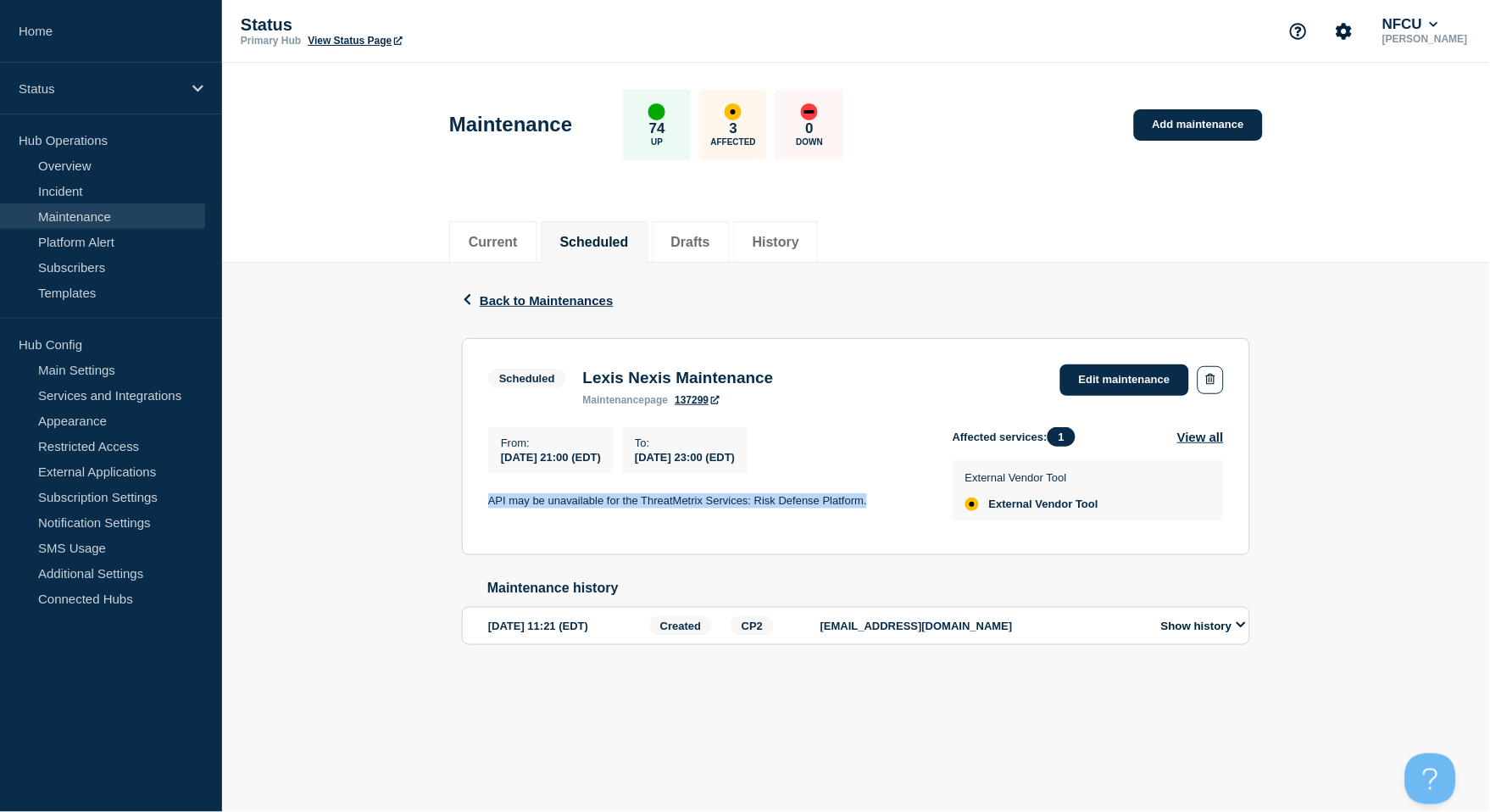
drag, startPoint x: 490, startPoint y: 502, endPoint x: 871, endPoint y: 506, distance: 381.0
click at [871, 506] on p "API may be unavailable for the ThreatMetrix Services: Risk Defense Platform." at bounding box center [707, 500] width 438 height 15
copy p "API may be unavailable for the ThreatMetrix Services: Risk Defense Platform."
click at [498, 303] on span "Back to Maintenances" at bounding box center [546, 301] width 134 height 15
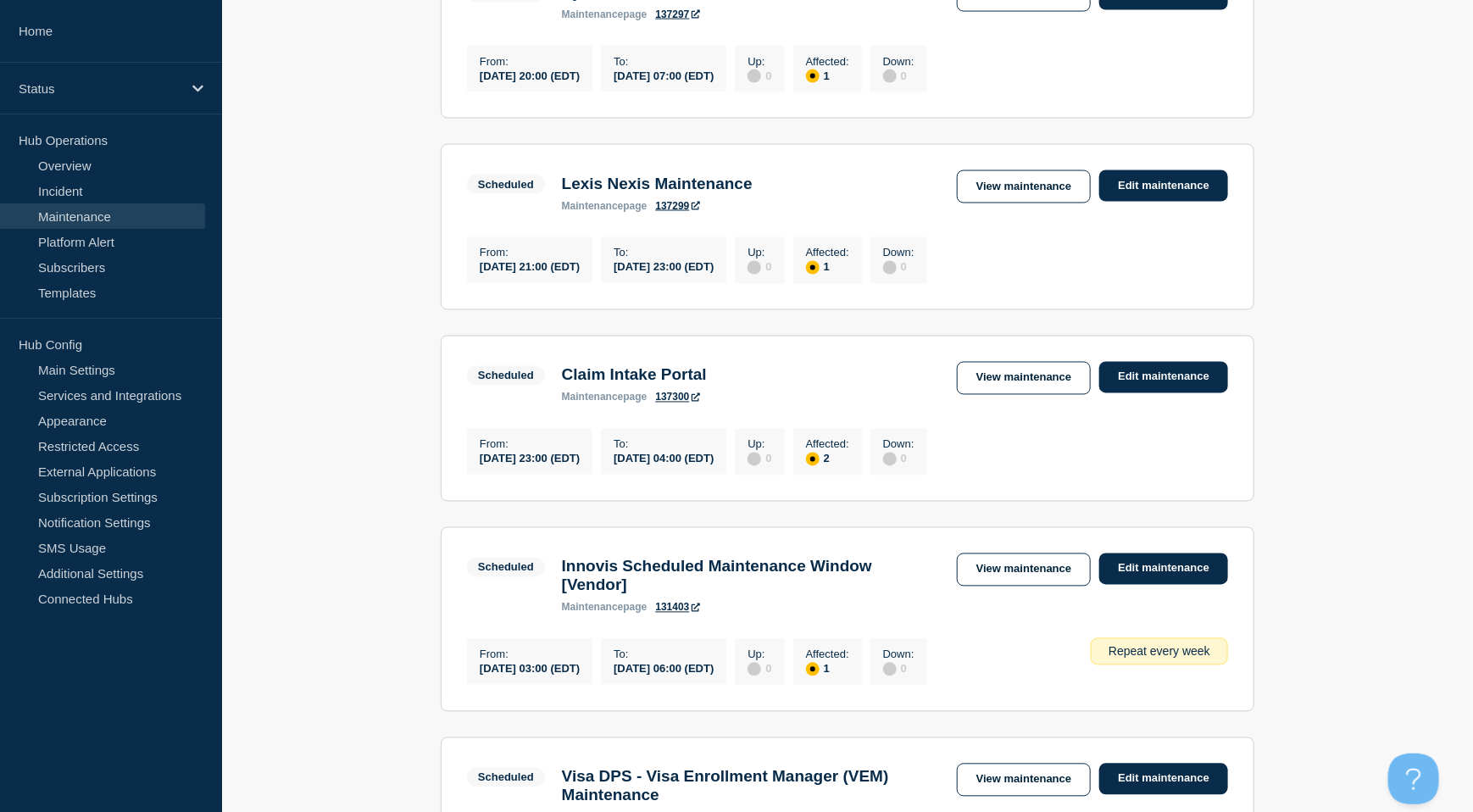
scroll to position [1468, 0]
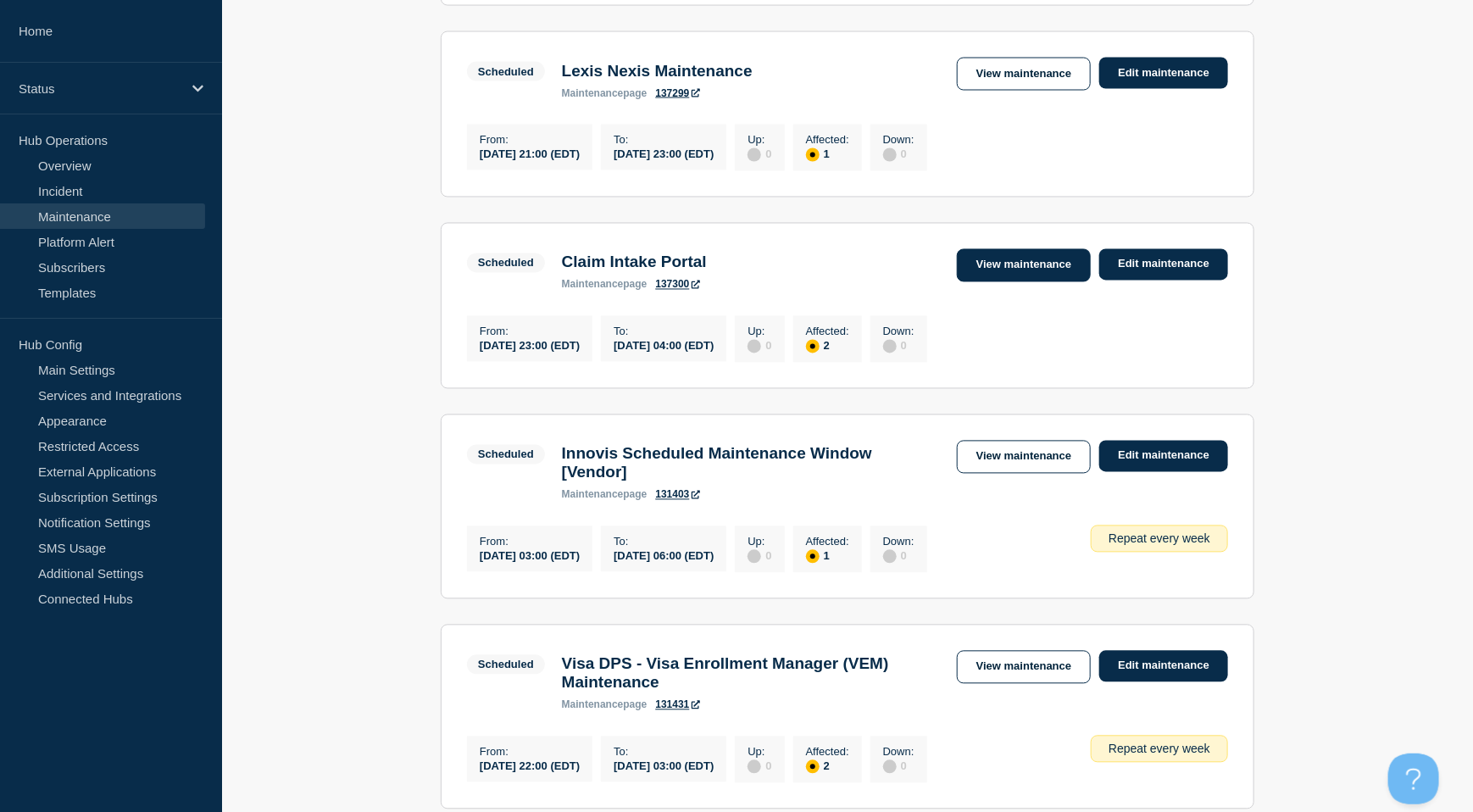
click at [984, 283] on link "View maintenance" at bounding box center [1024, 265] width 134 height 33
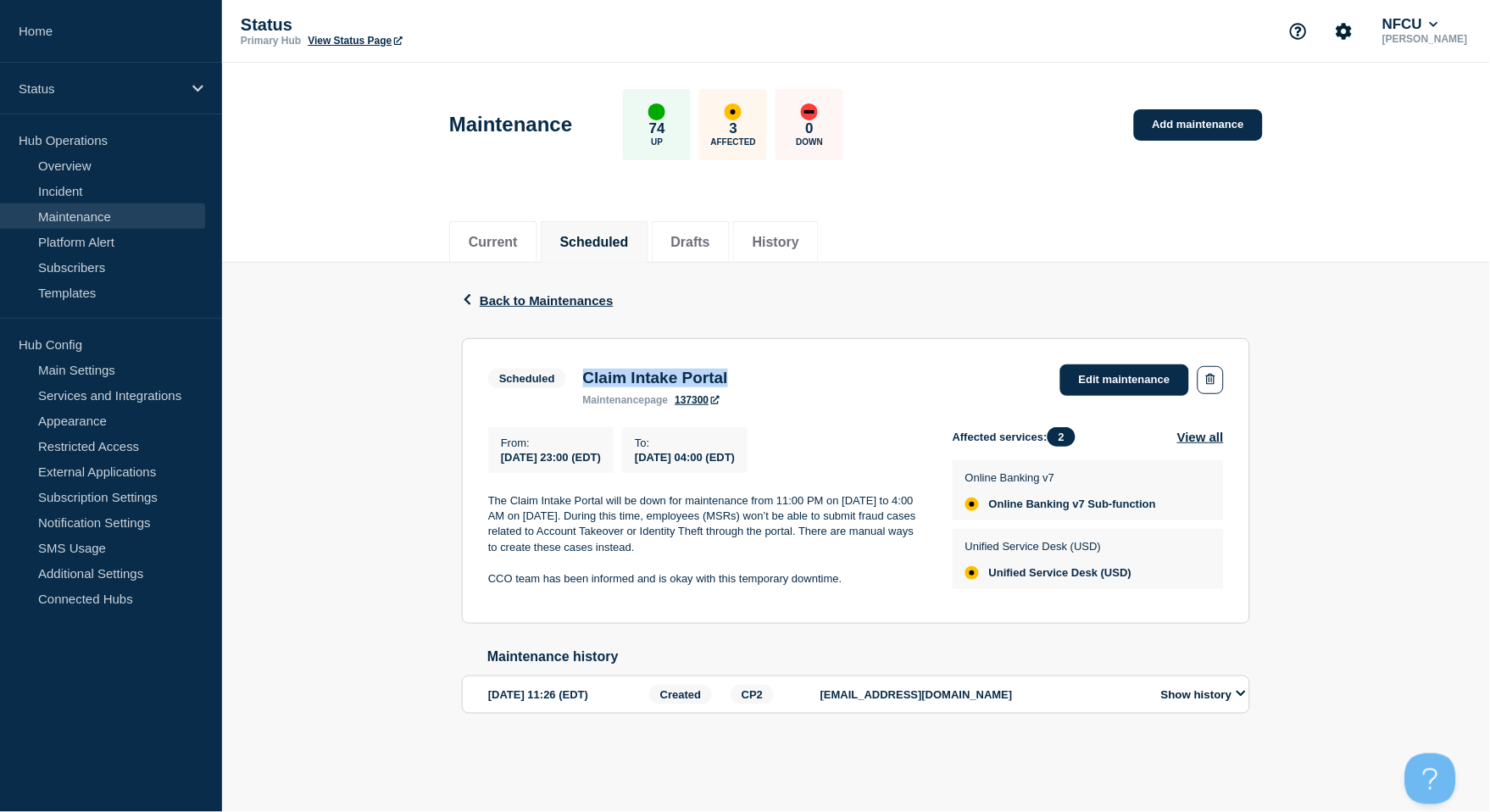
drag, startPoint x: 587, startPoint y: 383, endPoint x: 778, endPoint y: 369, distance: 191.5
click at [778, 369] on div "Scheduled Claim Intake Portal maintenance page 137300 Edit maintenance" at bounding box center [855, 385] width 736 height 42
copy h3 "Claim Intake Portal"
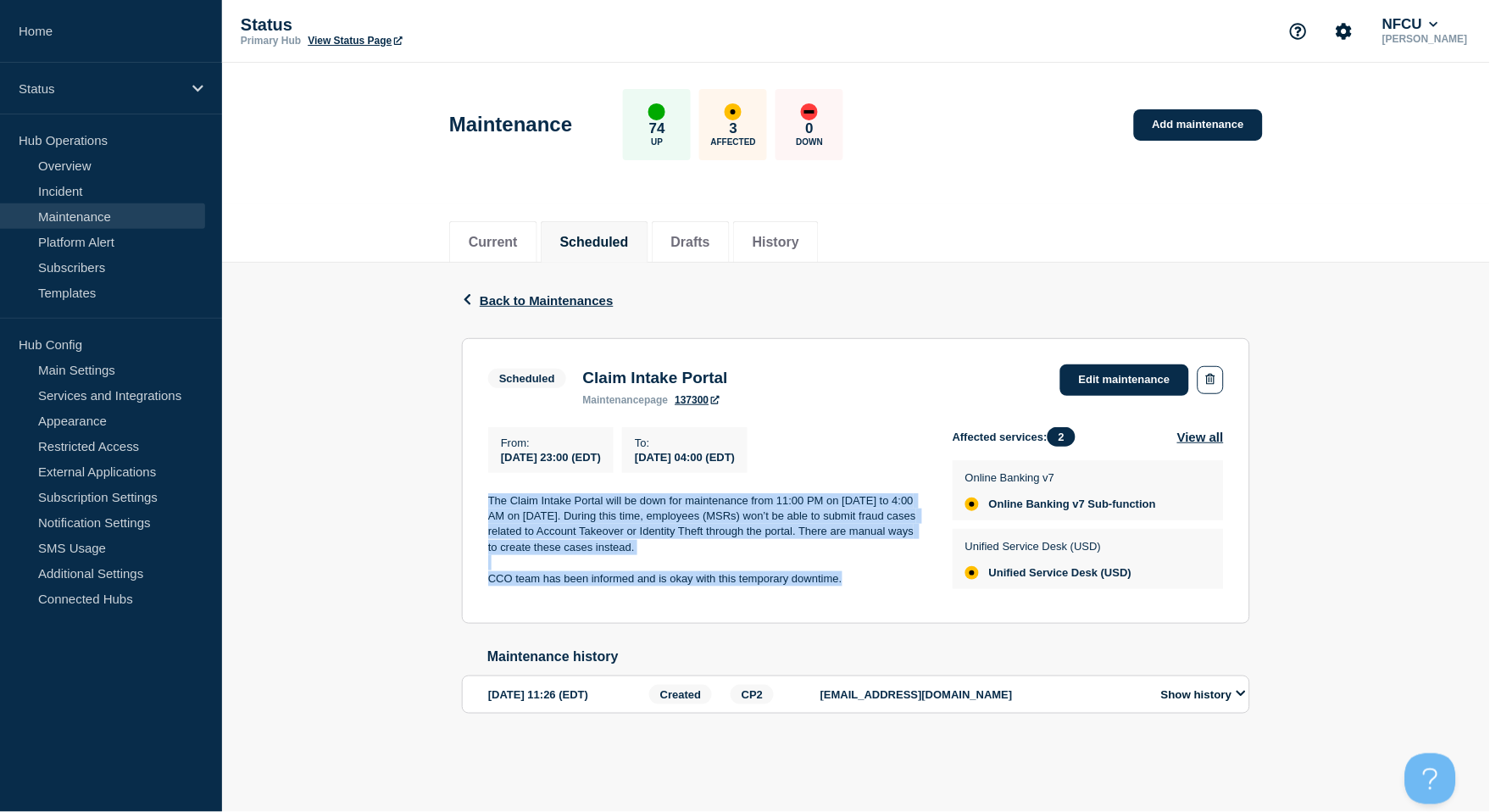
drag, startPoint x: 574, startPoint y: 509, endPoint x: 871, endPoint y: 588, distance: 307.3
click at [871, 588] on section "Scheduled Claim Intake Portal maintenance page 137300 Edit maintenance From : 2…" at bounding box center [856, 480] width 789 height 285
click at [1118, 370] on link "Edit maintenance" at bounding box center [1124, 380] width 129 height 31
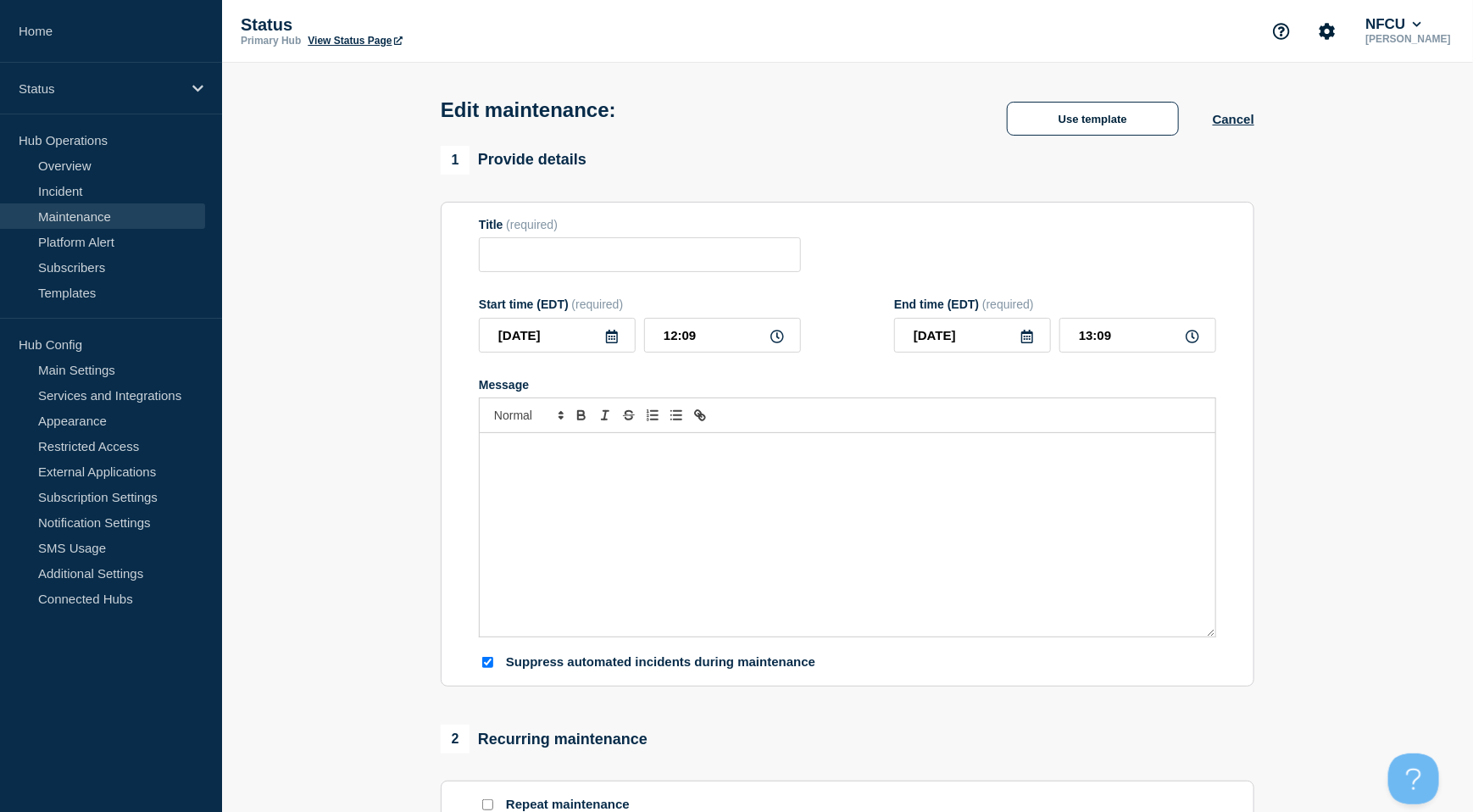
type input "Claim Intake Portal"
type input "[DATE]"
type input "23:00"
type input "[DATE]"
type input "04:00"
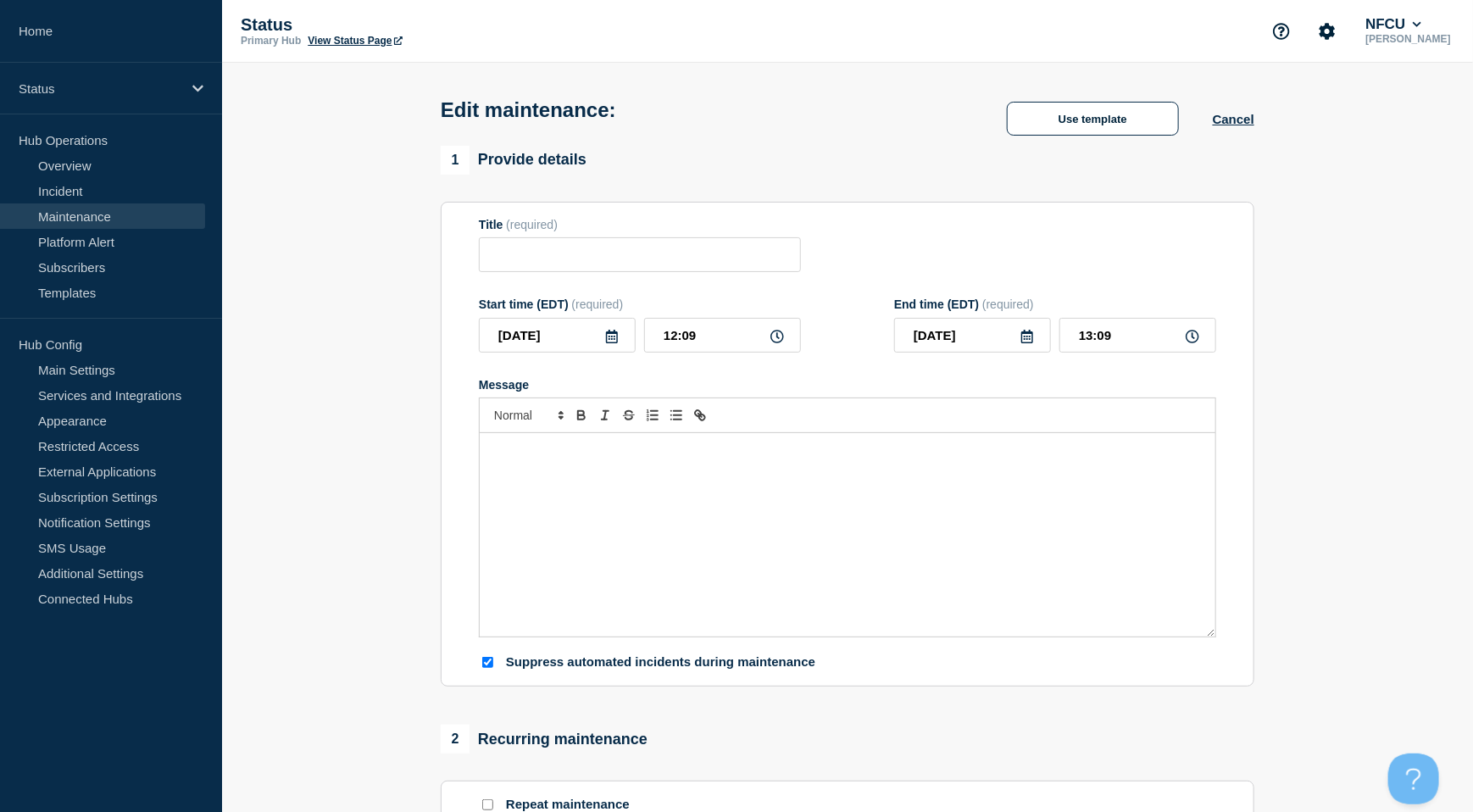
checkbox input "true"
checkbox input "false"
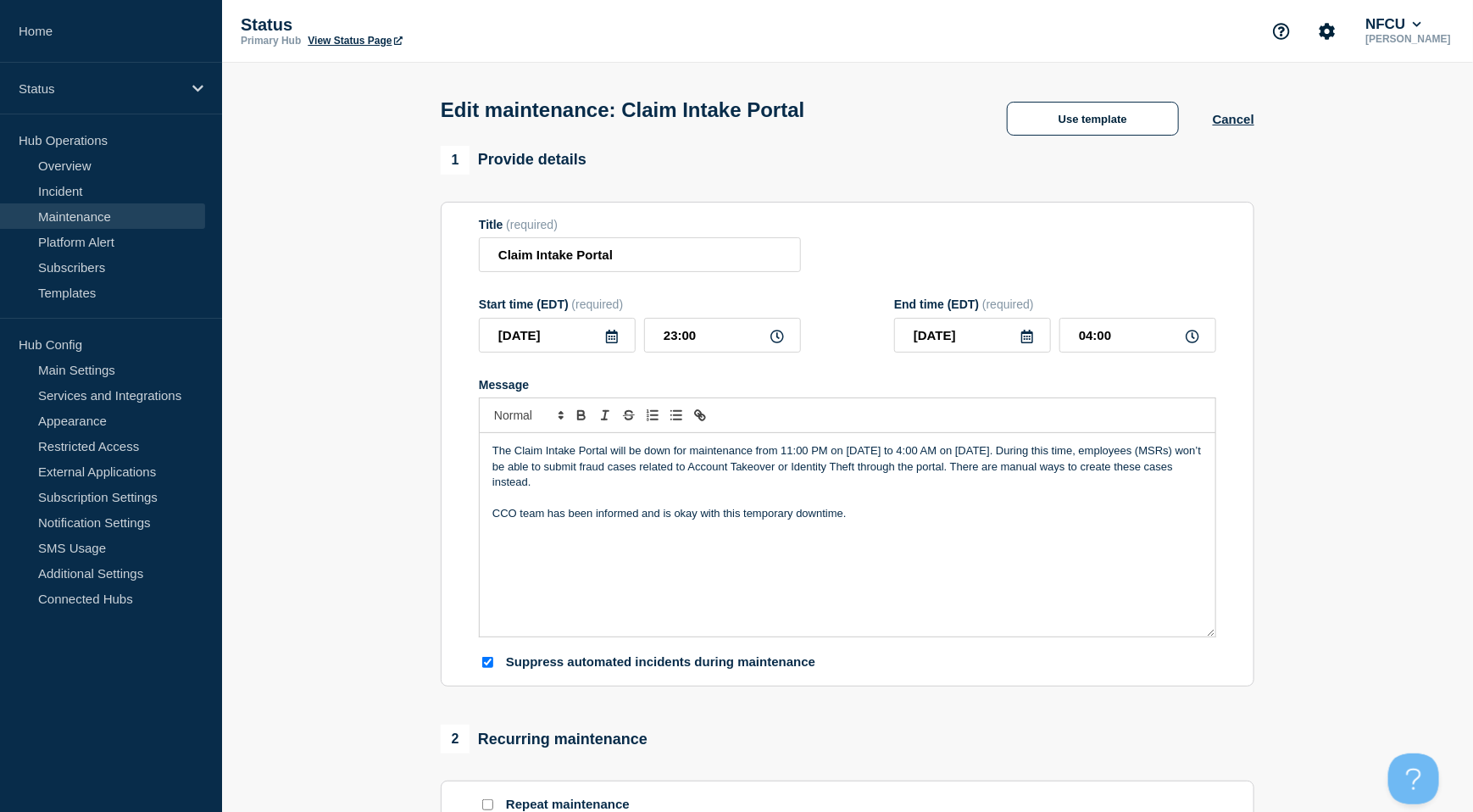
click at [1014, 452] on p "The Claim Intake Portal will be down for maintenance from 11:00 PM on [DATE] to…" at bounding box center [847, 466] width 710 height 46
click at [1017, 489] on p "The Claim Intake Portal will be down for maintenance from 11:00 PM on September…" at bounding box center [847, 466] width 710 height 46
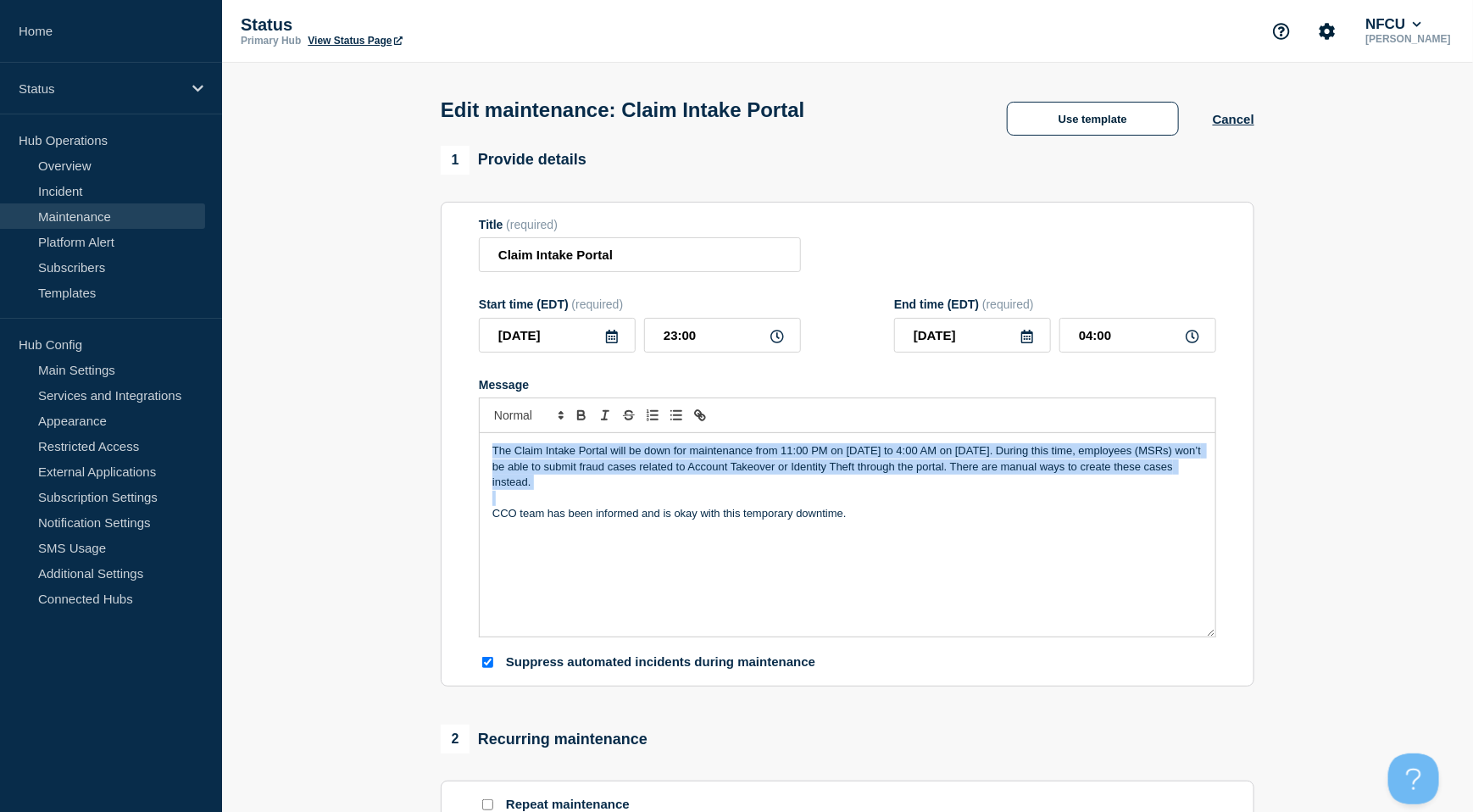
drag, startPoint x: 1017, startPoint y: 490, endPoint x: 499, endPoint y: 439, distance: 520.5
click at [499, 439] on div "The Claim Intake Portal will be down for maintenance from 11:00 PM on September…" at bounding box center [847, 534] width 736 height 203
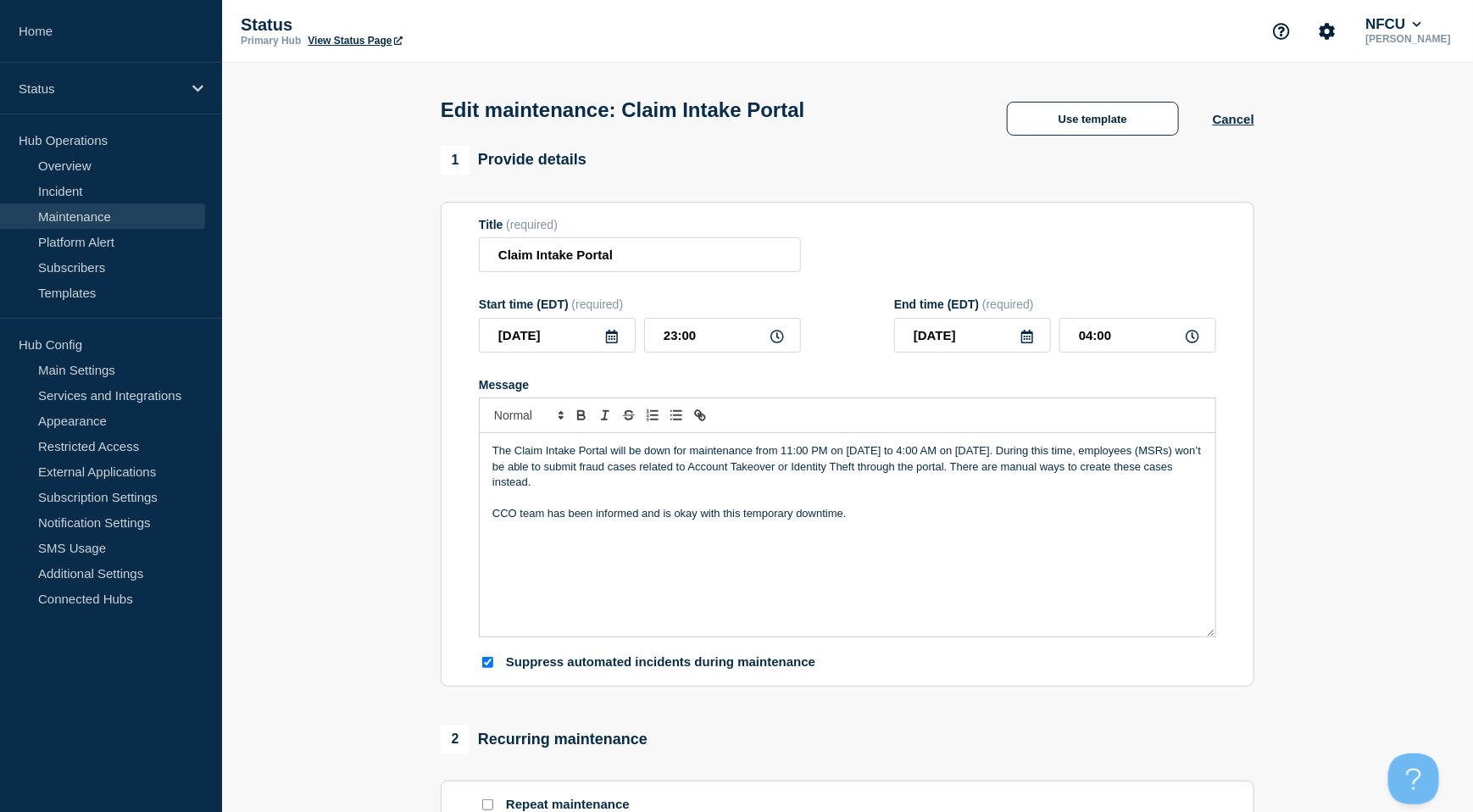
click at [652, 519] on p "CCO team has been informed and is okay with this temporary downtime." at bounding box center [847, 513] width 710 height 15
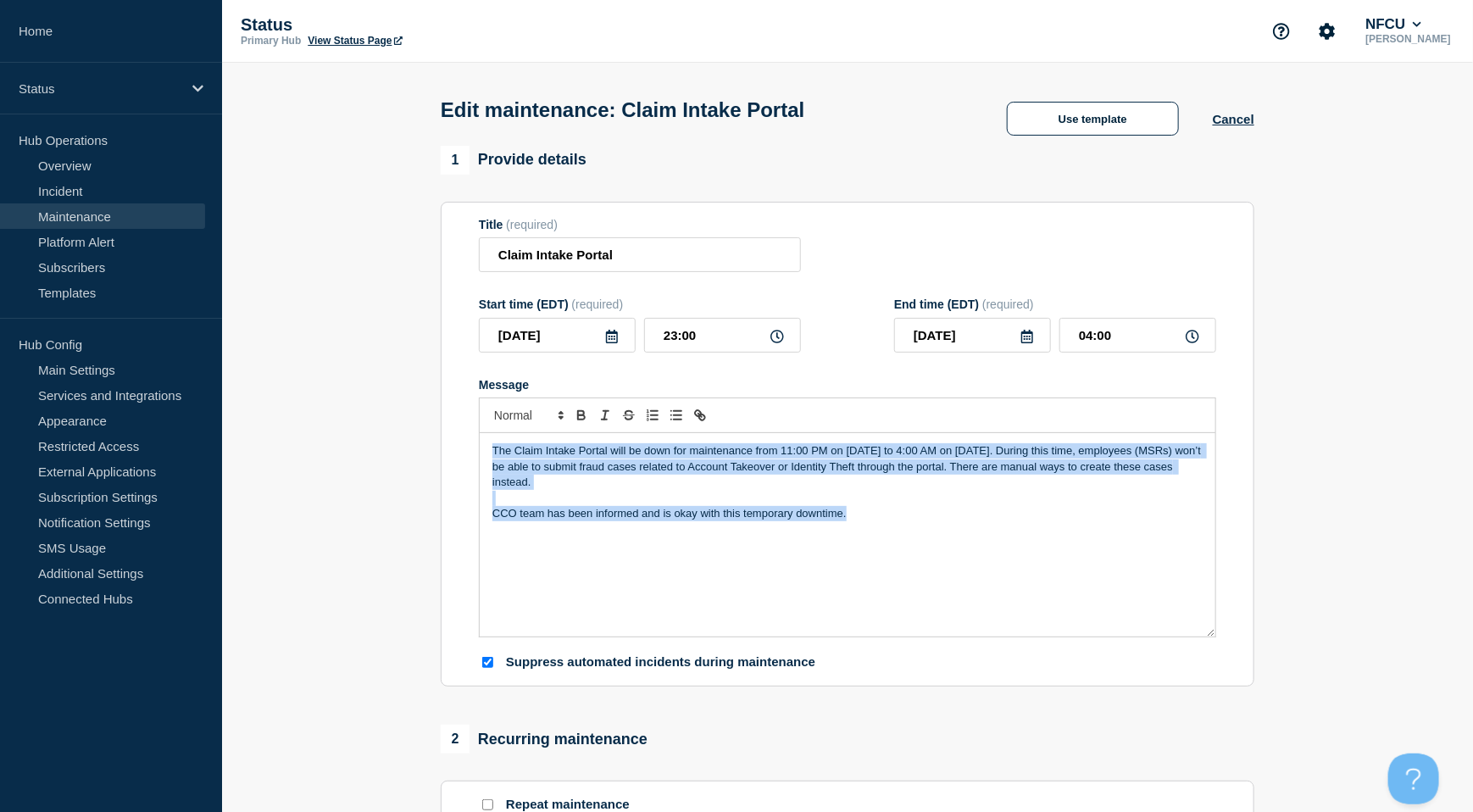
drag, startPoint x: 879, startPoint y: 509, endPoint x: 275, endPoint y: 423, distance: 610.1
copy div "The Claim Intake Portal will be down for maintenance from 11:00 PM on September…"
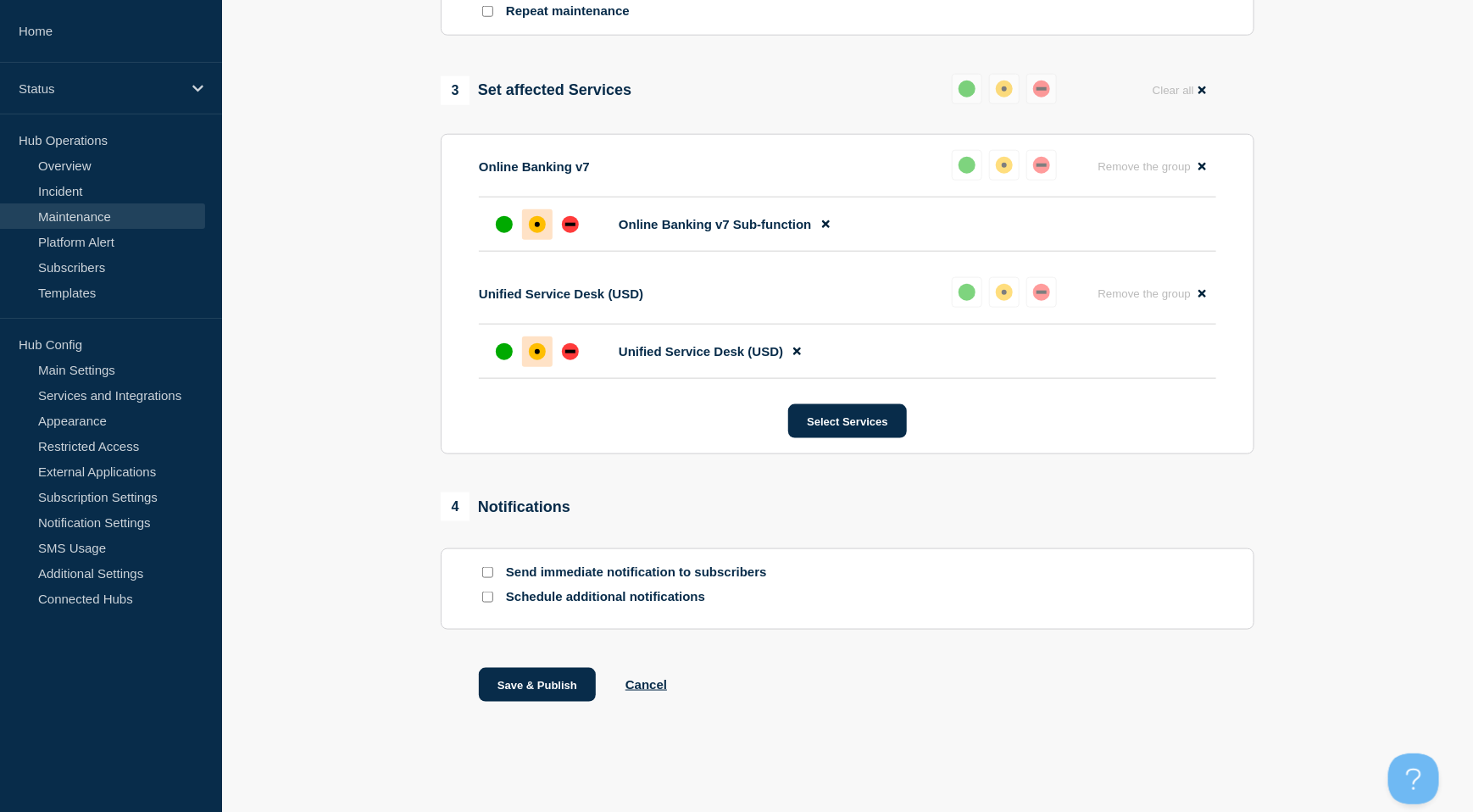
scroll to position [797, 0]
click at [511, 692] on button "Save & Publish" at bounding box center [537, 684] width 117 height 34
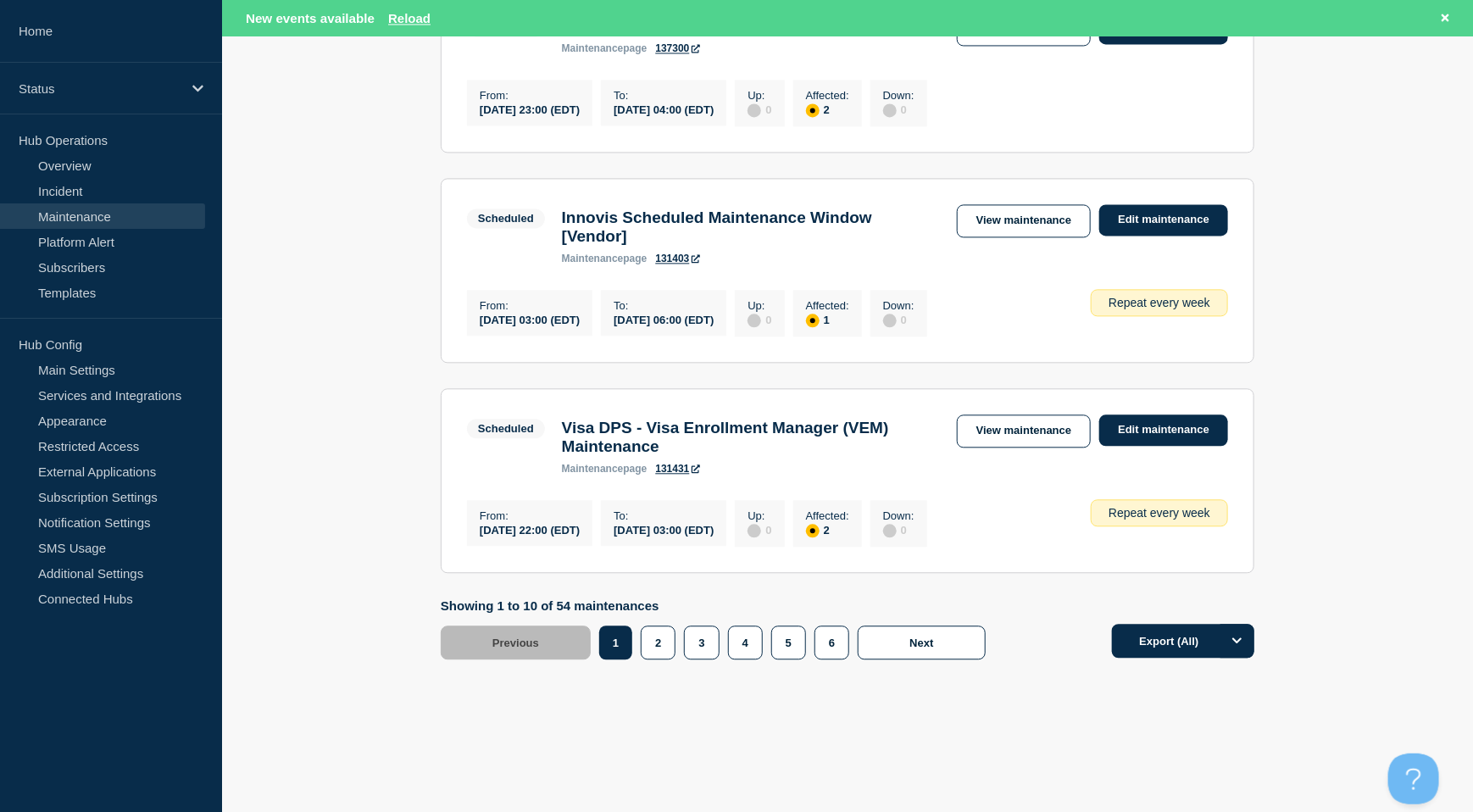
scroll to position [1796, 0]
click at [652, 647] on button "2" at bounding box center [658, 642] width 35 height 34
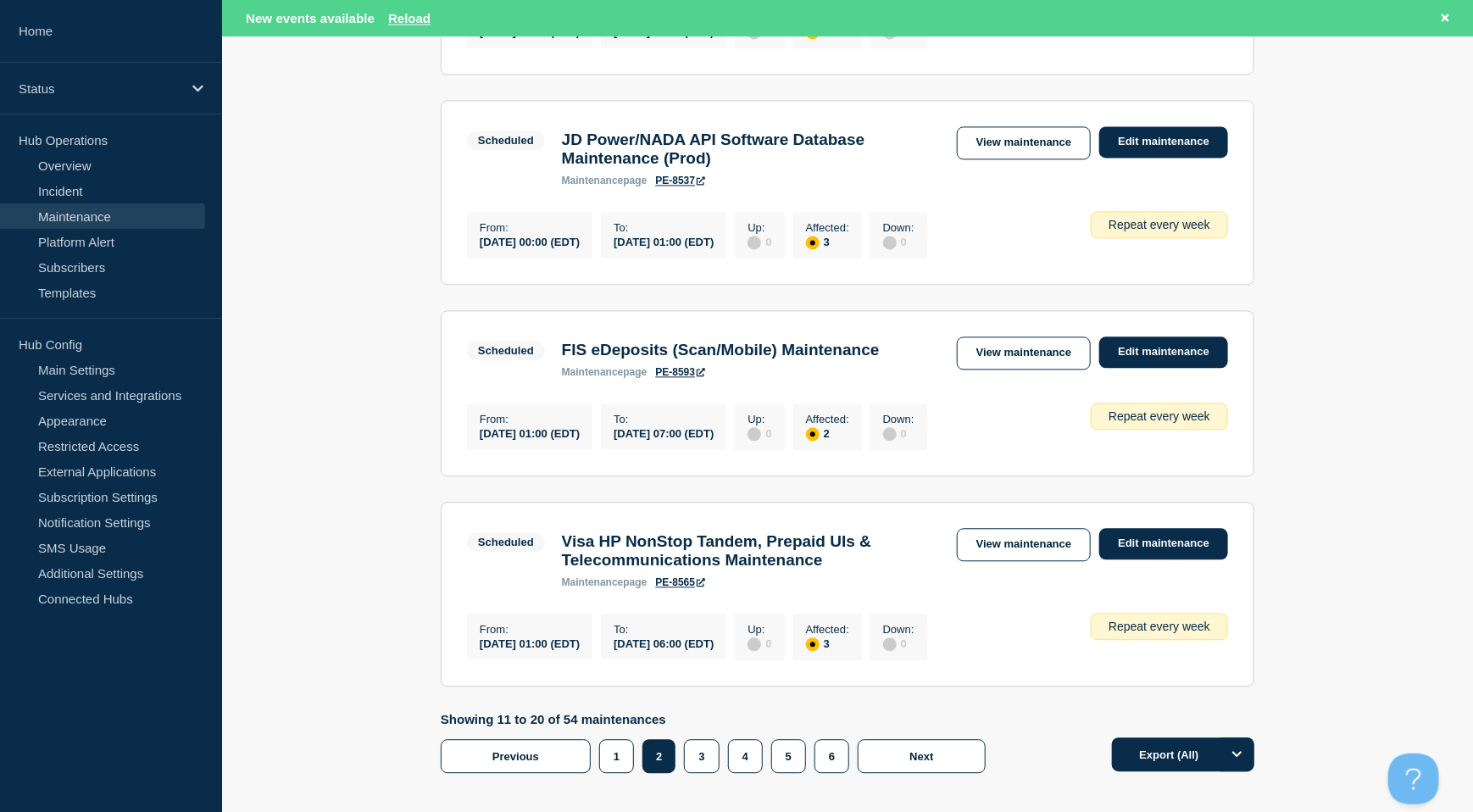
scroll to position [1908, 0]
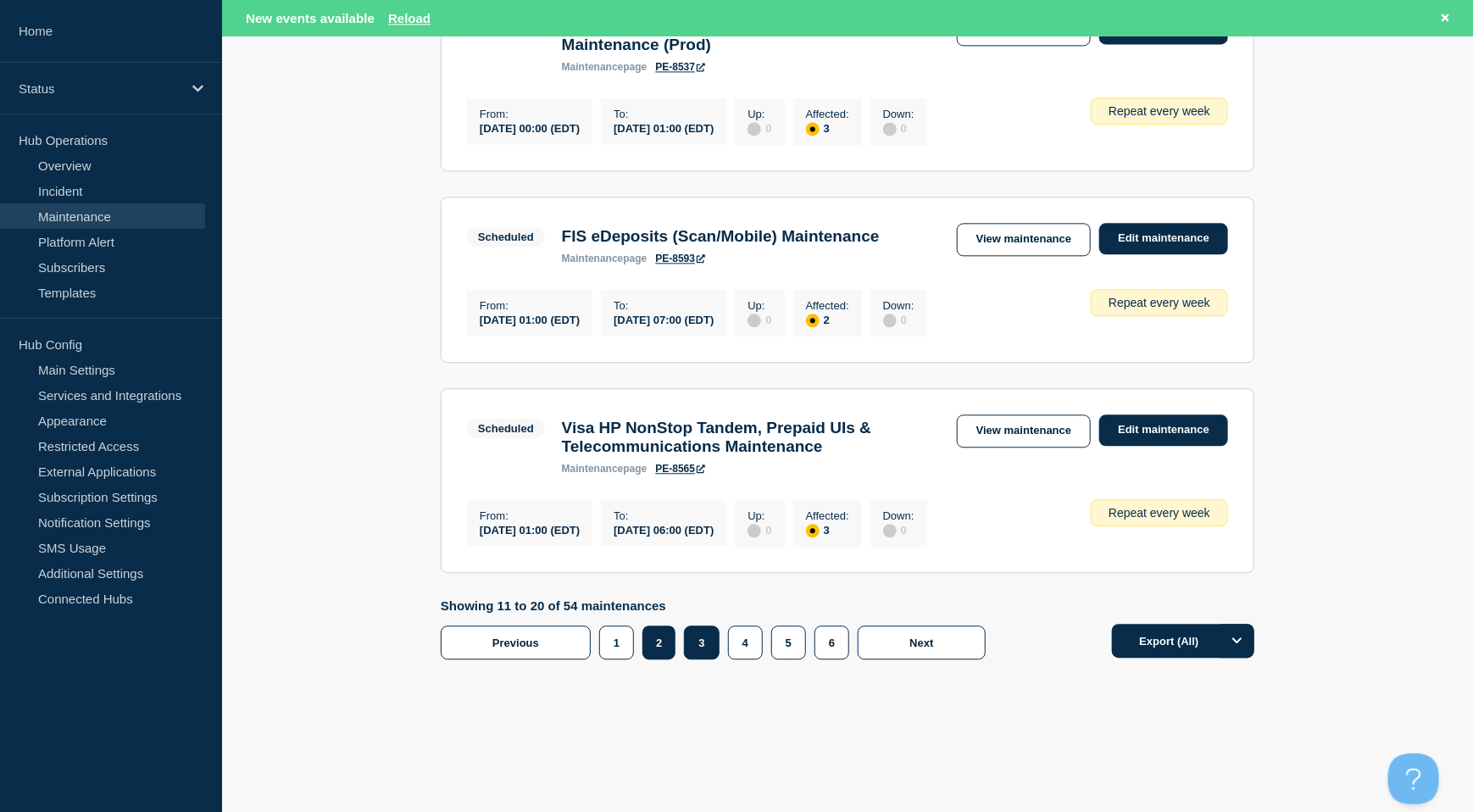
click at [702, 646] on button "3" at bounding box center [701, 642] width 35 height 34
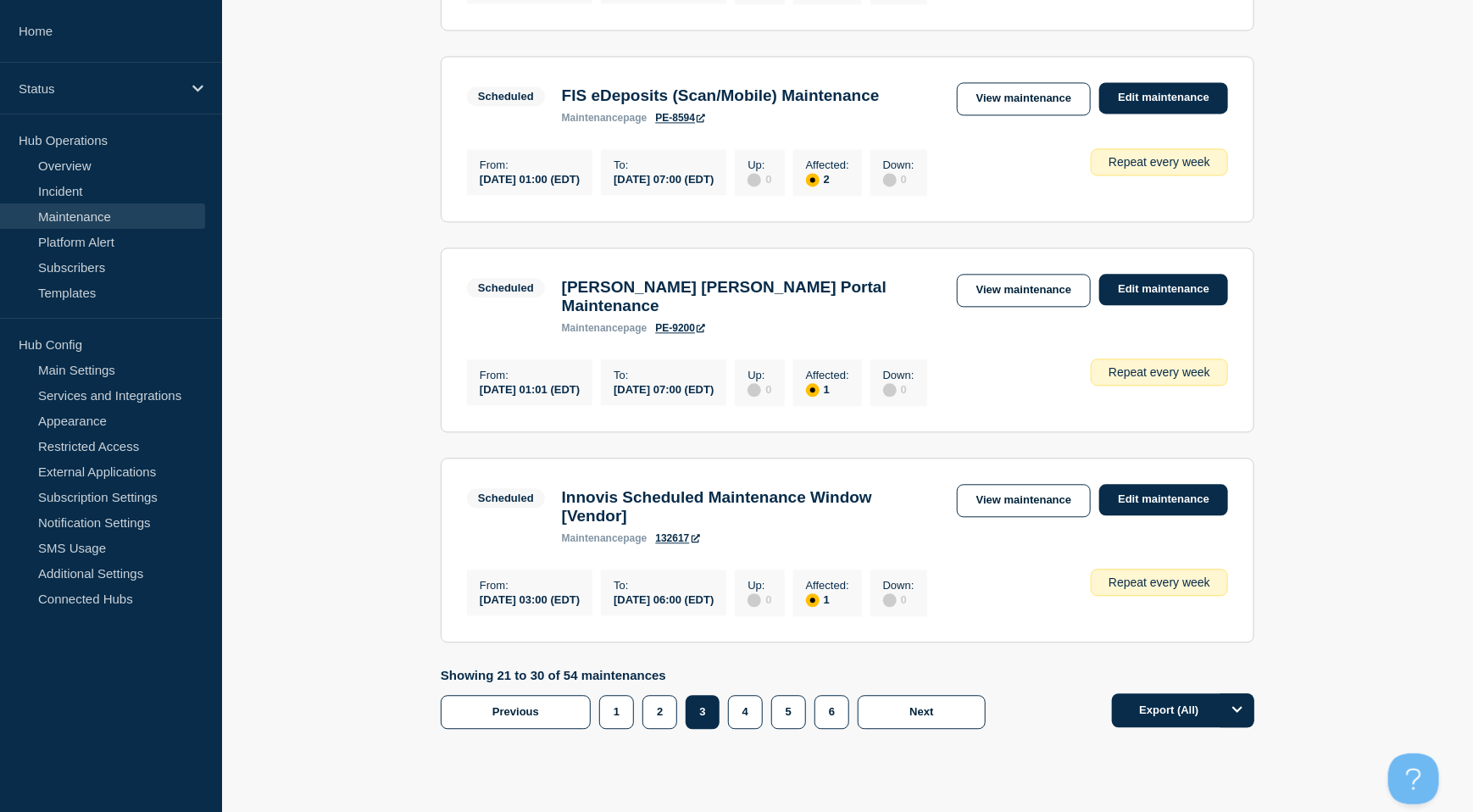
scroll to position [1849, 0]
